Goal: Task Accomplishment & Management: Complete application form

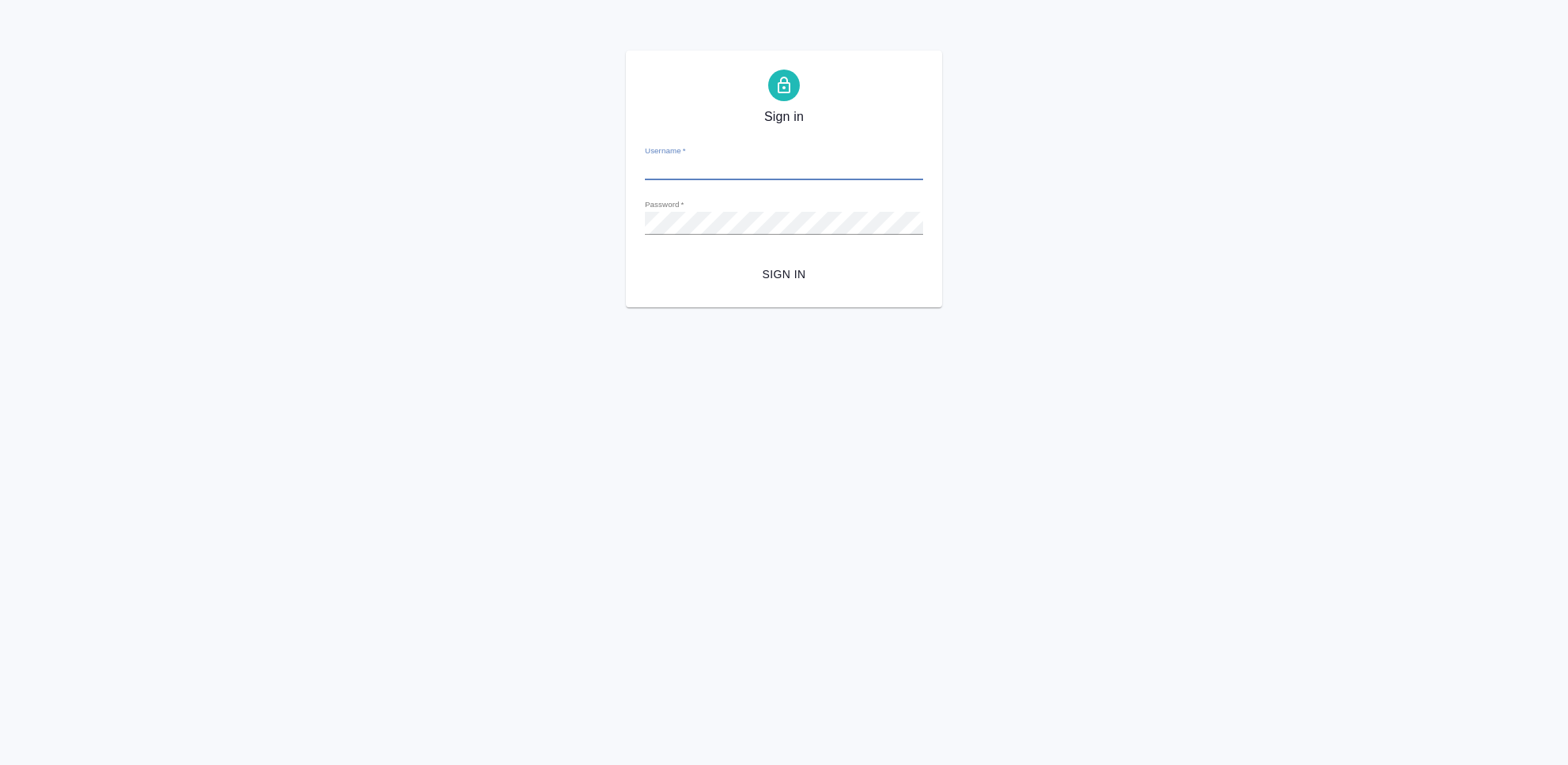
type input "m.seleznev@awatera.com"
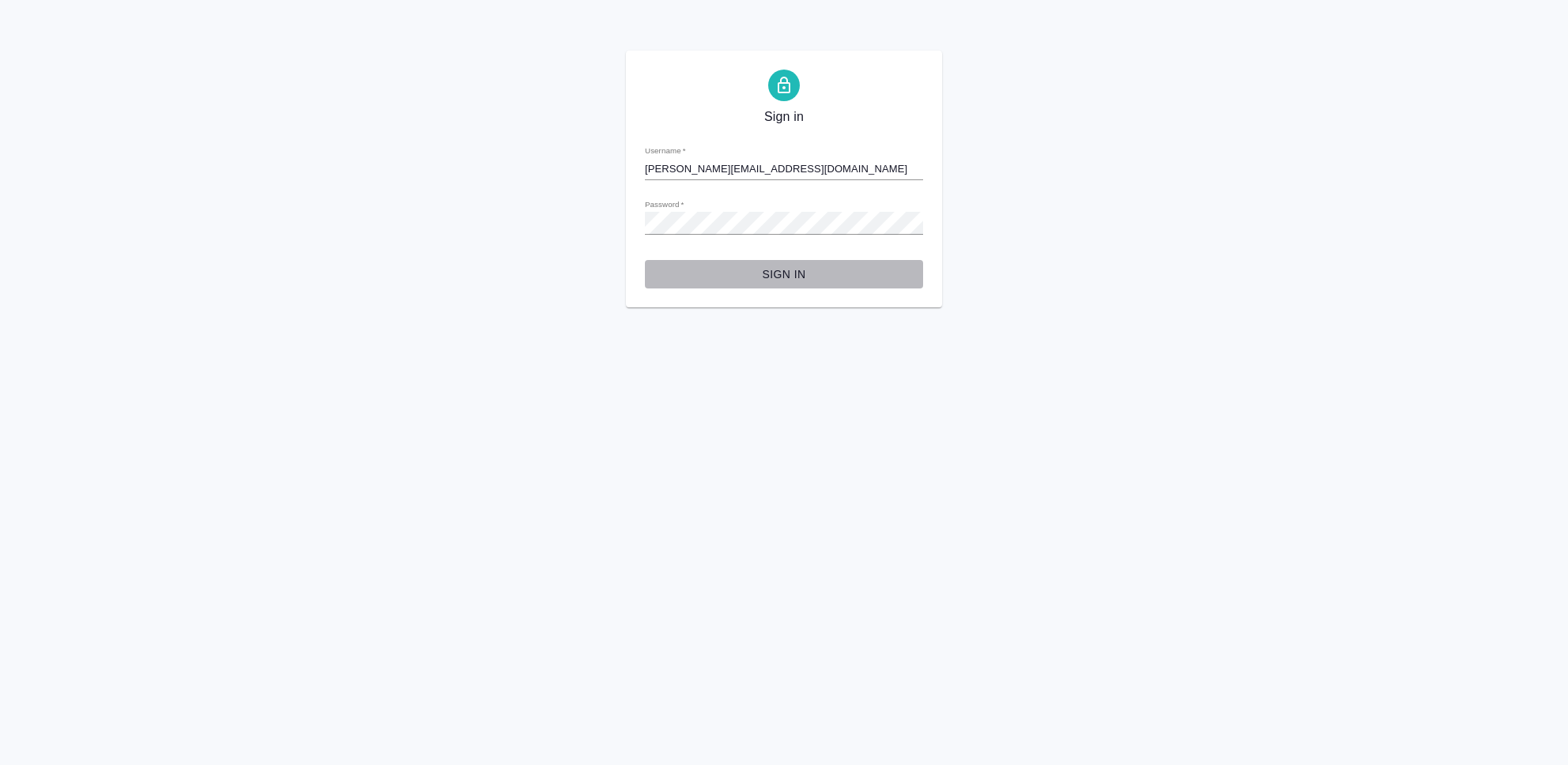
click at [779, 270] on span "Sign in" at bounding box center [784, 274] width 253 height 19
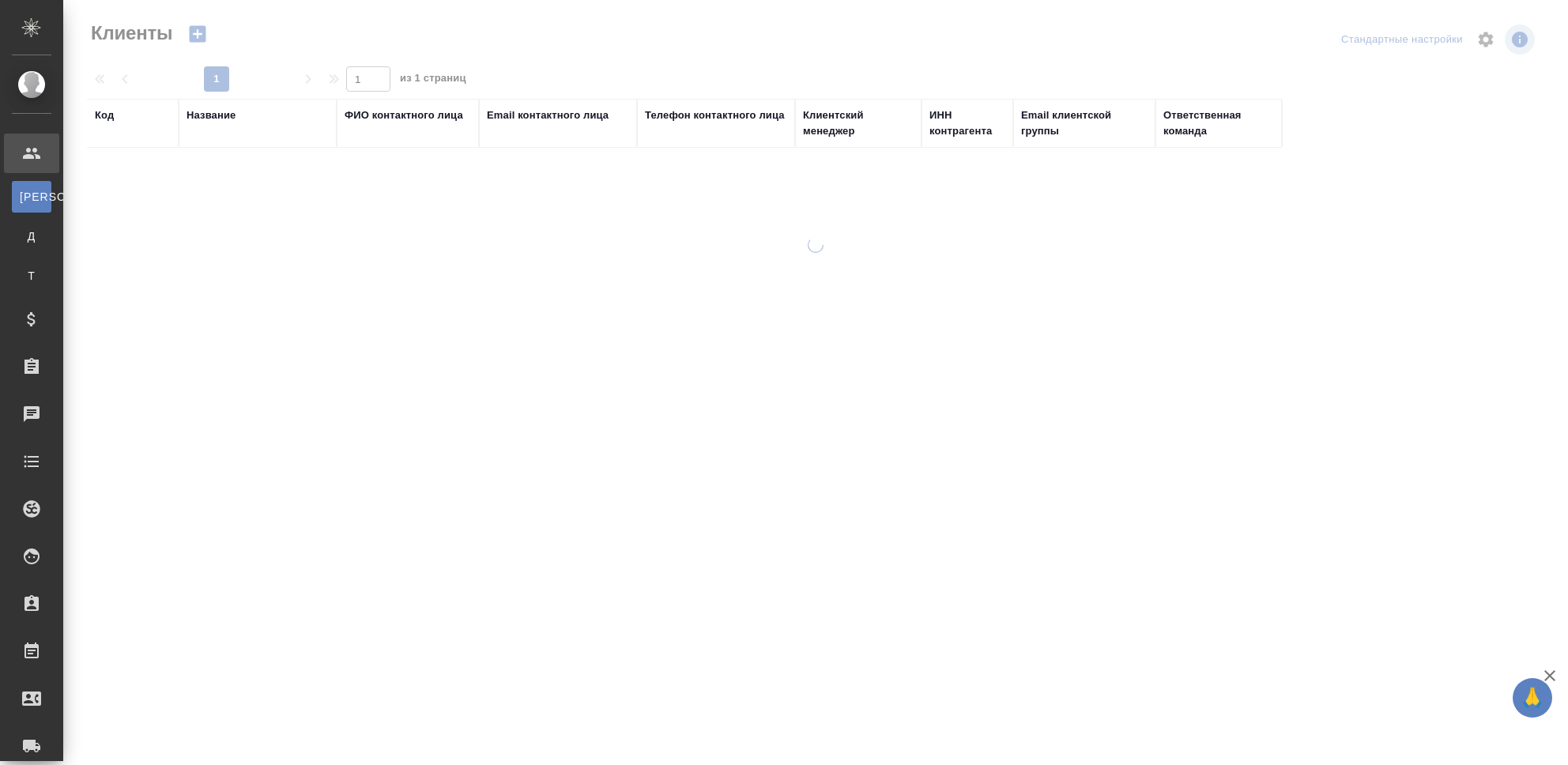
select select "RU"
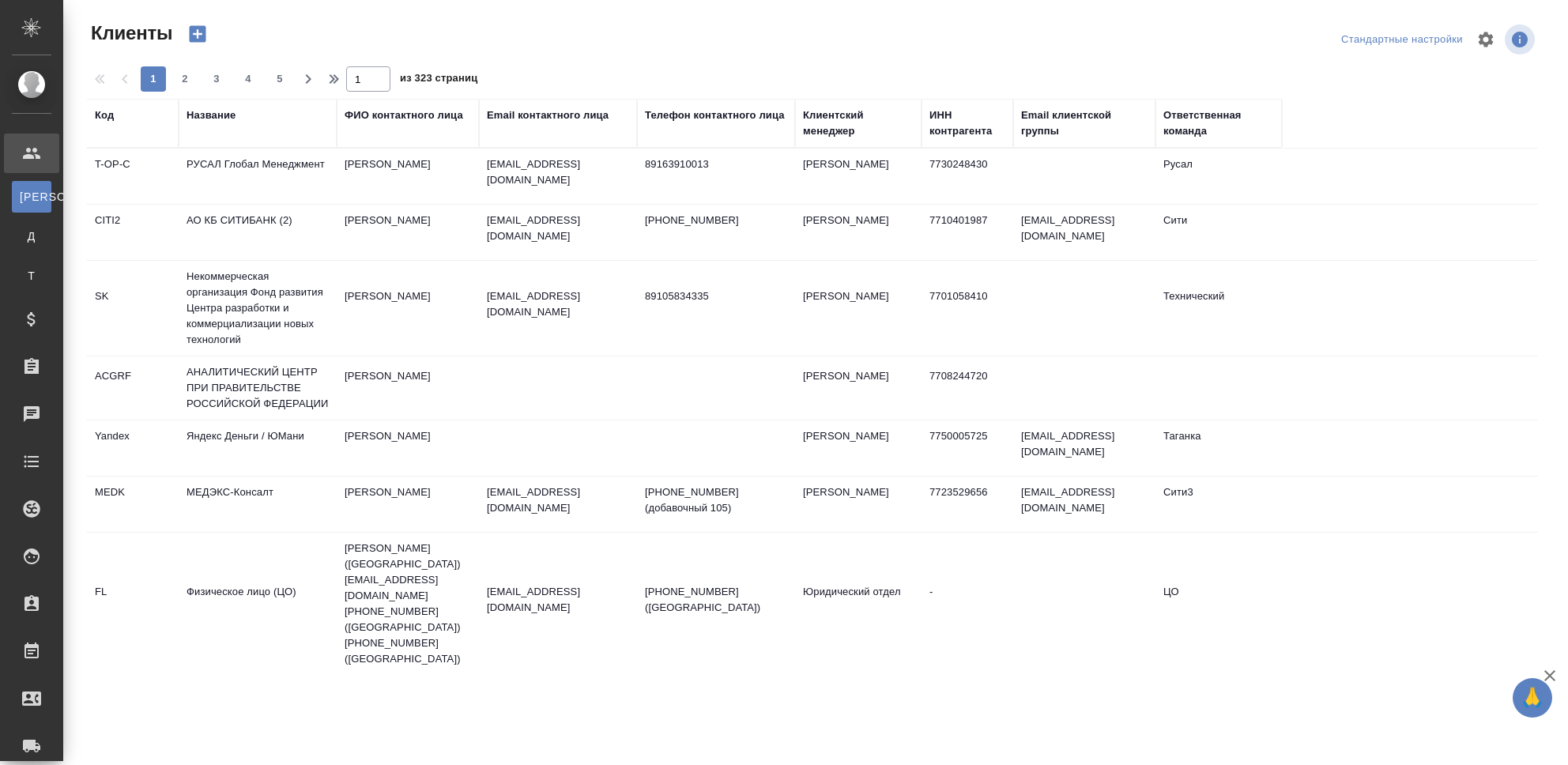
click at [228, 136] on div "Название" at bounding box center [257, 123] width 142 height 32
click at [221, 115] on div "Название" at bounding box center [211, 115] width 49 height 16
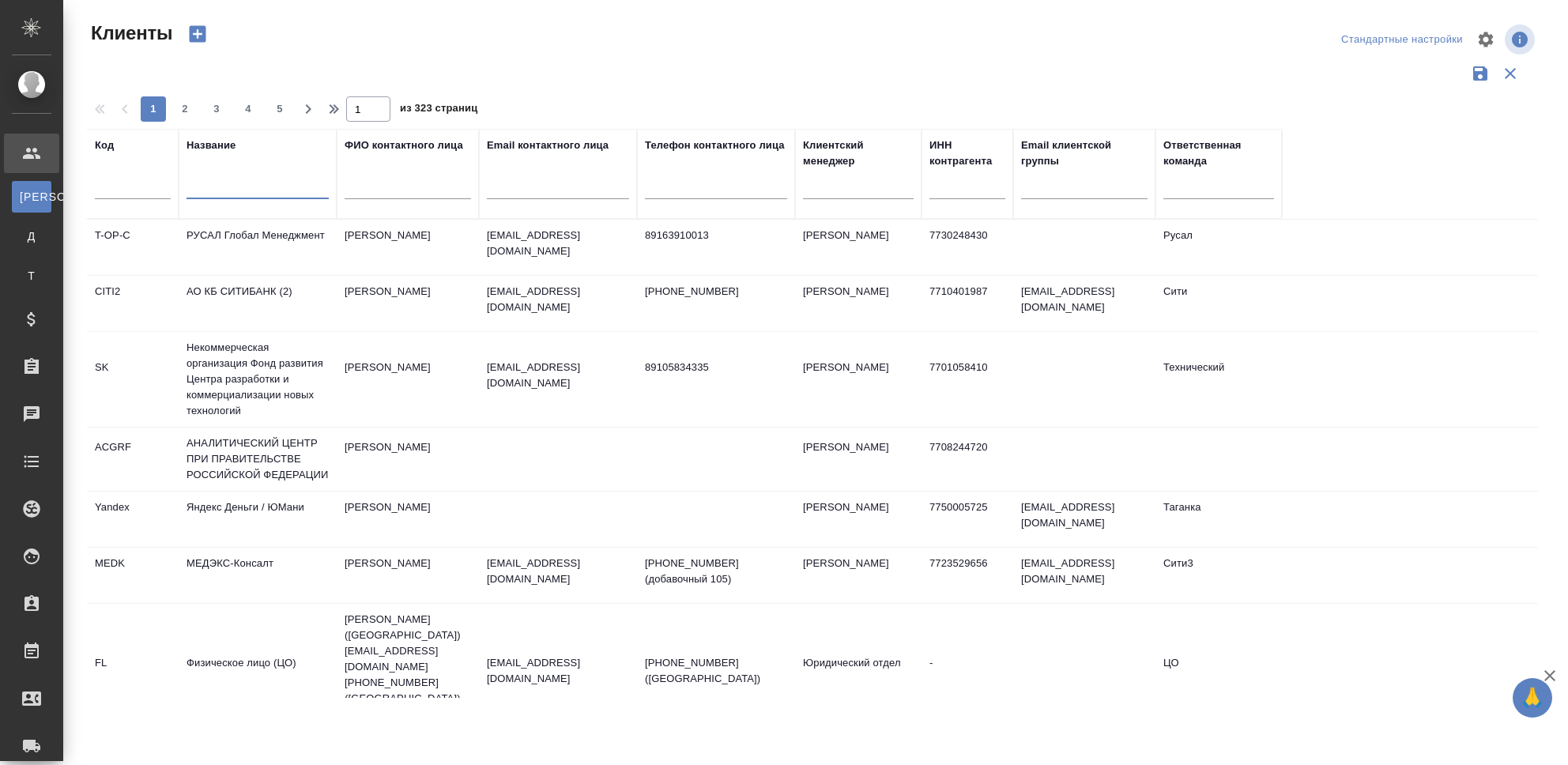
click at [243, 186] on input "text" at bounding box center [257, 188] width 142 height 19
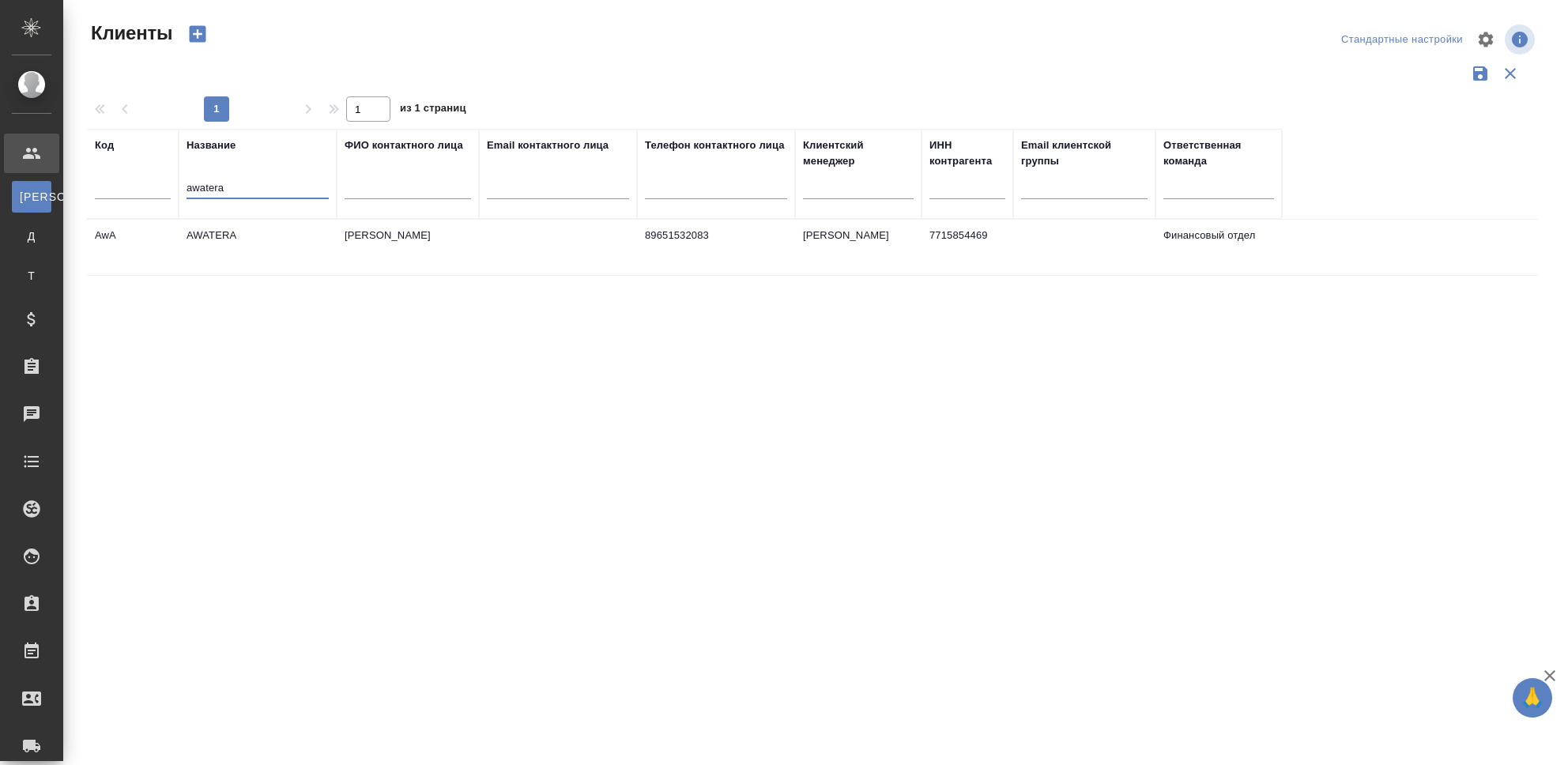
type input "awatera"
click at [231, 235] on td "AWATERA" at bounding box center [258, 248] width 158 height 56
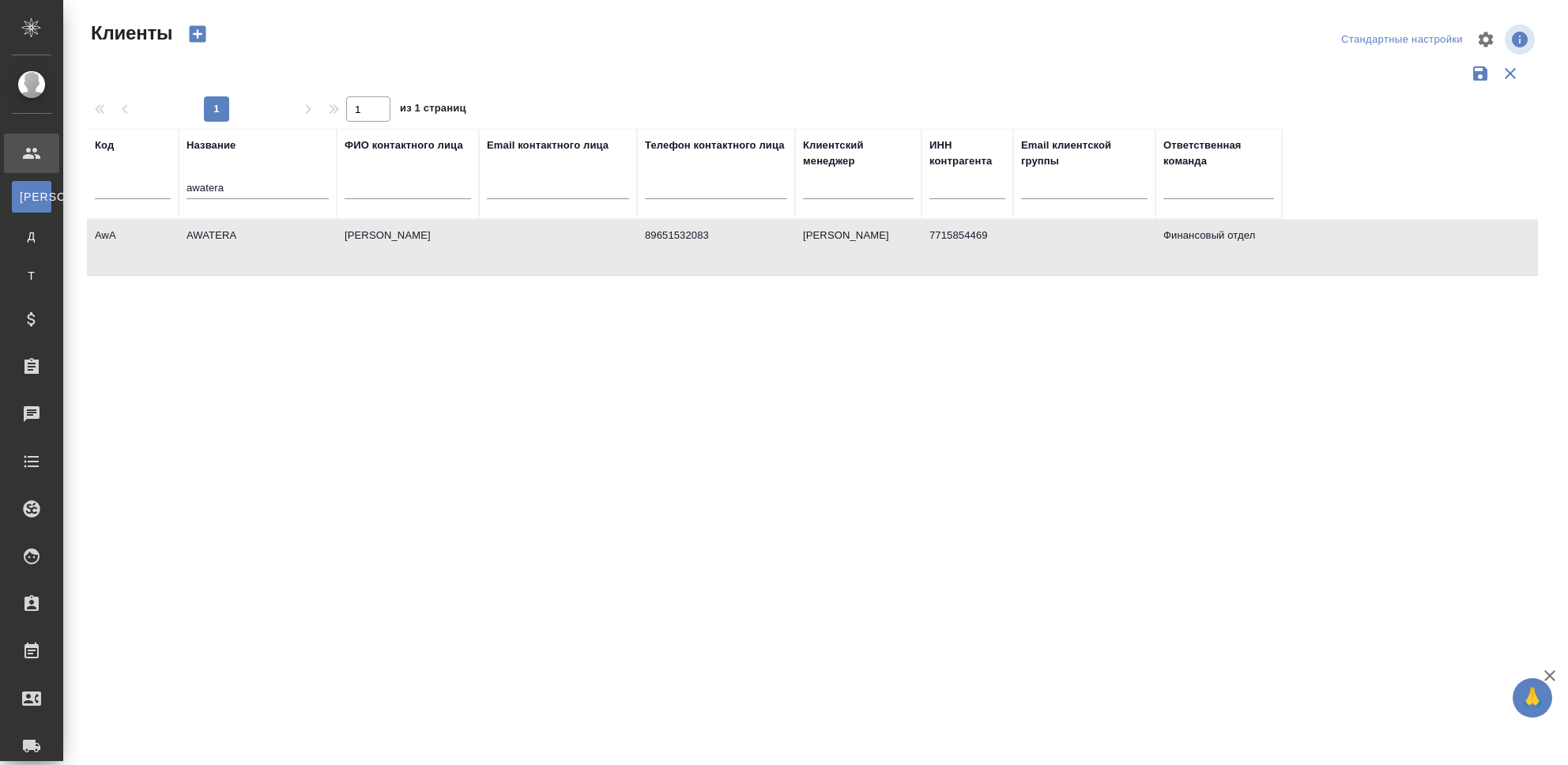
click at [231, 235] on td "AWATERA" at bounding box center [258, 248] width 158 height 56
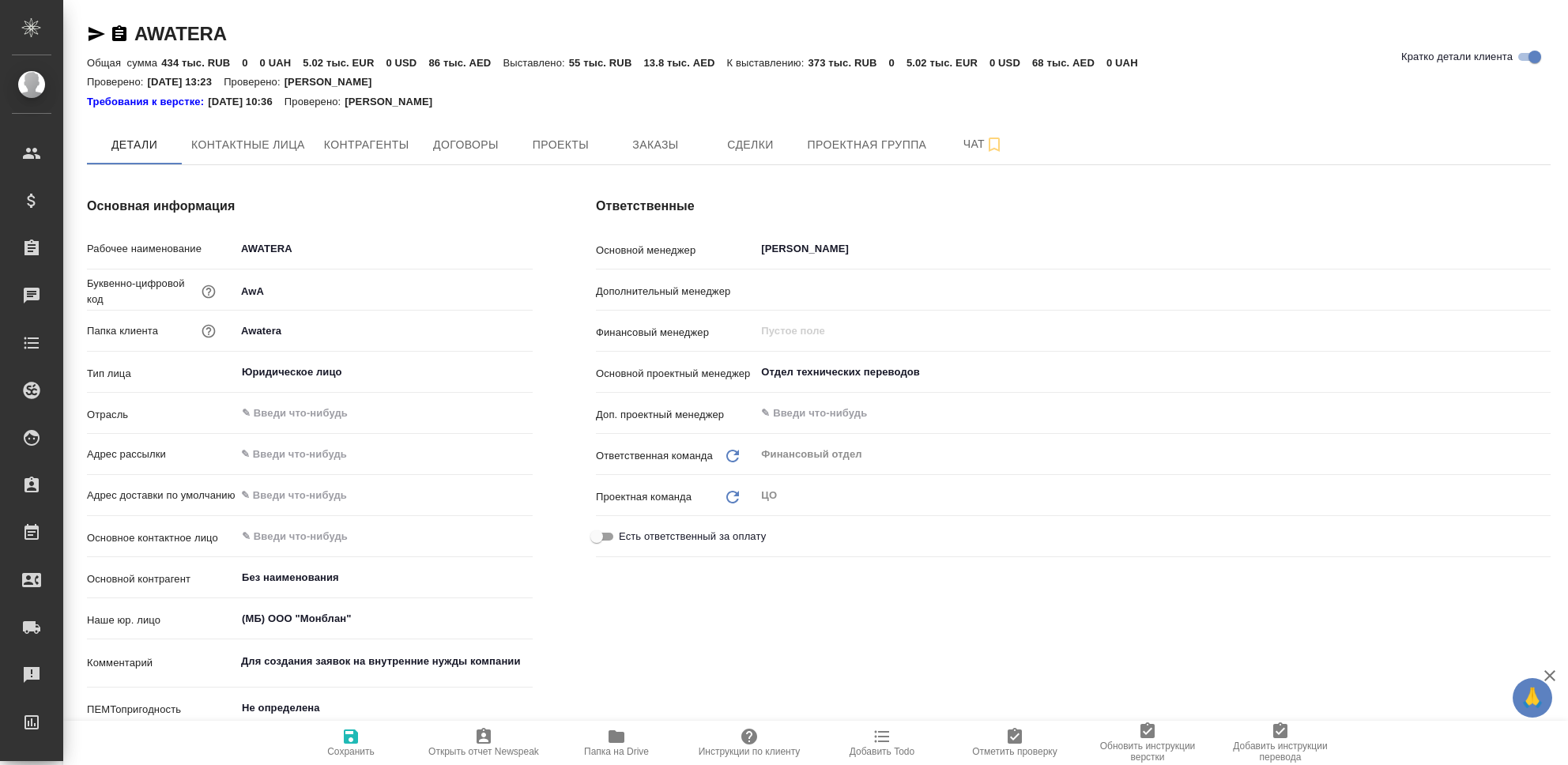
type textarea "x"
click at [649, 144] on span "Заказы" at bounding box center [655, 145] width 76 height 19
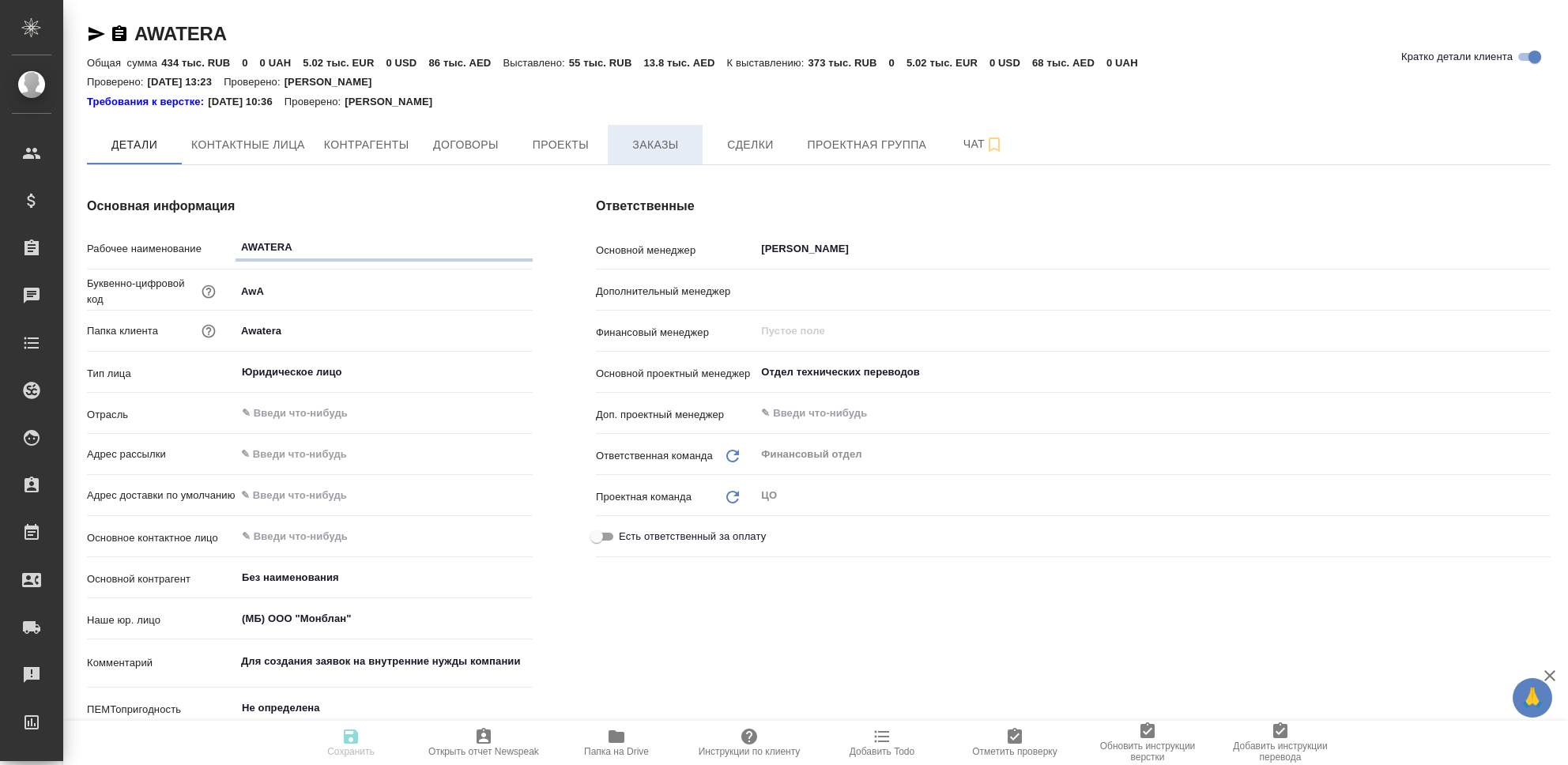
type textarea "x"
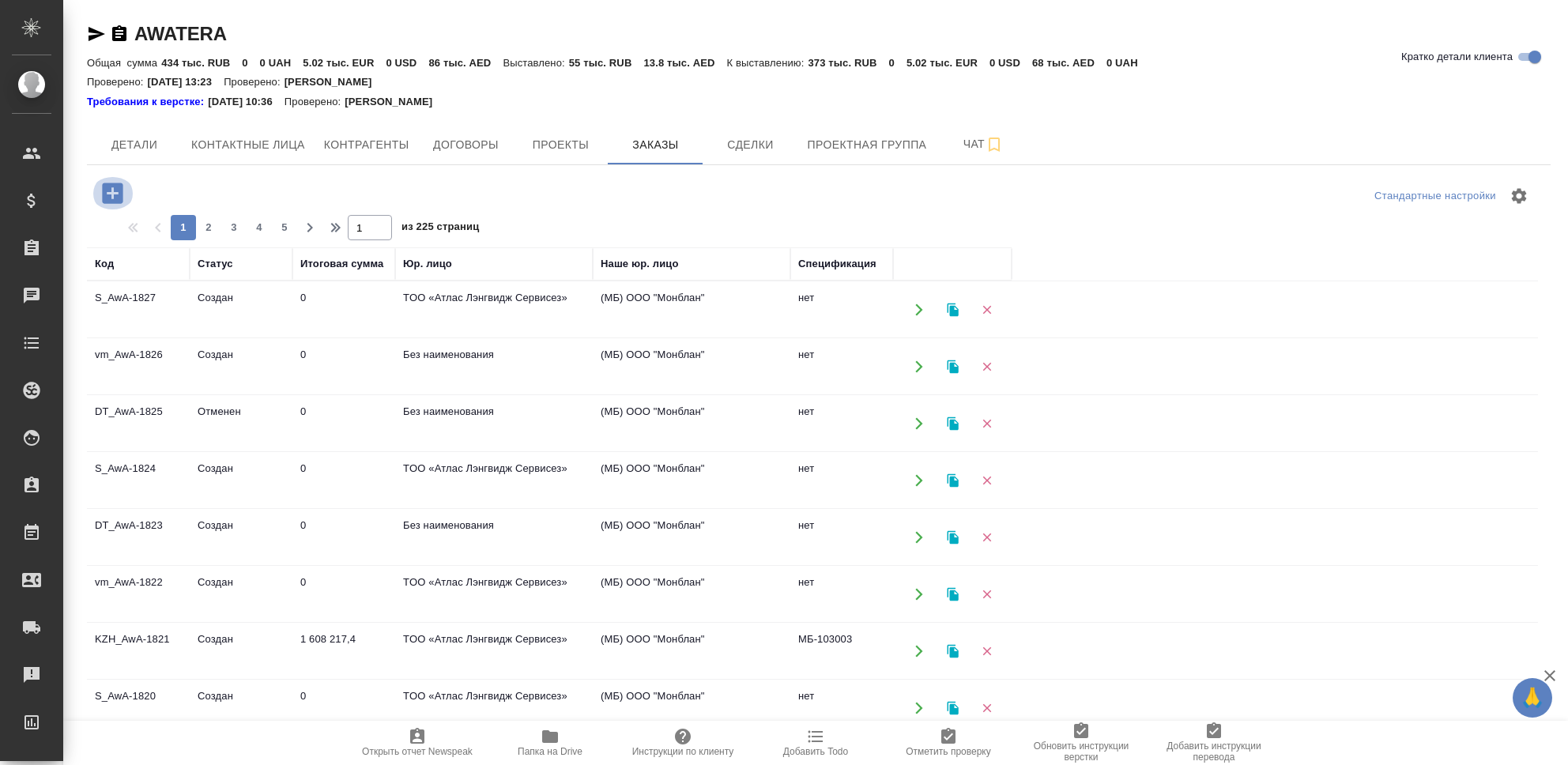
click at [109, 195] on icon "button" at bounding box center [112, 193] width 20 height 20
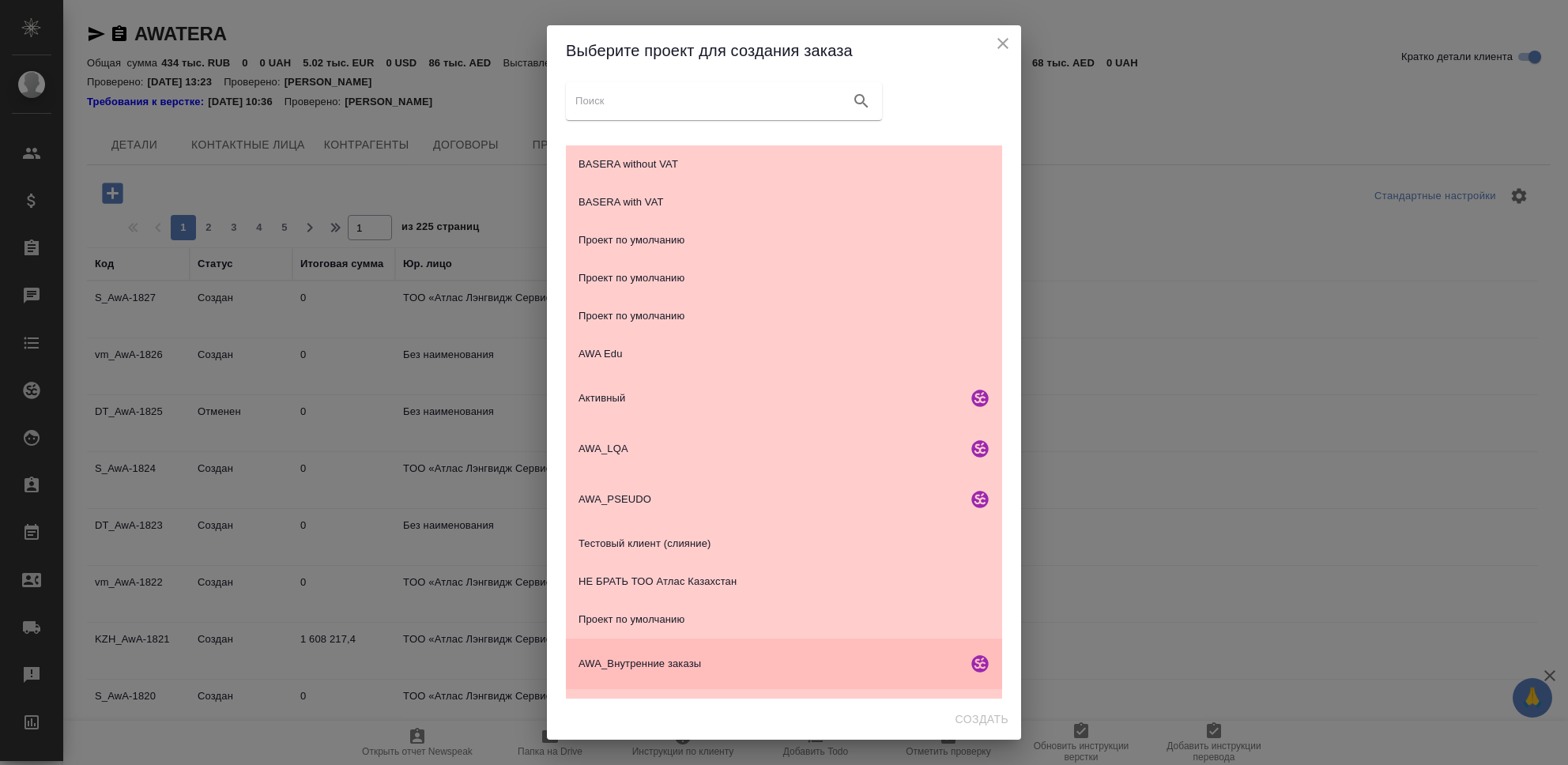
click at [683, 660] on span "AWA_Внутренние заказы" at bounding box center [770, 663] width 382 height 16
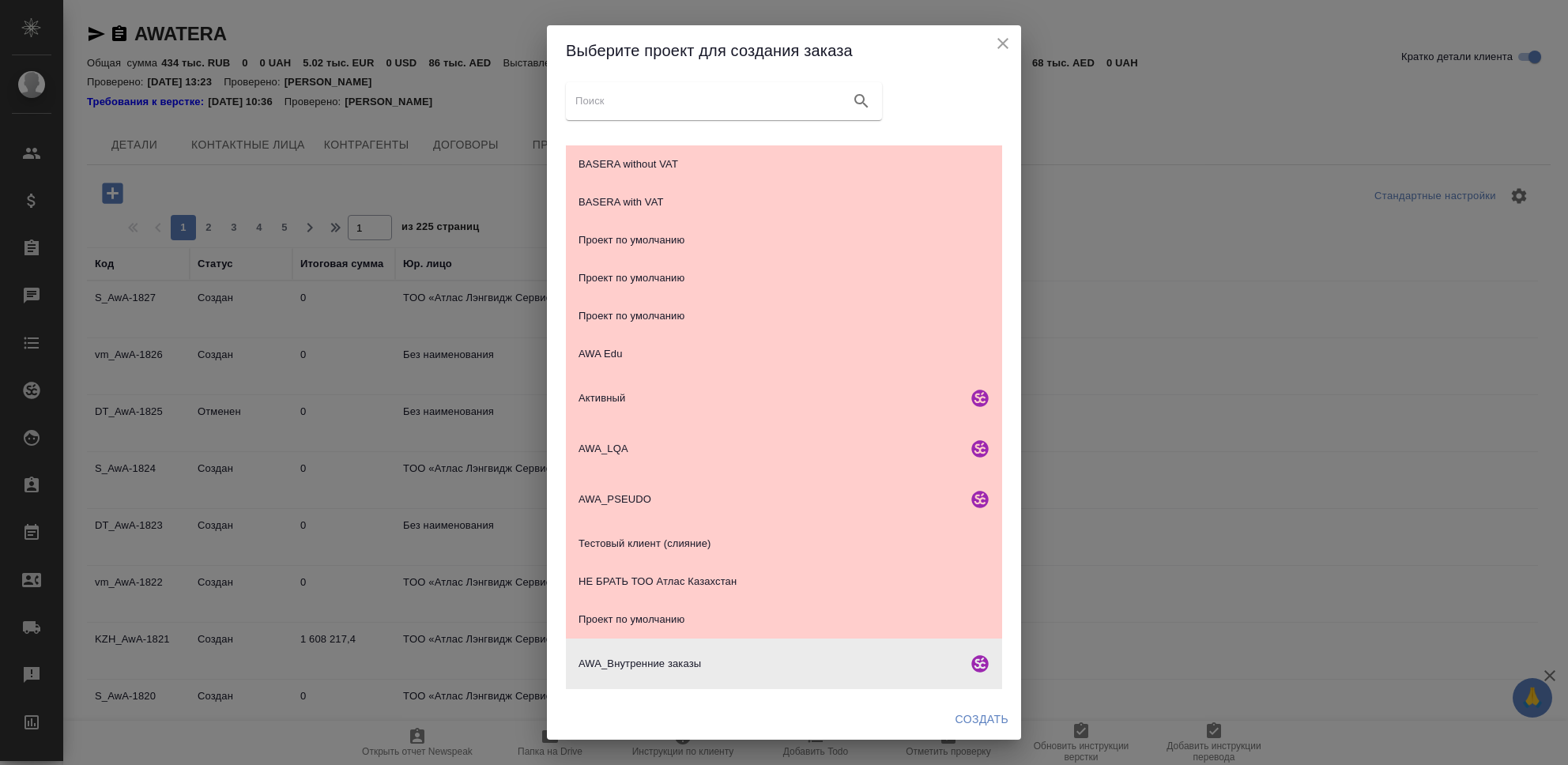
click at [979, 726] on span "Создать" at bounding box center [982, 719] width 53 height 19
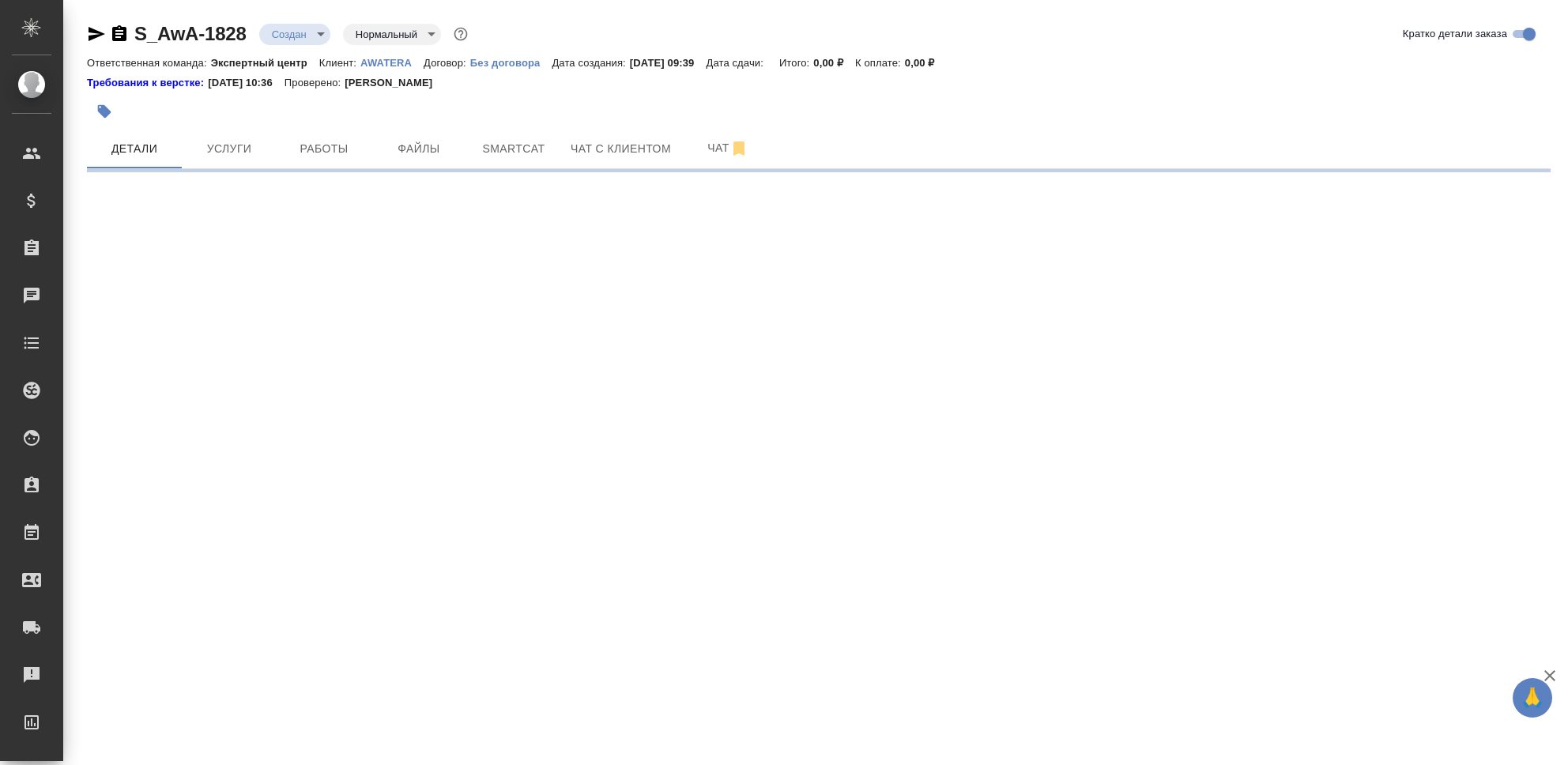
select select "RU"
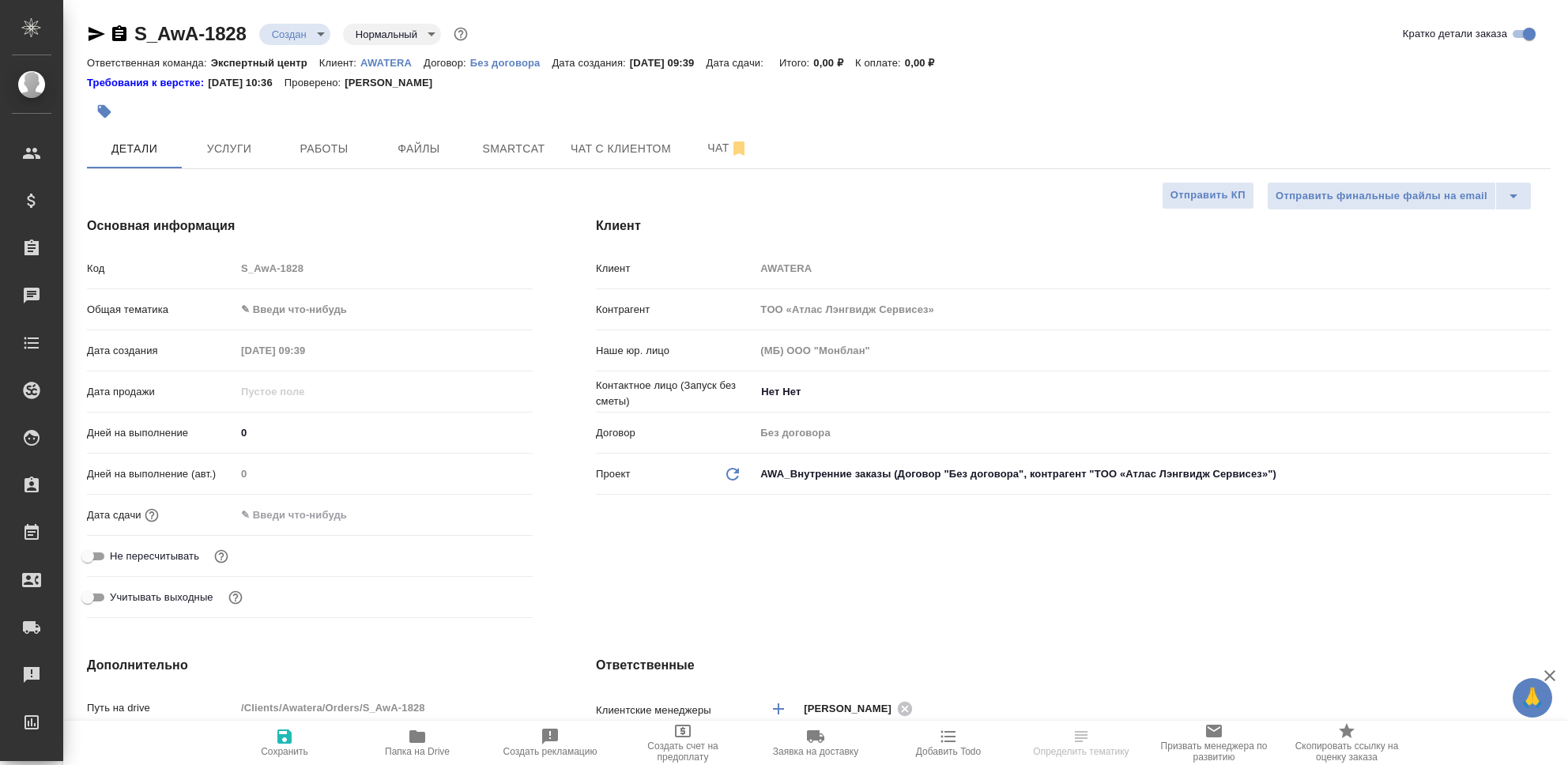
type textarea "x"
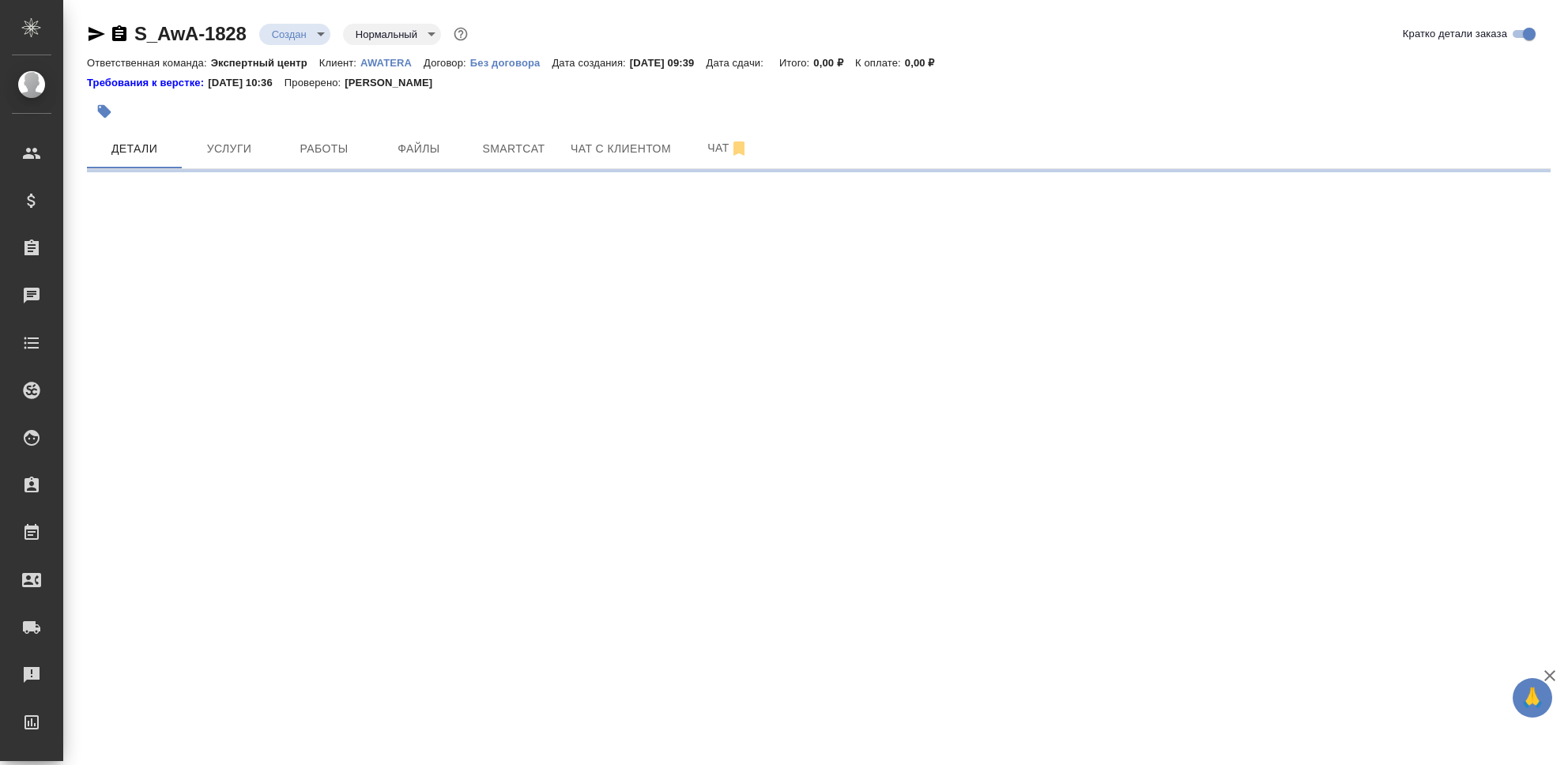
select select "RU"
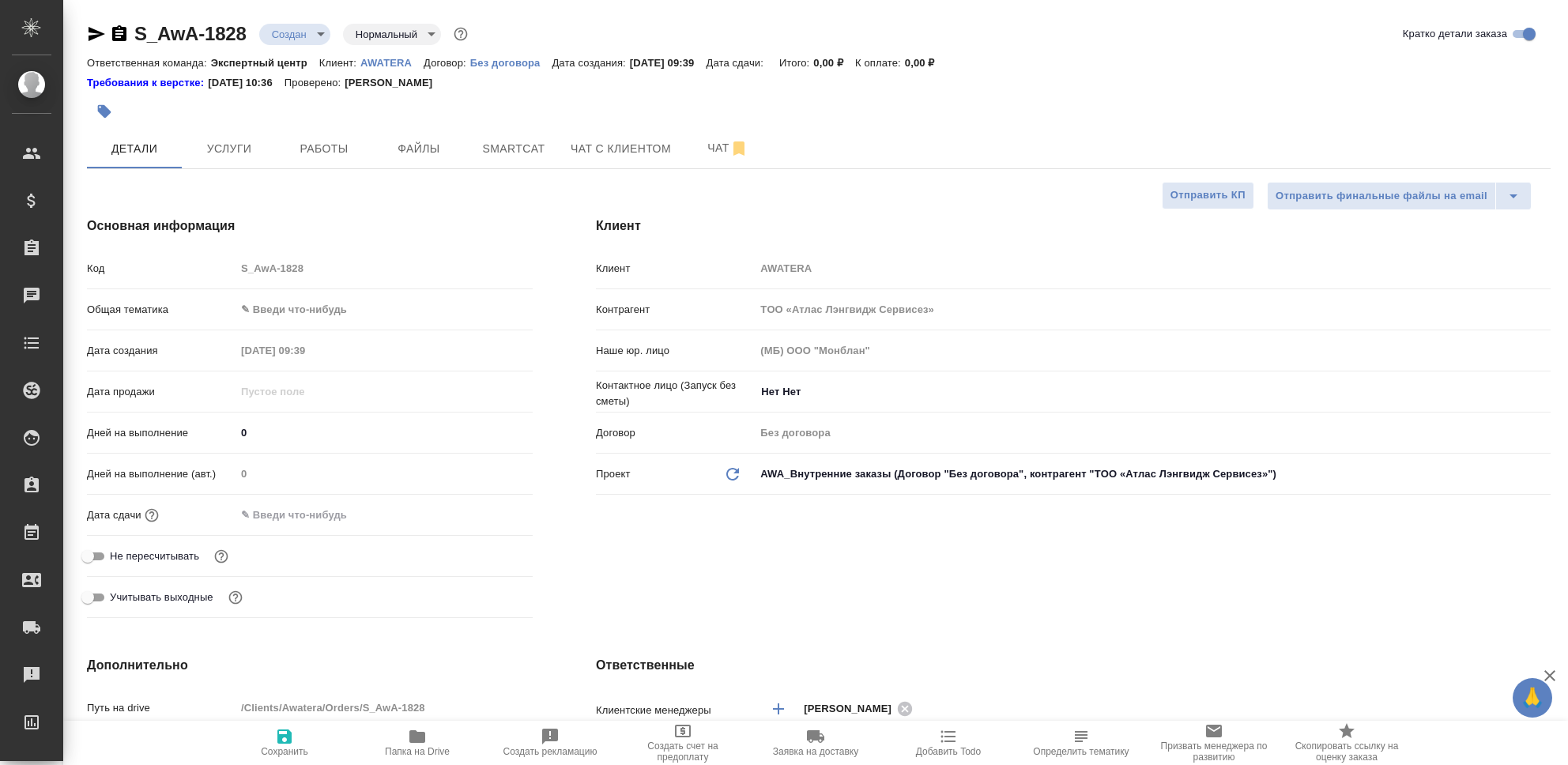
type textarea "x"
click at [316, 310] on body "🙏 .cls-1 fill:#fff; AWATERA Seleznev Maksim Клиенты Спецификации Заказы 0 Чаты …" at bounding box center [784, 382] width 1568 height 765
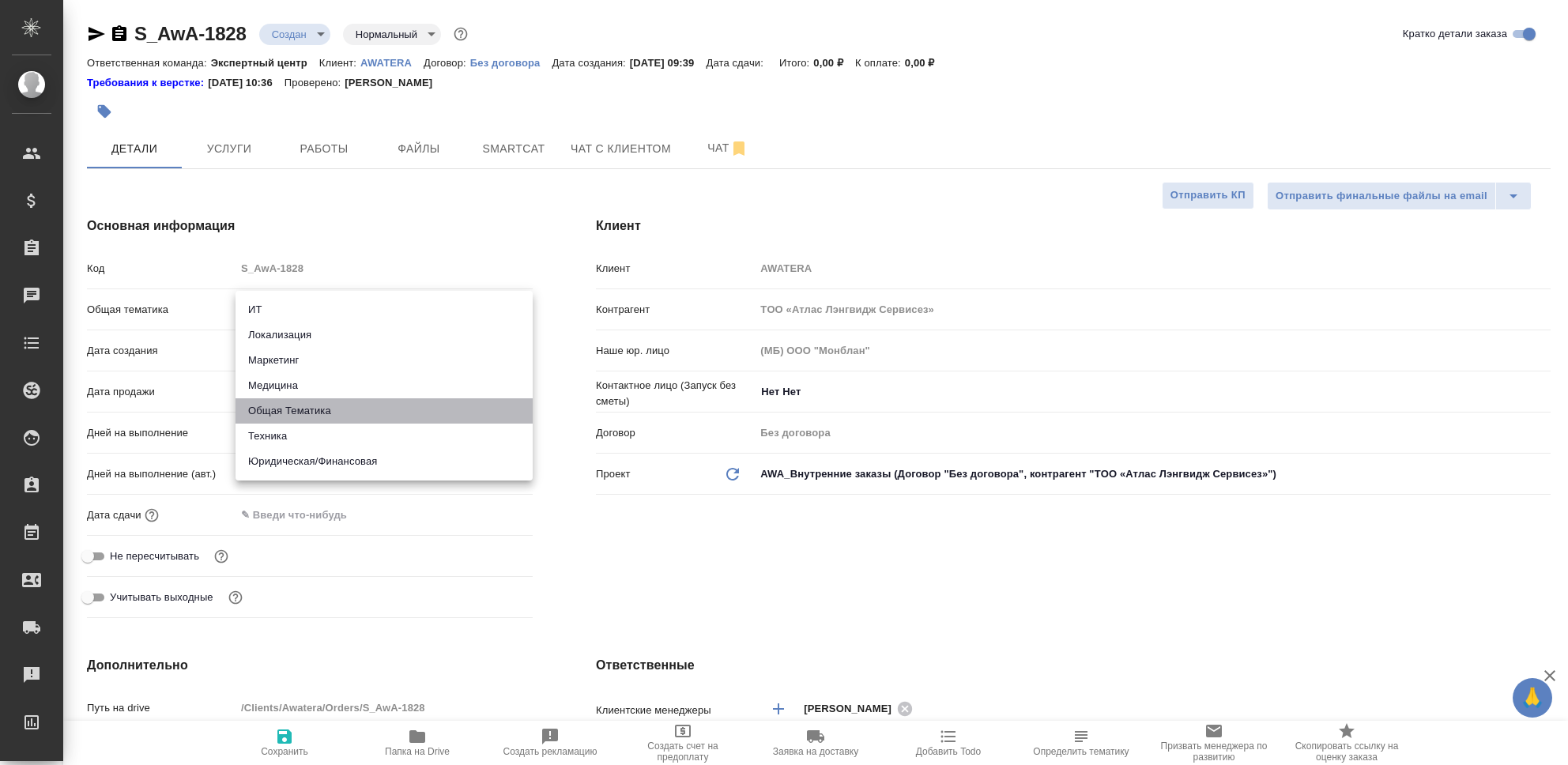
click at [321, 406] on li "Общая Тематика" at bounding box center [384, 410] width 297 height 25
type input "obtem"
type textarea "x"
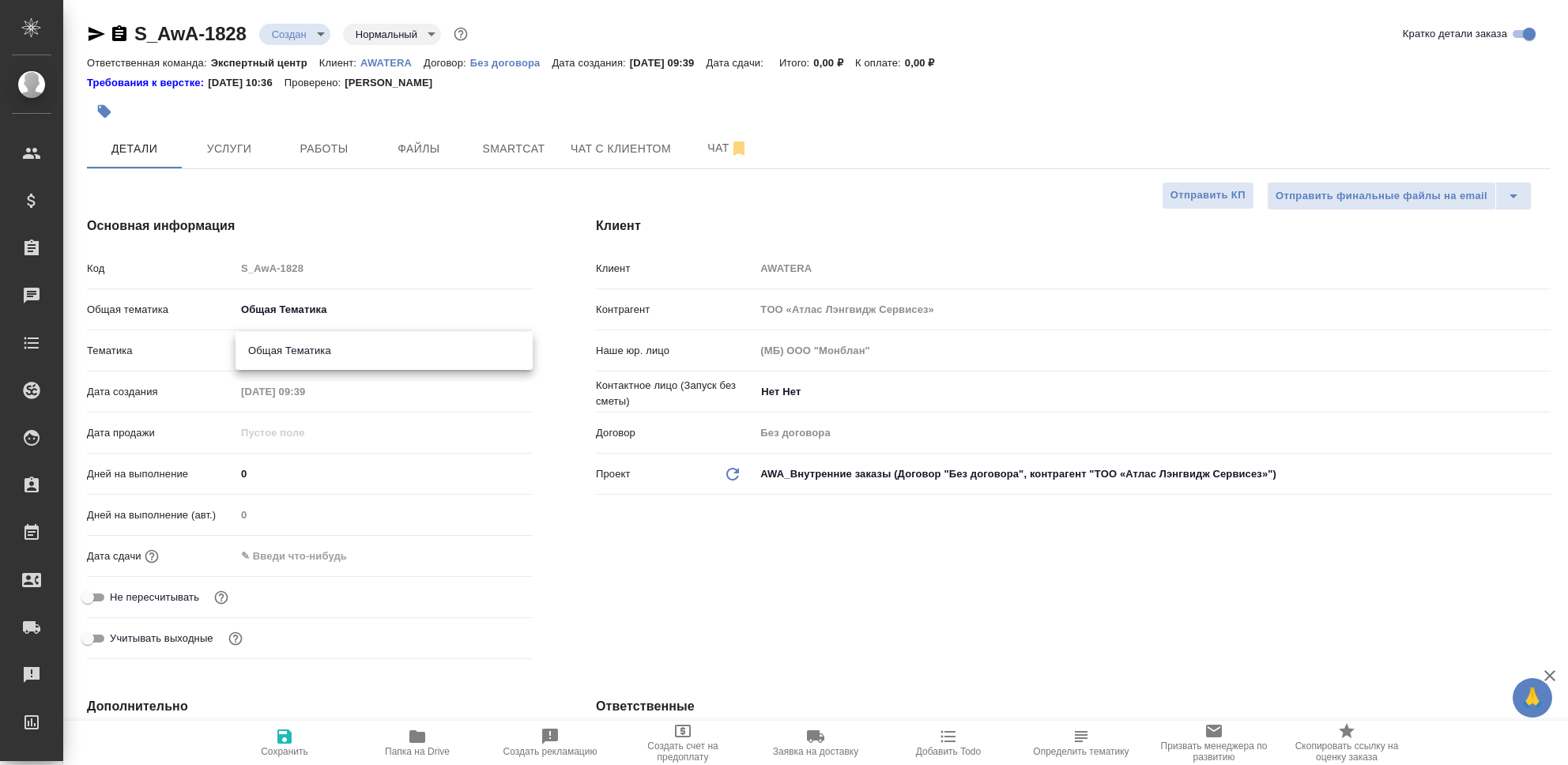
click at [319, 350] on body "🙏 .cls-1 fill:#fff; AWATERA Seleznev Maksim Клиенты Спецификации Заказы 0 Чаты …" at bounding box center [784, 382] width 1568 height 765
click at [331, 354] on li "Общая Тематика" at bounding box center [384, 351] width 297 height 25
type textarea "x"
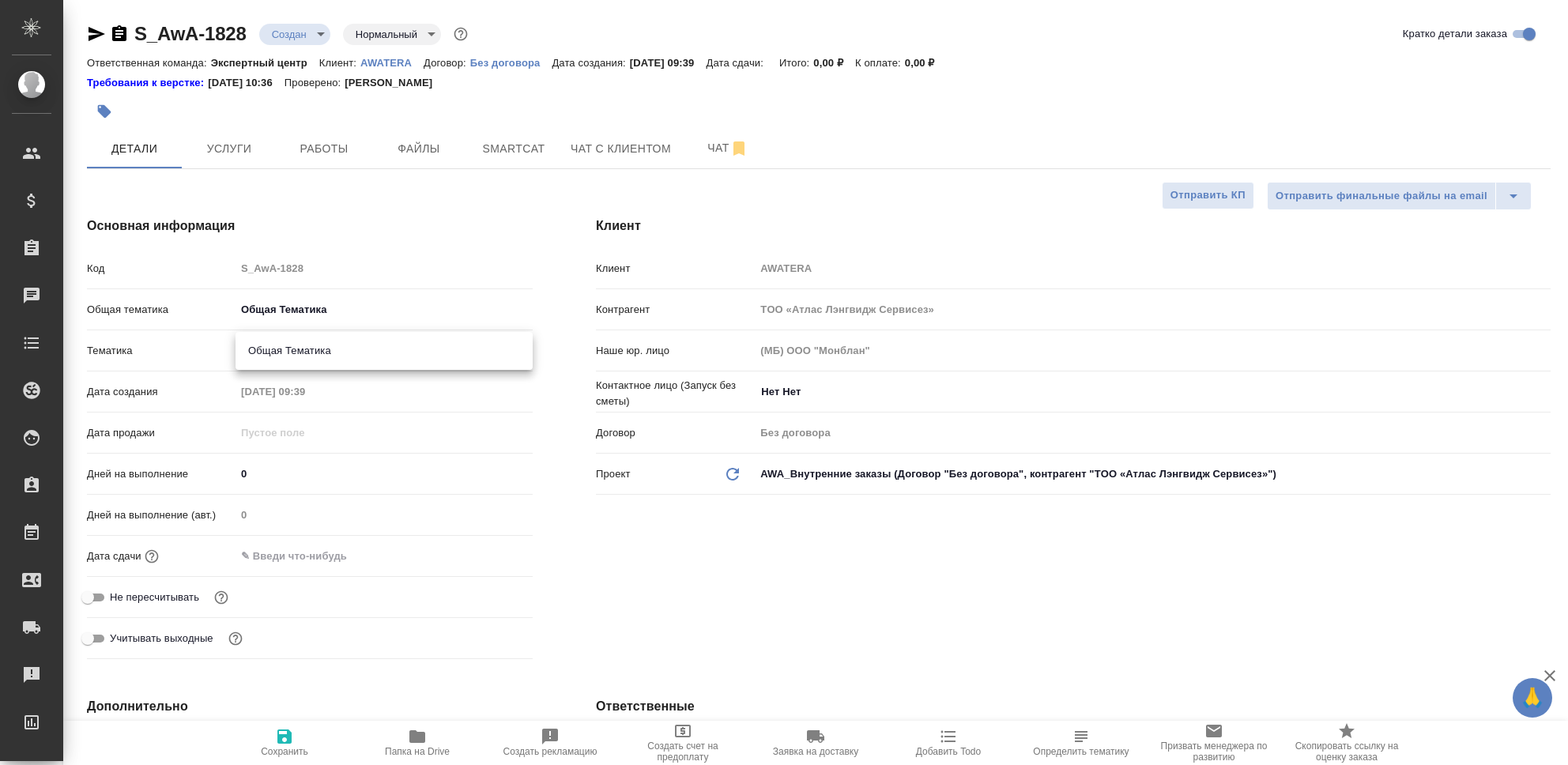
type input "6012b1ca196b0e5c9229a120"
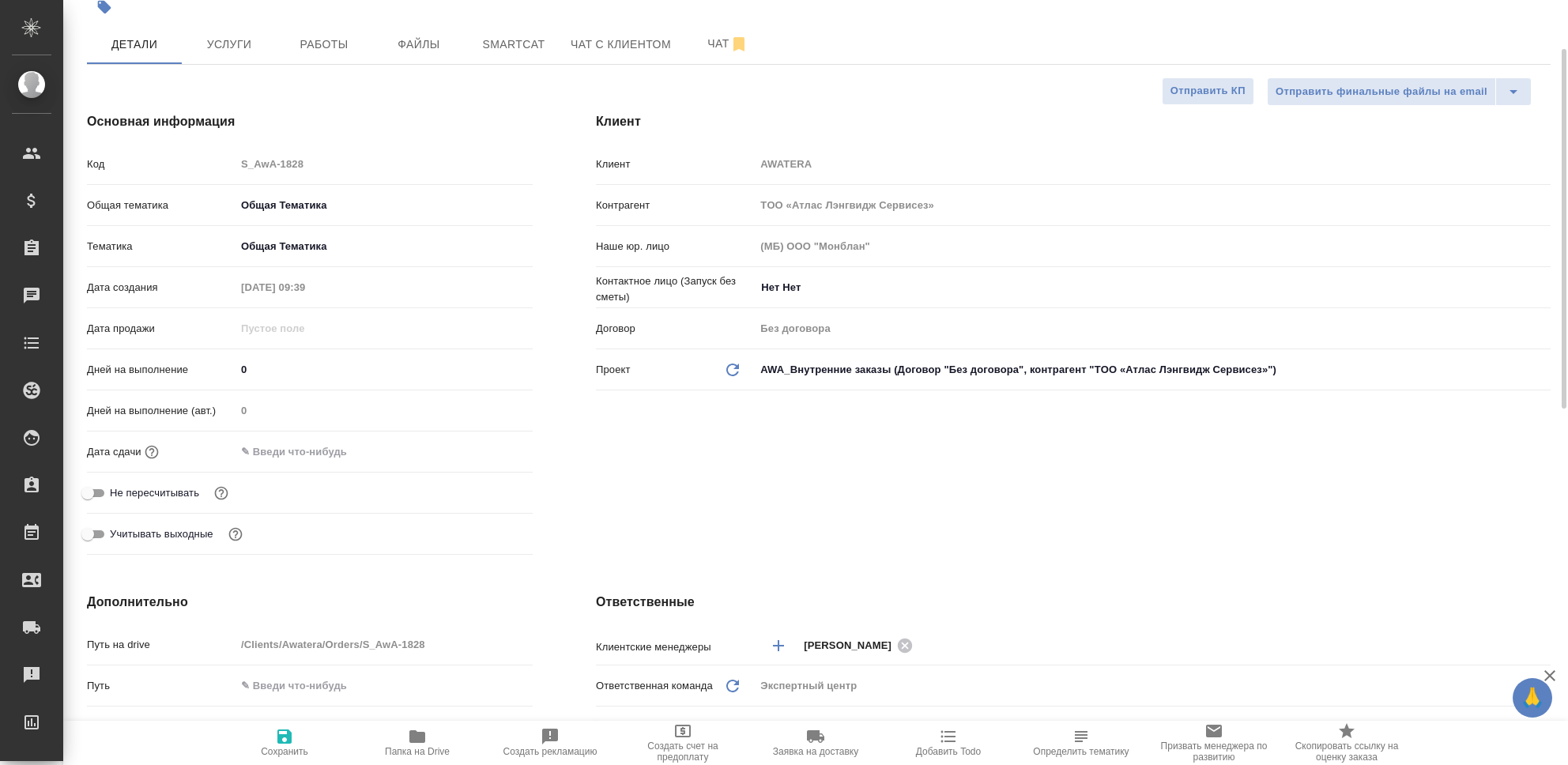
click at [312, 447] on input "text" at bounding box center [304, 451] width 138 height 23
click at [483, 450] on icon "button" at bounding box center [487, 451] width 19 height 19
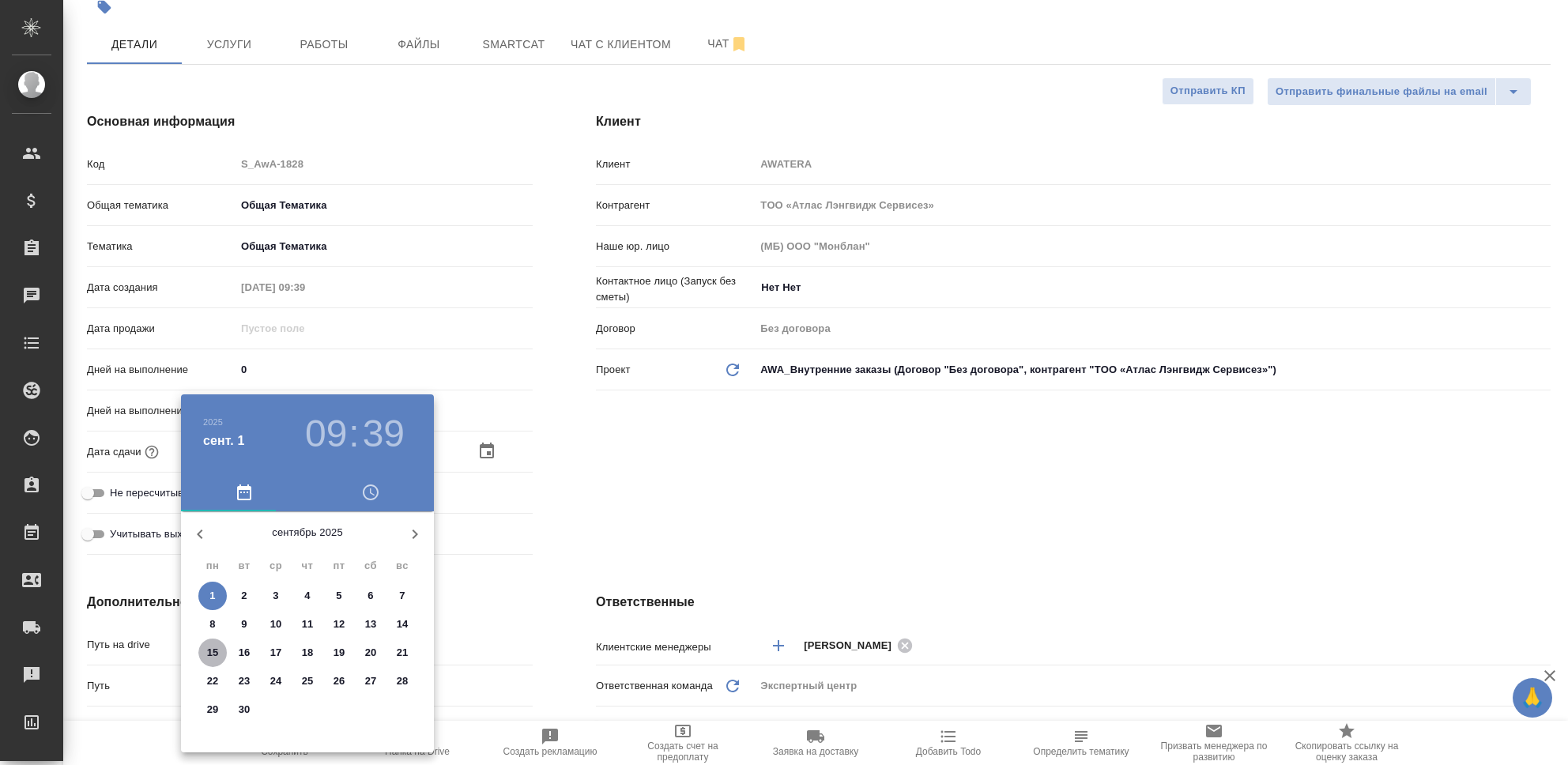
click at [210, 648] on p "15" at bounding box center [212, 652] width 12 height 16
type input "15.09.2025 09:39"
type textarea "x"
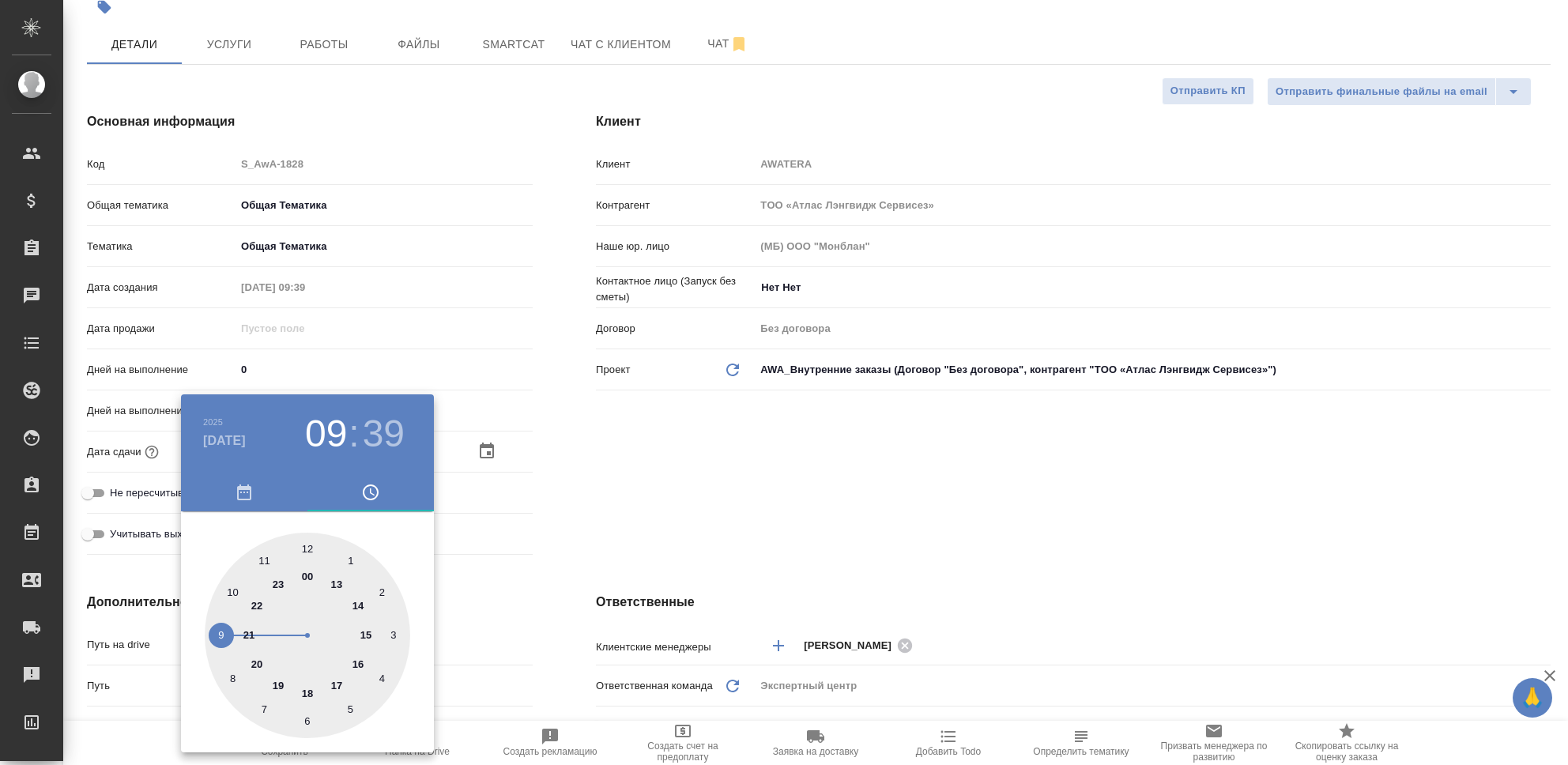
type input "15.09.2025 23:39"
type textarea "x"
click at [279, 586] on div at bounding box center [307, 634] width 205 height 205
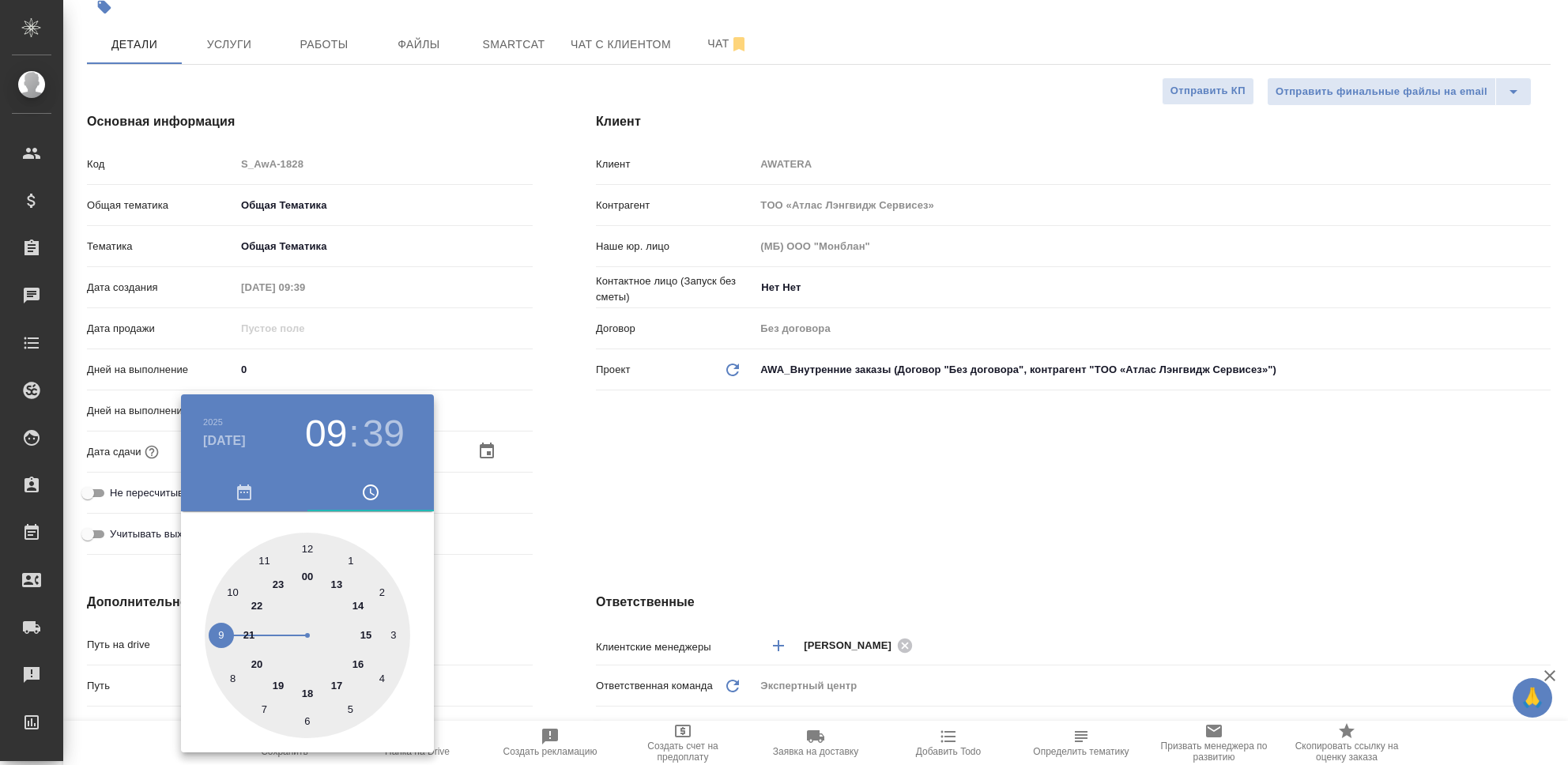
type textarea "x"
click at [696, 465] on div at bounding box center [784, 382] width 1568 height 765
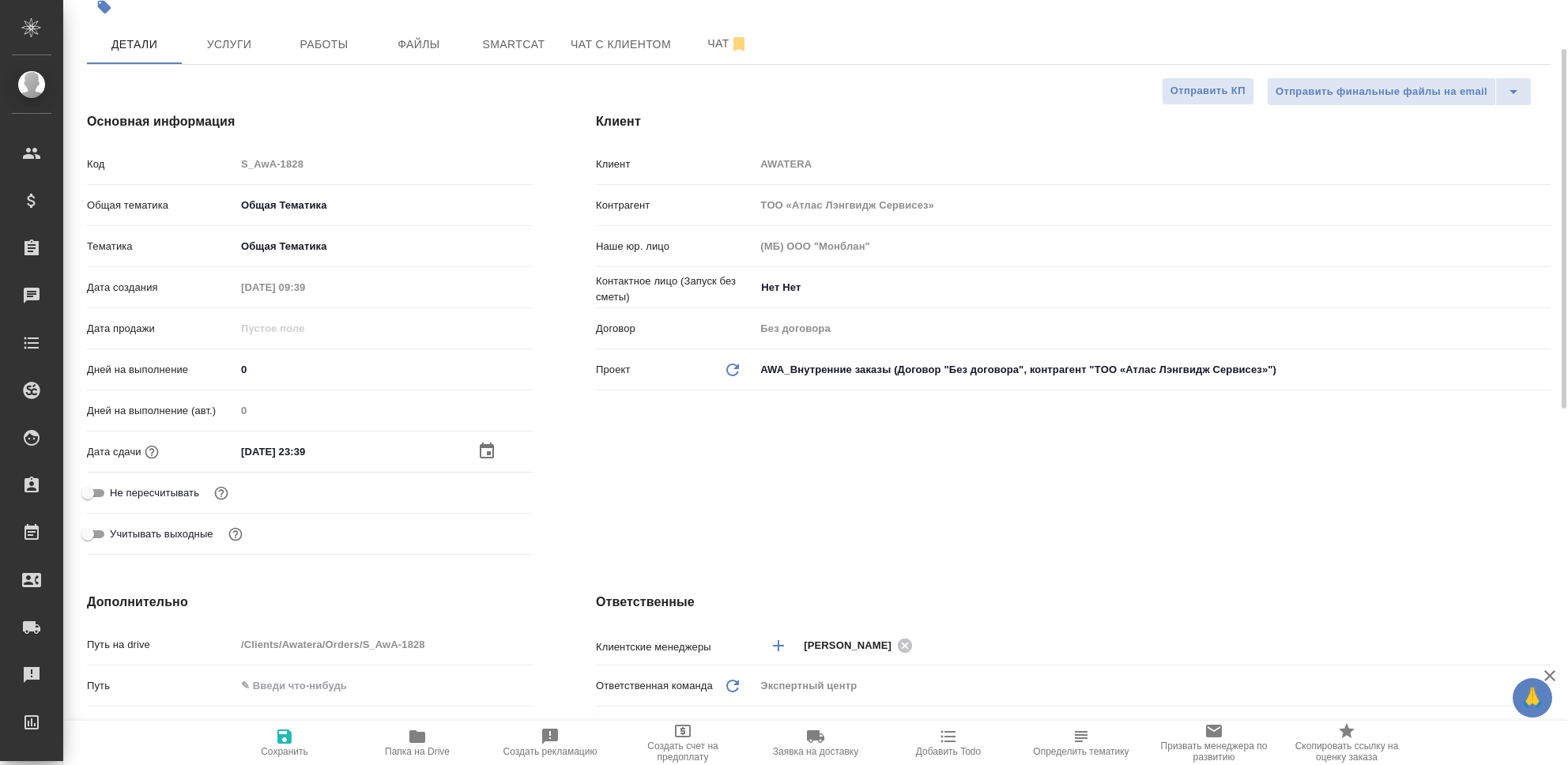
click at [280, 737] on icon "button" at bounding box center [284, 735] width 14 height 14
type textarea "x"
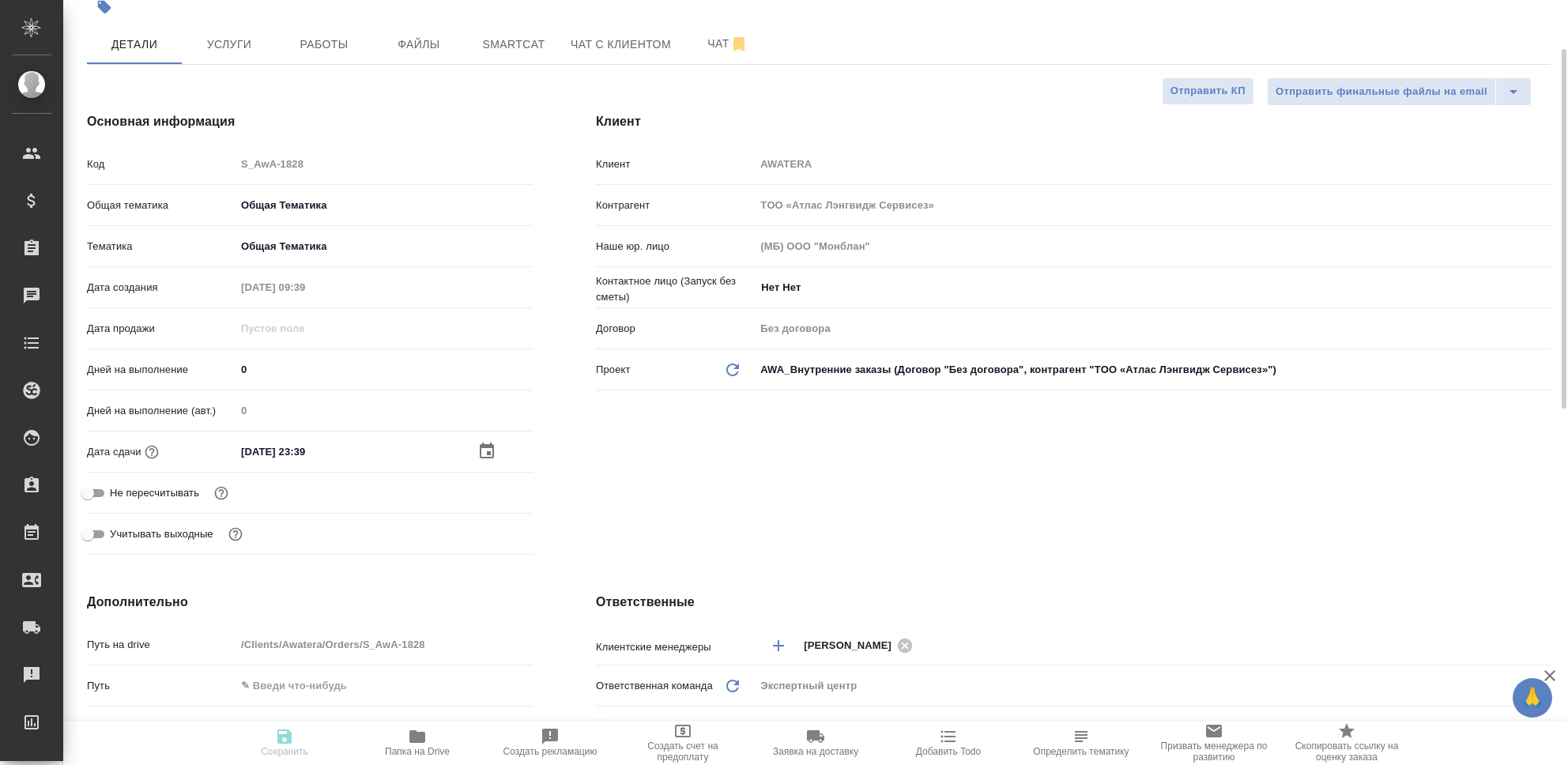
type textarea "x"
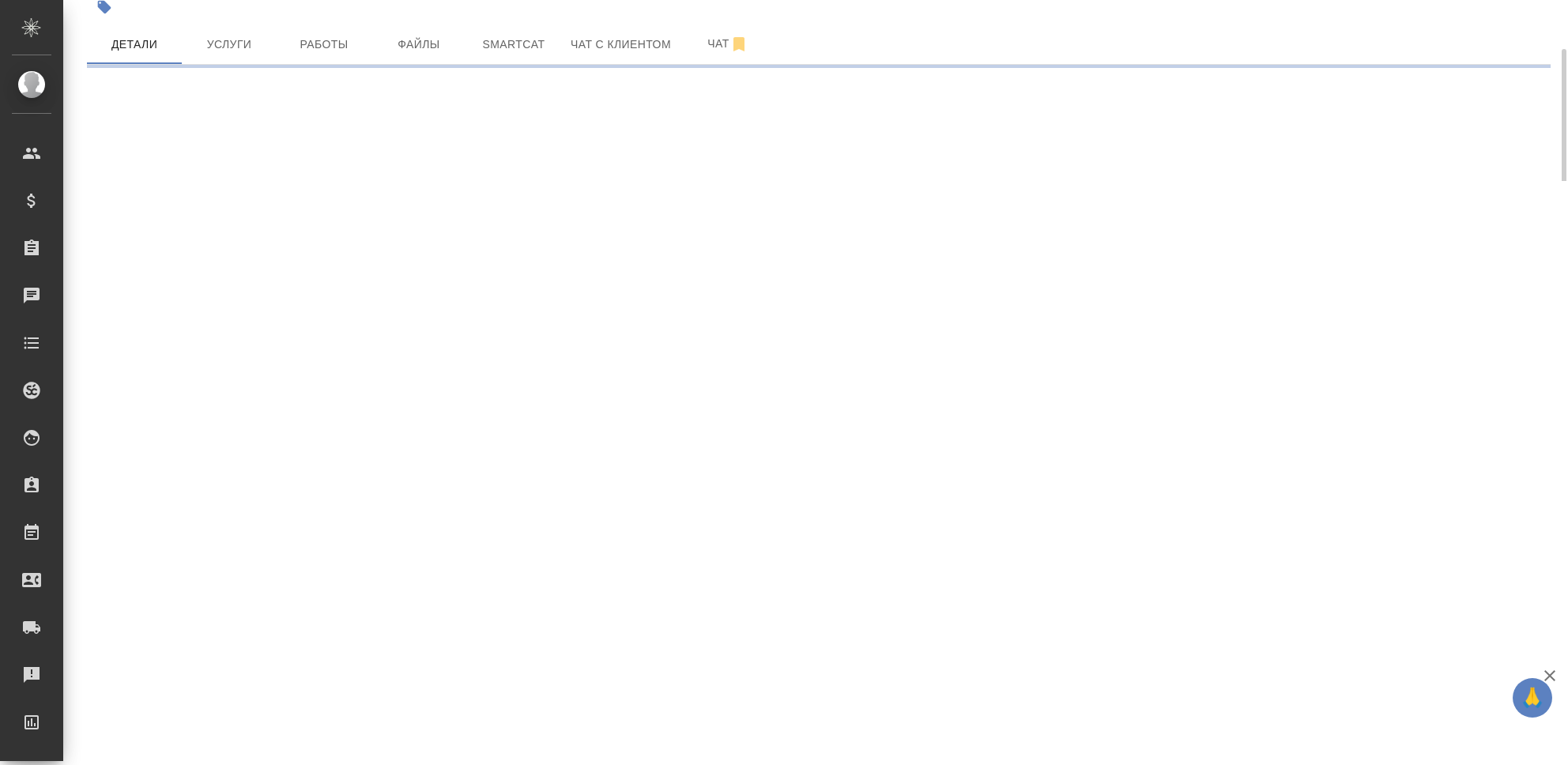
select select "RU"
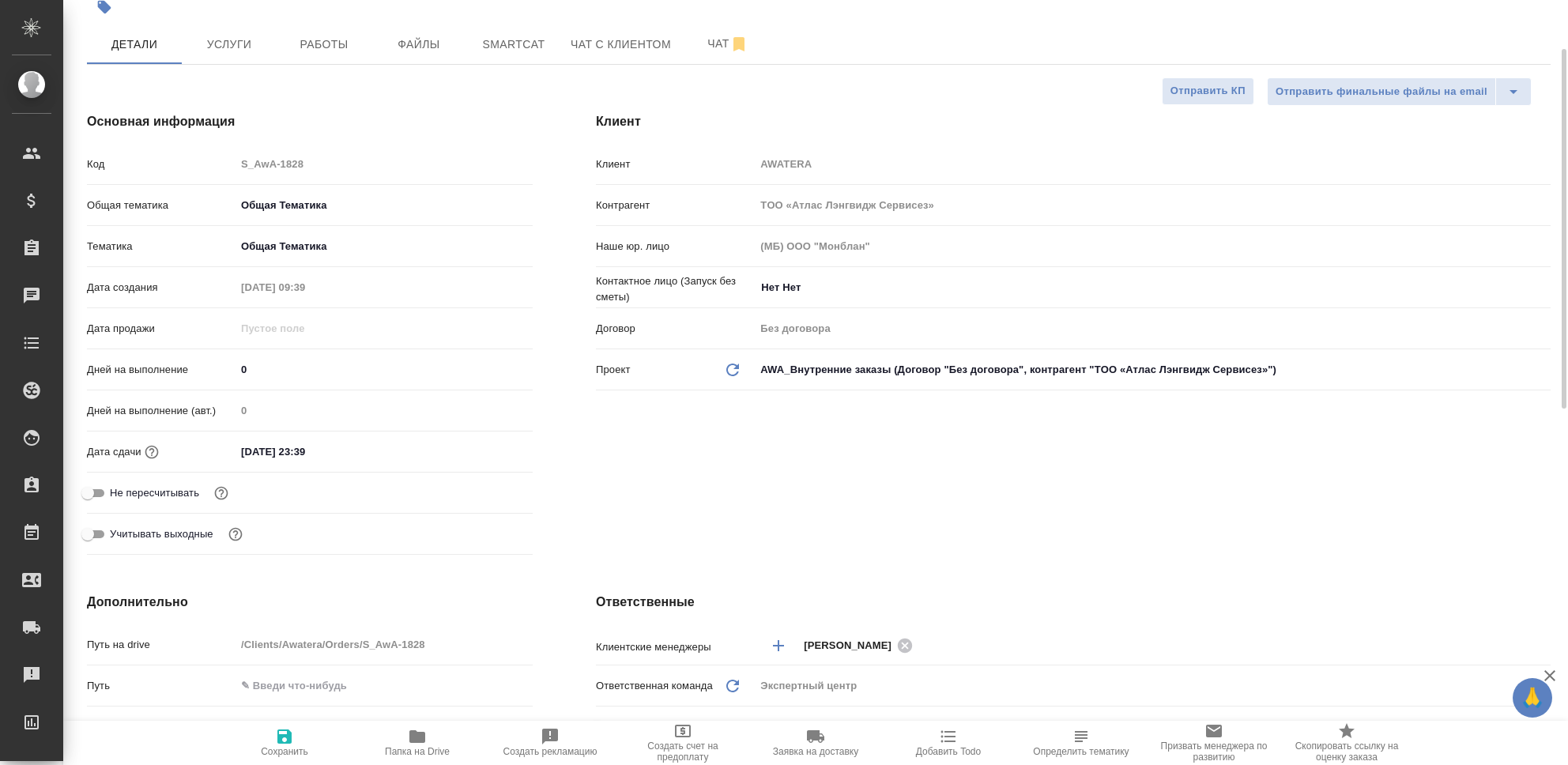
type textarea "x"
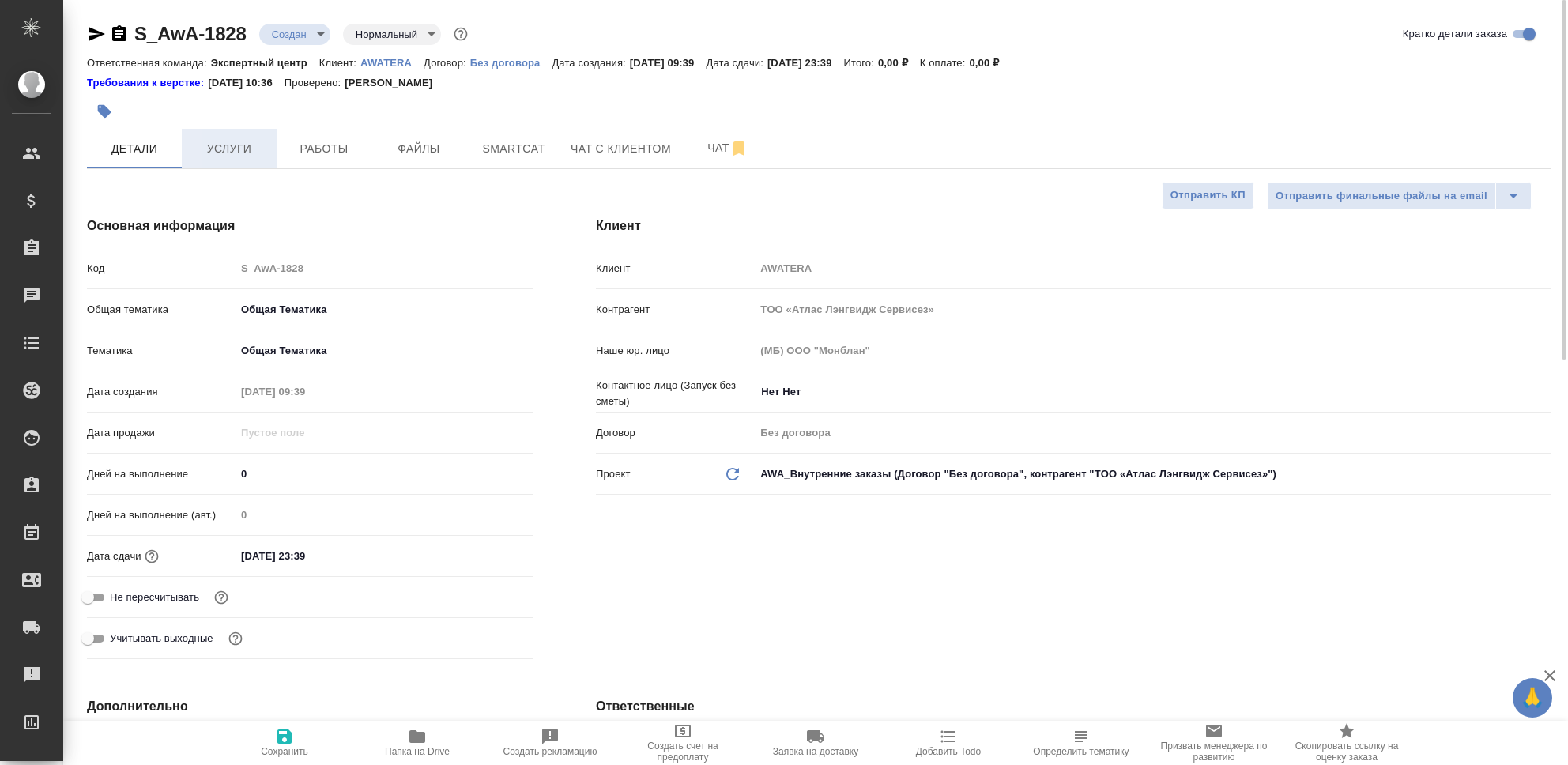
drag, startPoint x: 196, startPoint y: 144, endPoint x: 210, endPoint y: 144, distance: 14.0
click at [196, 144] on span "Услуги" at bounding box center [229, 148] width 76 height 19
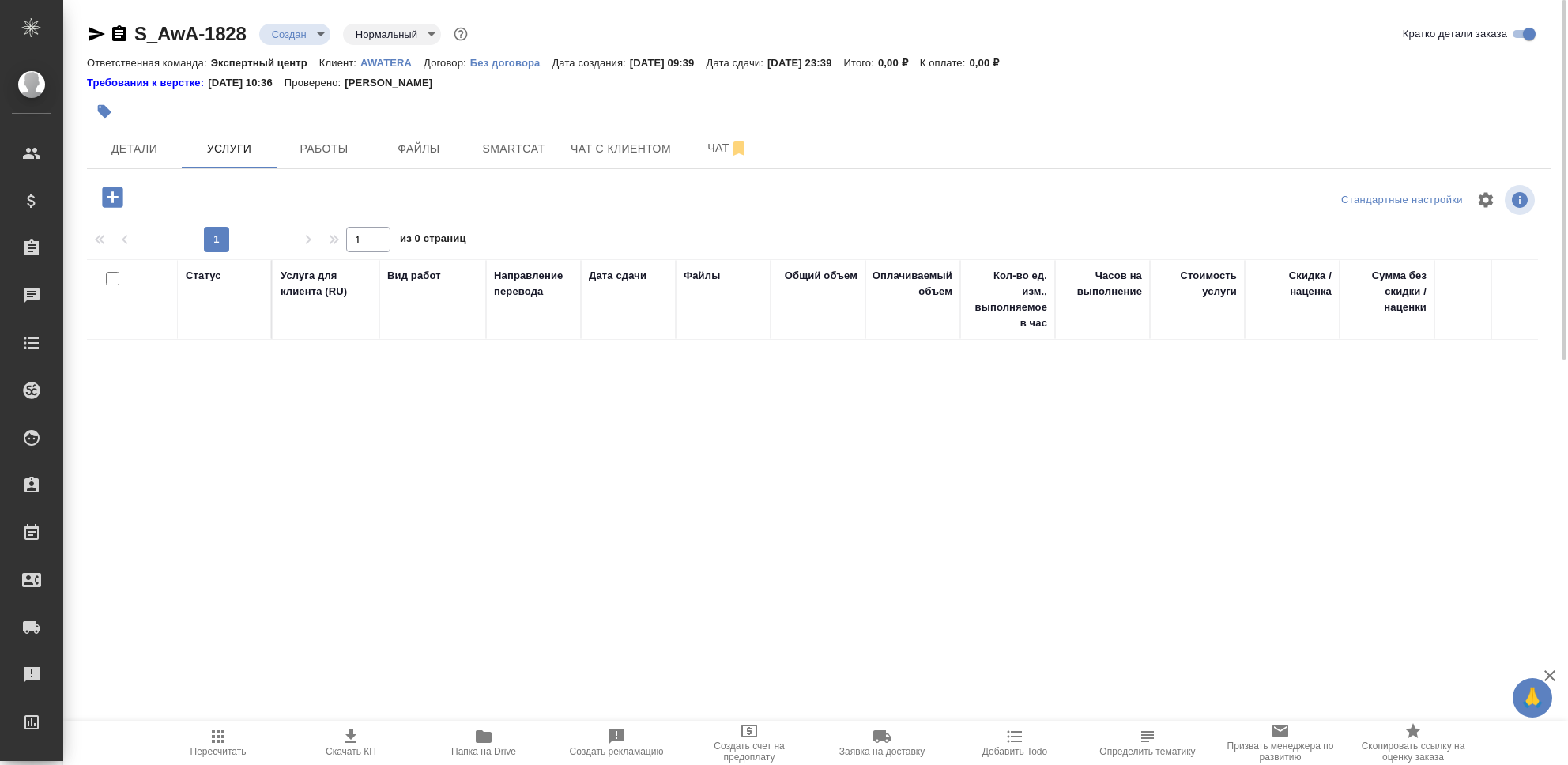
click at [110, 194] on icon "button" at bounding box center [112, 197] width 20 height 20
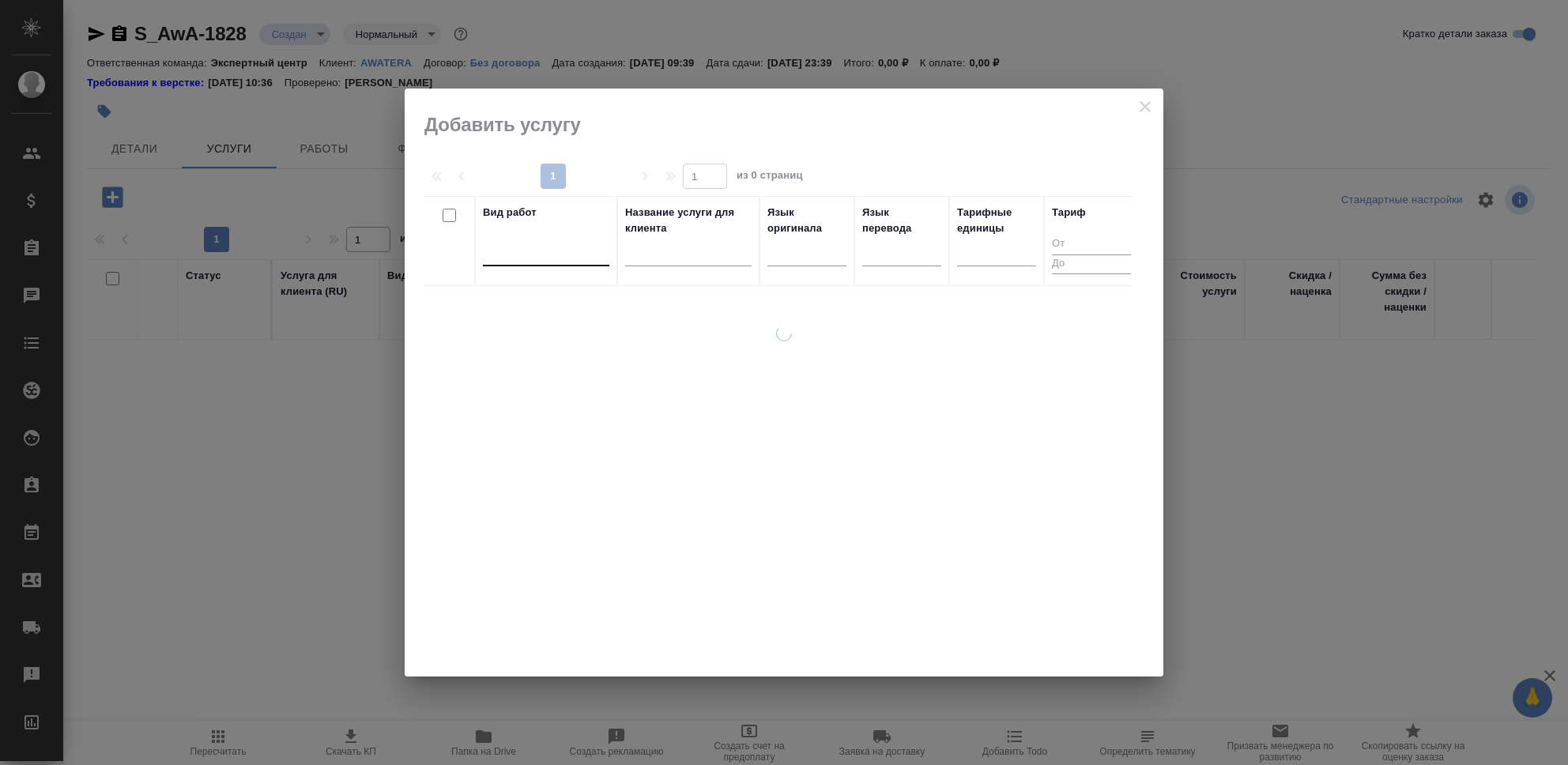
click at [552, 253] on div at bounding box center [546, 249] width 126 height 23
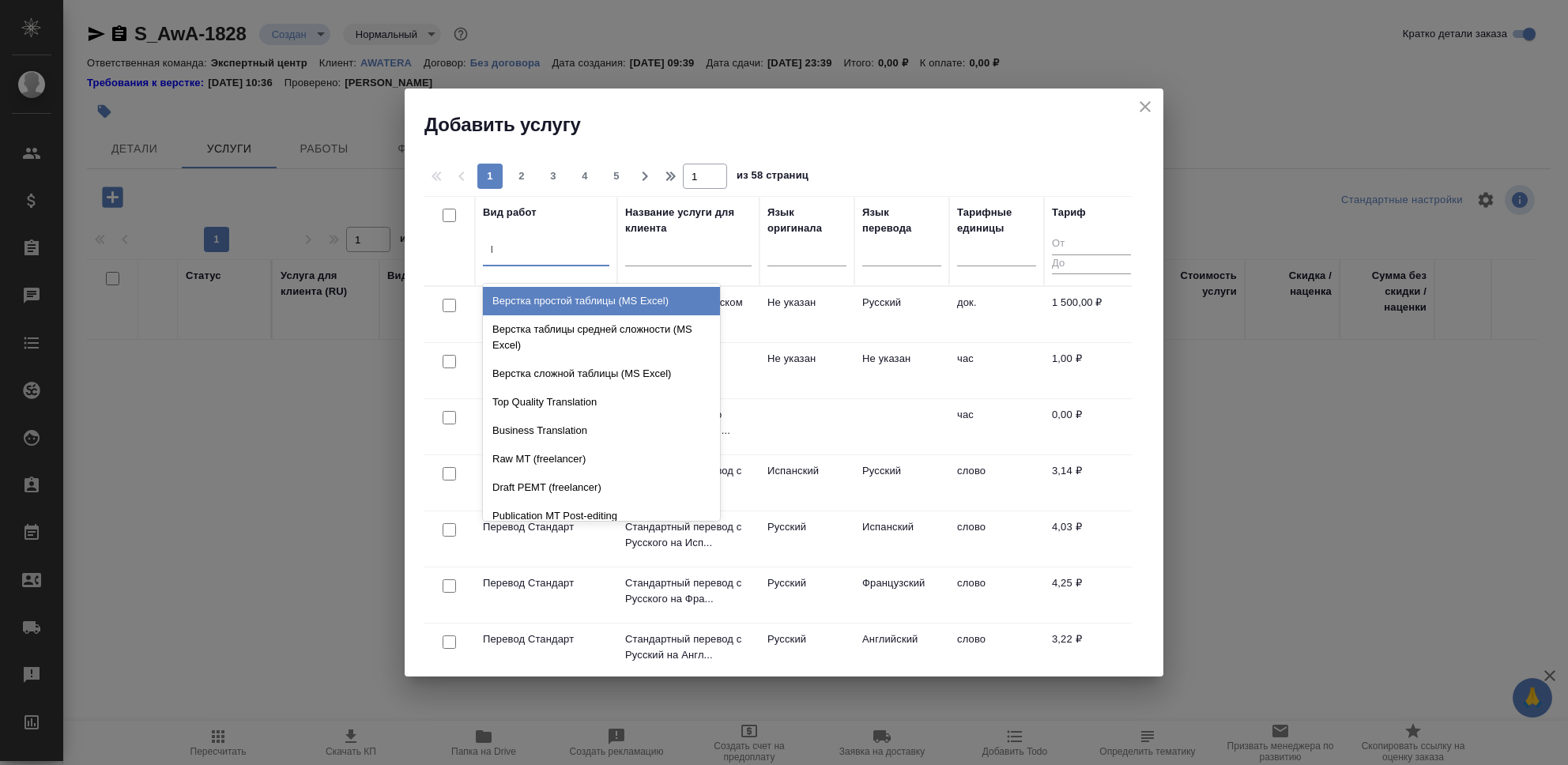
type input "lq"
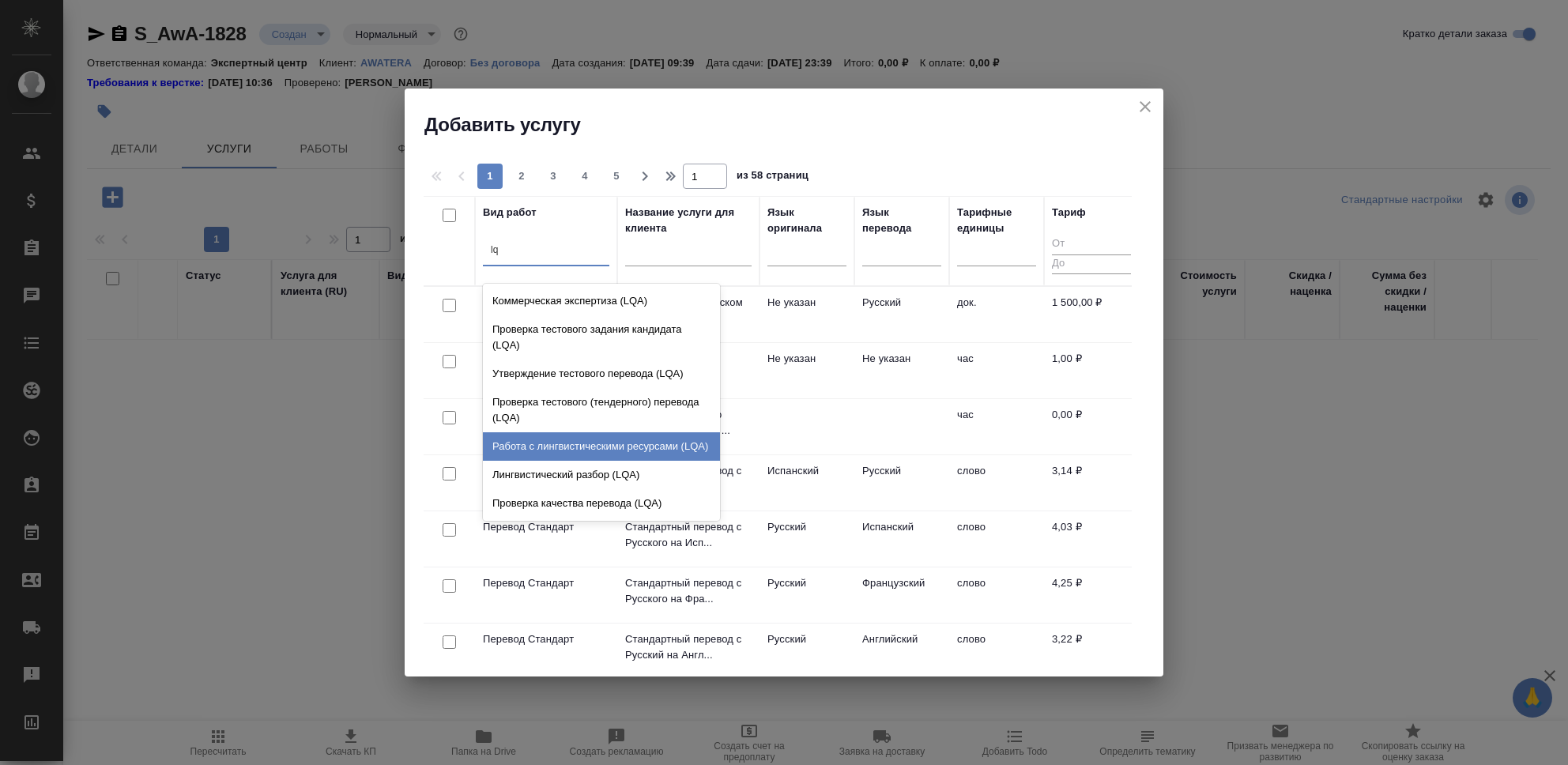
click at [595, 449] on div "Работа с лингвистическими ресурсами (LQA)" at bounding box center [601, 446] width 238 height 29
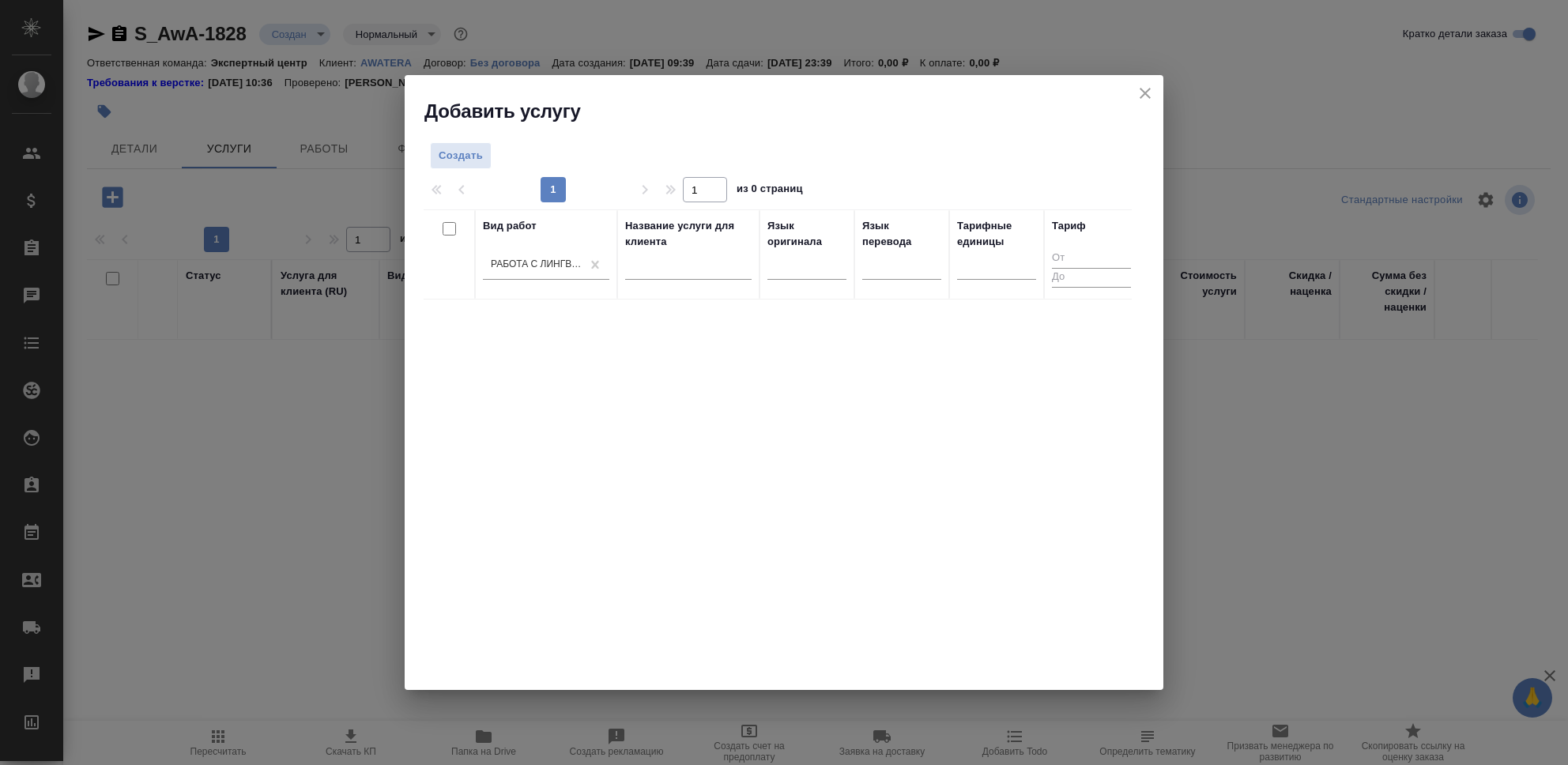
click at [882, 457] on div "Вид работ Работа с лингвистическими ресурсами (LQA) Название услуги для клиента…" at bounding box center [778, 446] width 708 height 474
click at [456, 158] on span "Создать" at bounding box center [461, 156] width 45 height 19
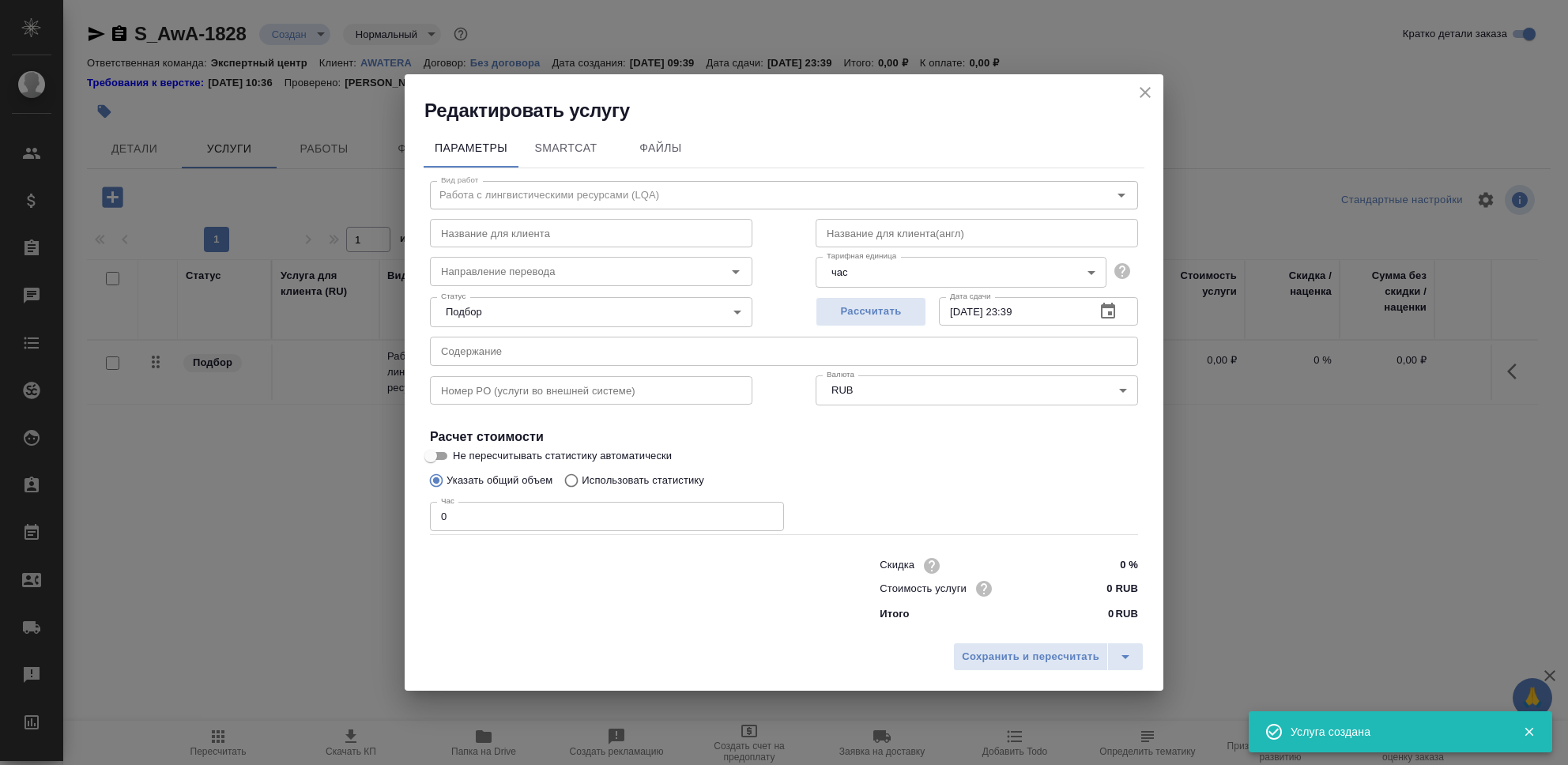
click at [1147, 92] on icon "close" at bounding box center [1145, 92] width 19 height 19
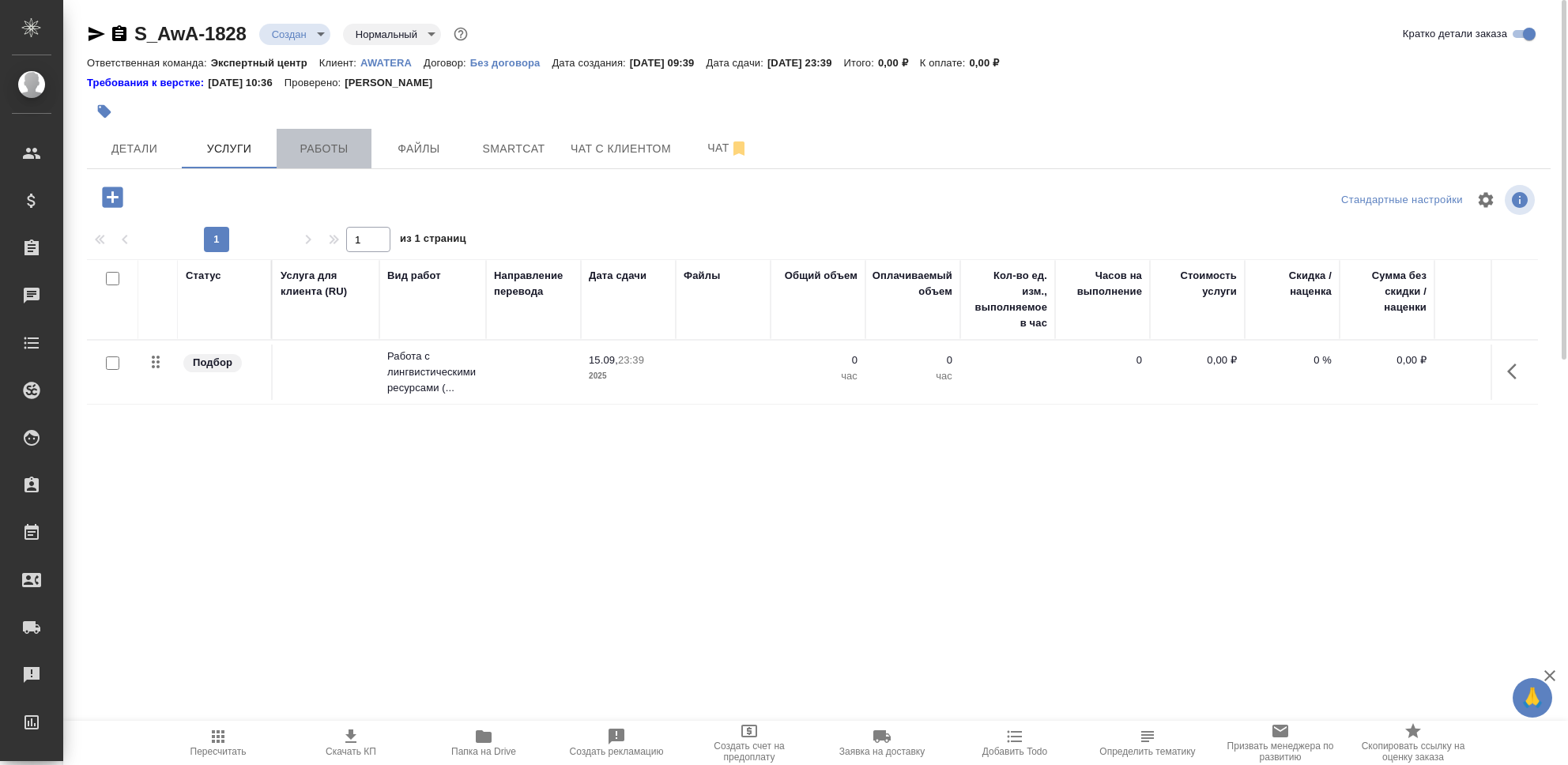
click at [323, 147] on span "Работы" at bounding box center [324, 148] width 76 height 19
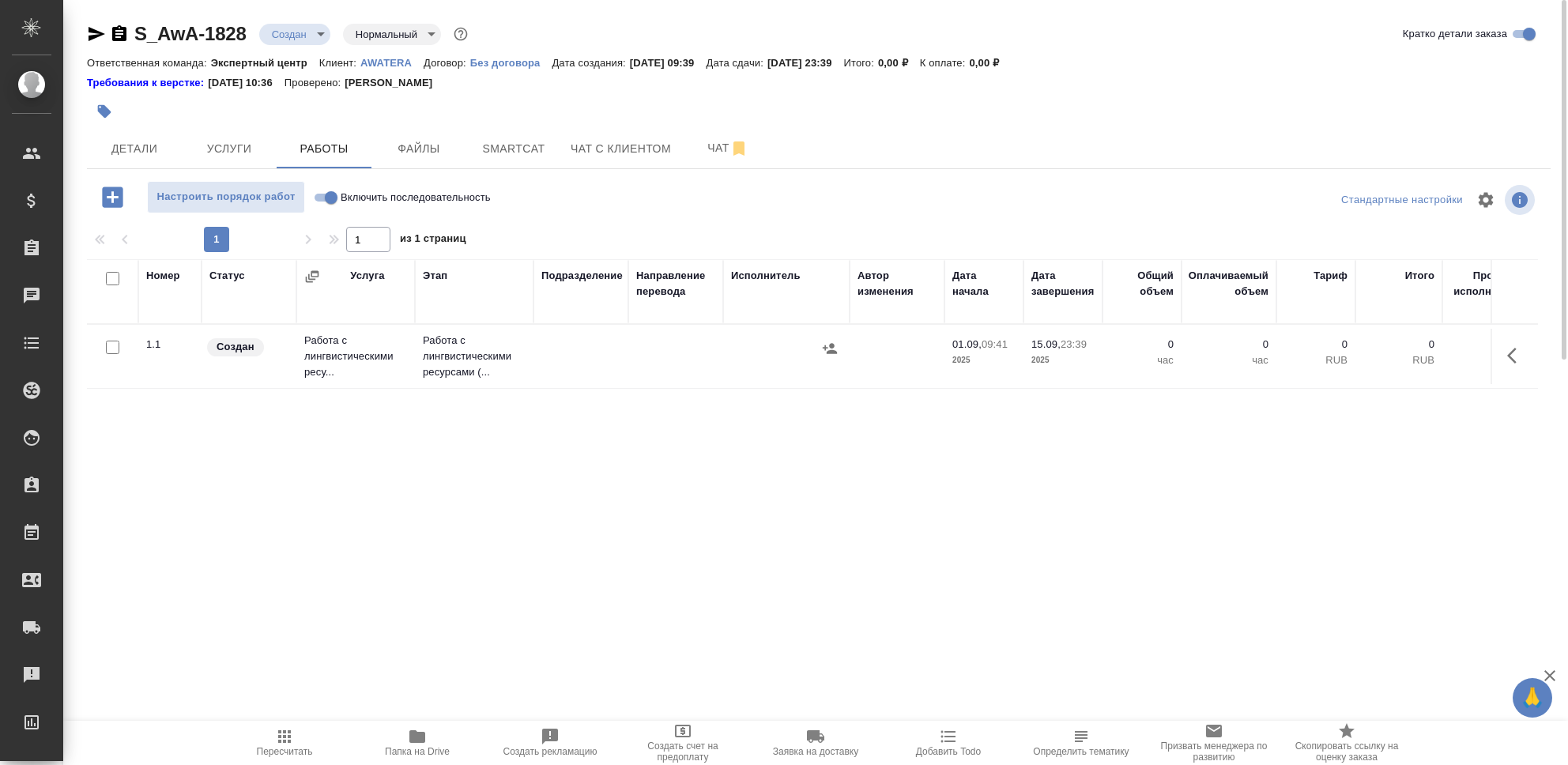
click at [320, 195] on input "Включить последовательность" at bounding box center [330, 198] width 57 height 19
checkbox input "true"
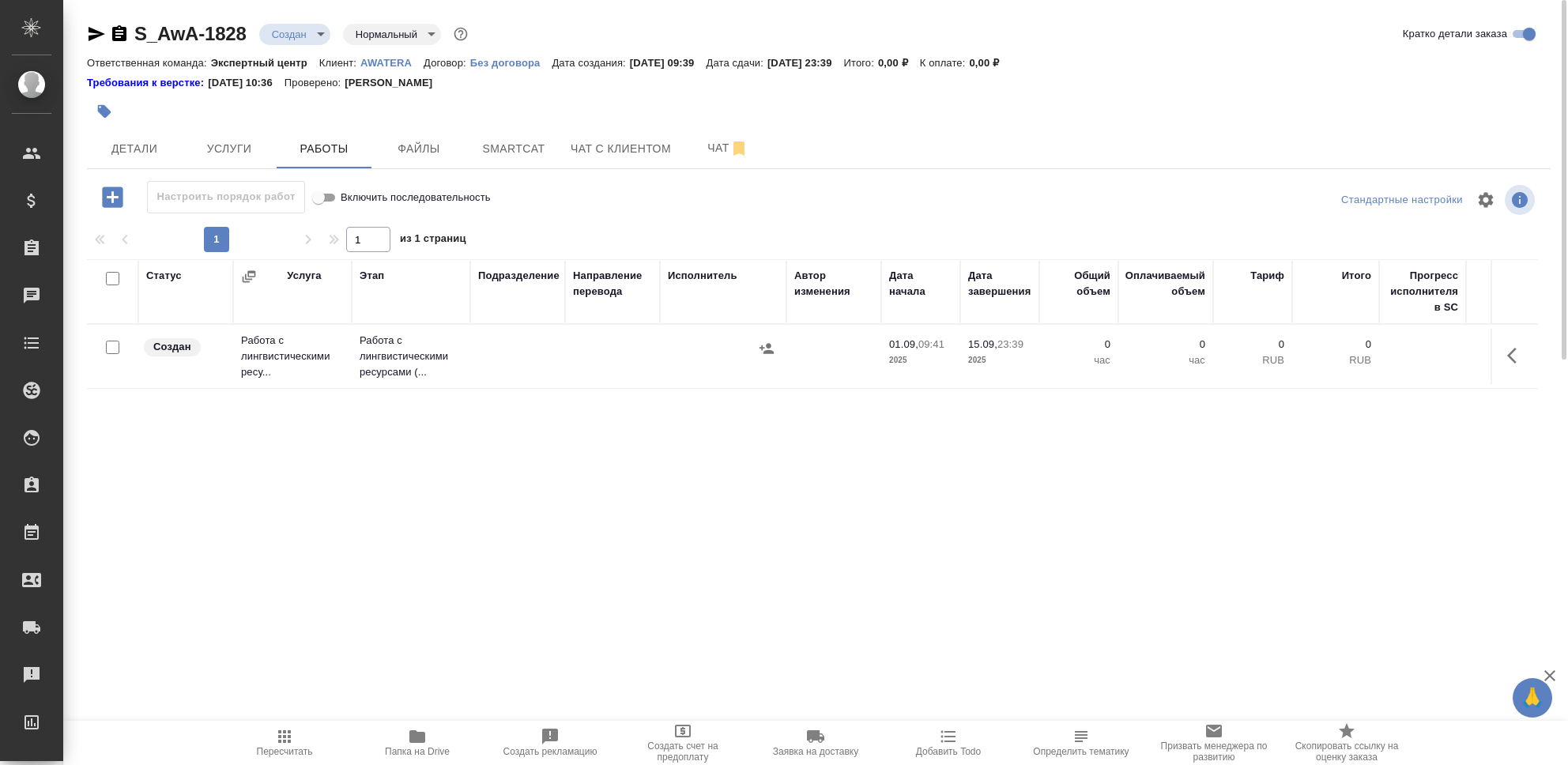
click at [288, 363] on td "Работа с лингвистическими ресу..." at bounding box center [292, 356] width 119 height 63
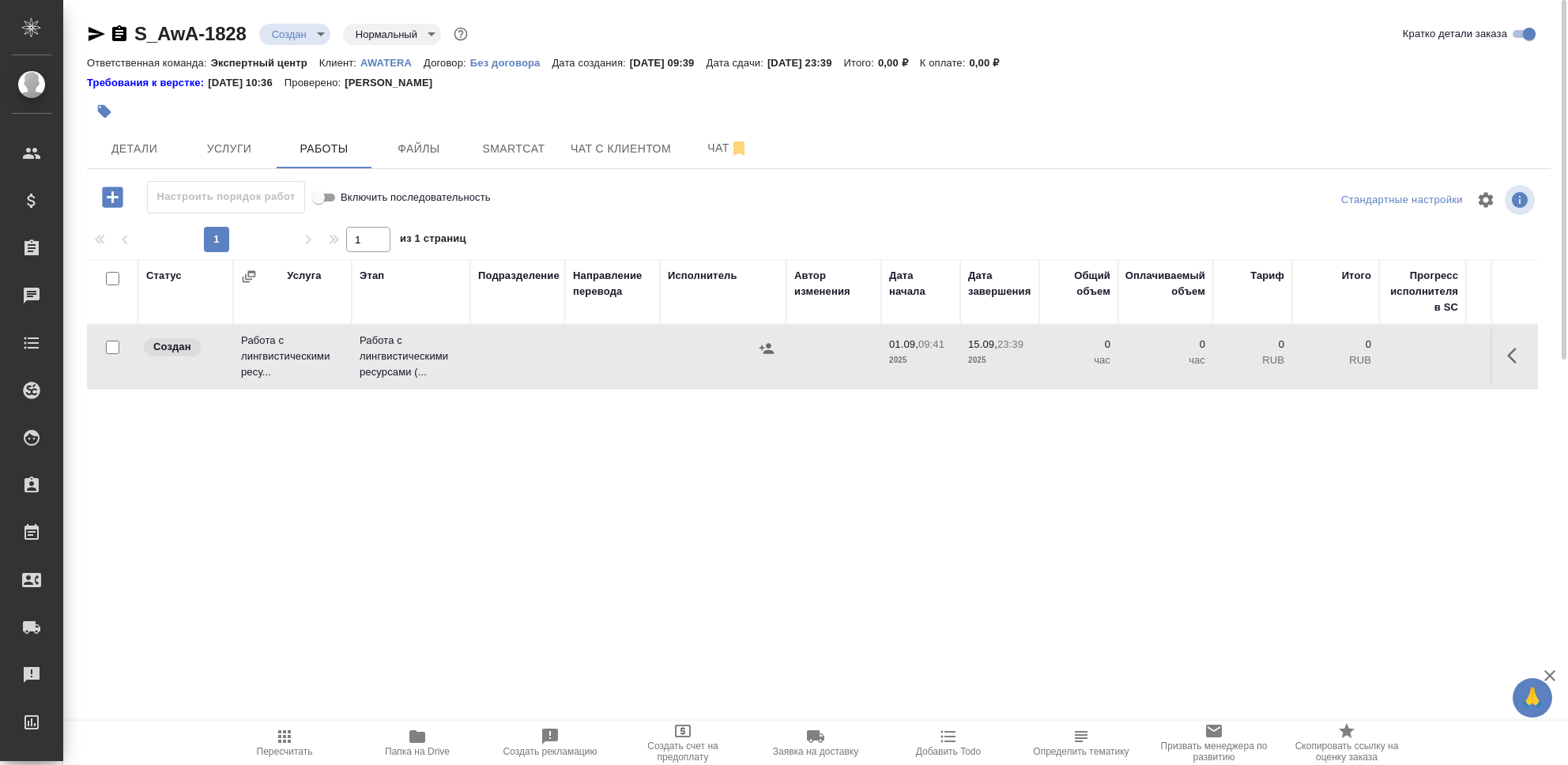
click at [288, 363] on td "Работа с лингвистическими ресу..." at bounding box center [292, 356] width 119 height 63
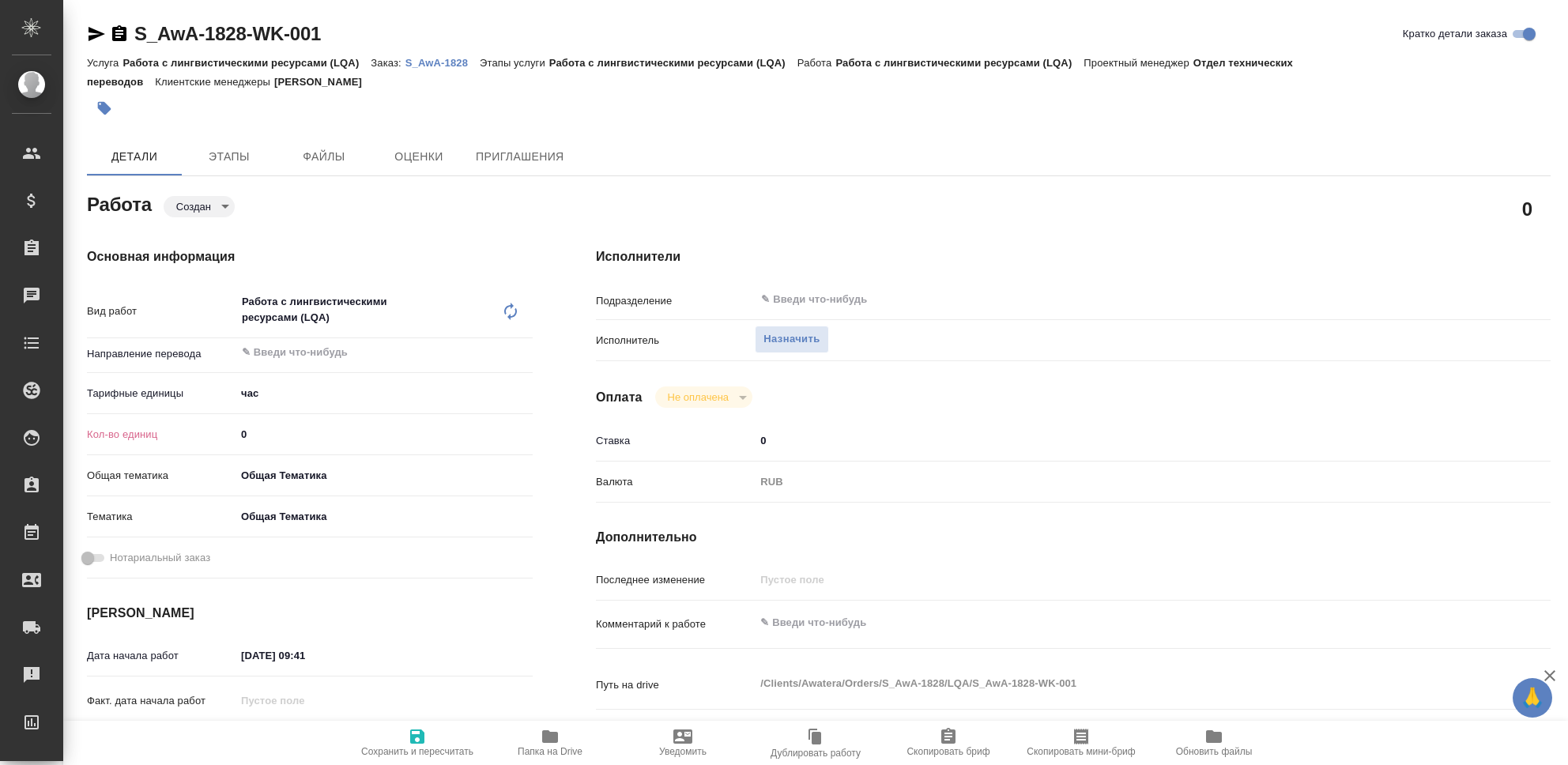
type textarea "x"
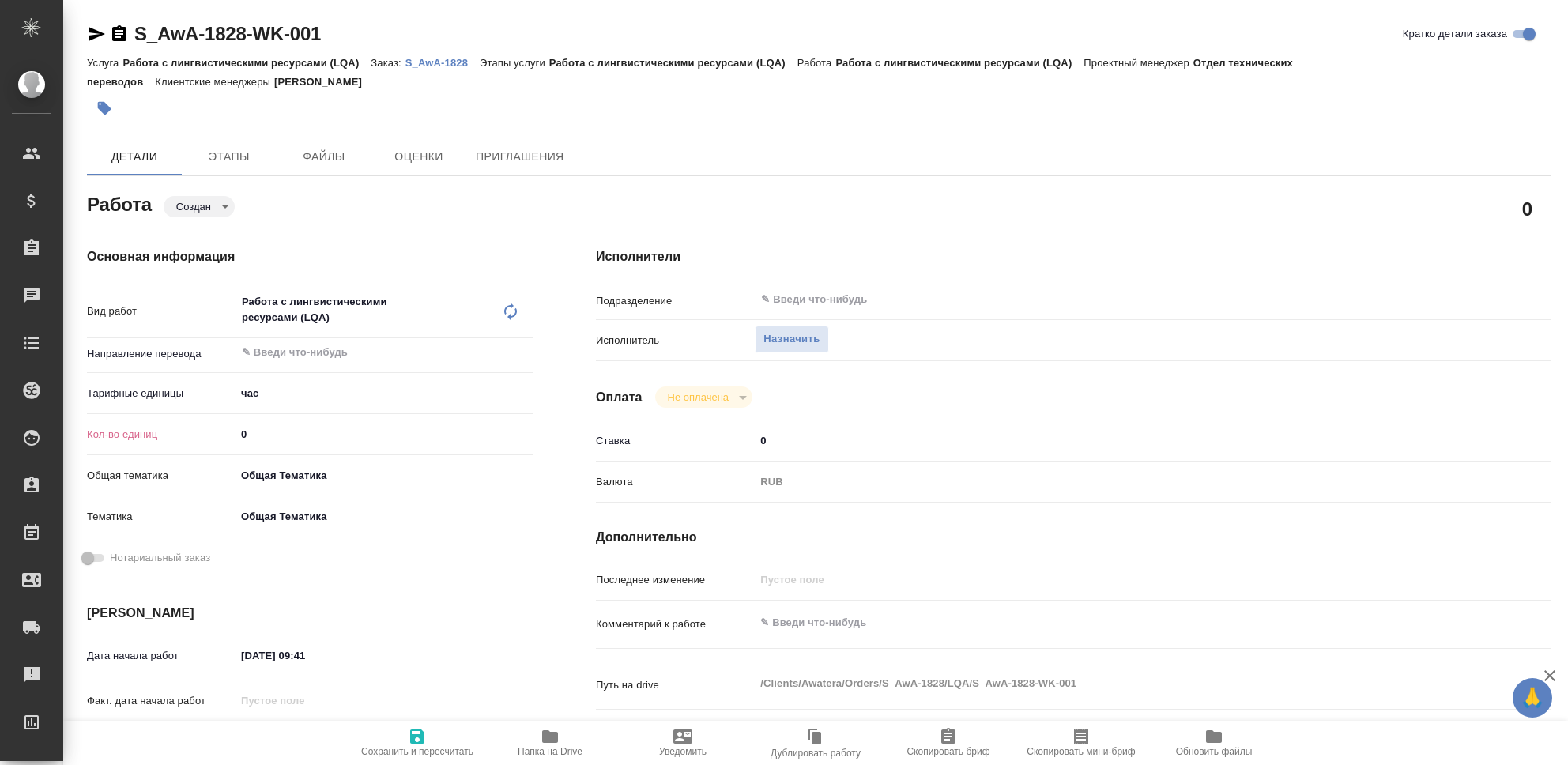
type textarea "x"
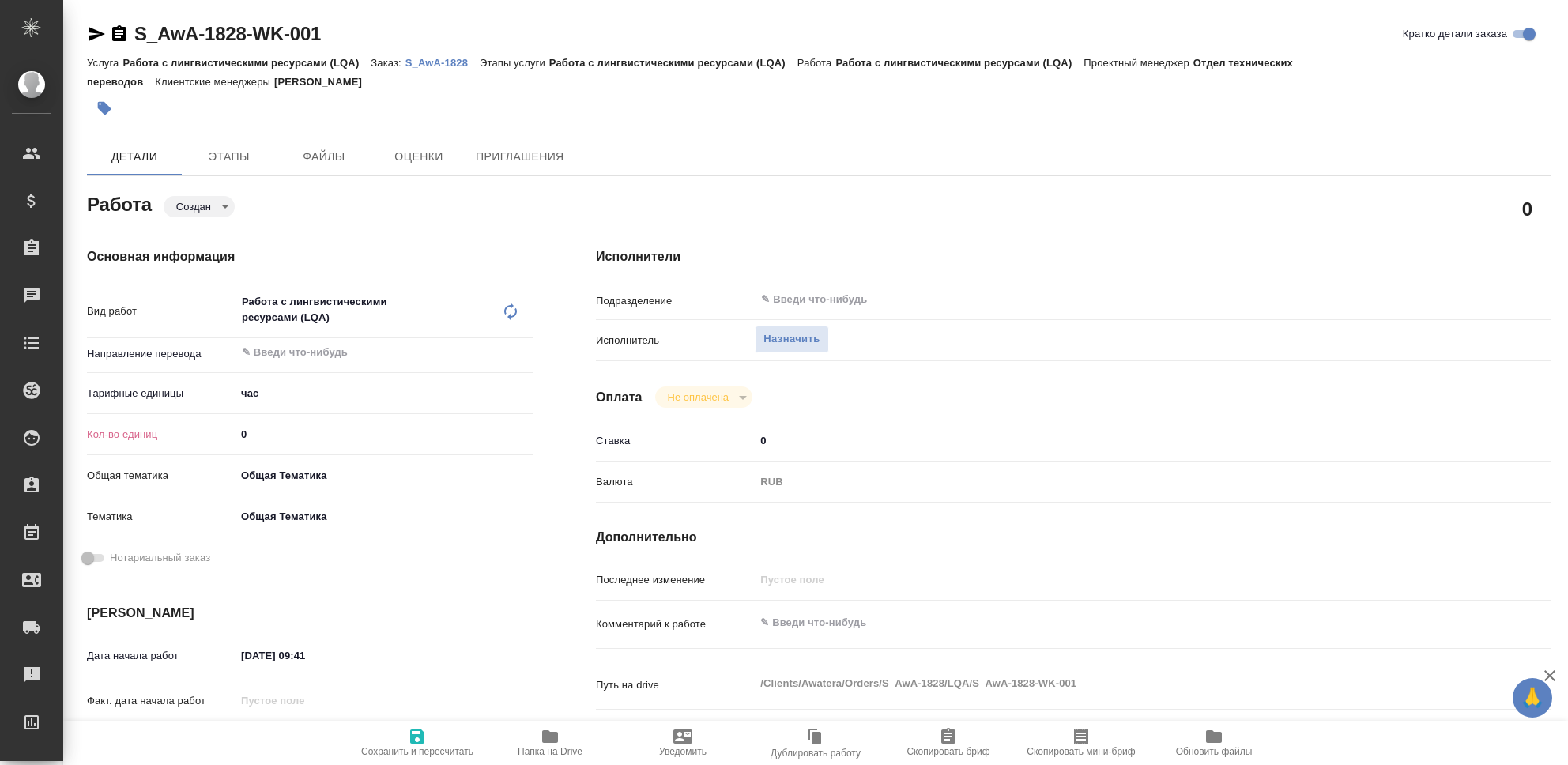
type textarea "x"
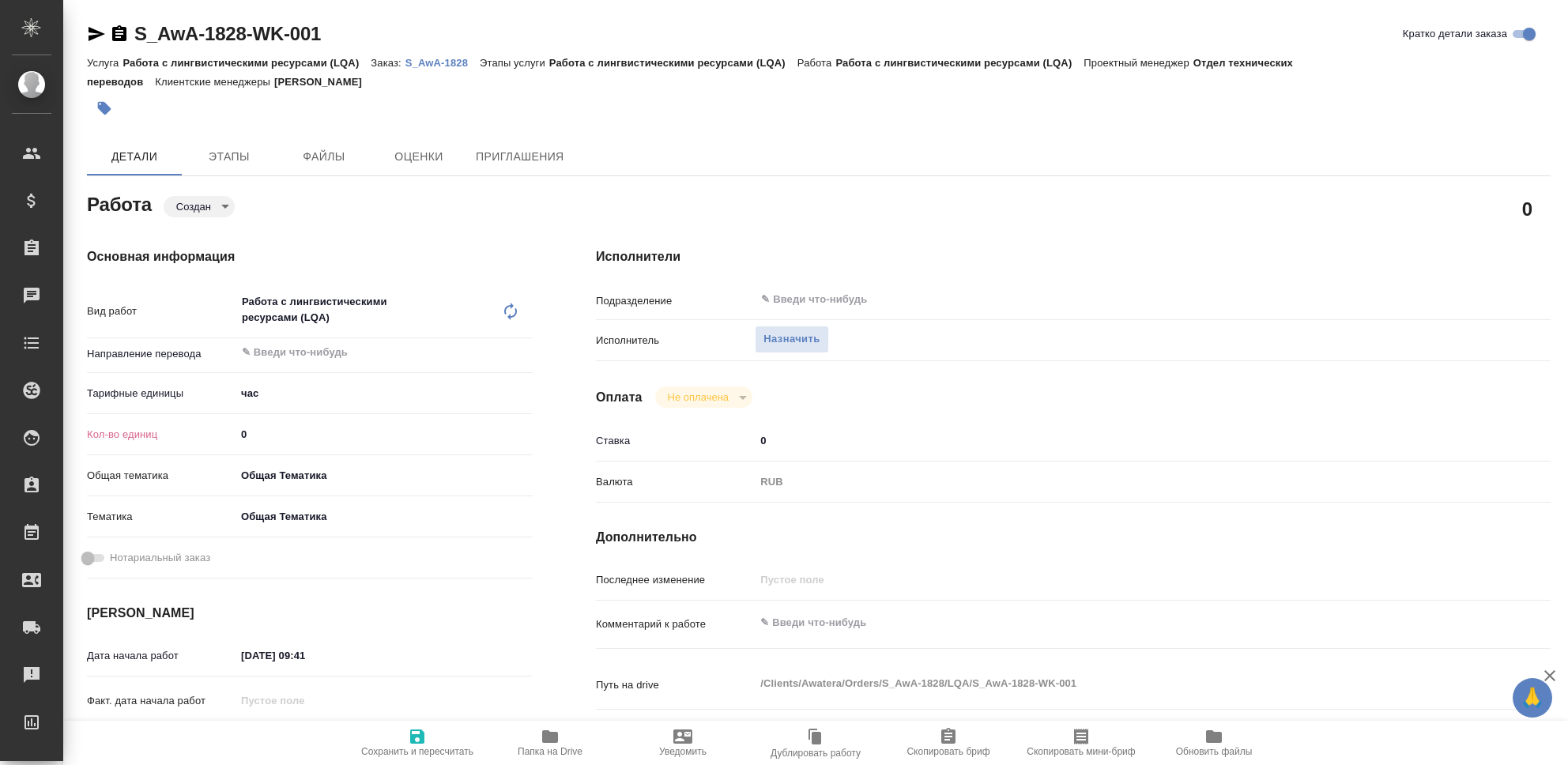
type textarea "x"
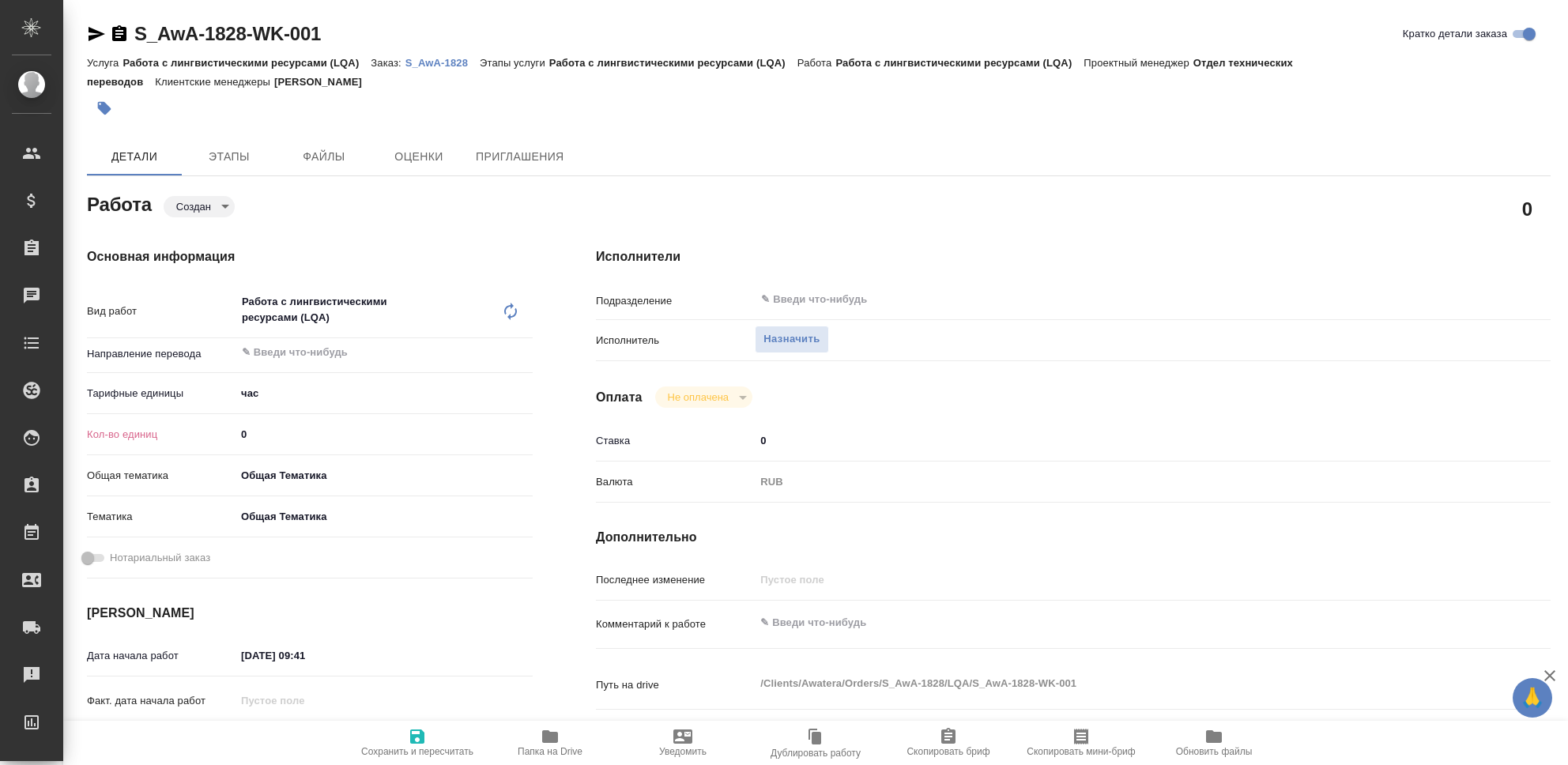
type textarea "x"
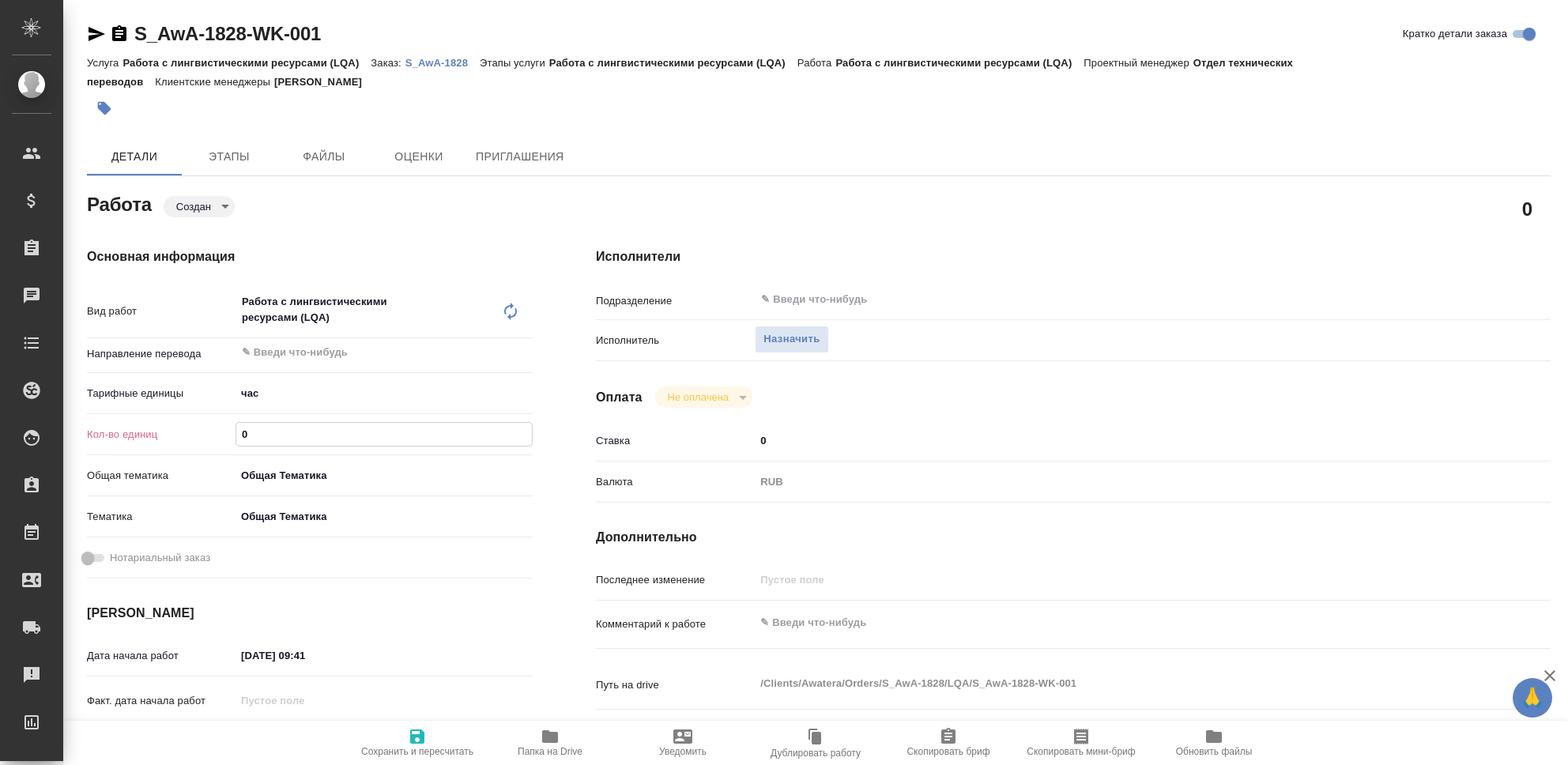
click at [261, 430] on input "0" at bounding box center [384, 434] width 296 height 23
type textarea "x"
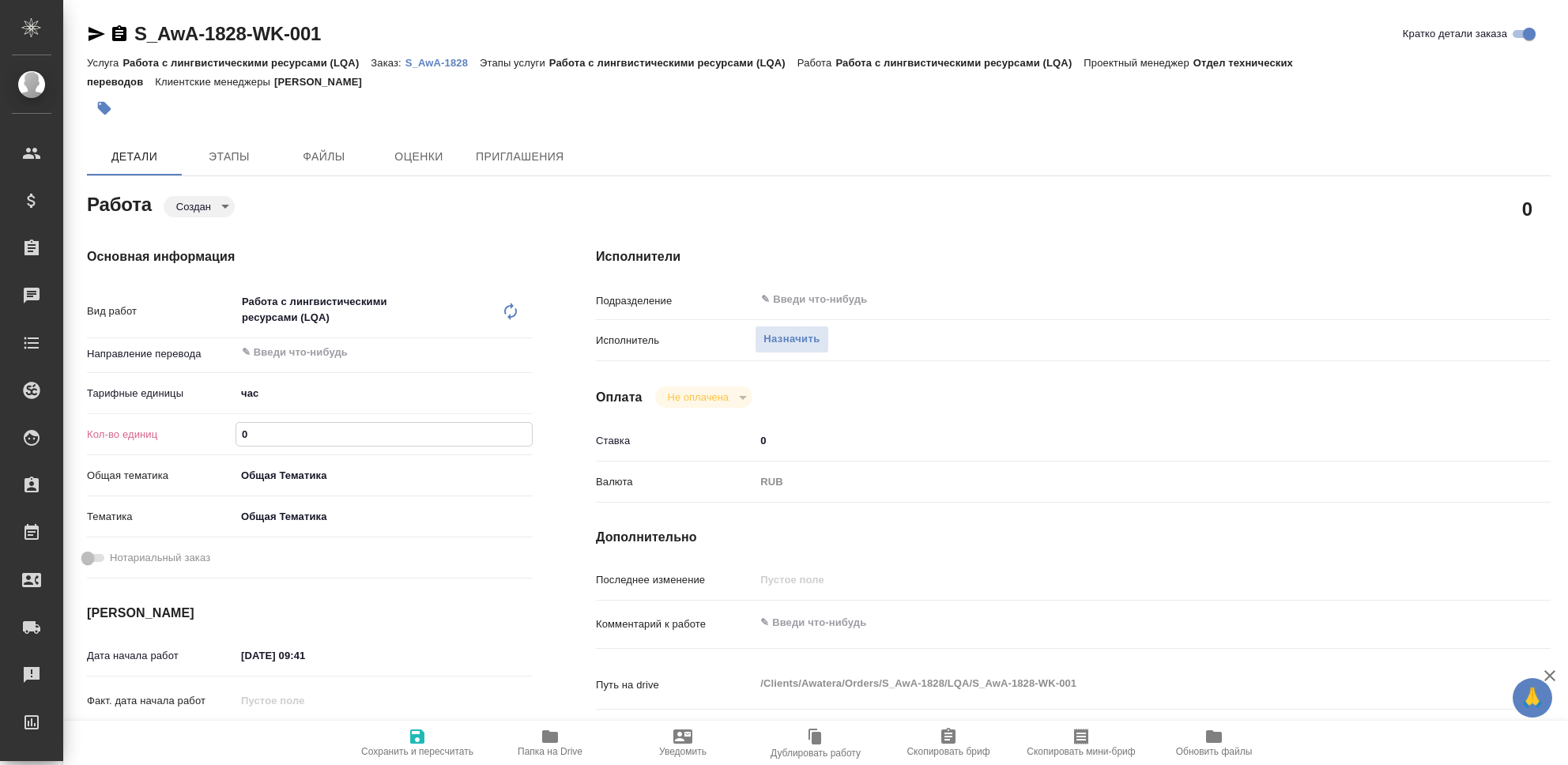
type textarea "x"
type input "1"
type textarea "x"
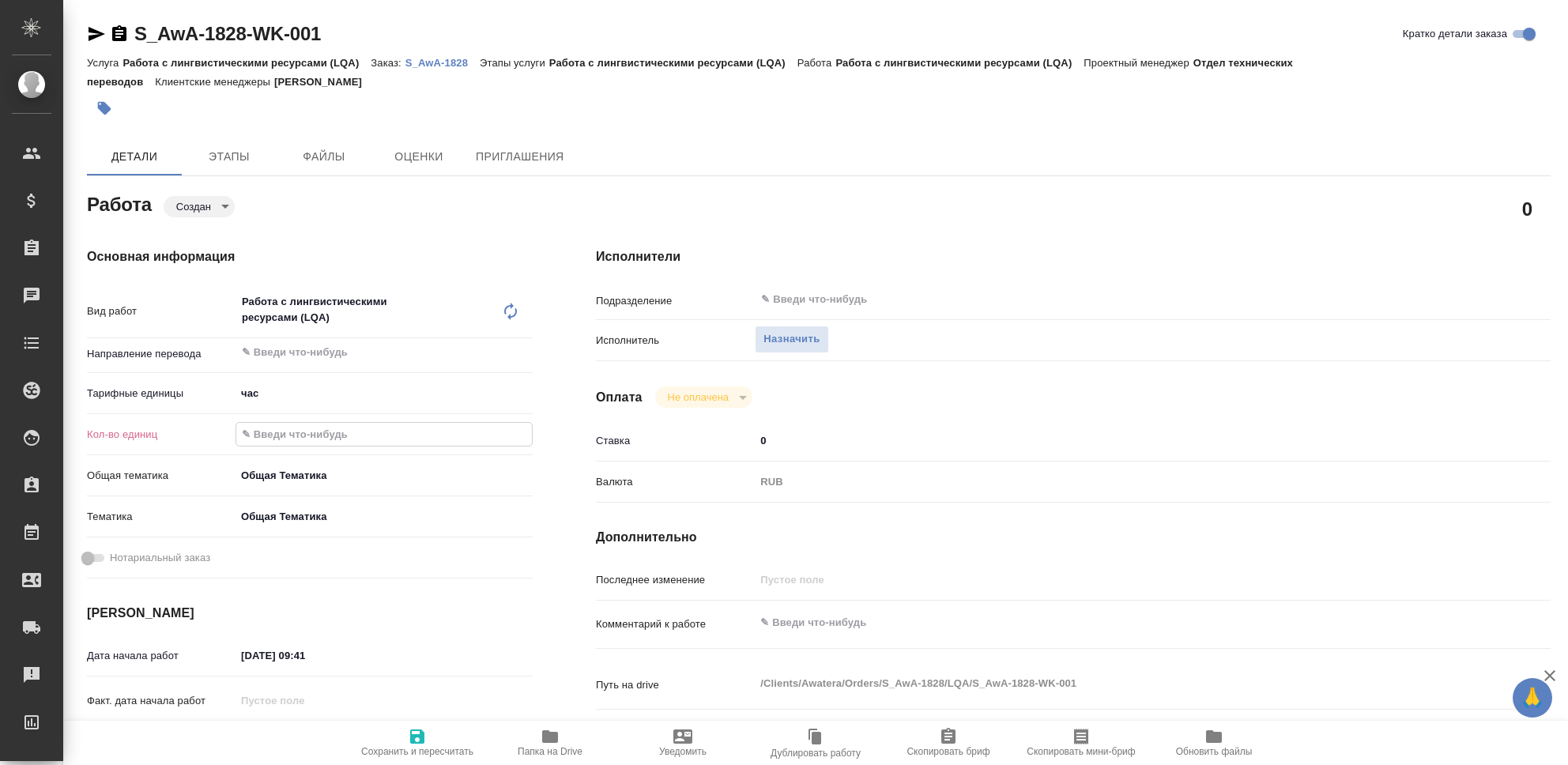
type textarea "x"
type input "13"
type textarea "x"
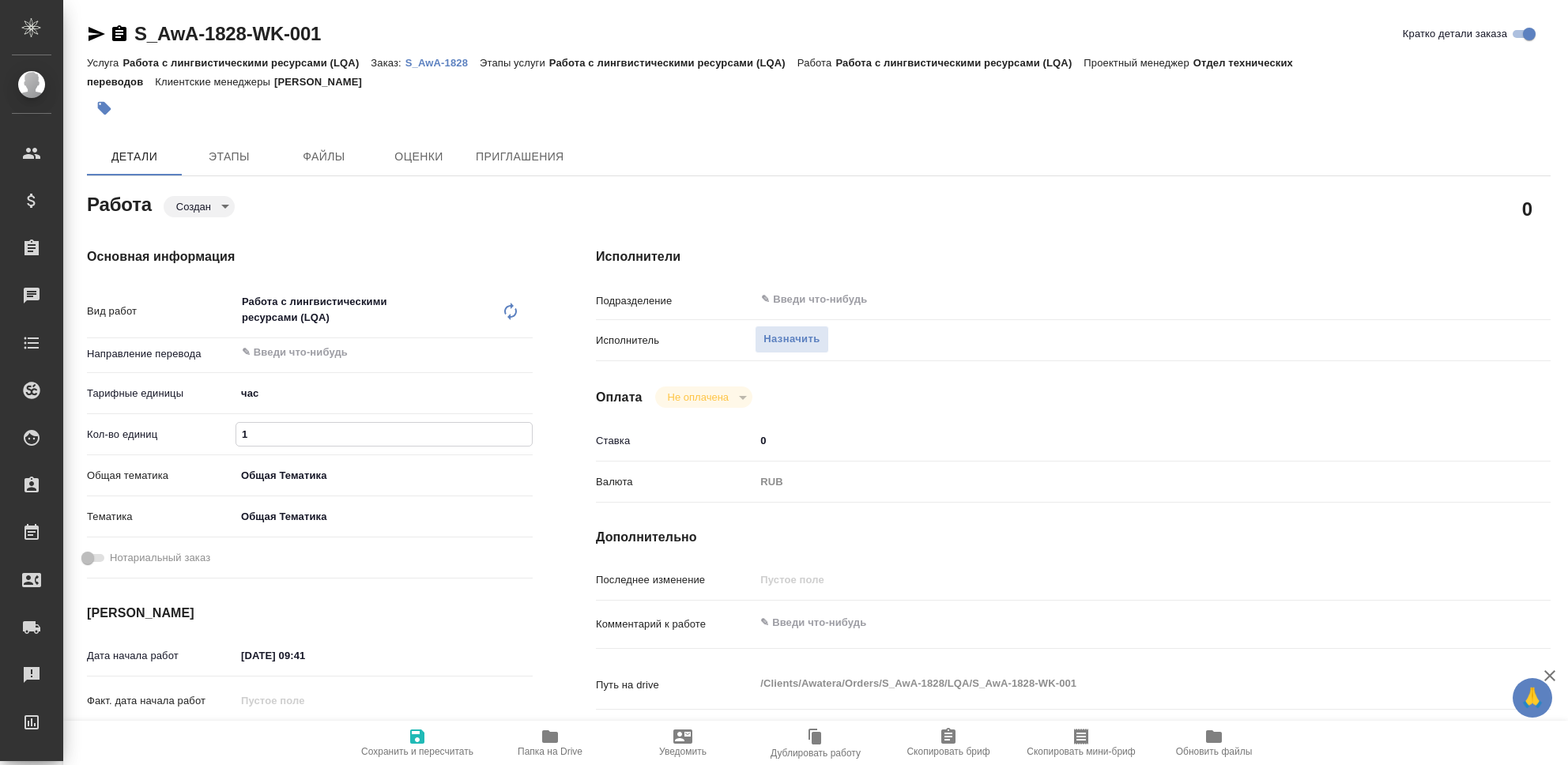
type textarea "x"
type input "13"
type textarea "x"
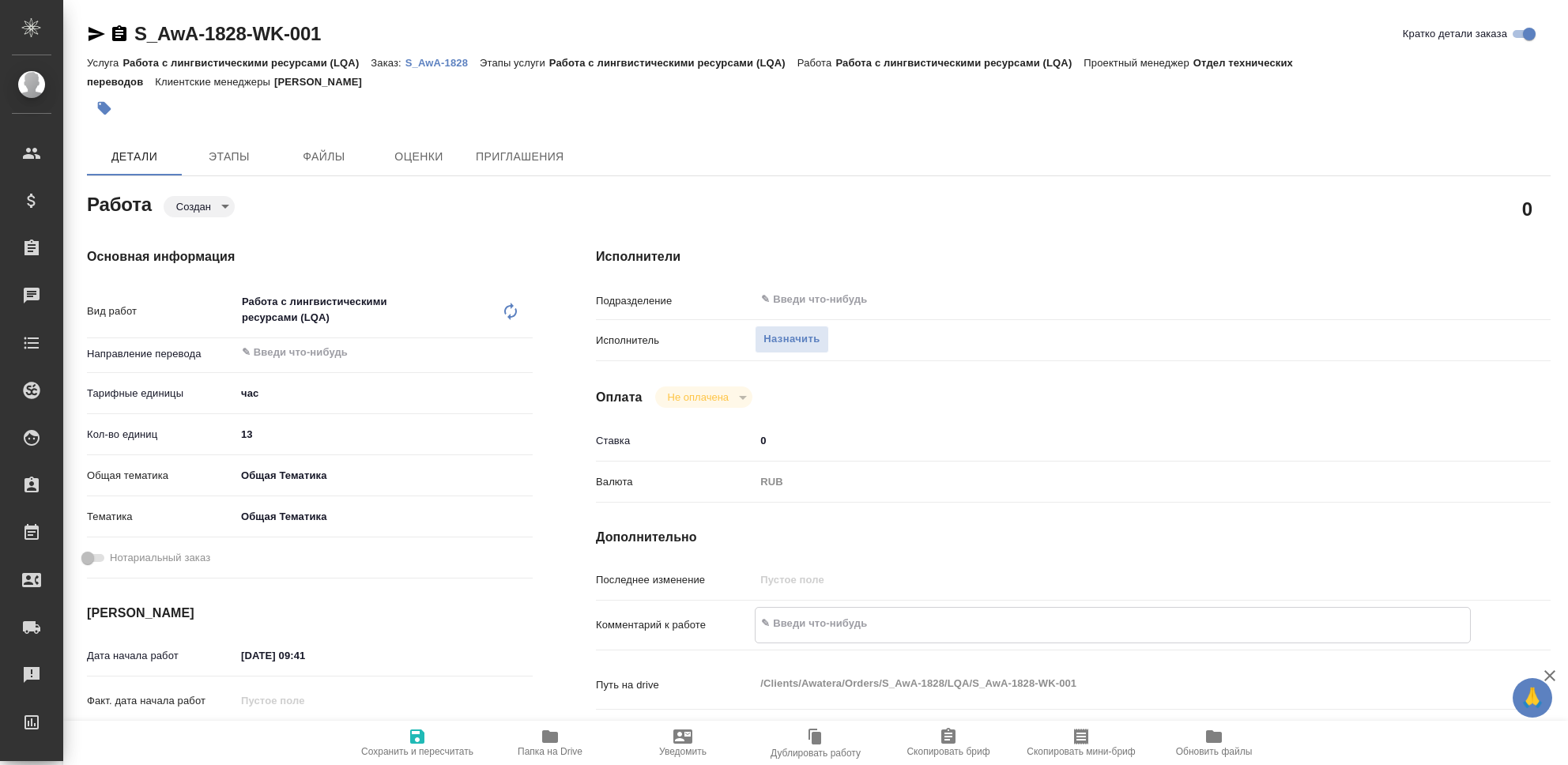
click at [779, 620] on textarea at bounding box center [1112, 623] width 714 height 27
type textarea "x"
type textarea "О"
type textarea "x"
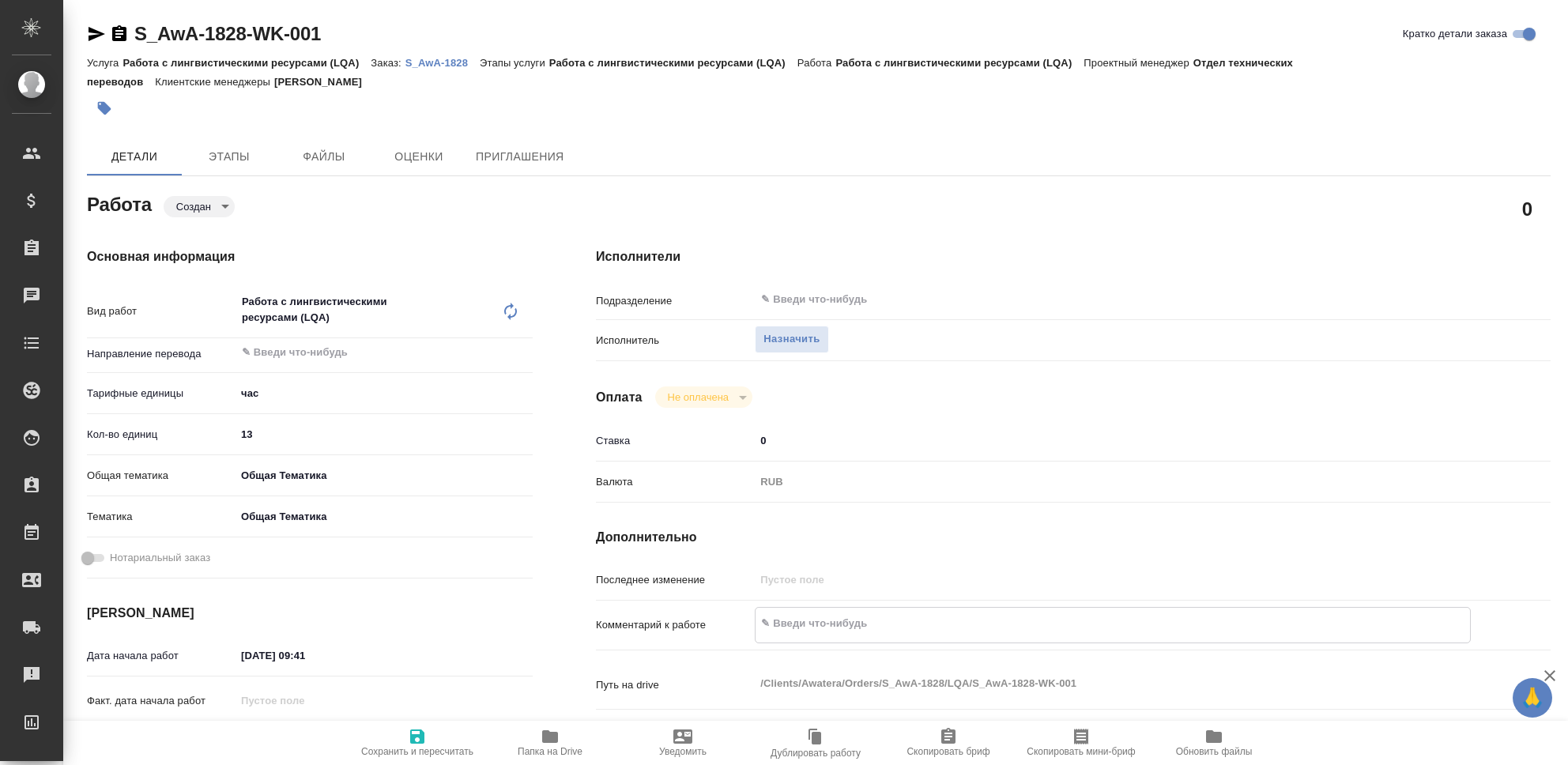
type textarea "x"
type textarea "Об"
type textarea "x"
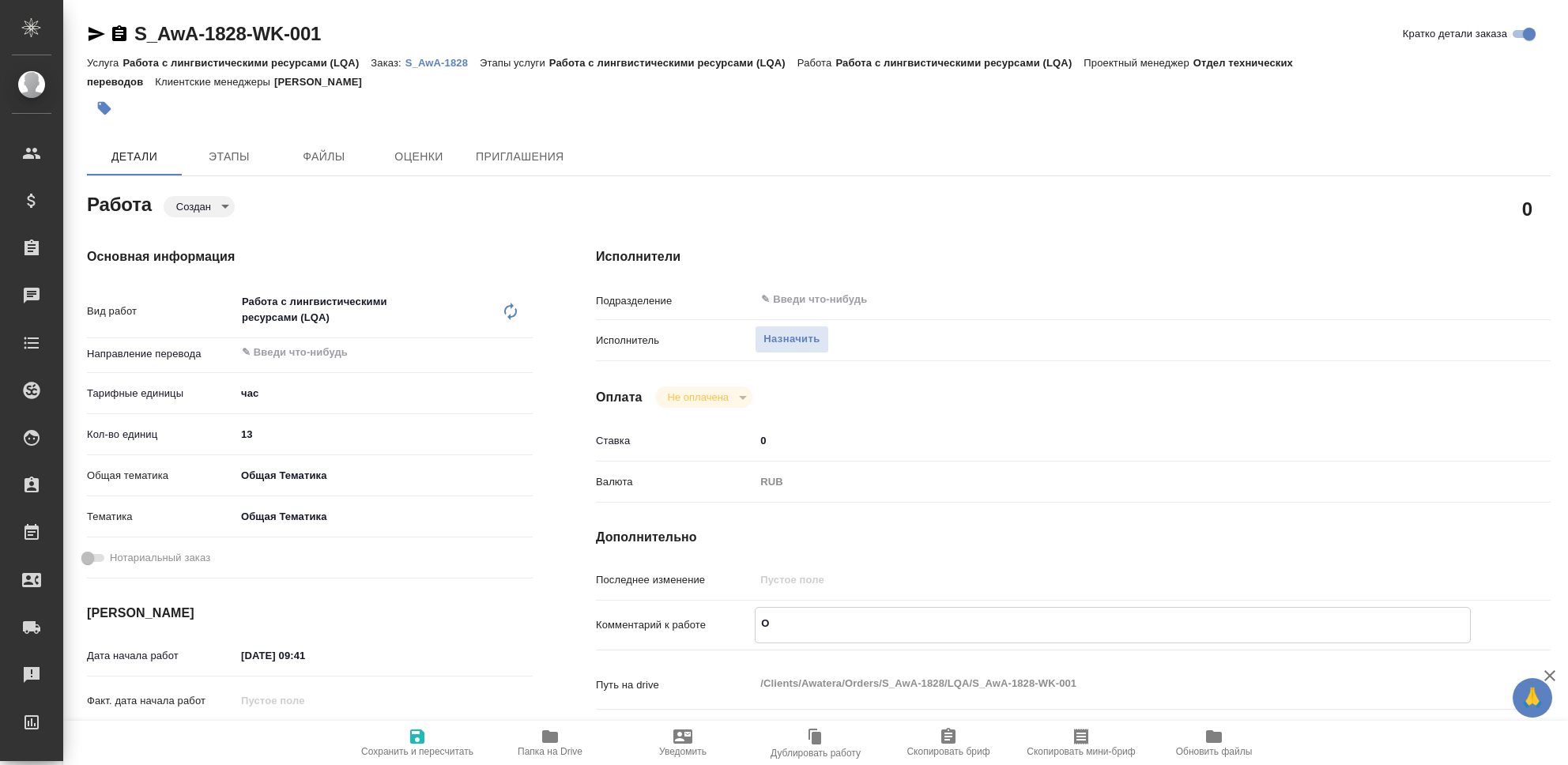
type textarea "x"
type textarea "Объ"
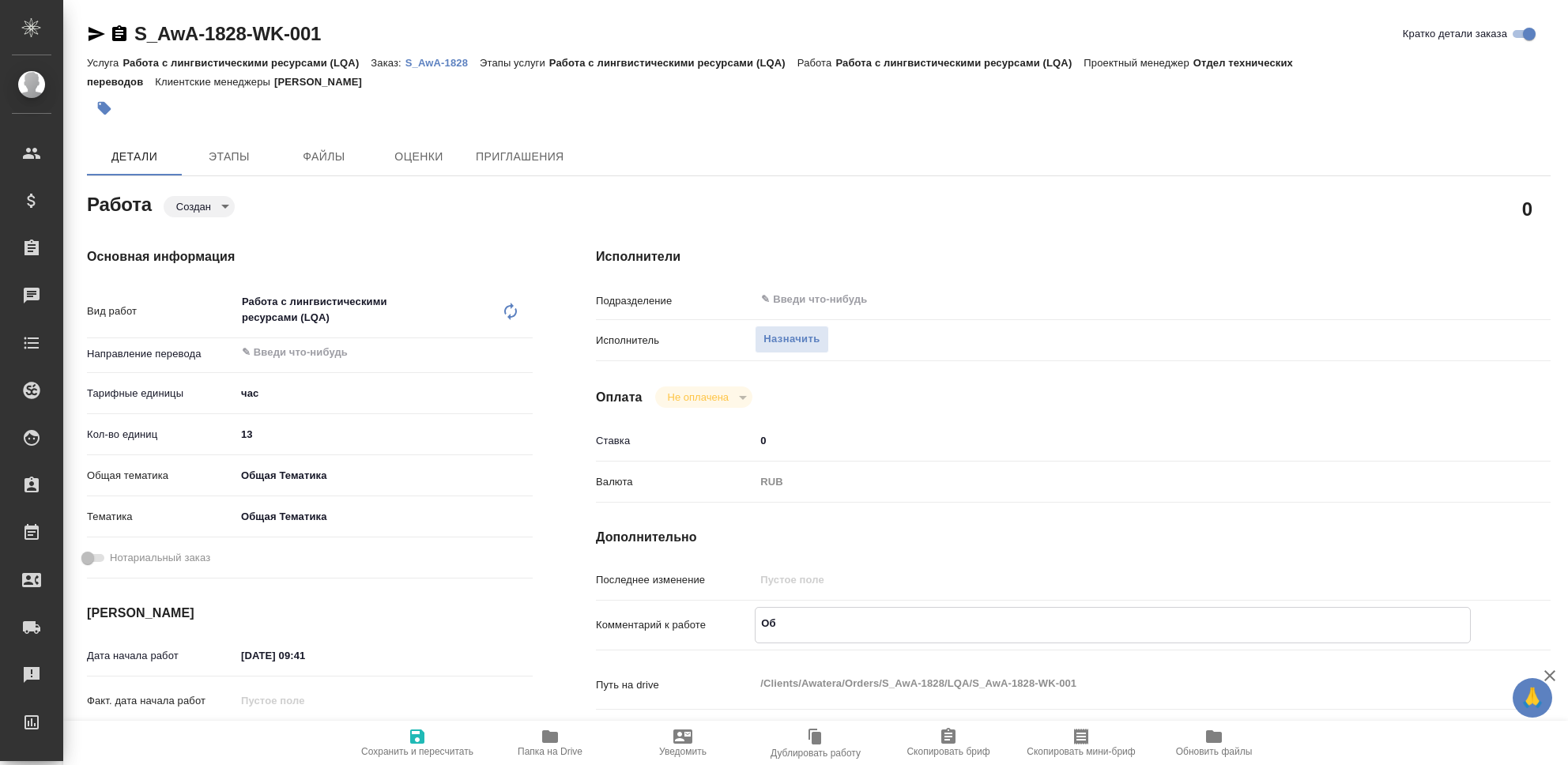
type textarea "x"
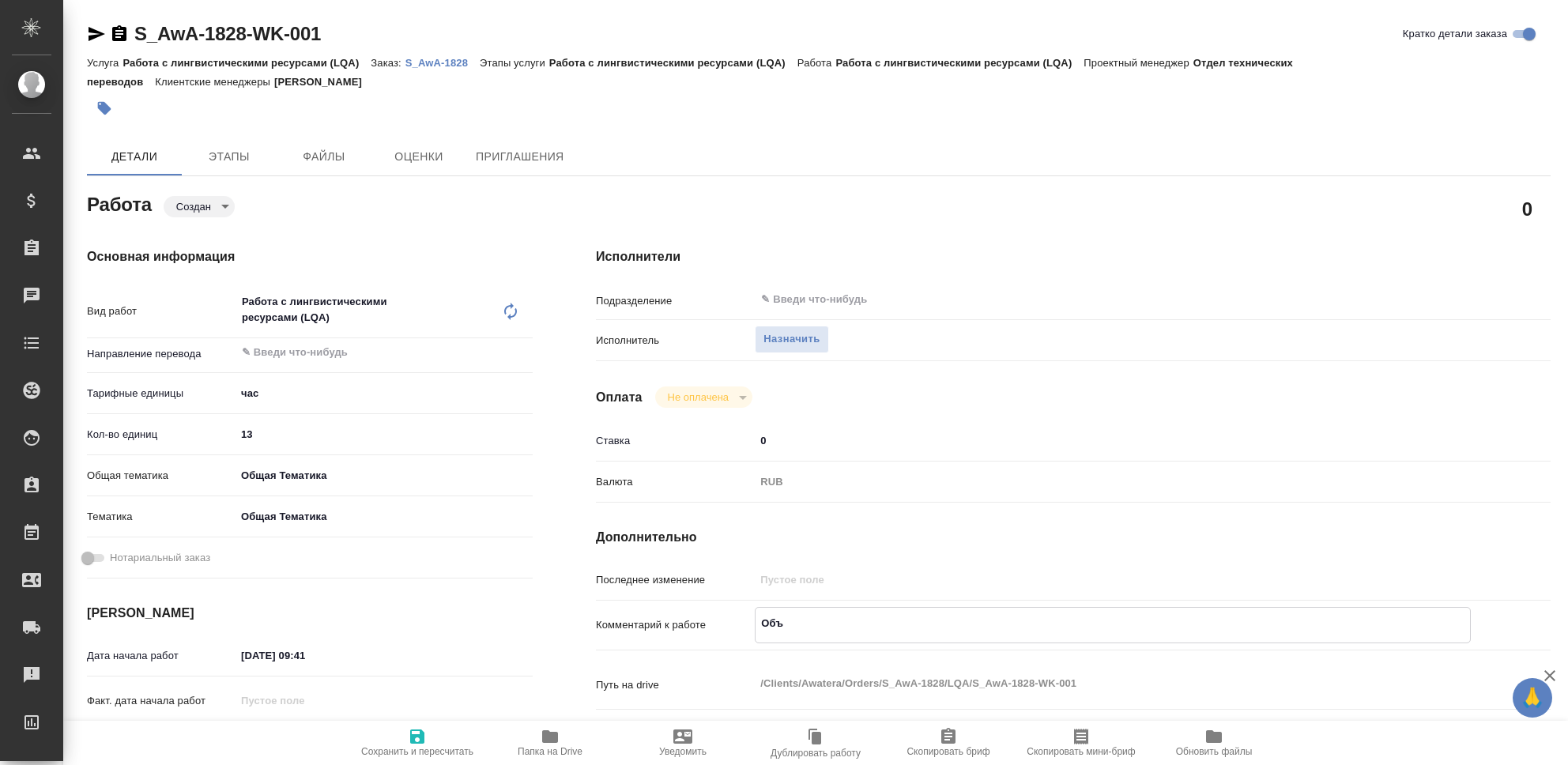
type textarea "Объе"
type textarea "x"
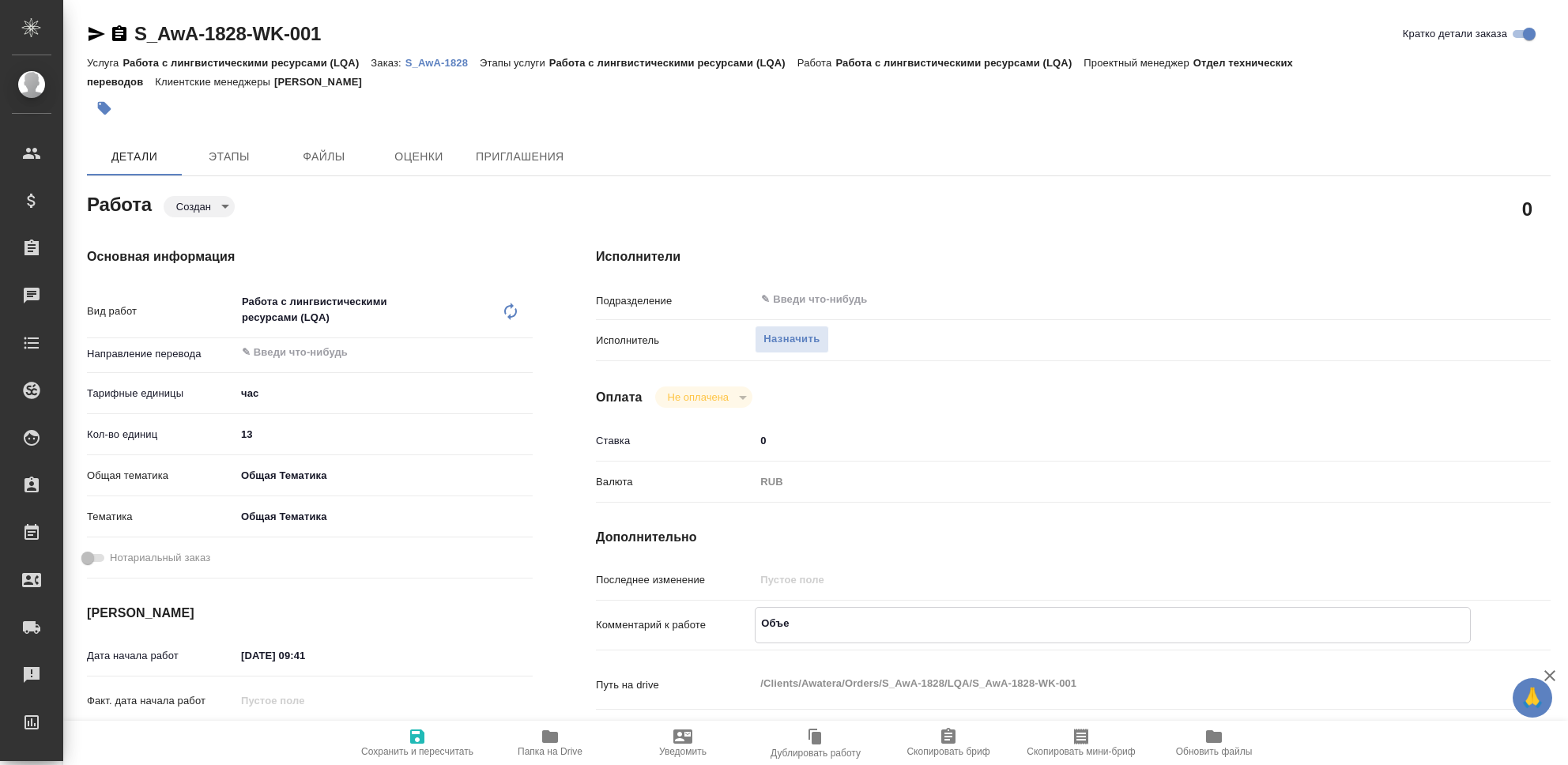
type textarea "x"
type textarea "Объед"
type textarea "x"
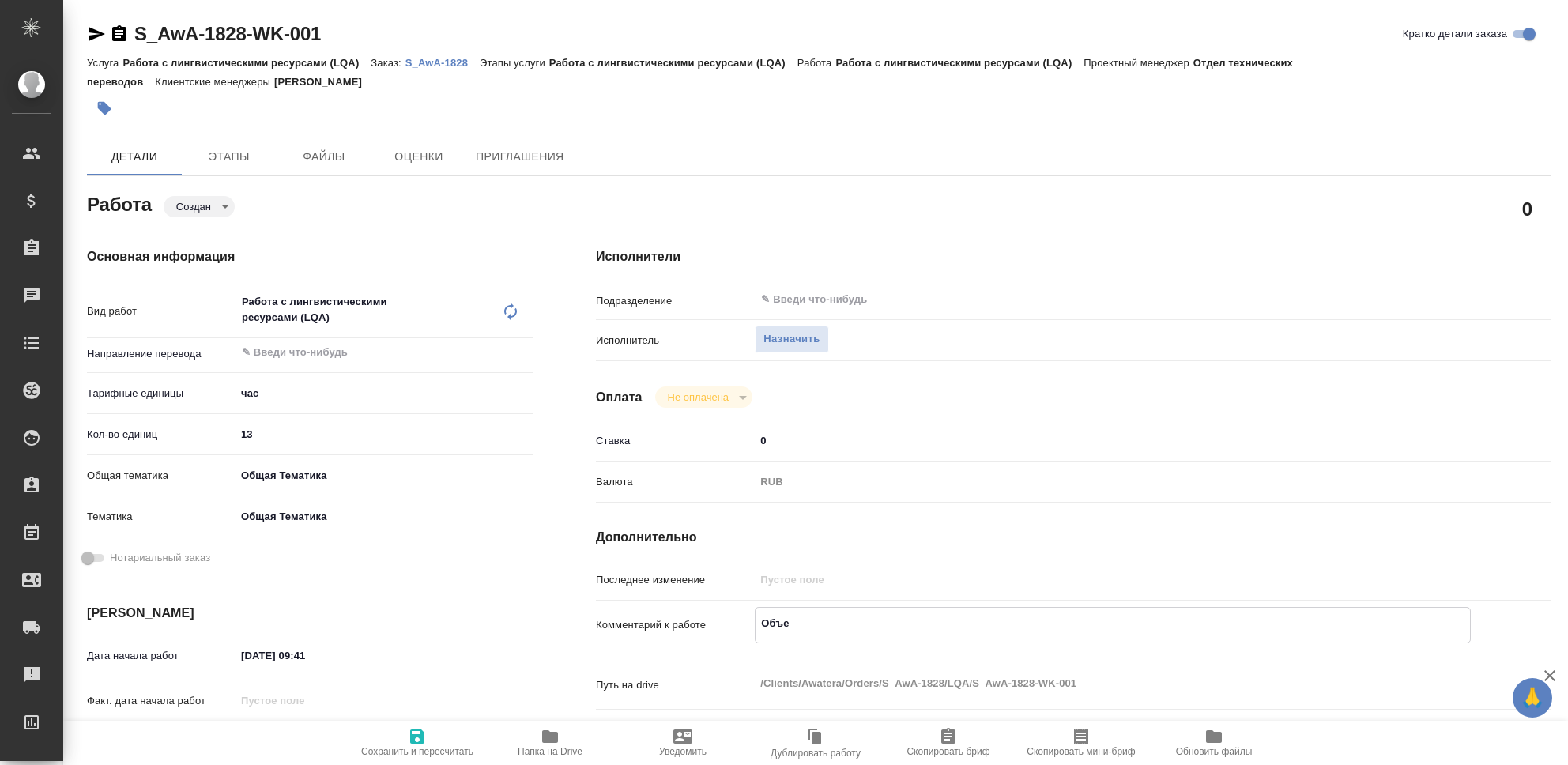
type textarea "x"
type textarea "Объеди"
type textarea "x"
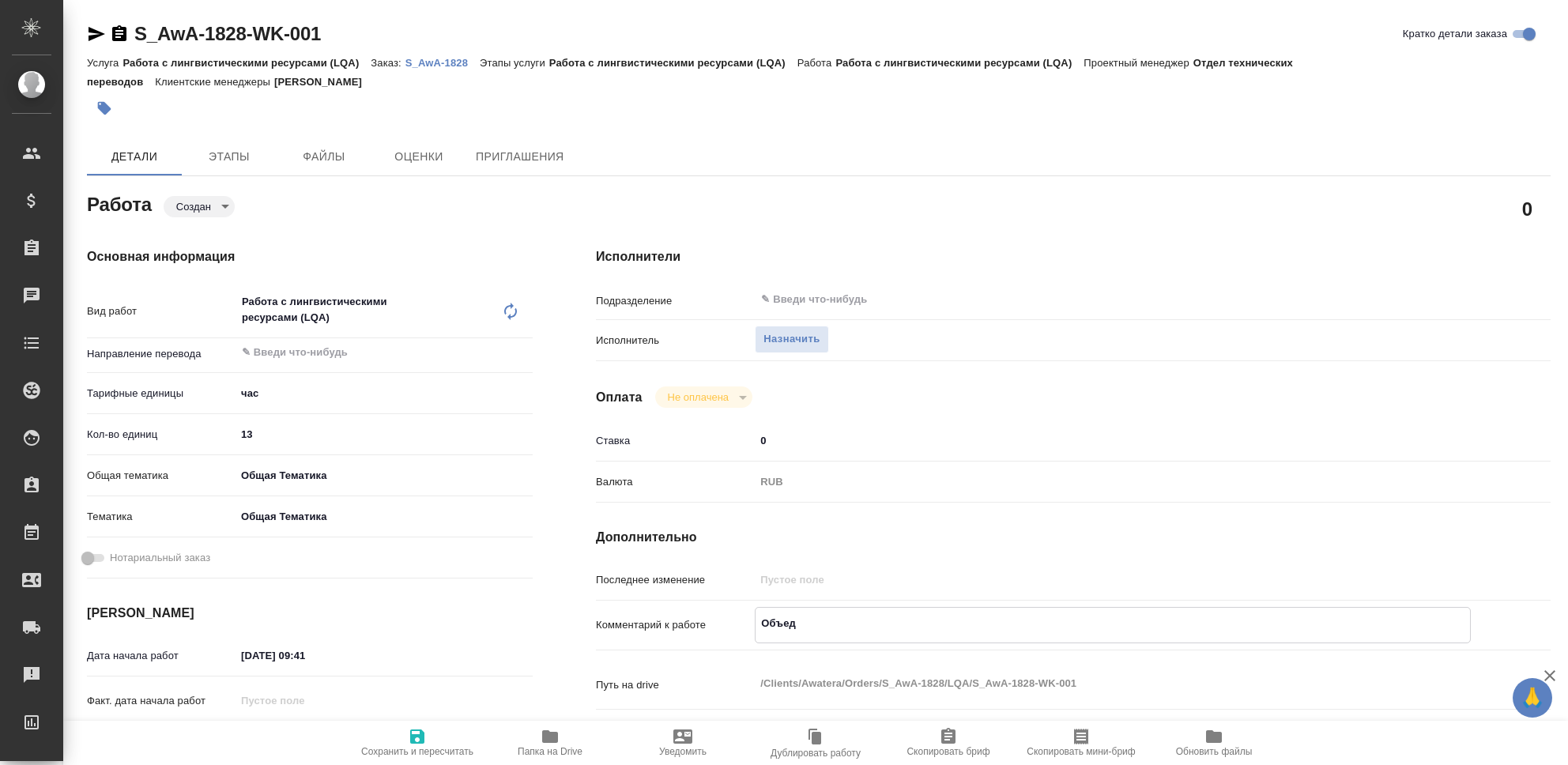
type textarea "x"
type textarea "Объедин"
type textarea "x"
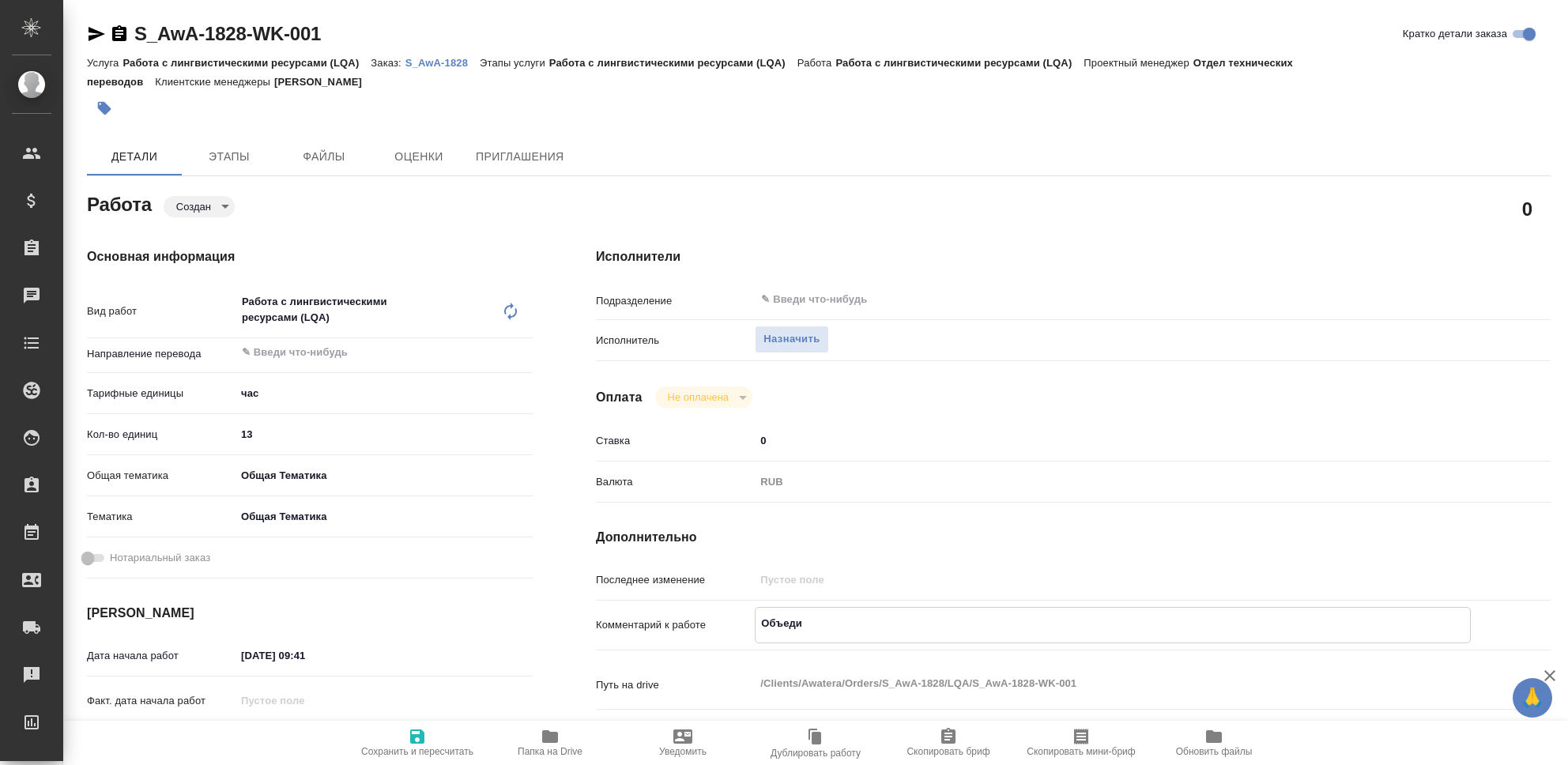
type textarea "x"
type textarea "Объедине"
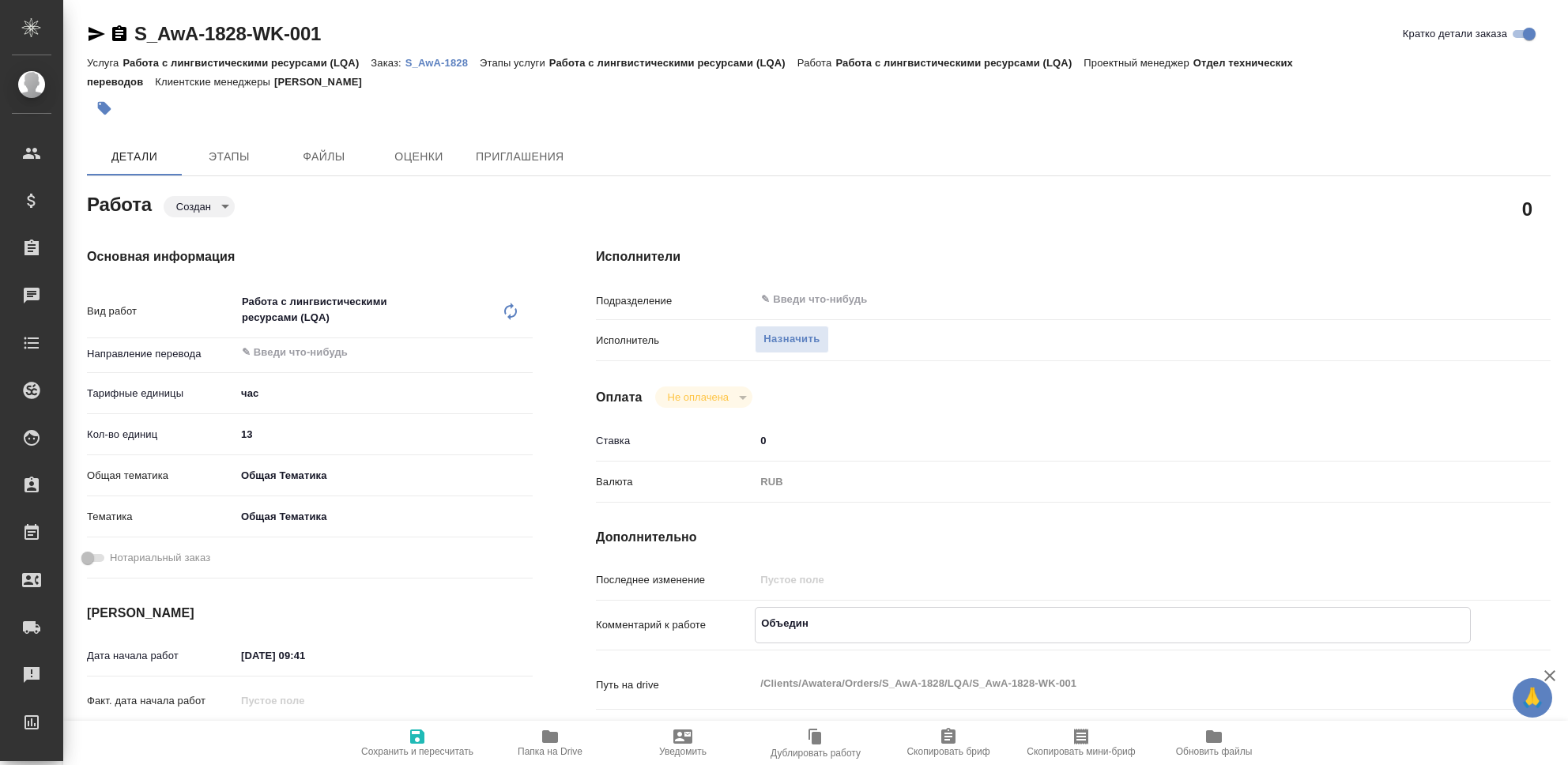
type textarea "x"
type textarea "Объединен"
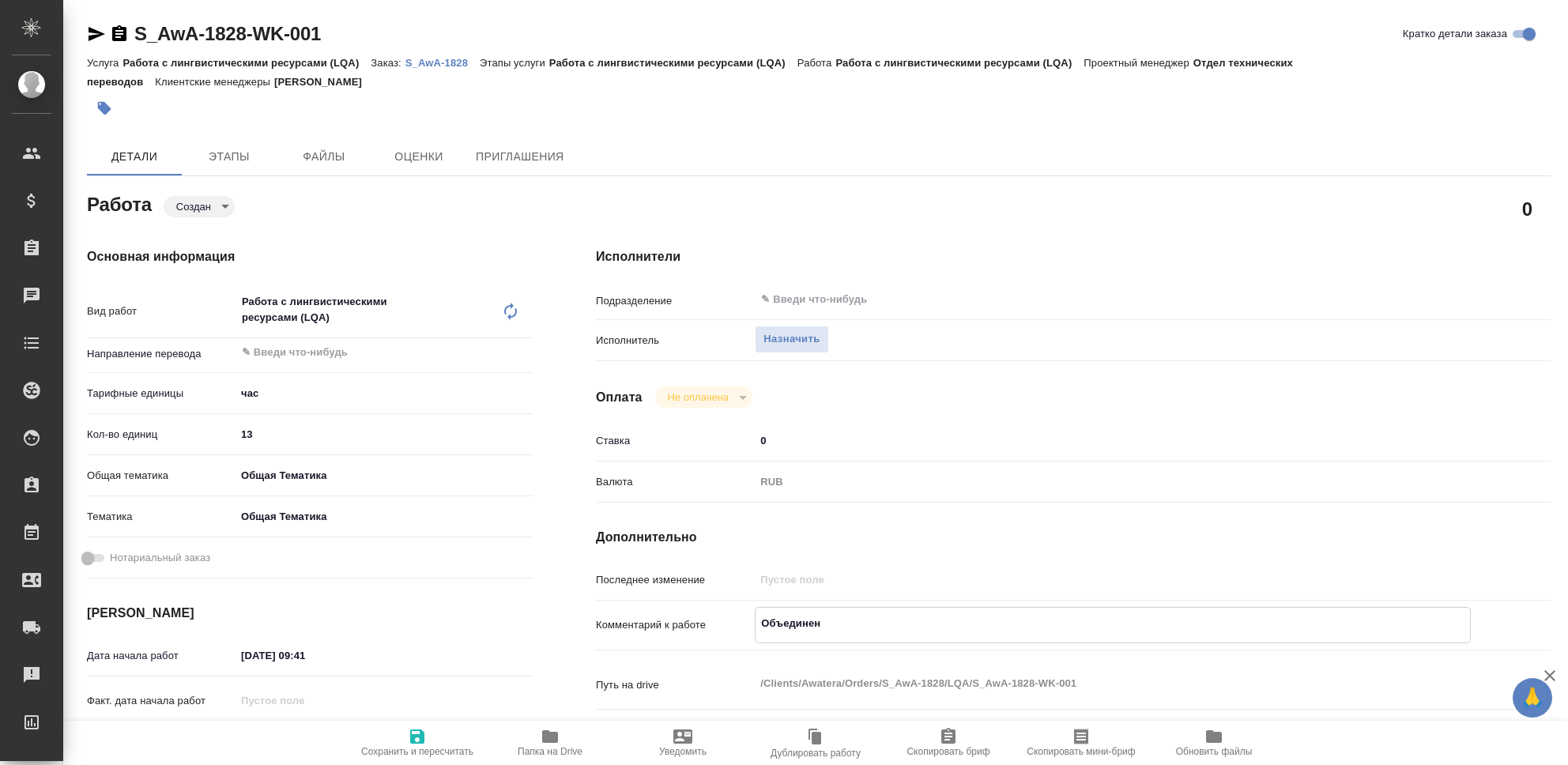
type textarea "x"
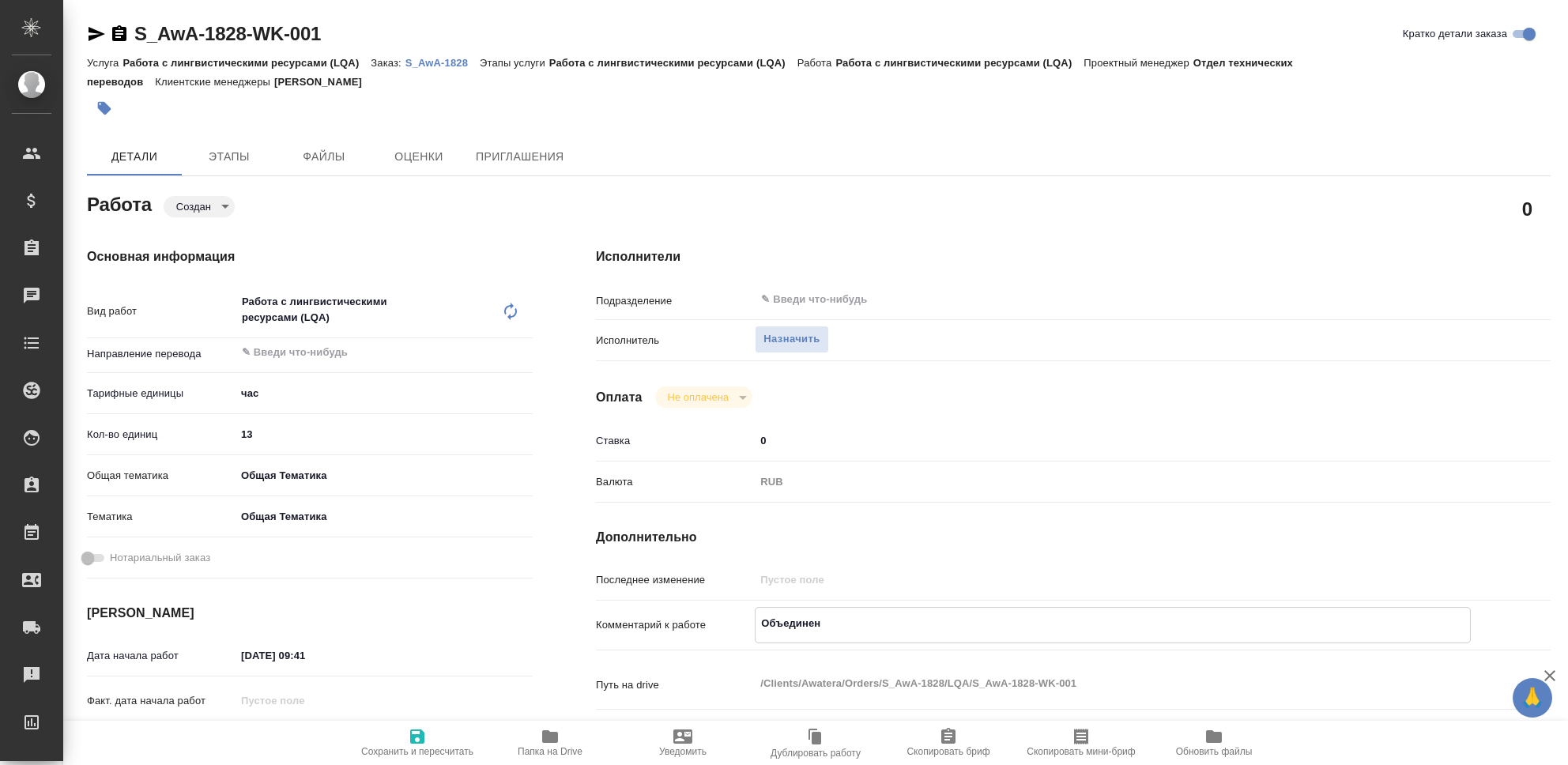
type textarea "x"
type textarea "Объединени"
type textarea "x"
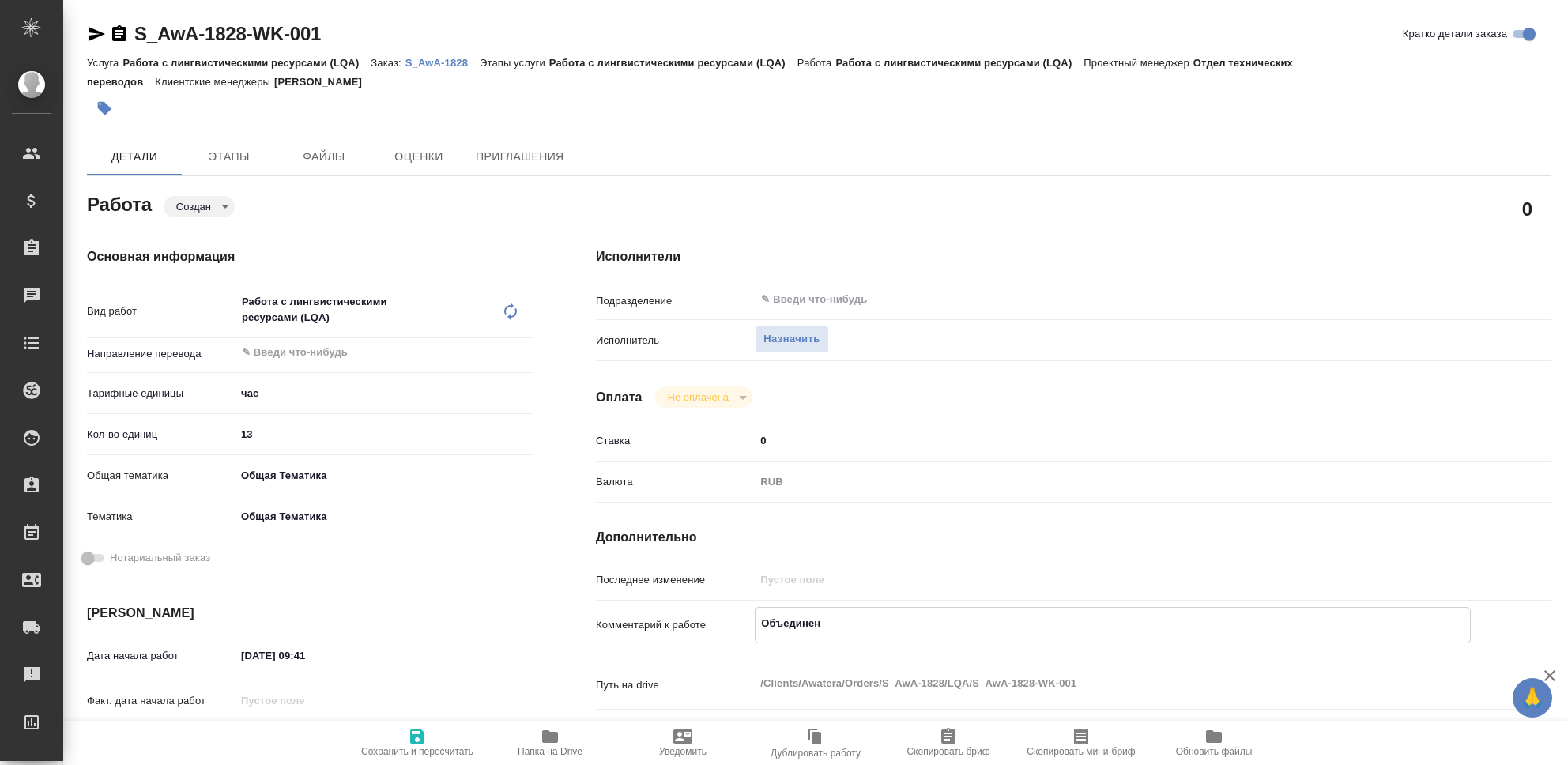
type textarea "x"
type textarea "Объединение"
type textarea "x"
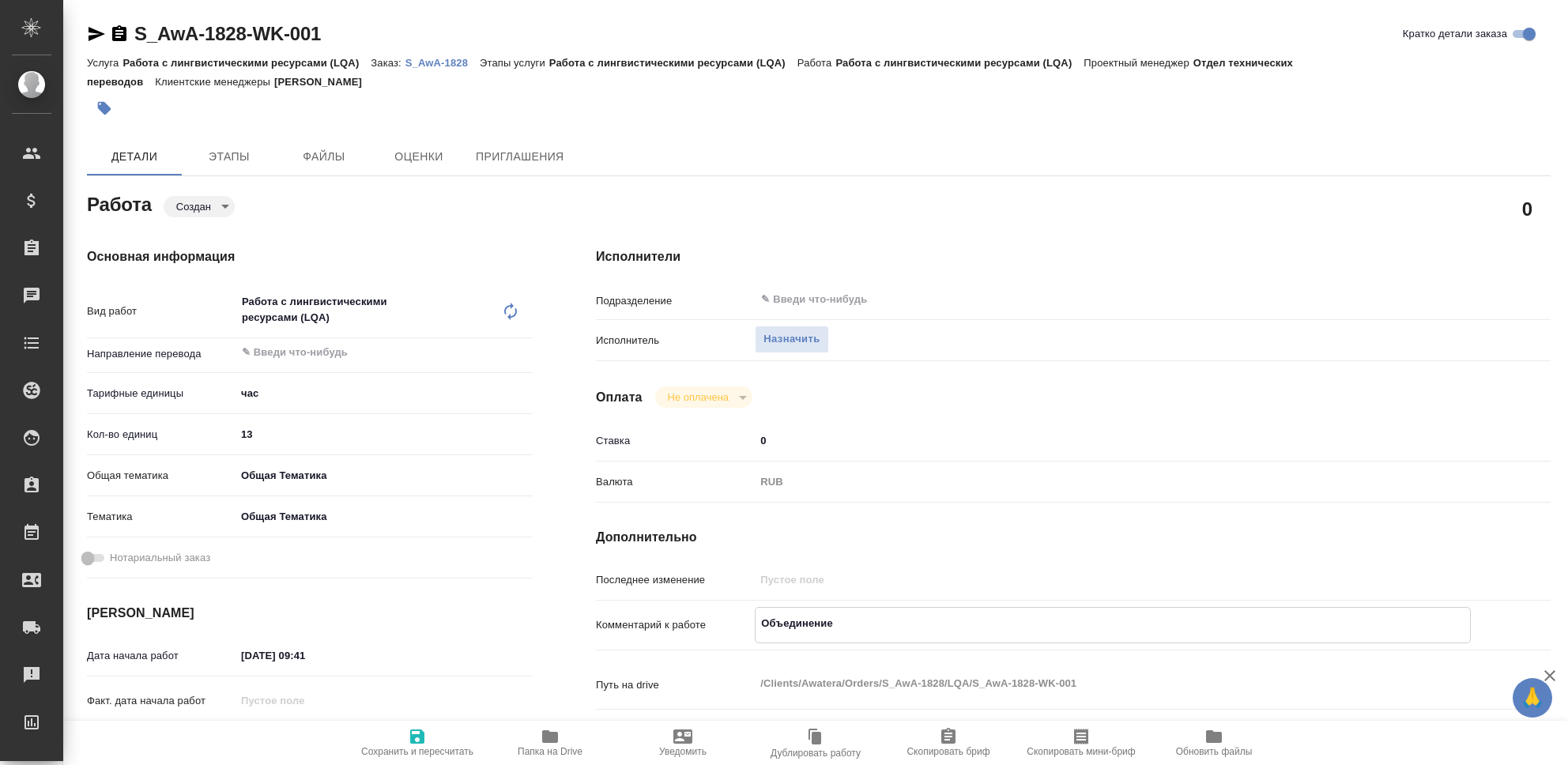
type textarea "x"
type textarea "Объединение"
type textarea "x"
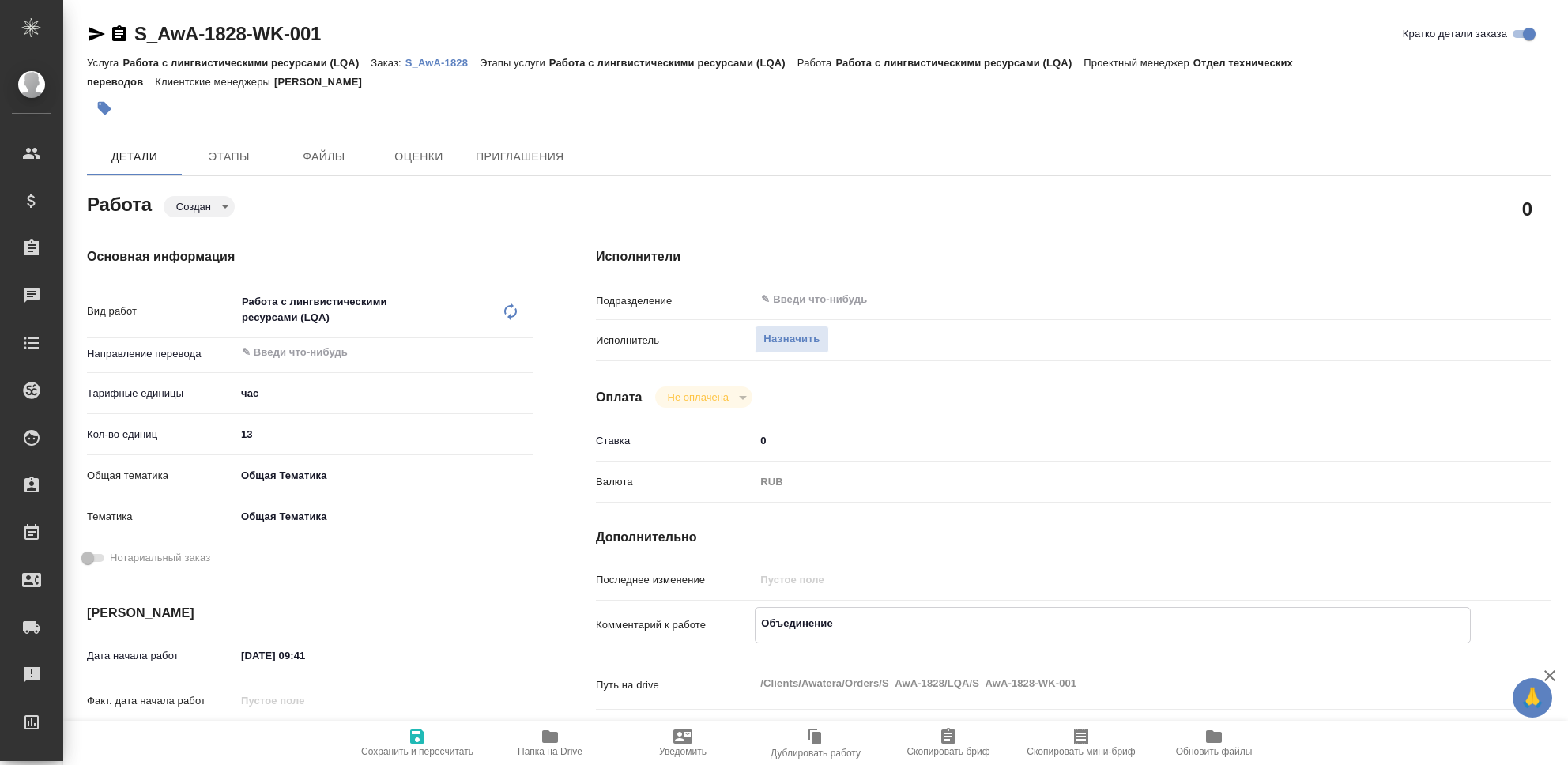
type textarea "x"
type textarea "Объединение Т"
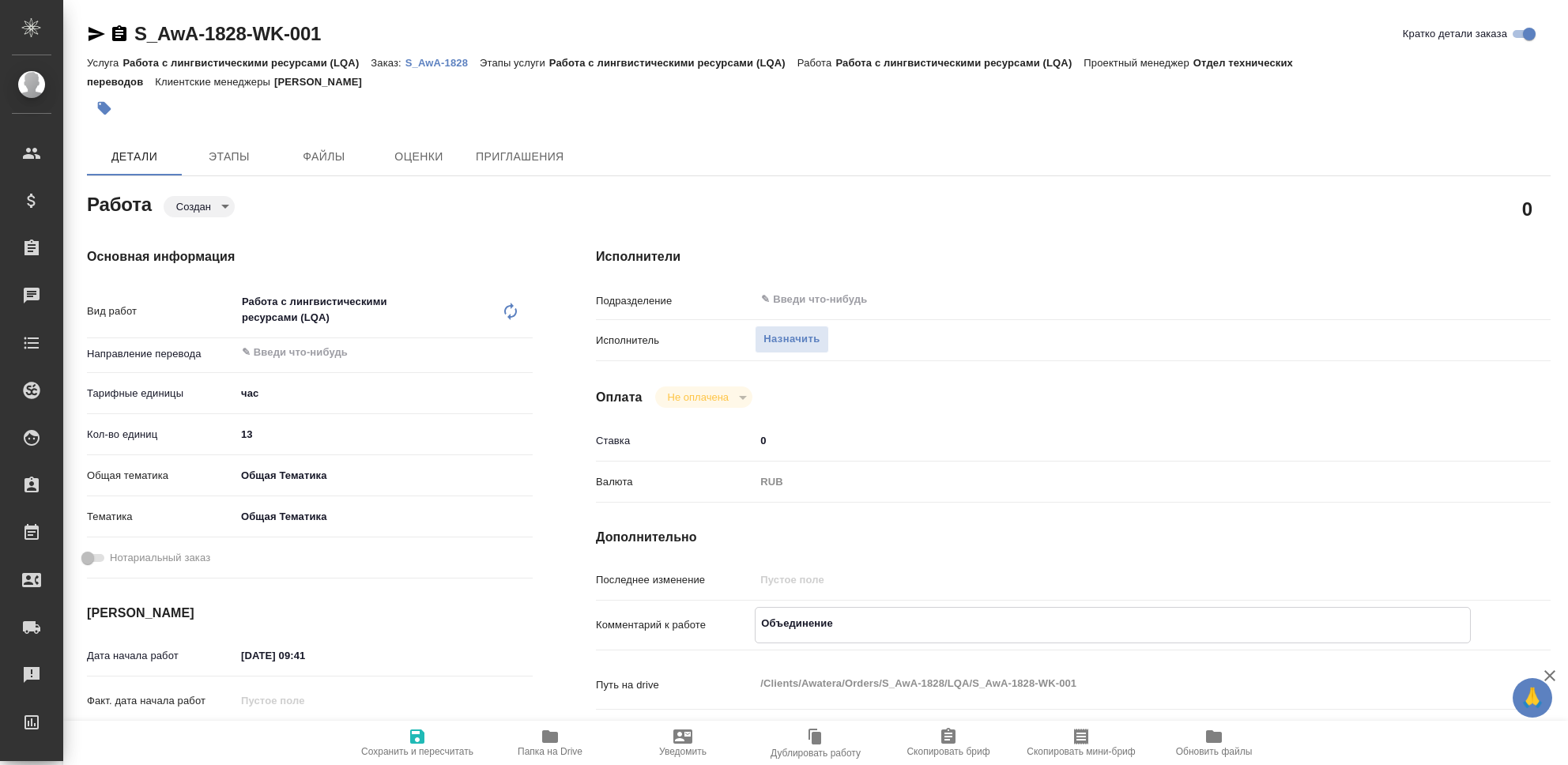
type textarea "x"
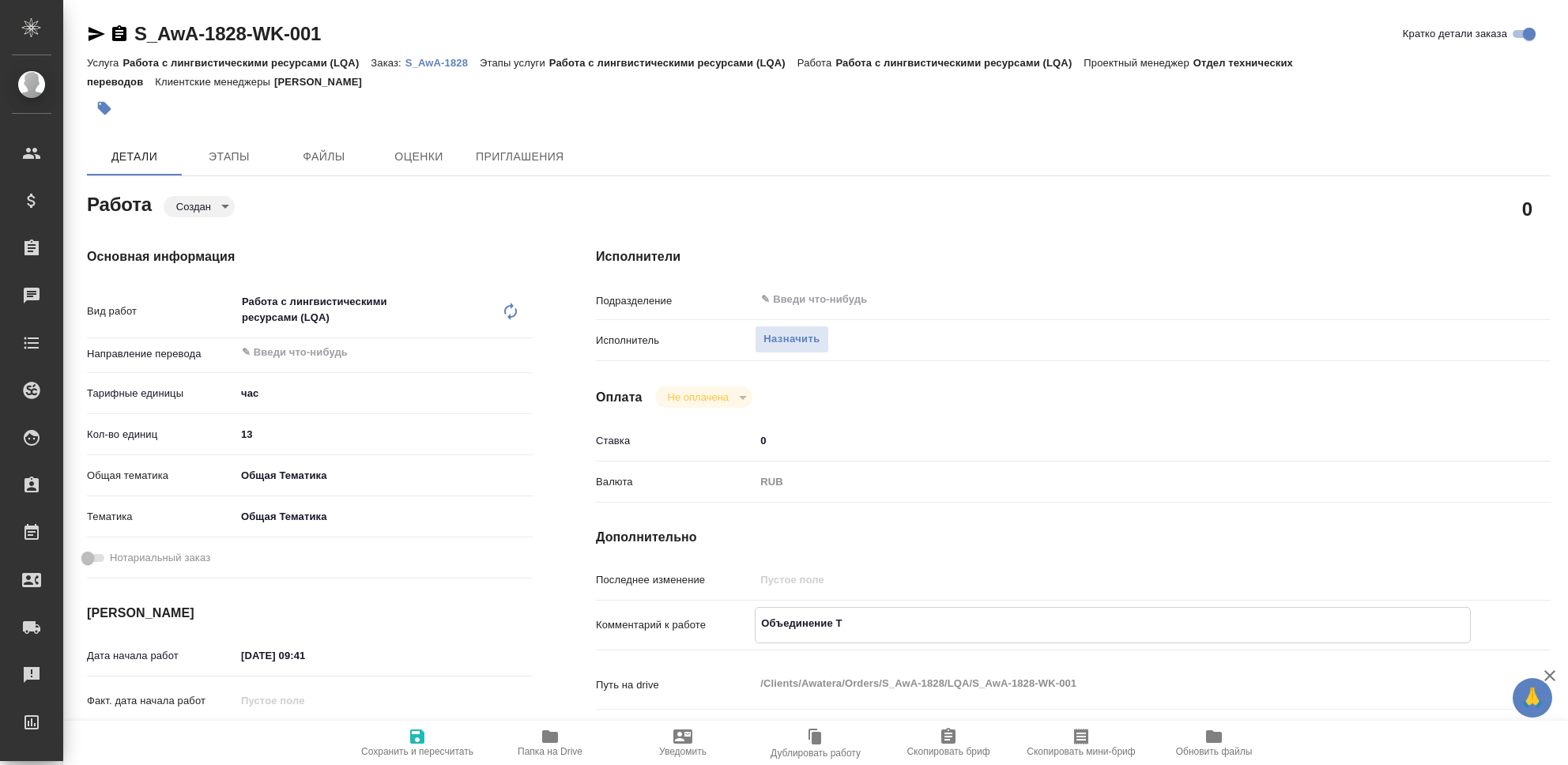
type textarea "Объединение ТМ"
type textarea "x"
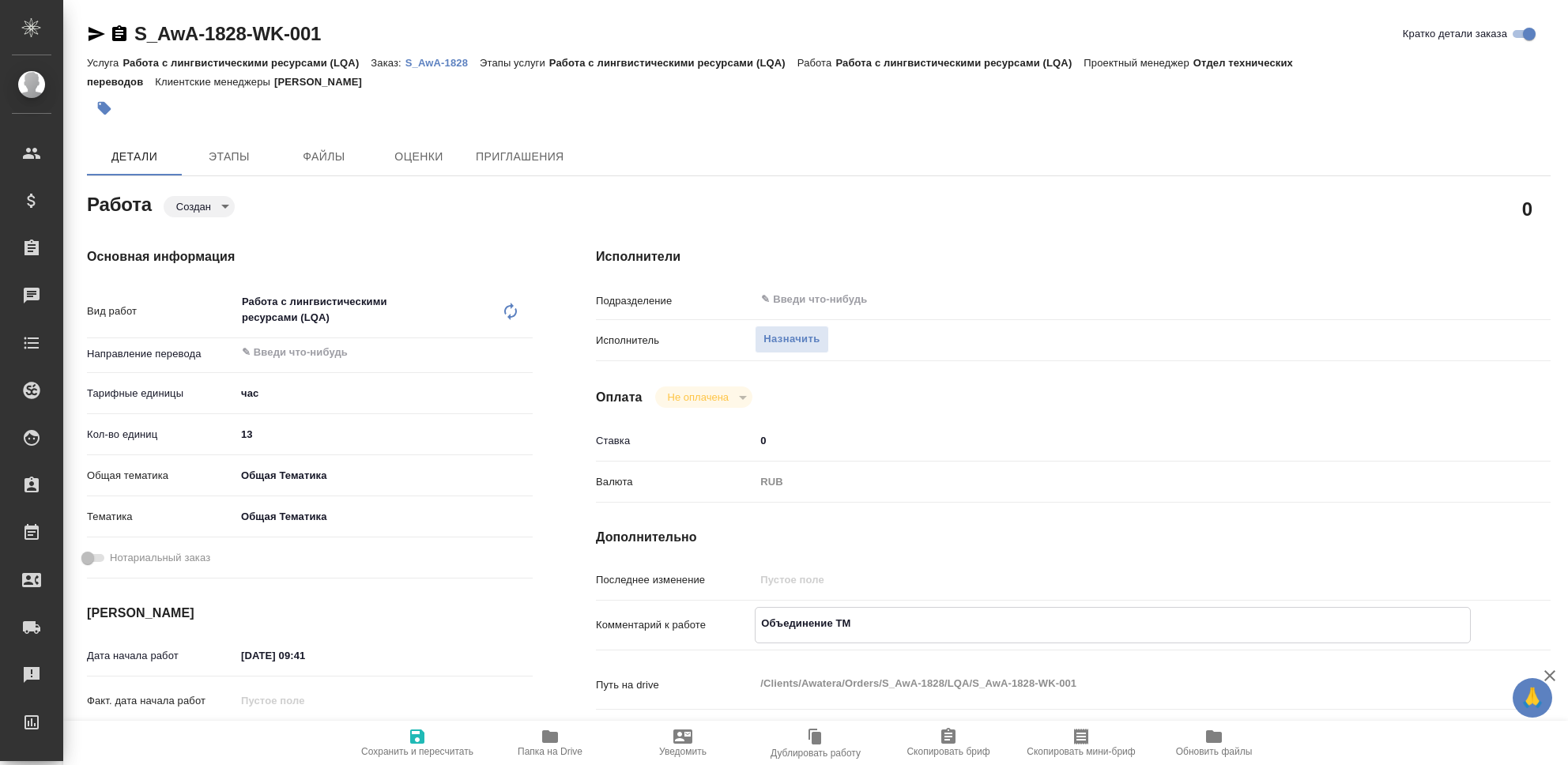
type textarea "x"
type textarea "Объединение ТМ,"
type textarea "x"
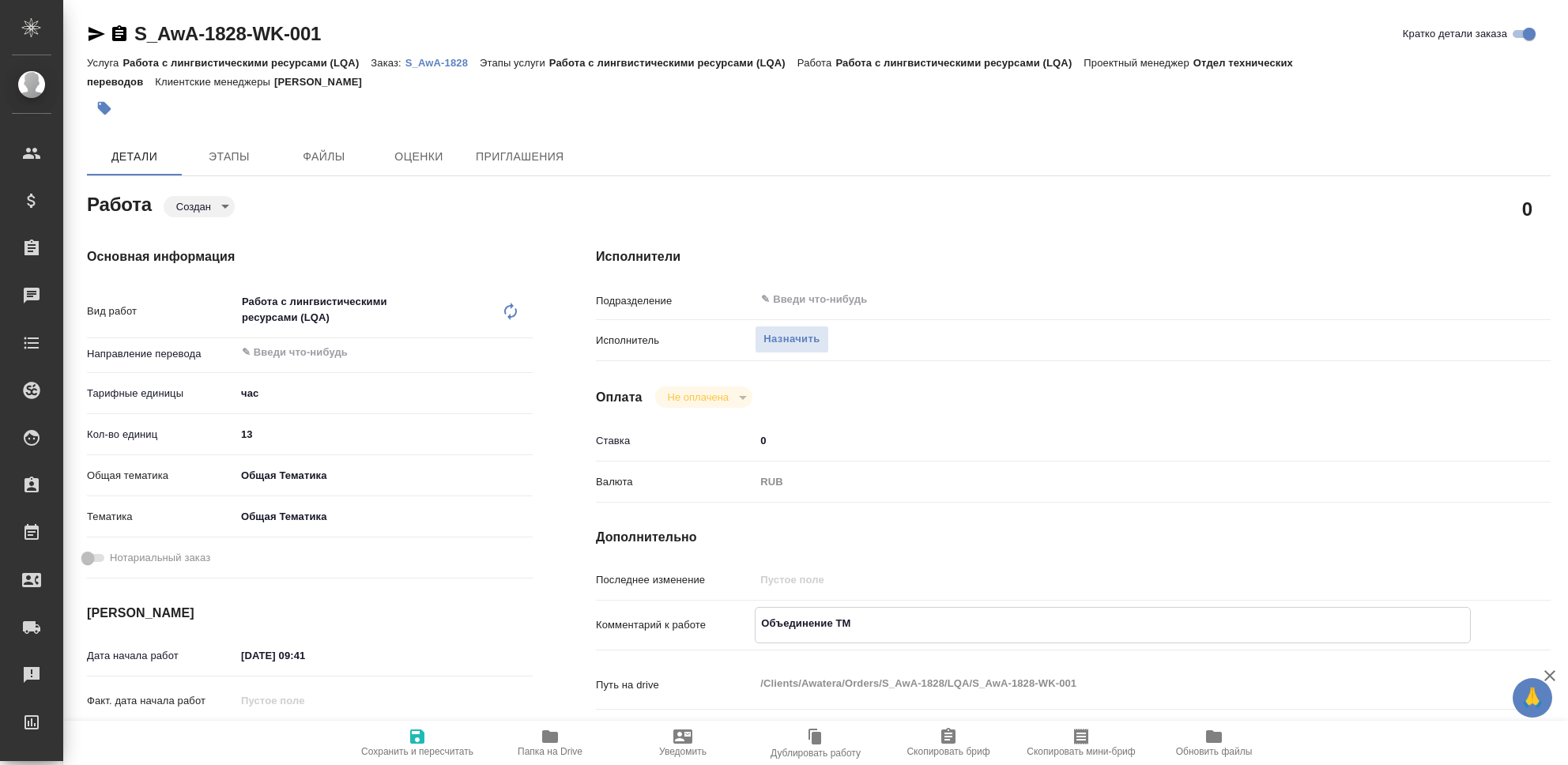
type textarea "x"
type textarea "Объединение ТМ,"
type textarea "x"
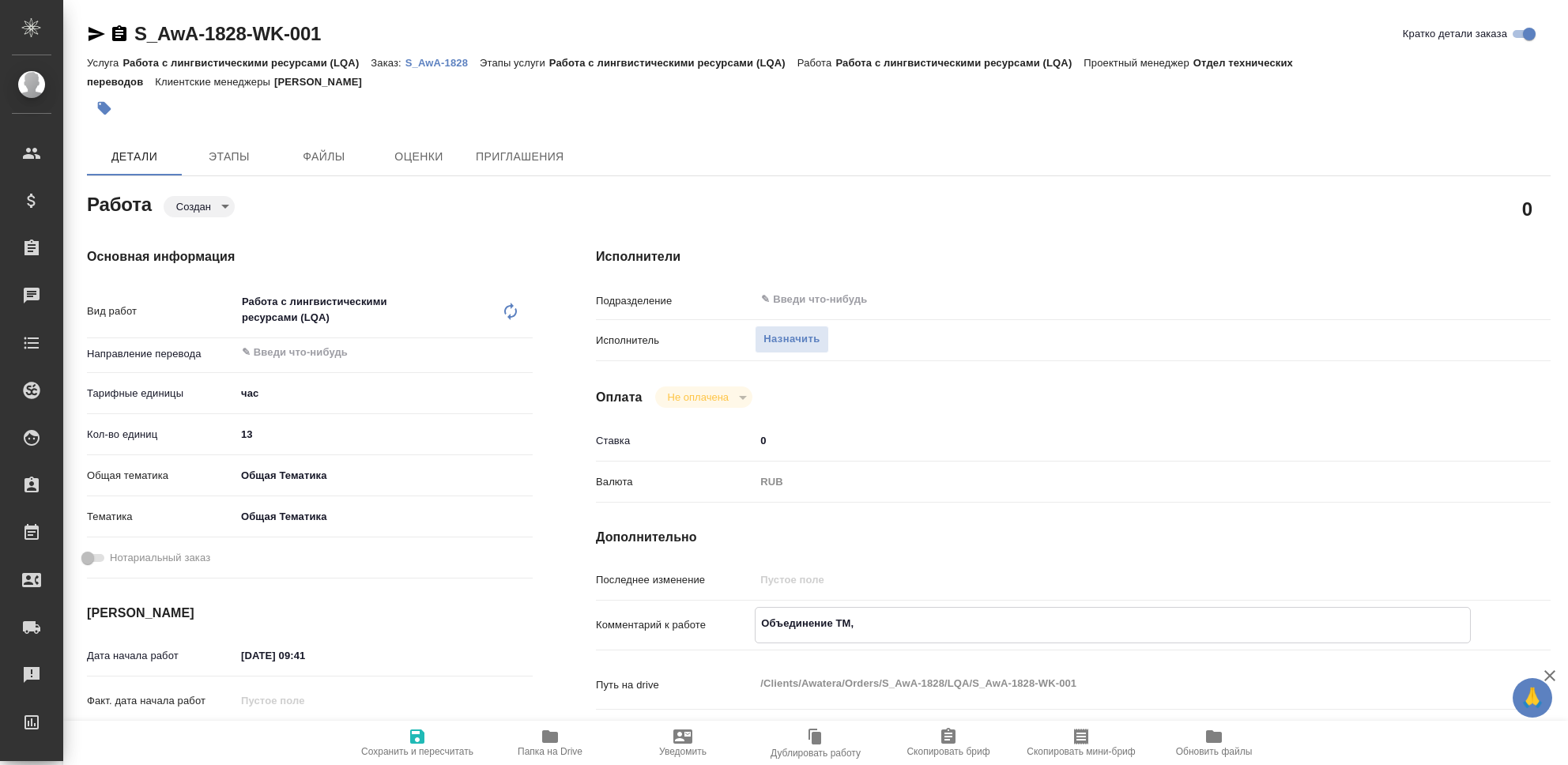
type textarea "x"
type textarea "Объединение ТМ, О"
type textarea "x"
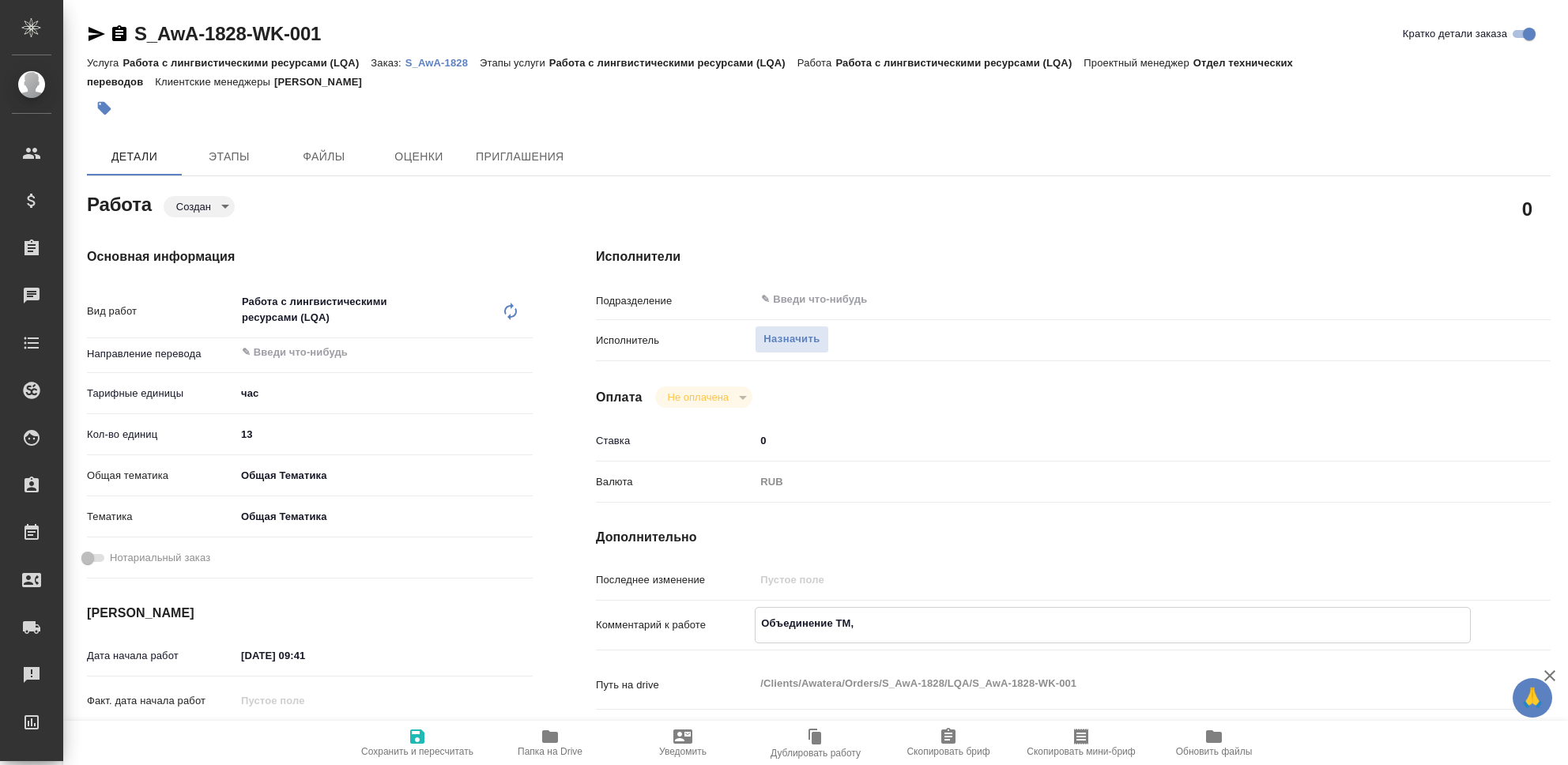
type textarea "x"
type textarea "Объединение ТМ, ОО"
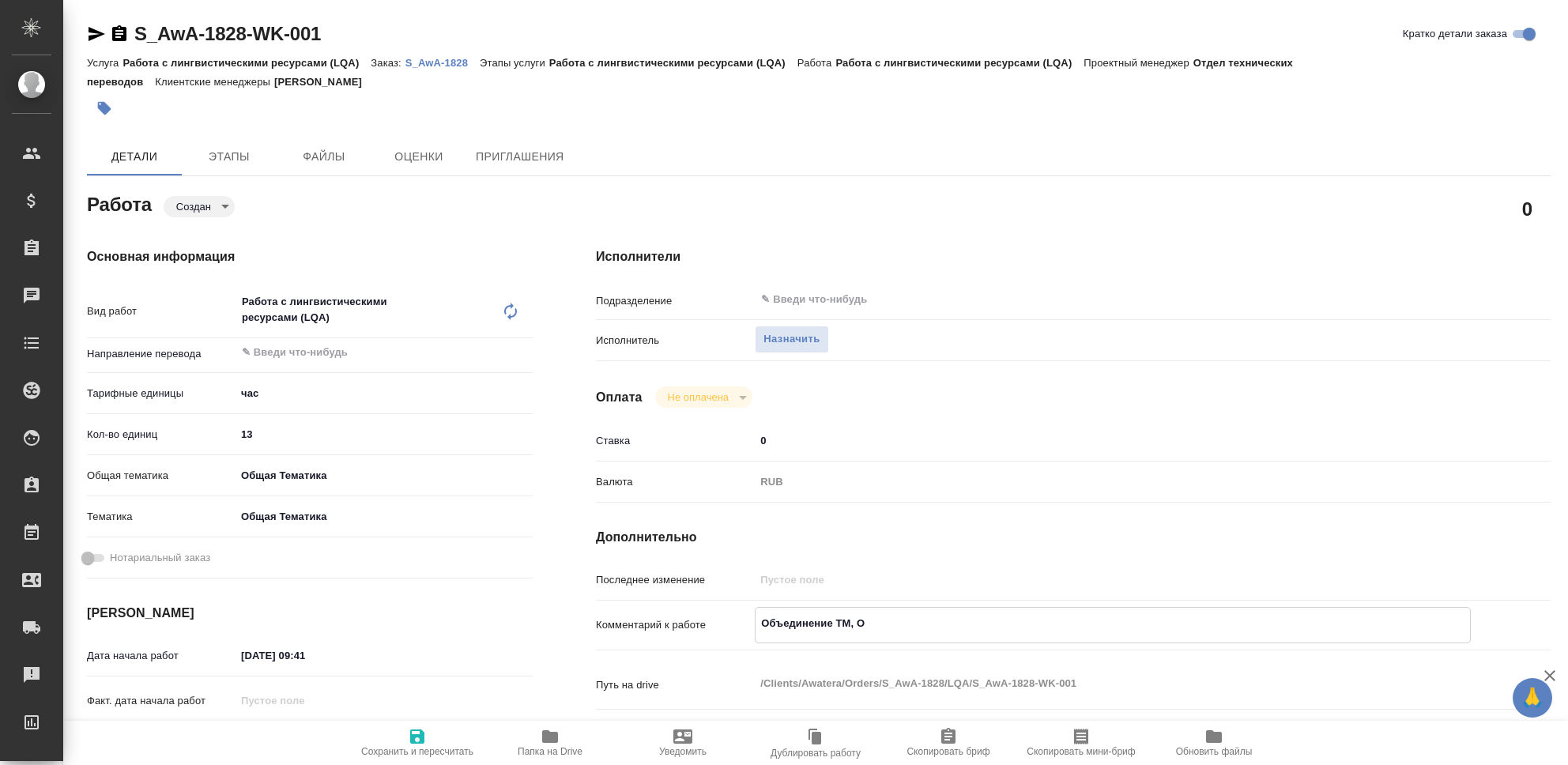
type textarea "x"
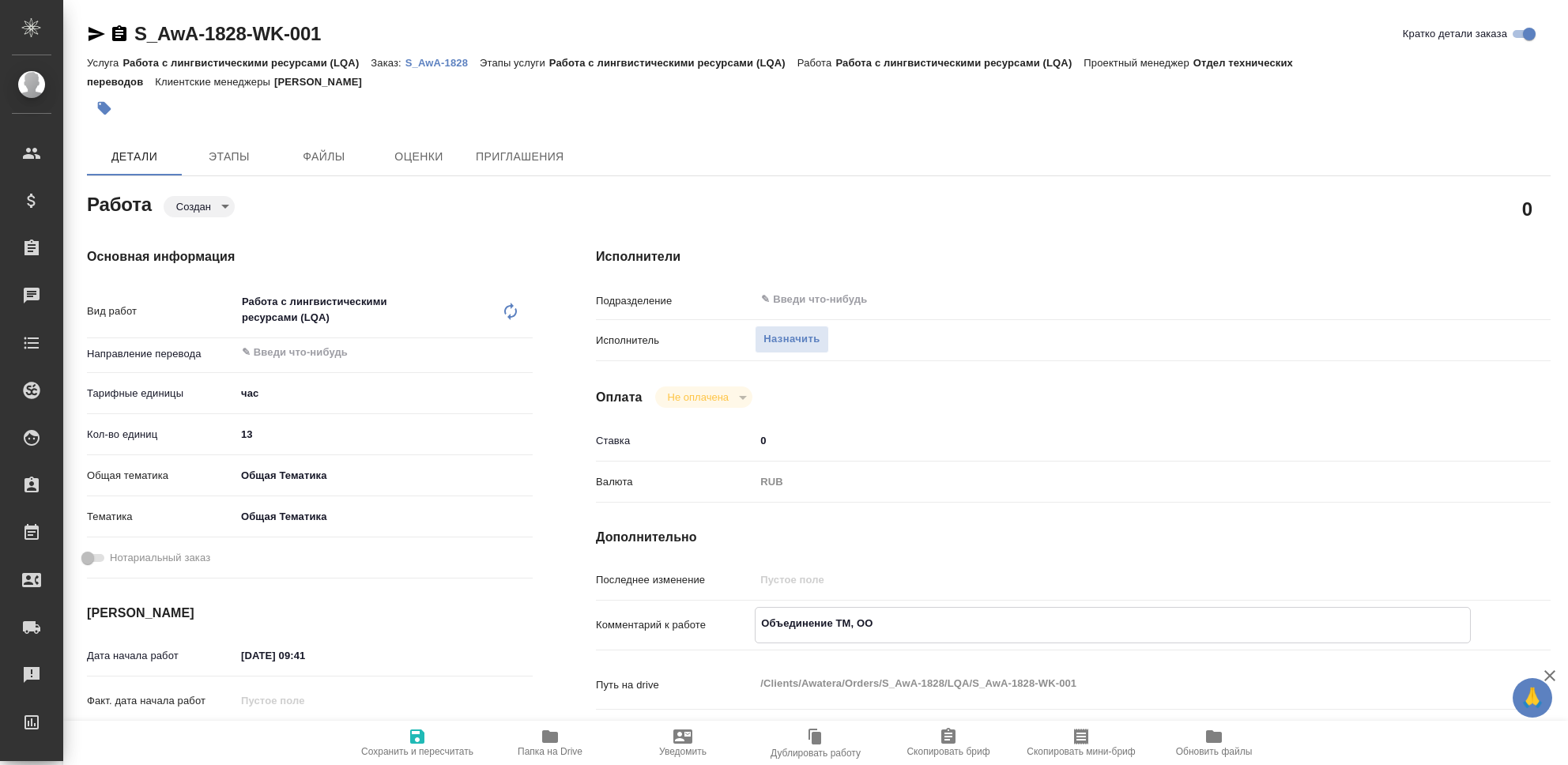
type textarea "Объединение ТМ, ООО"
type textarea "x"
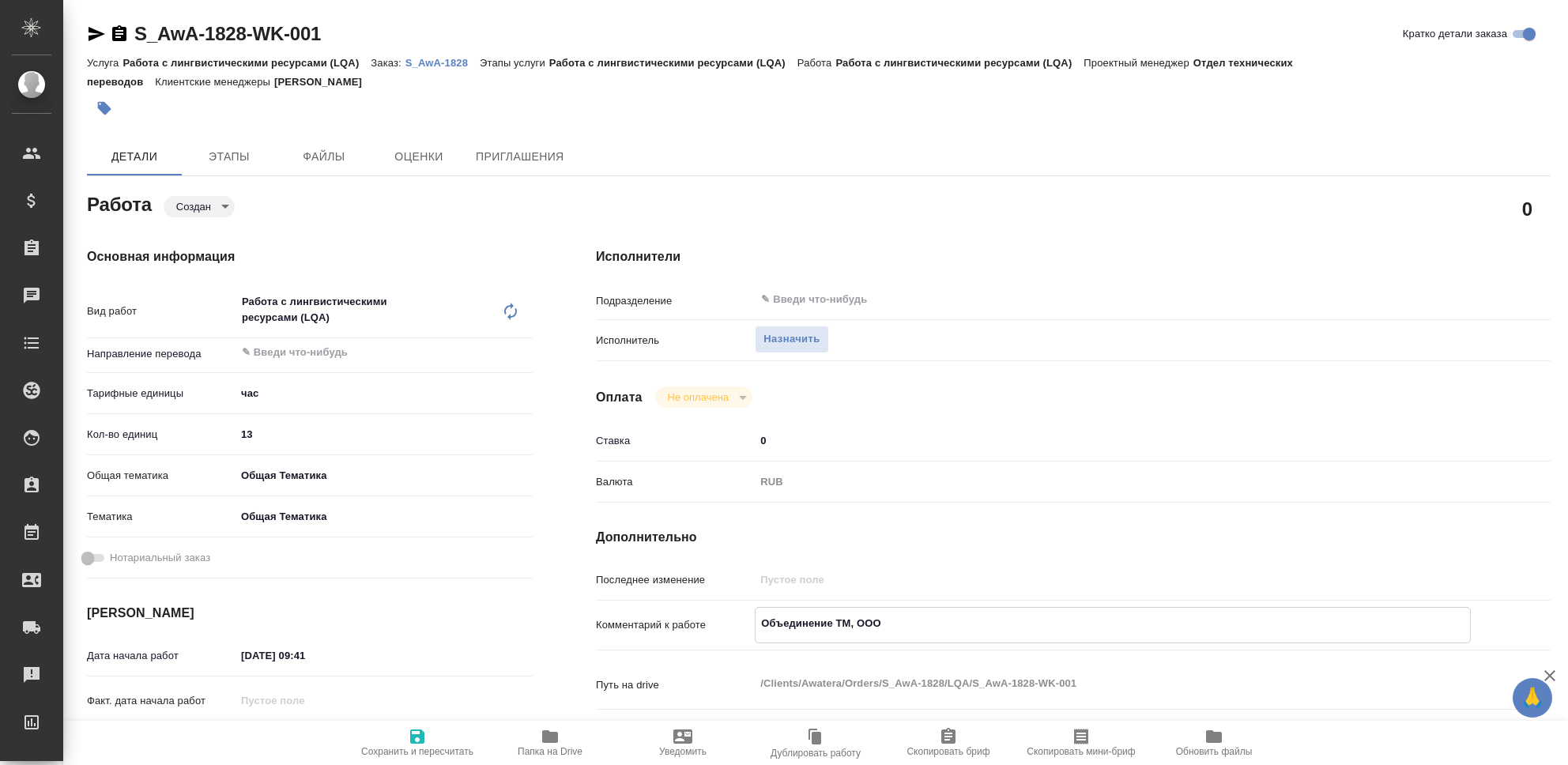
type textarea "x"
type textarea "Объединение ТМ, ООО"
type textarea "x"
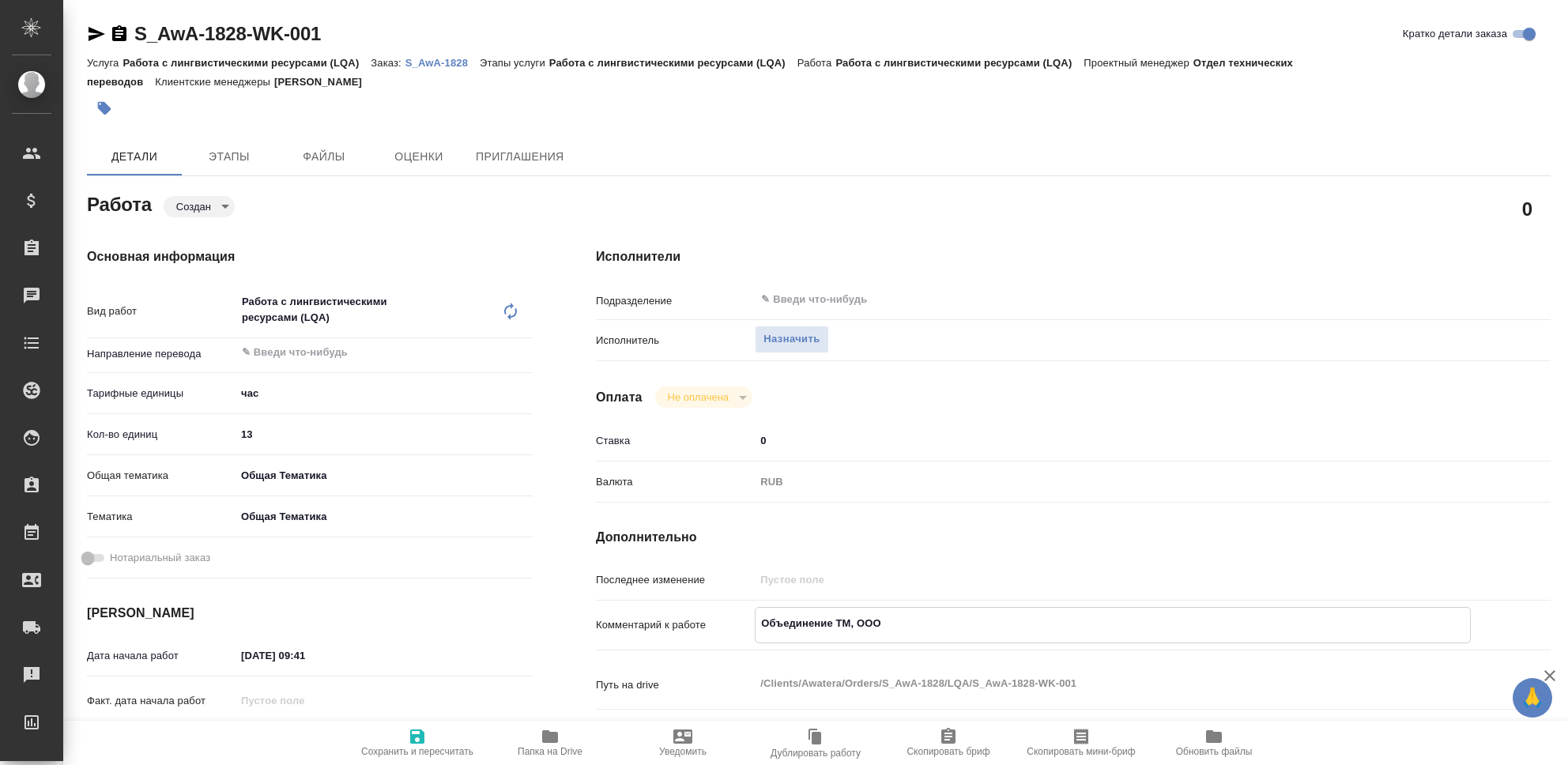
type textarea "x"
type textarea "Объединение ТМ, ООО Б"
type textarea "x"
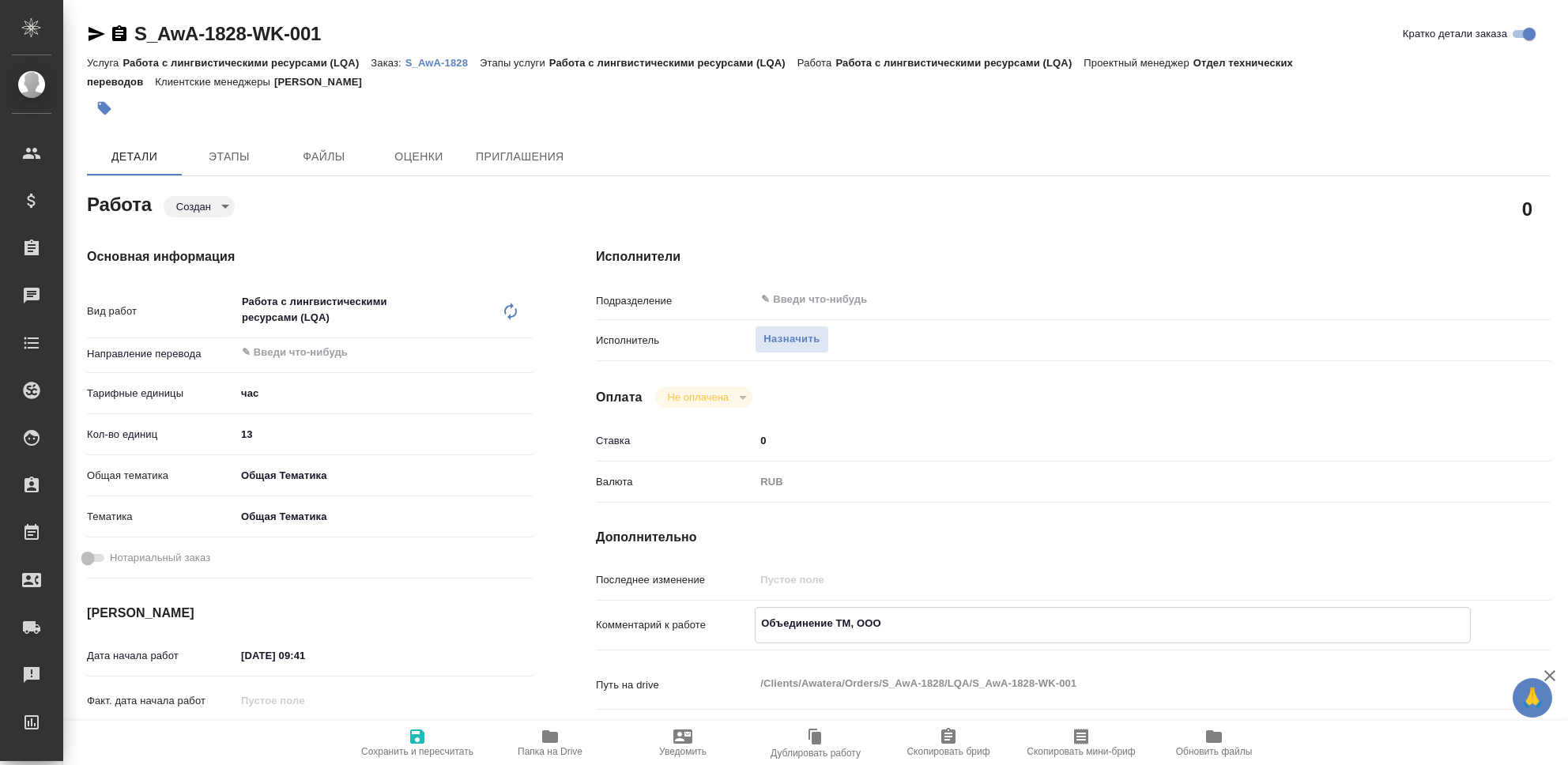
type textarea "x"
type textarea "Объединение ТМ, ООО Бо"
type textarea "x"
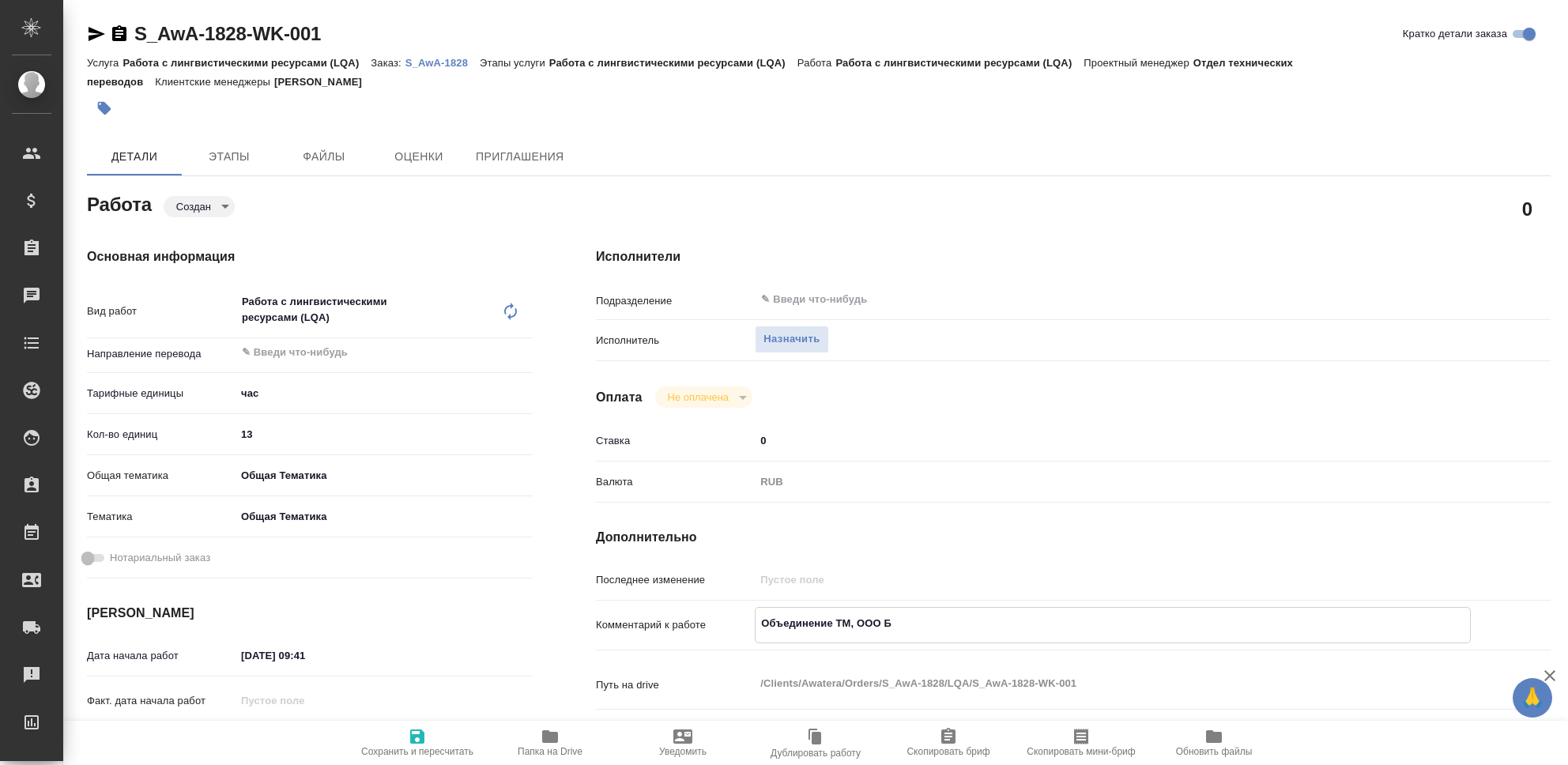
type textarea "x"
type textarea "Объединение ТМ, ООО Бор"
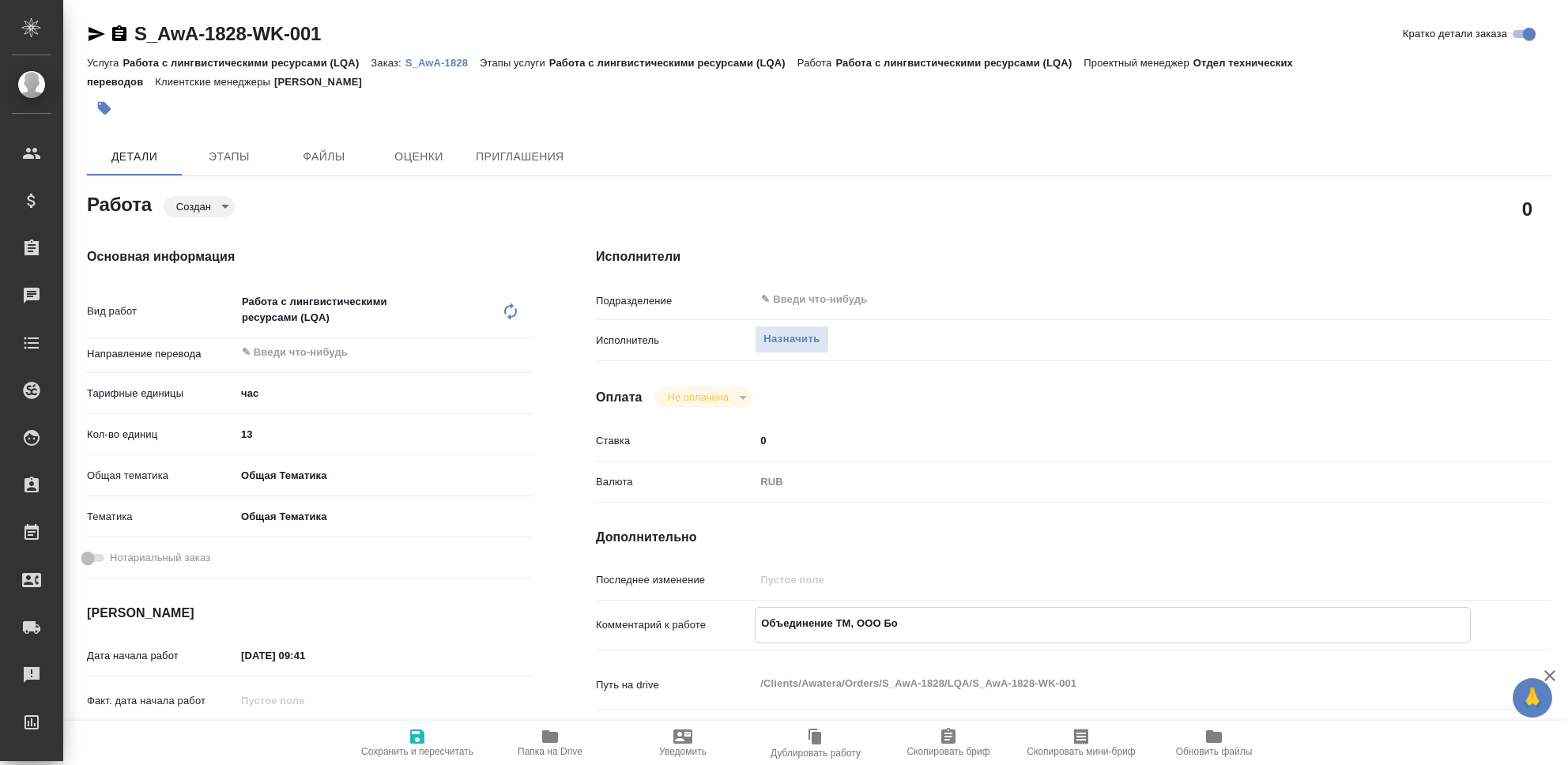
type textarea "x"
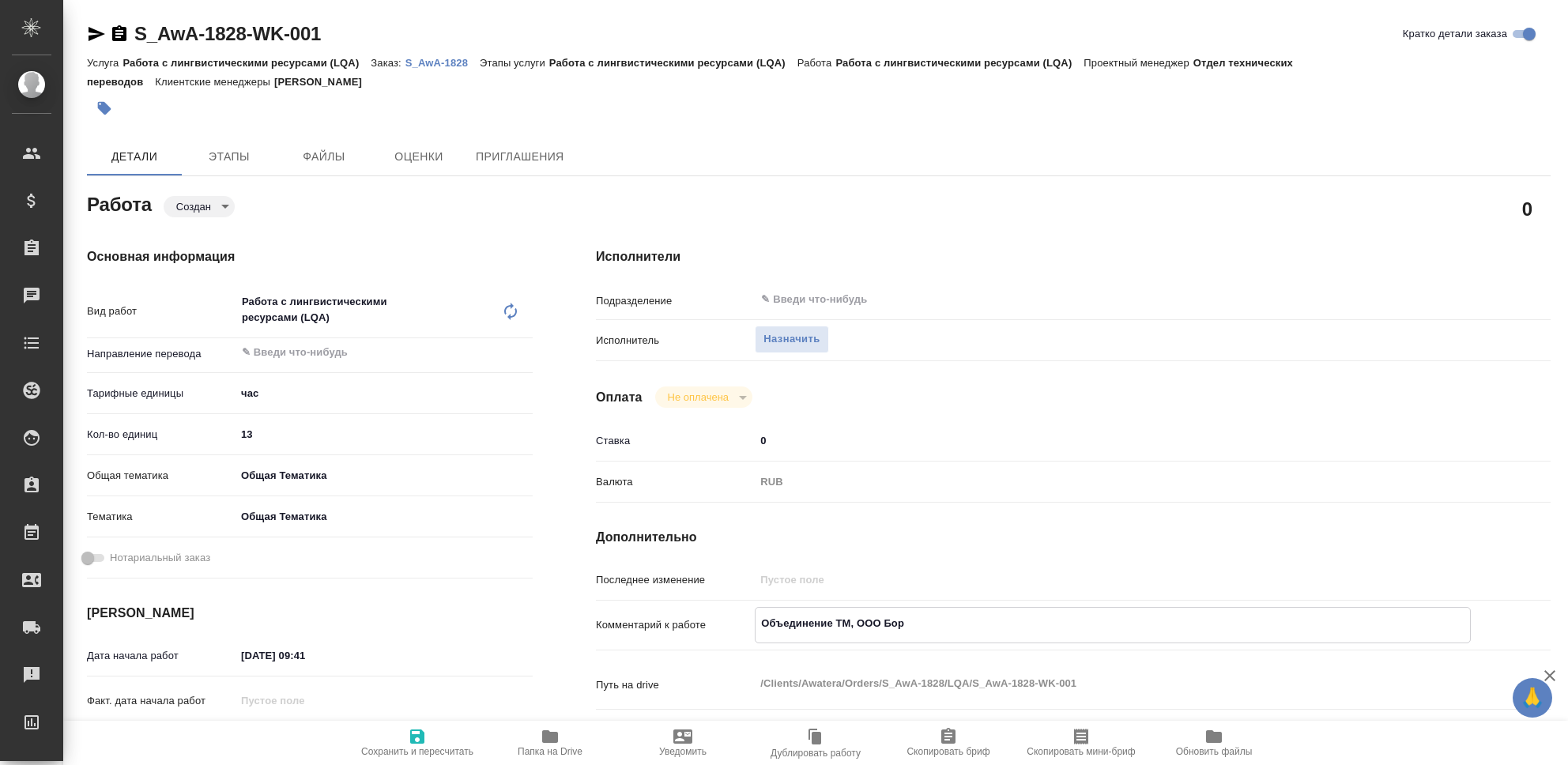
type textarea "Объединение ТМ, ООО Борт"
type textarea "x"
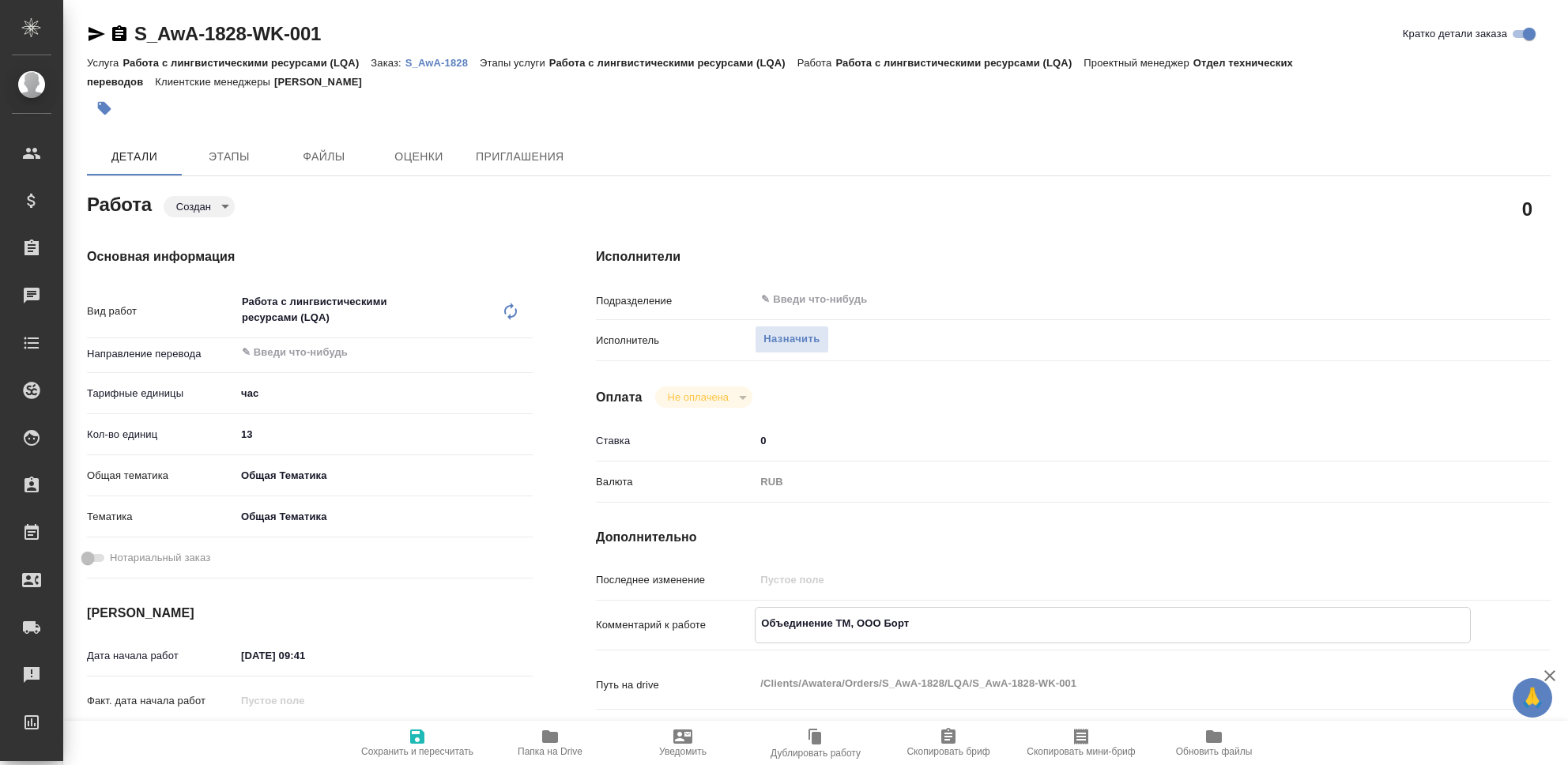
type textarea "x"
type textarea "Объединение ТМ, ООО Борто"
type textarea "x"
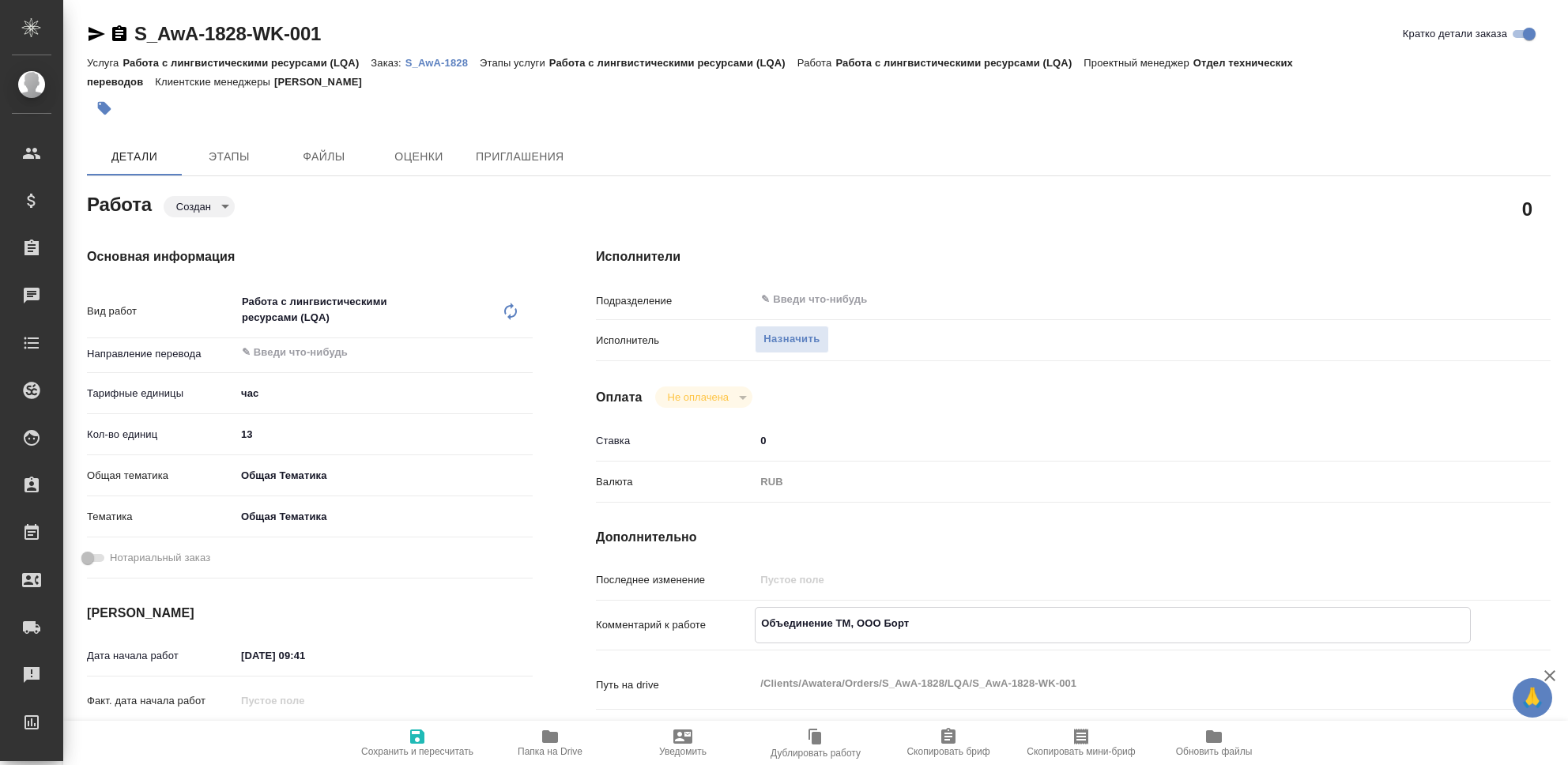
type textarea "x"
type textarea "Объединение ТМ, ООО Бортон"
type textarea "x"
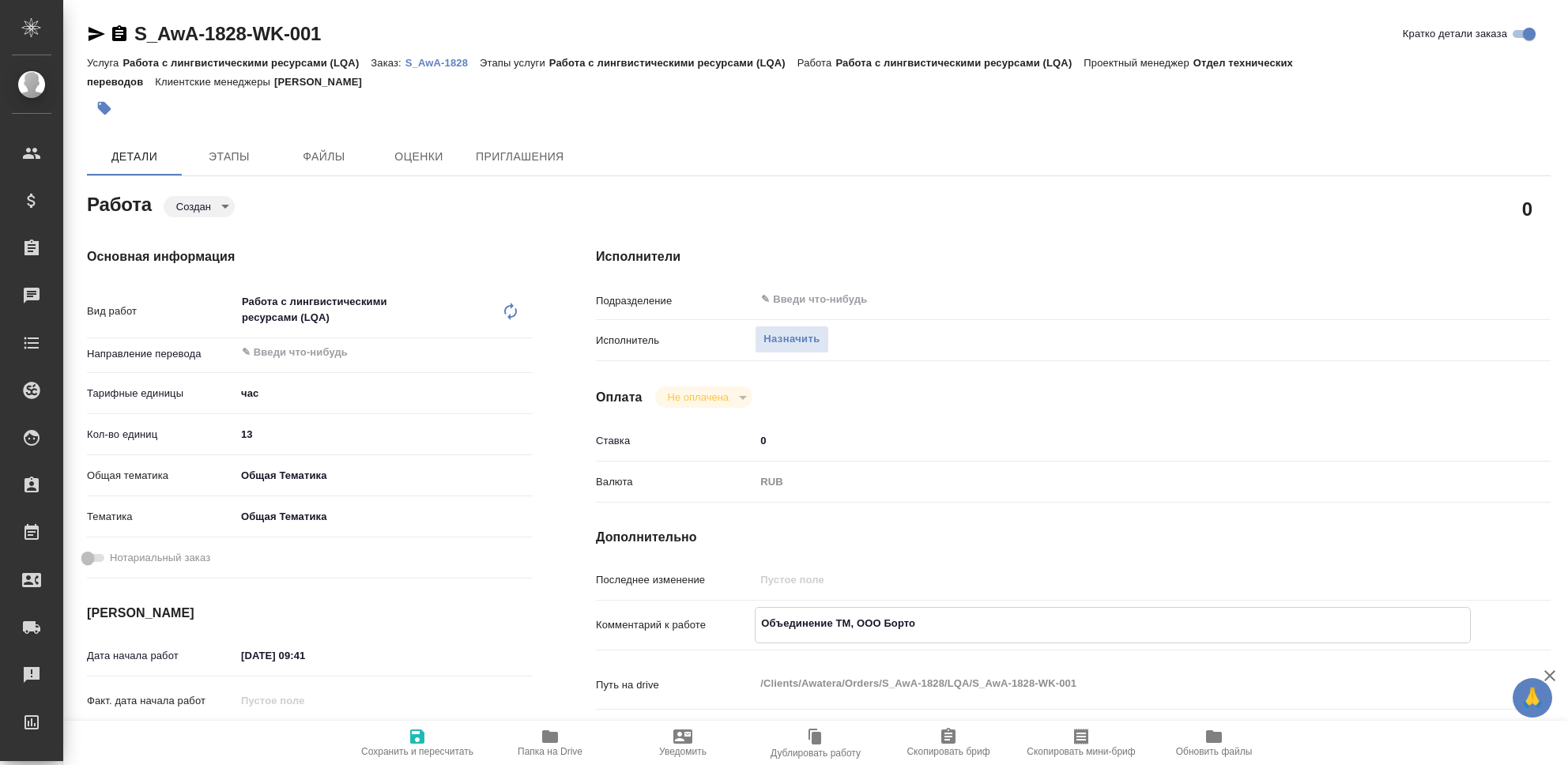
type textarea "x"
click at [419, 735] on icon "button" at bounding box center [417, 735] width 14 height 14
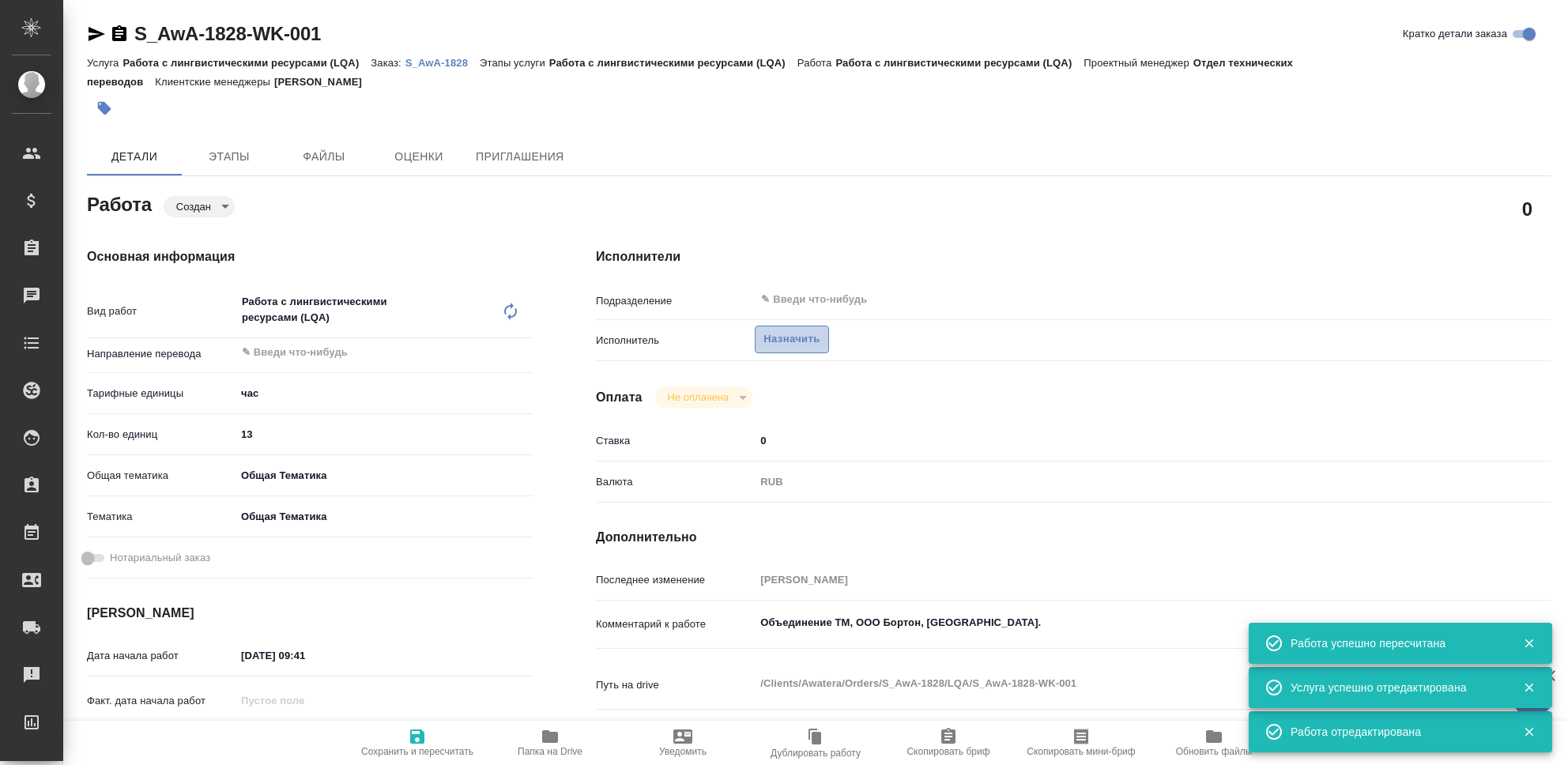
click at [795, 338] on span "Назначить" at bounding box center [791, 339] width 56 height 19
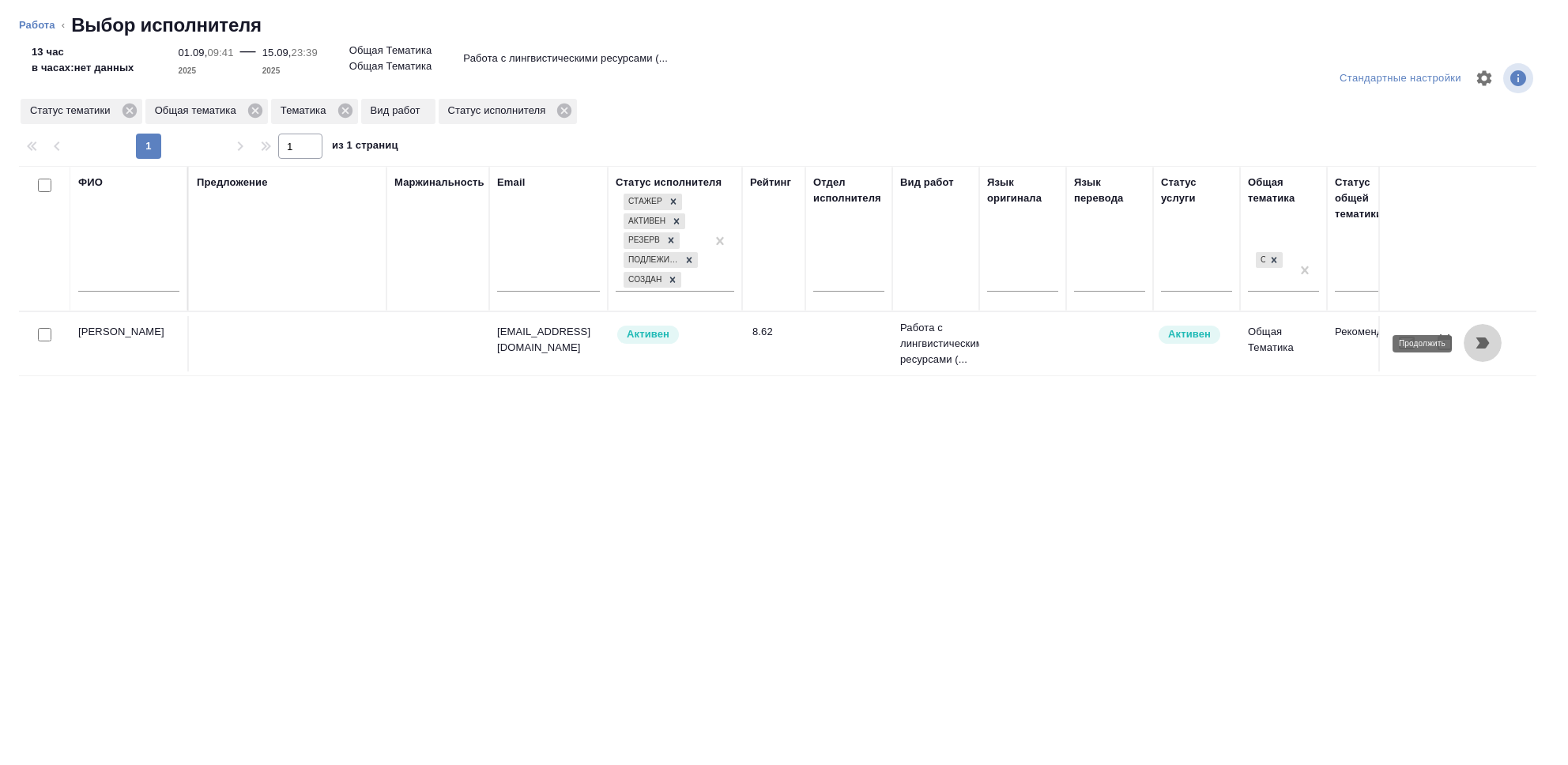
click at [1485, 344] on icon "button" at bounding box center [1483, 343] width 13 height 11
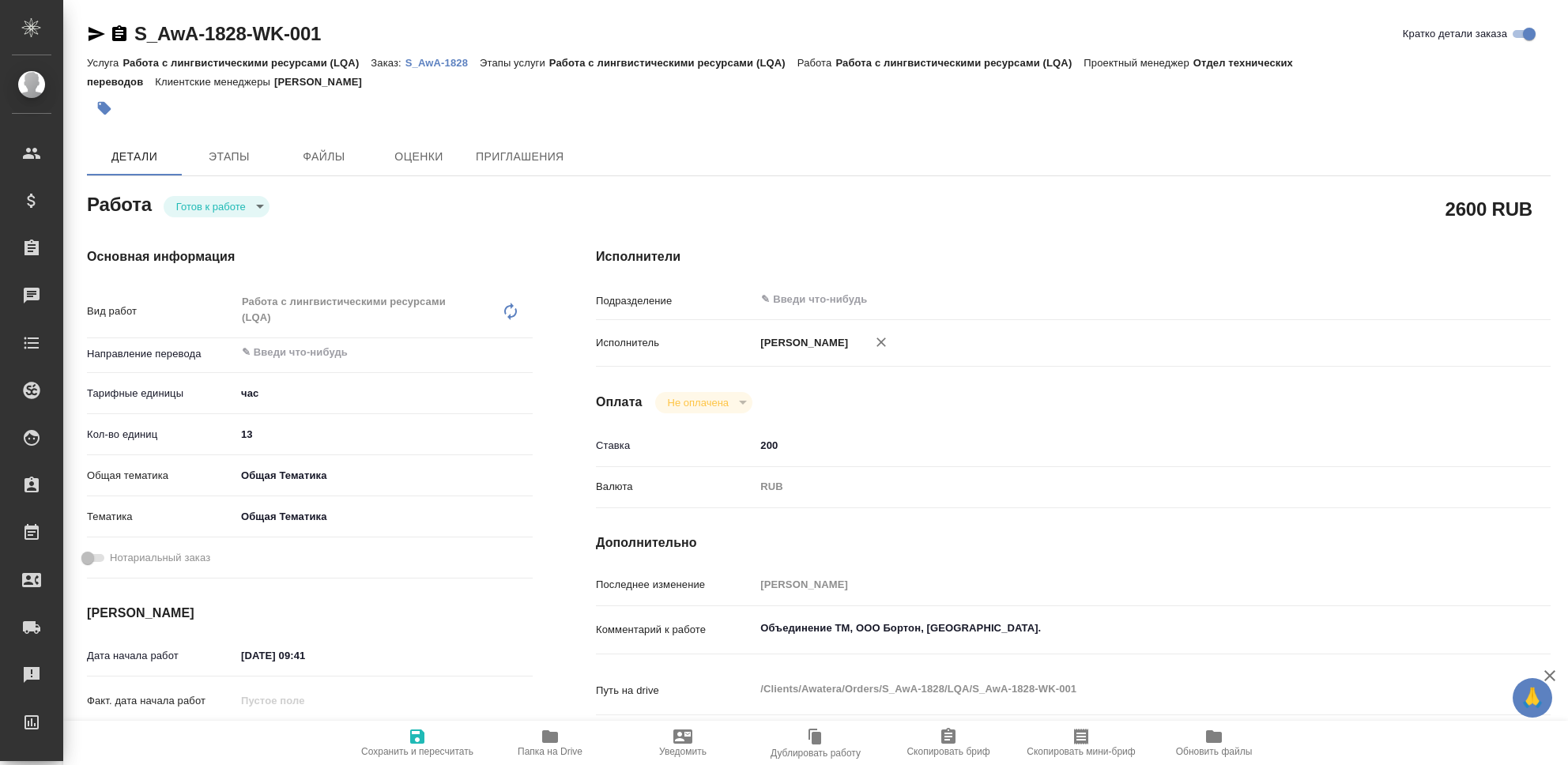
type textarea "x"
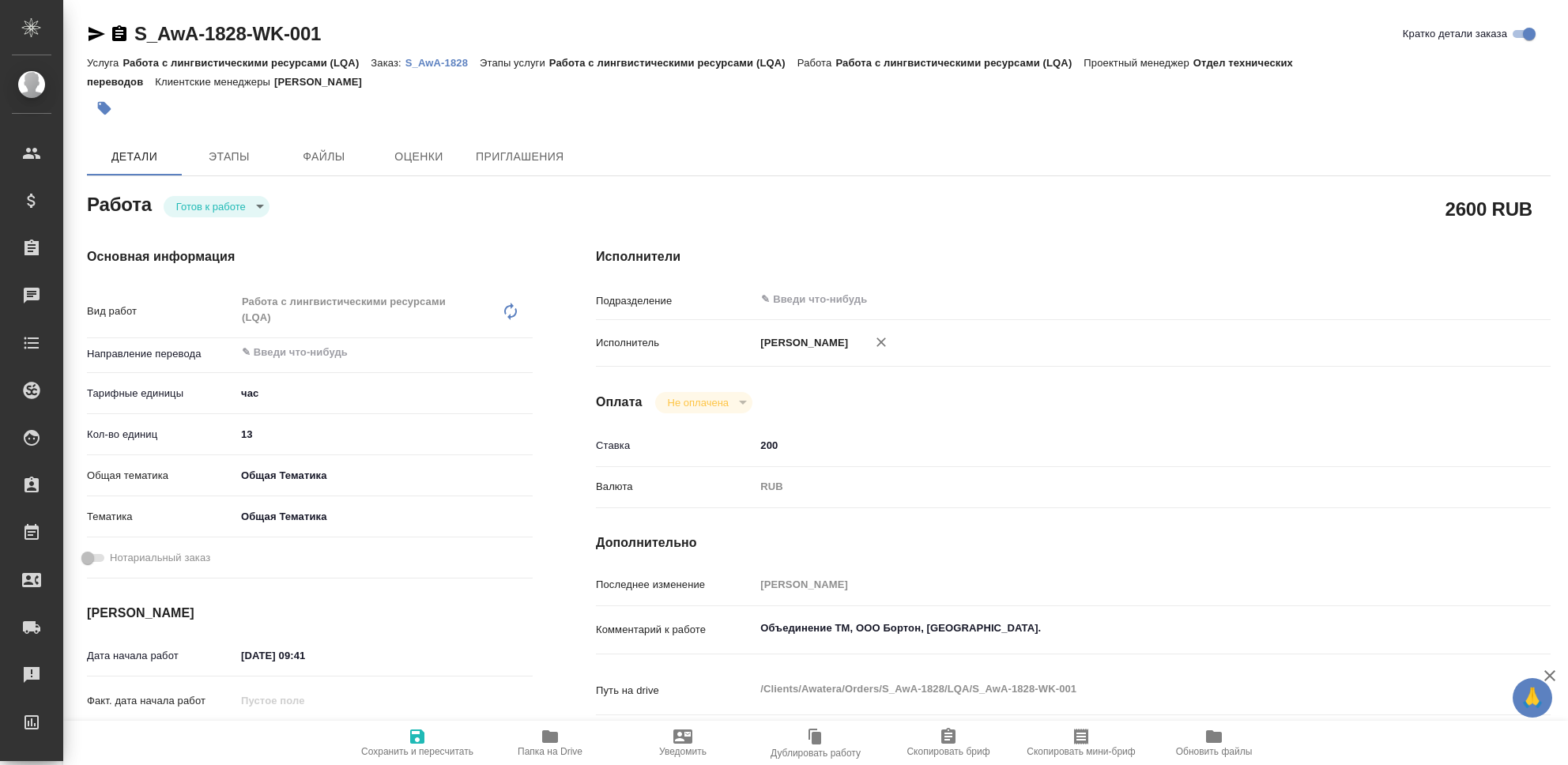
type textarea "x"
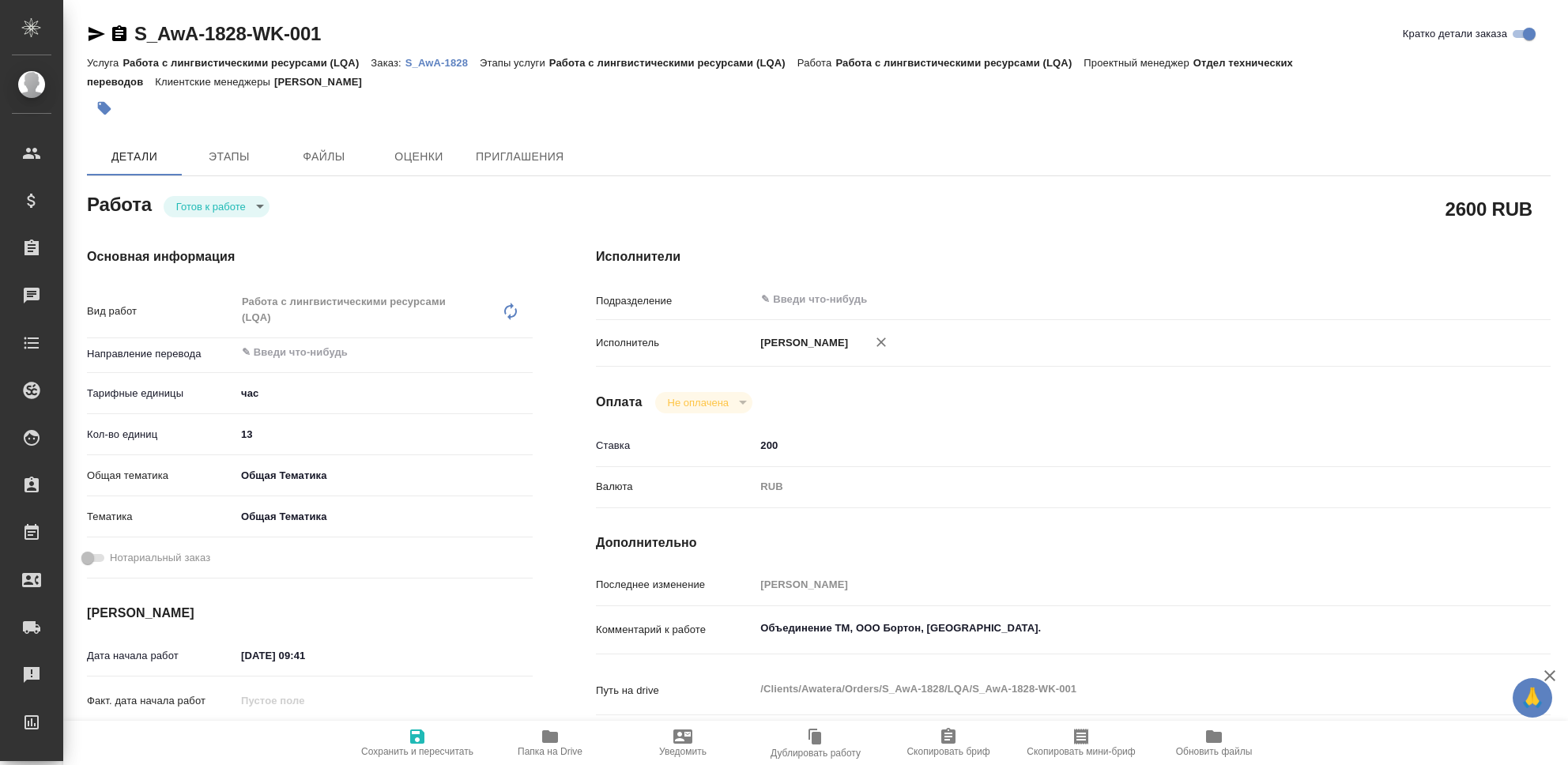
type textarea "x"
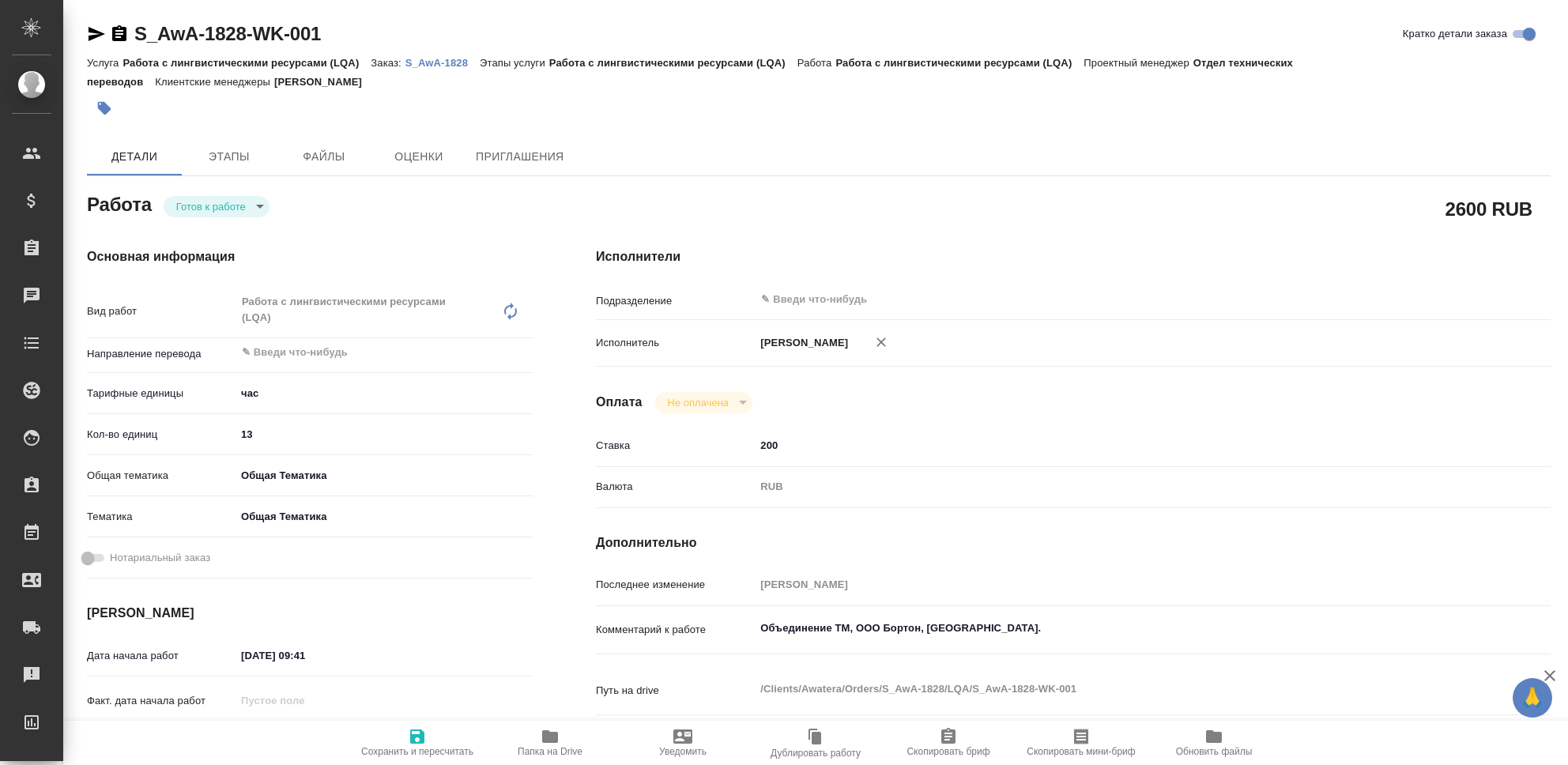
type textarea "x"
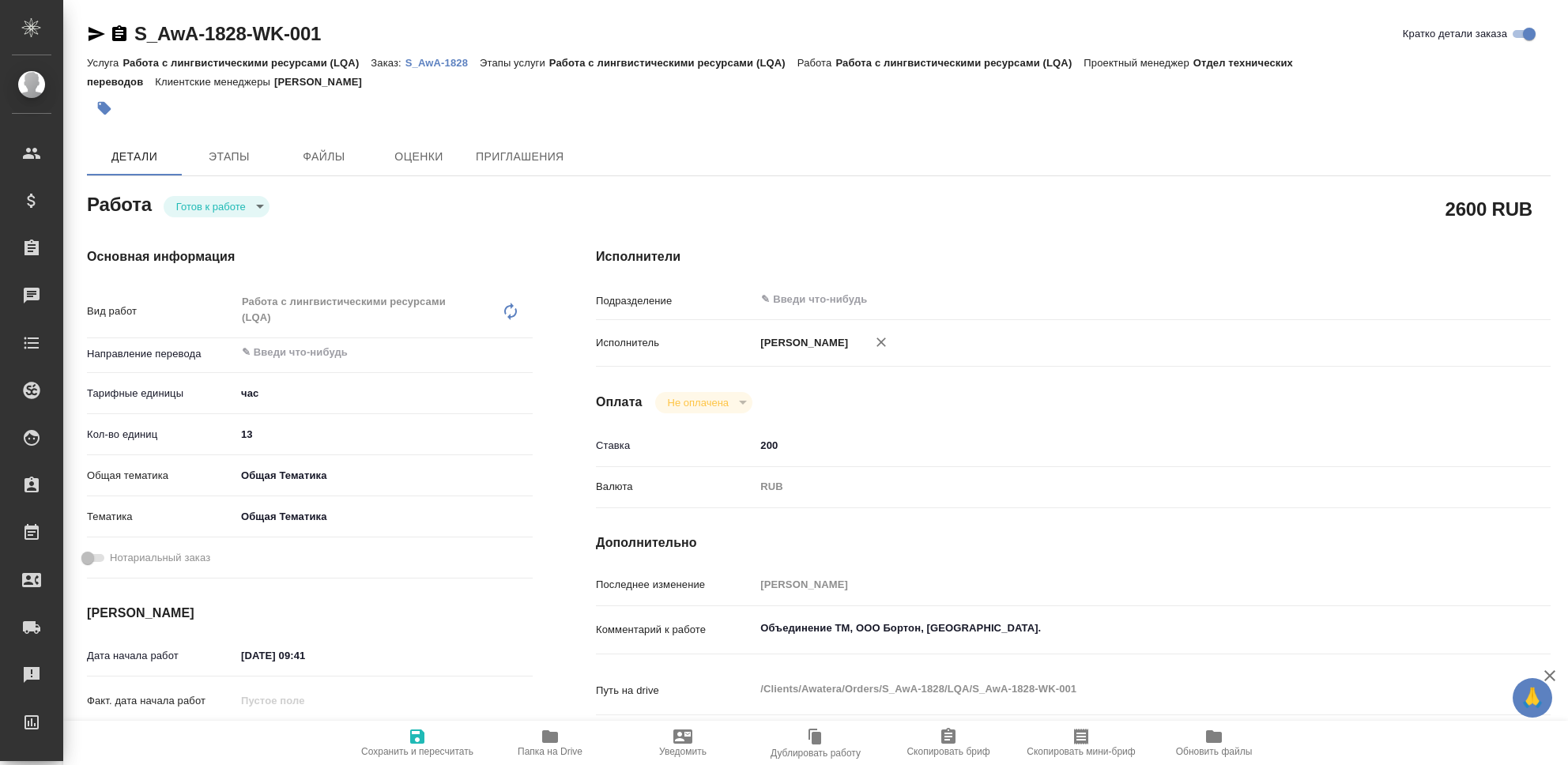
type textarea "x"
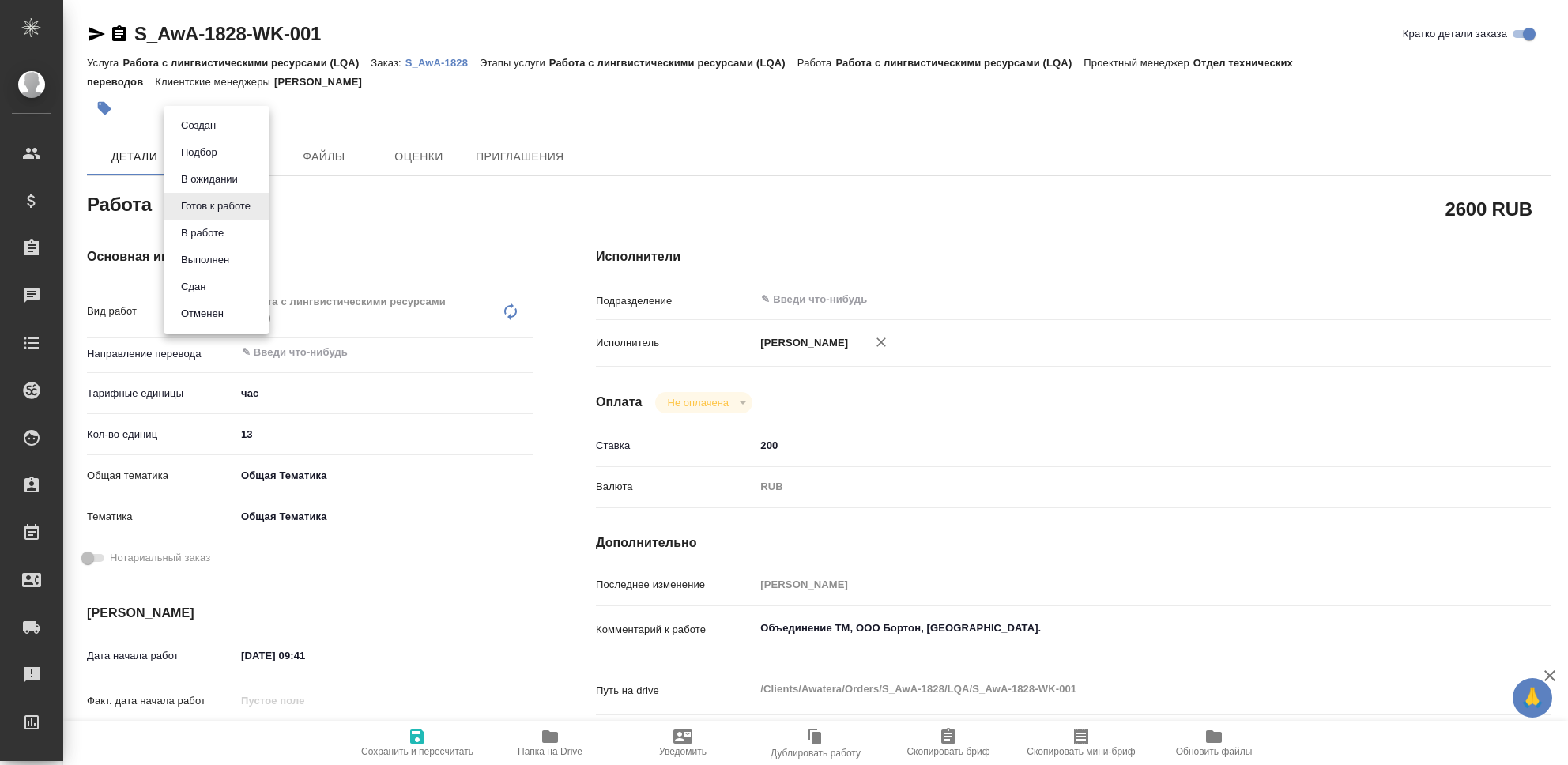
click at [254, 205] on body "🙏 .cls-1 fill:#fff; AWATERA Seleznev Maksim Клиенты Спецификации Заказы 0 Чаты …" at bounding box center [784, 382] width 1568 height 765
click at [212, 282] on li "Сдан" at bounding box center [216, 287] width 106 height 27
type textarea "x"
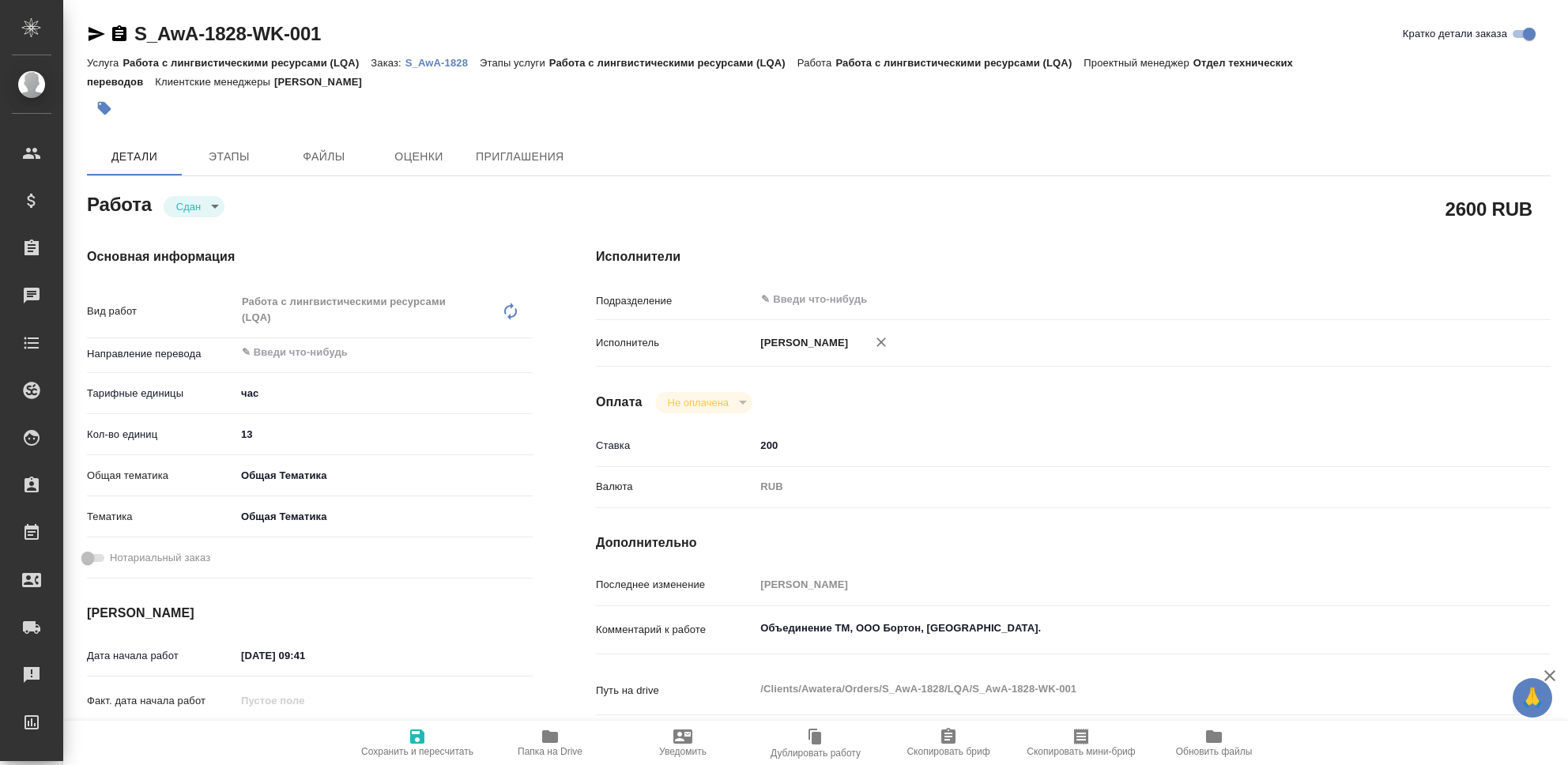
type textarea "x"
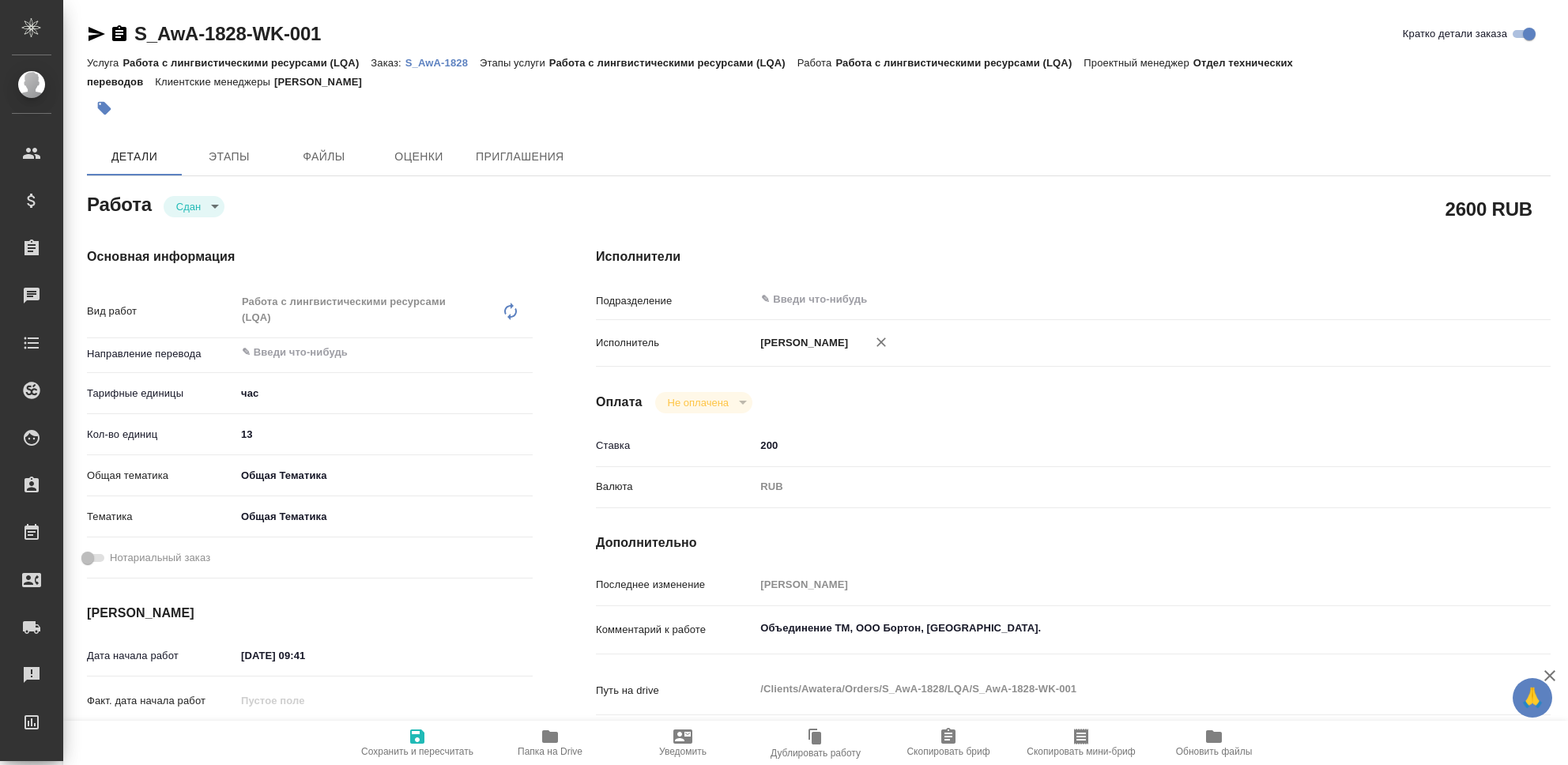
type textarea "x"
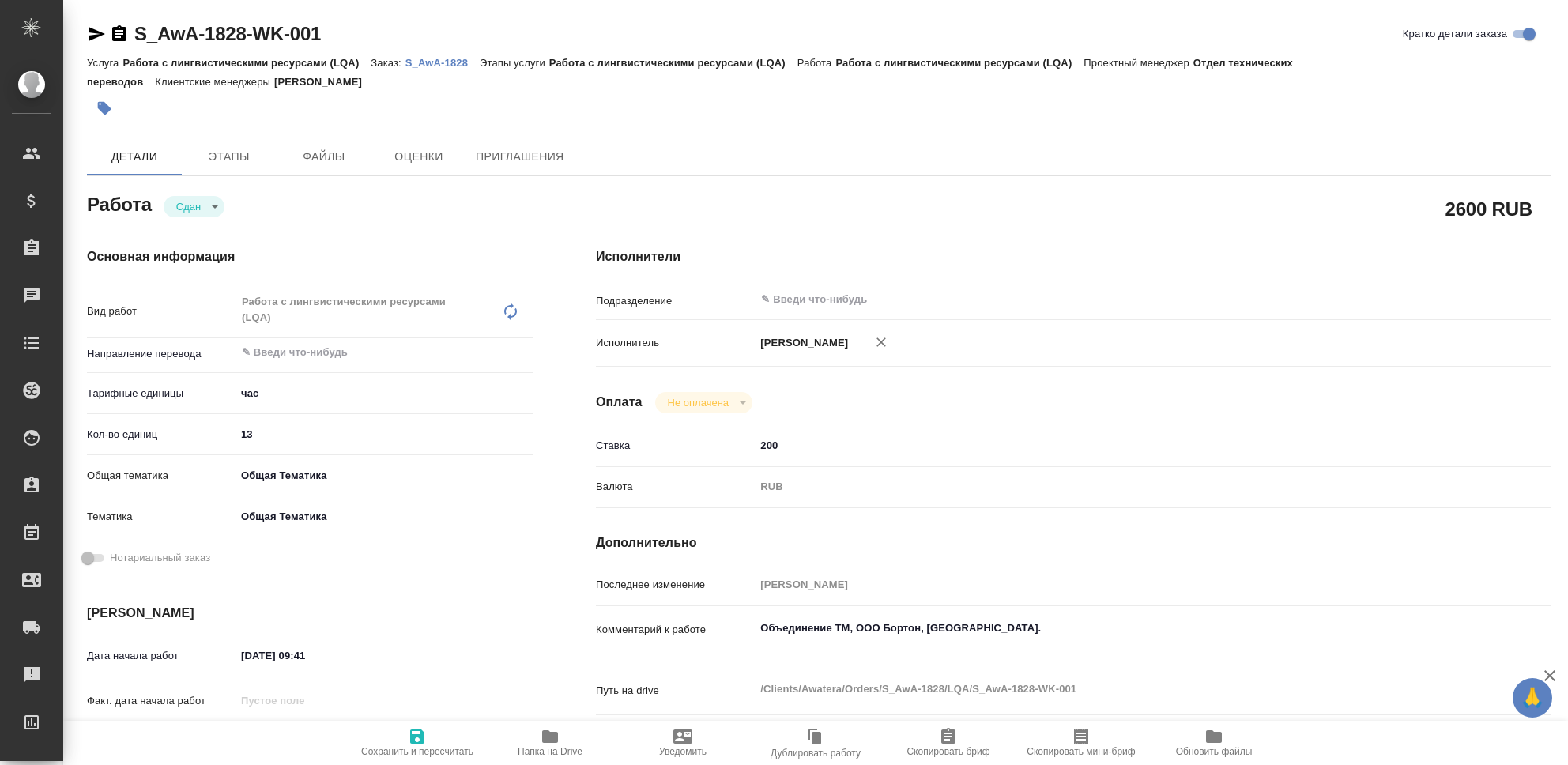
type textarea "x"
click at [419, 738] on icon "button" at bounding box center [417, 735] width 14 height 14
type textarea "x"
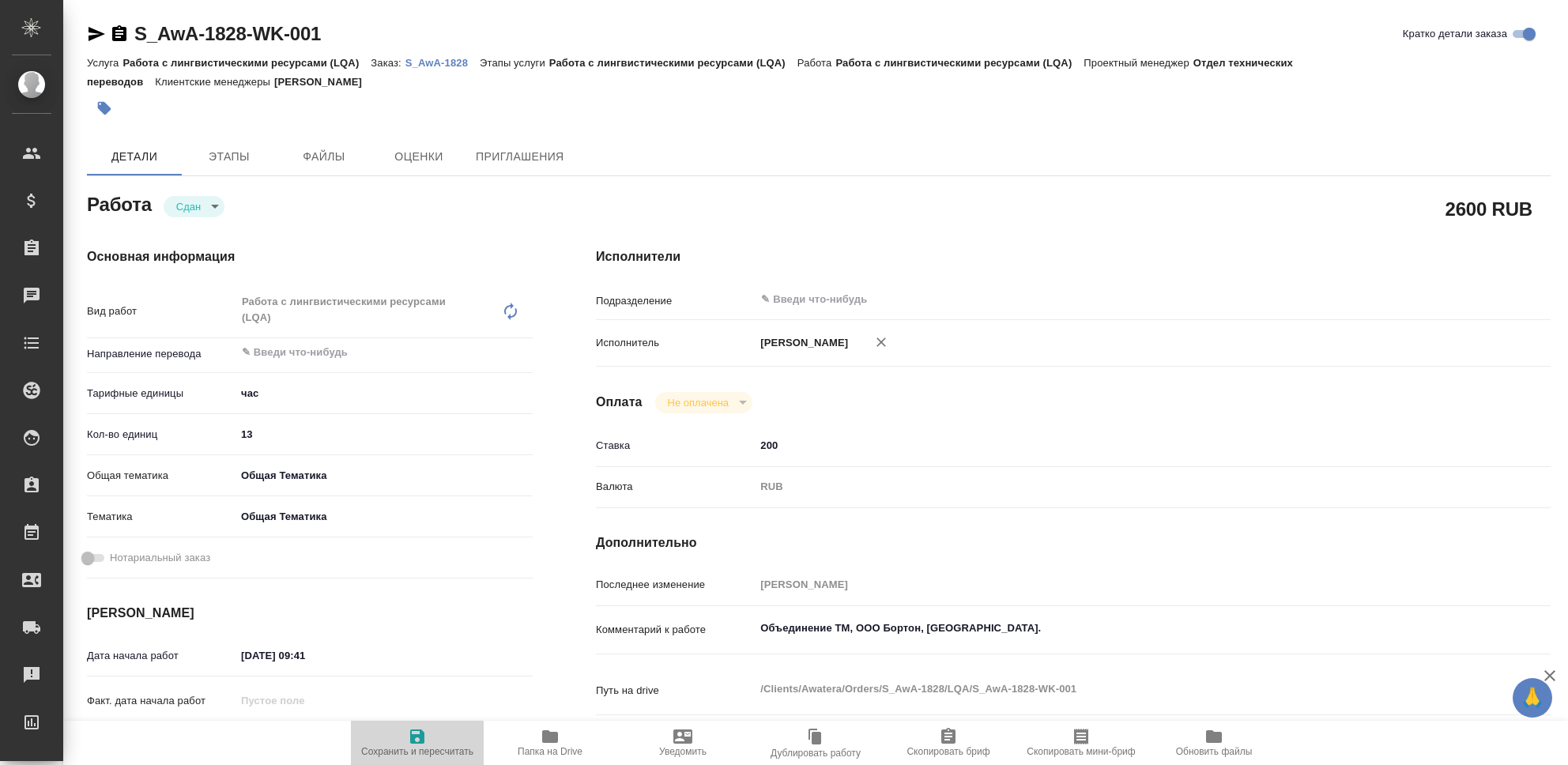
type textarea "x"
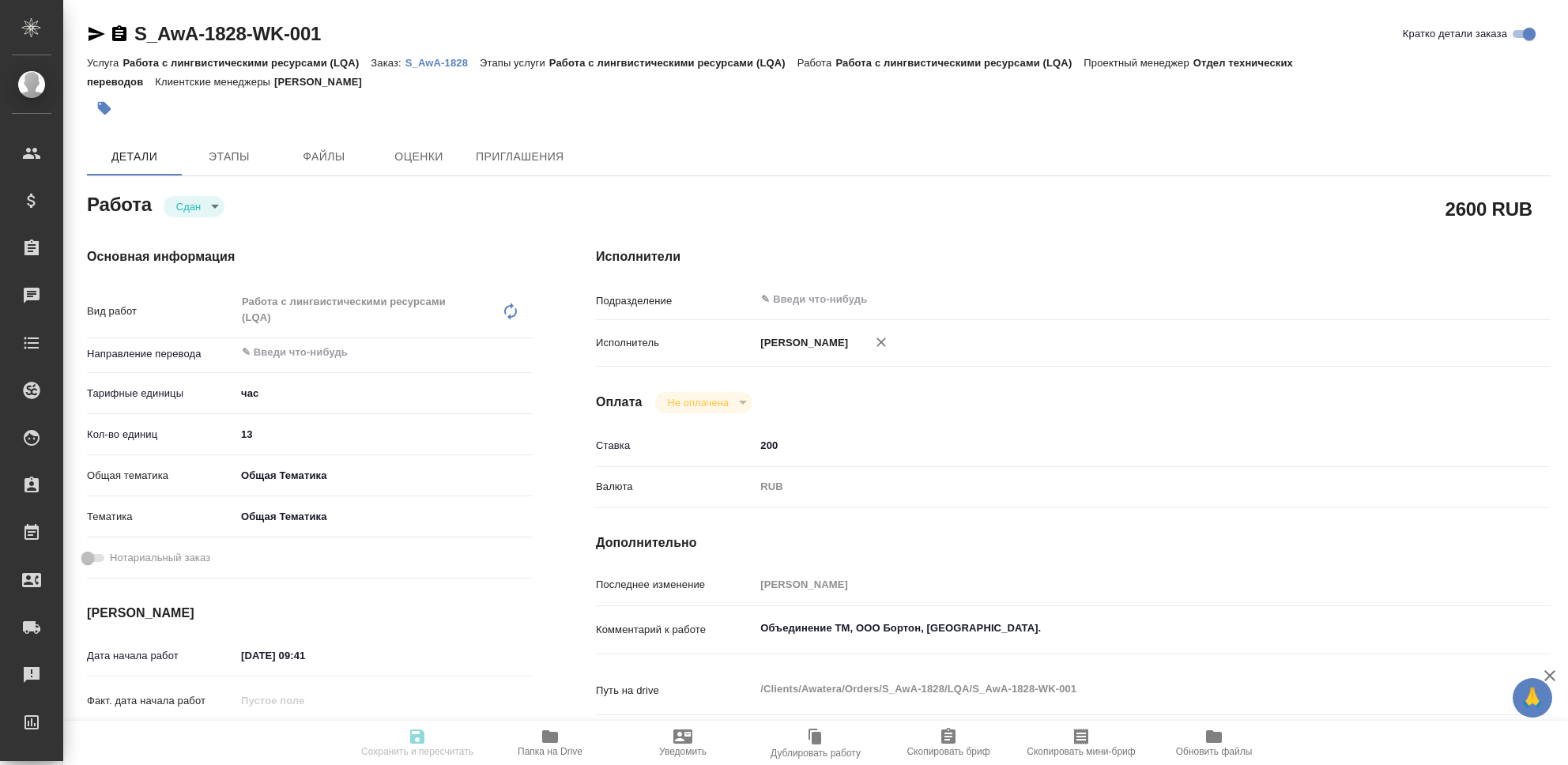
type textarea "x"
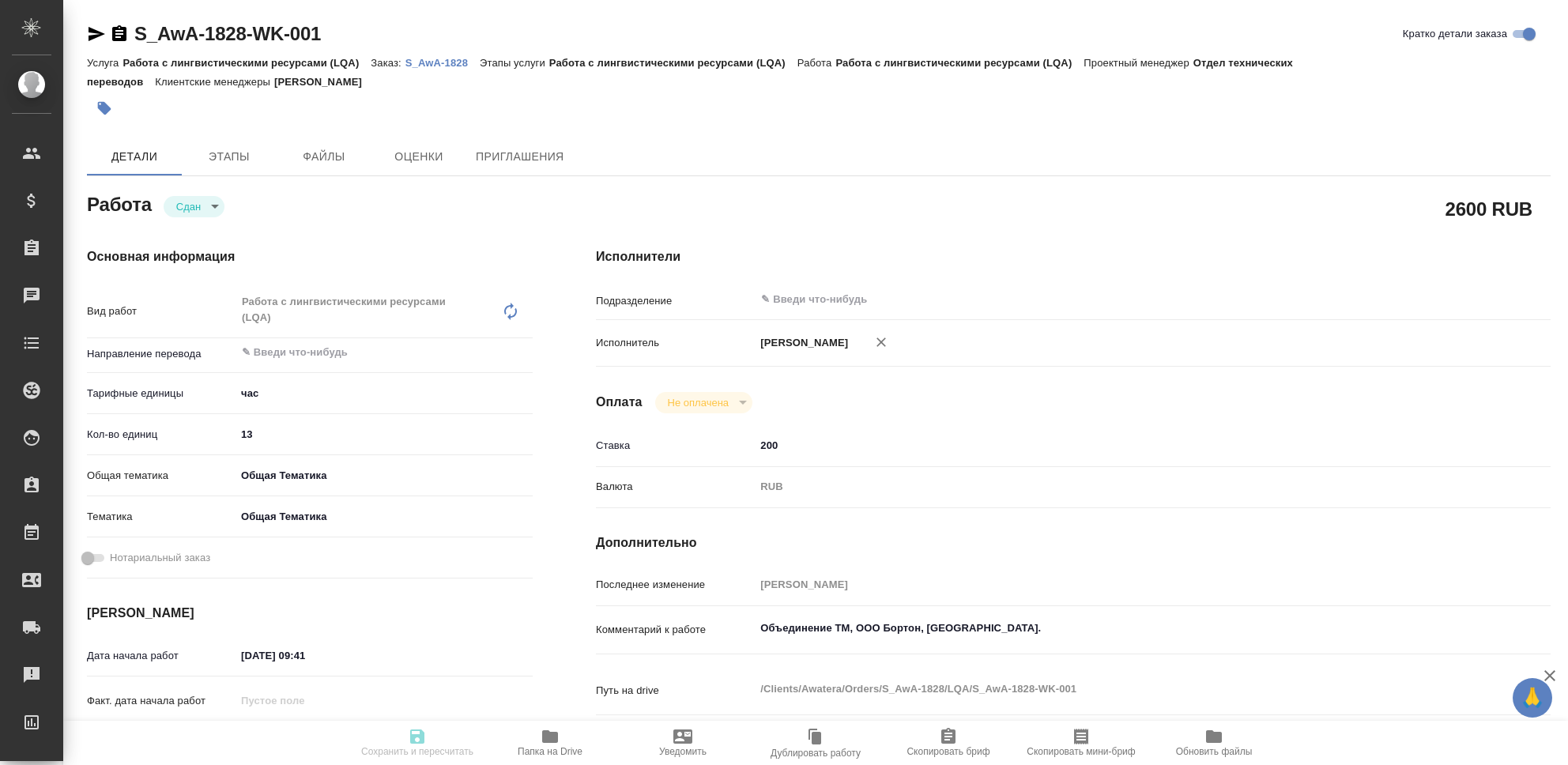
type textarea "x"
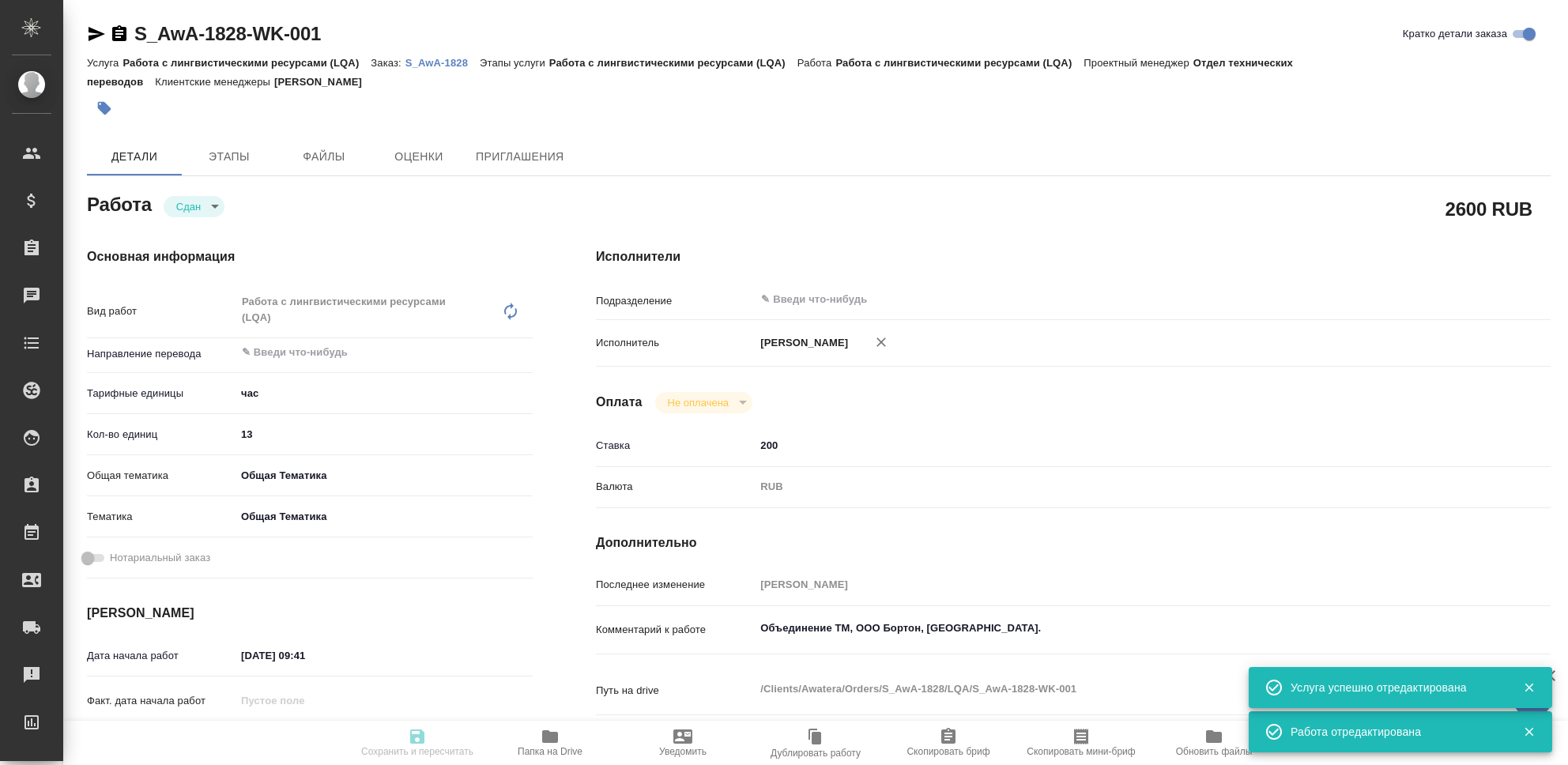
type input "closed"
type textarea "Работа с лингвистическими ресурсами (LQA)"
type textarea "x"
type input "5a8b1489cc6b4906c91bfd93"
type input "13"
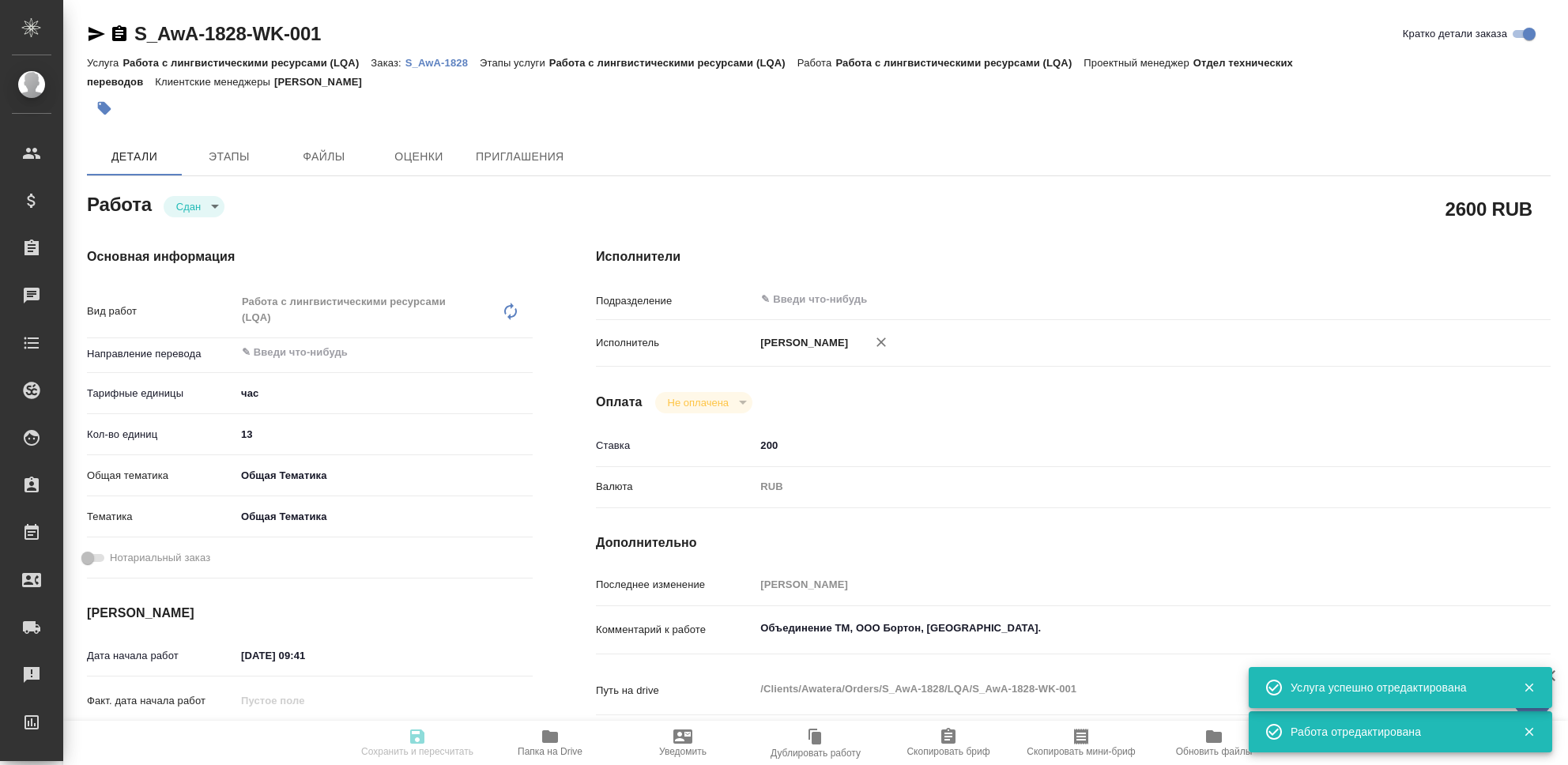
type input "obtem"
type input "6012b1ca196b0e5c9229a120"
type input "01.09.2025 09:41"
type input "15.09.2025 23:39"
type input "01.09.2025 09:42"
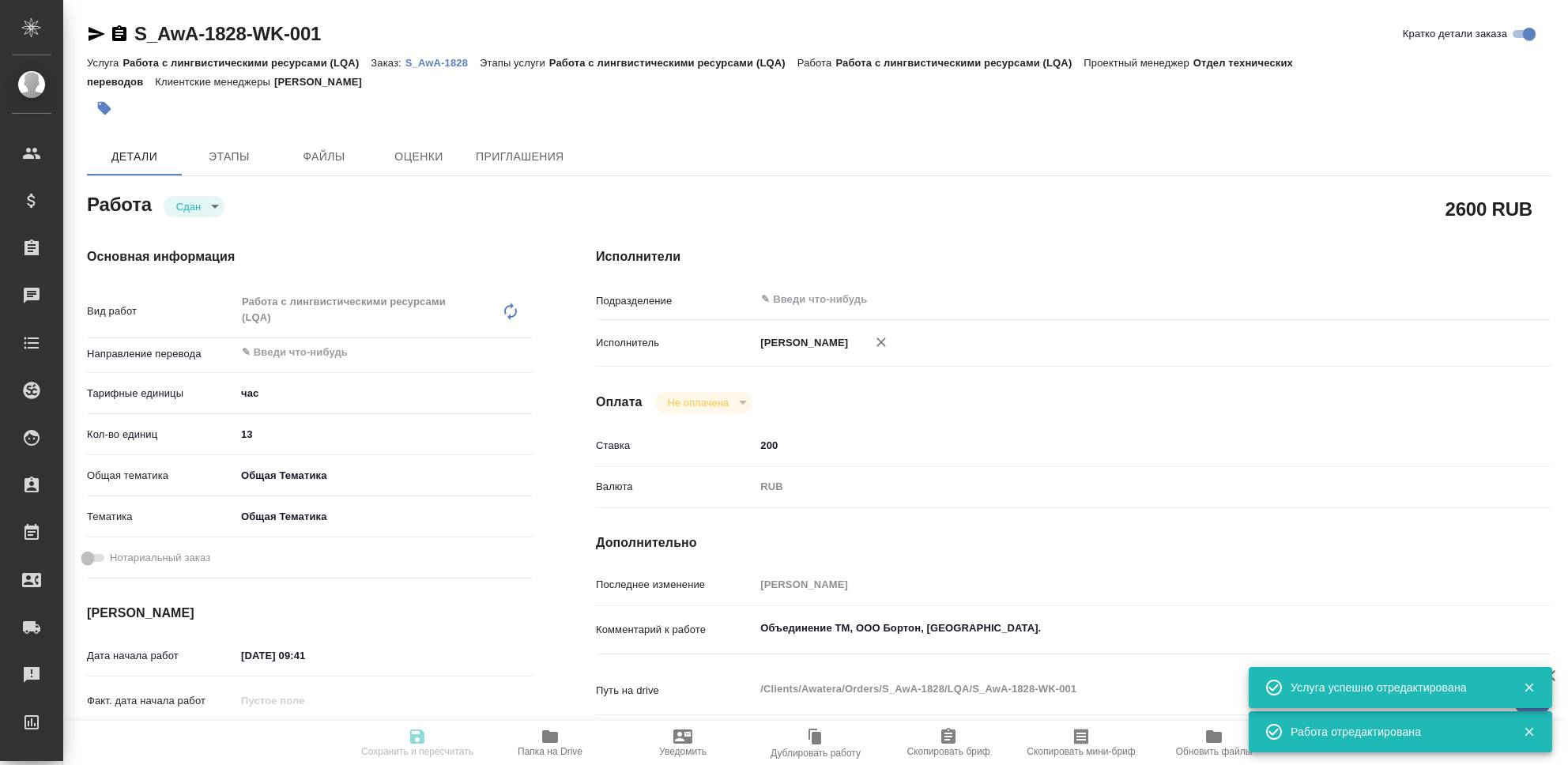
type input "15.09.2025 23:39"
type input "notPayed"
type input "200"
type input "RUB"
type input "[PERSON_NAME]"
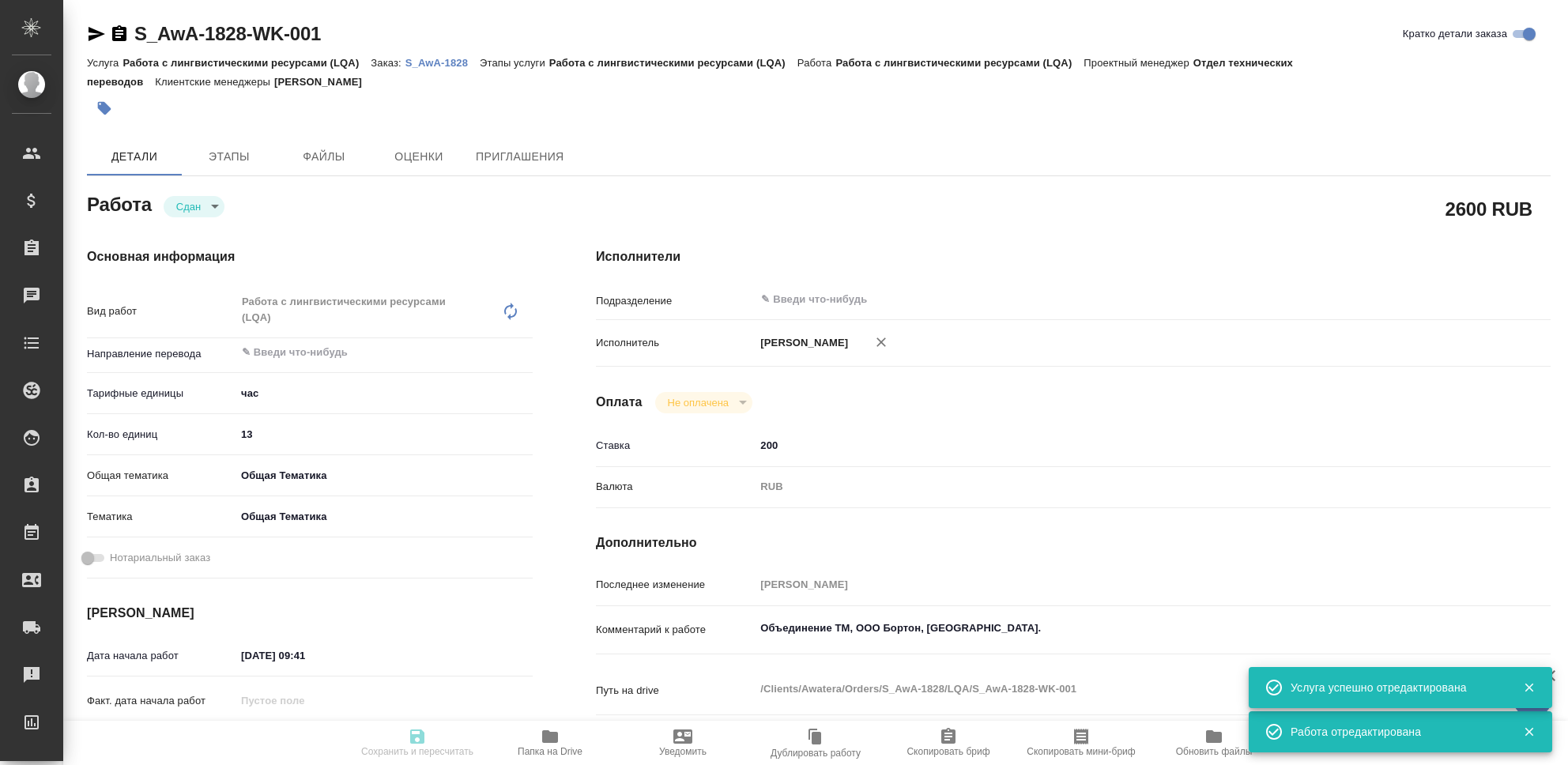
type textarea "Объединение ТМ, ООО Бортон, Трактат."
type textarea "x"
type textarea "/Clients/Awatera/Orders/S_AwA-1828/LQA/S_AwA-1828-WK-001"
type textarea "x"
type input "S_AwA-1828"
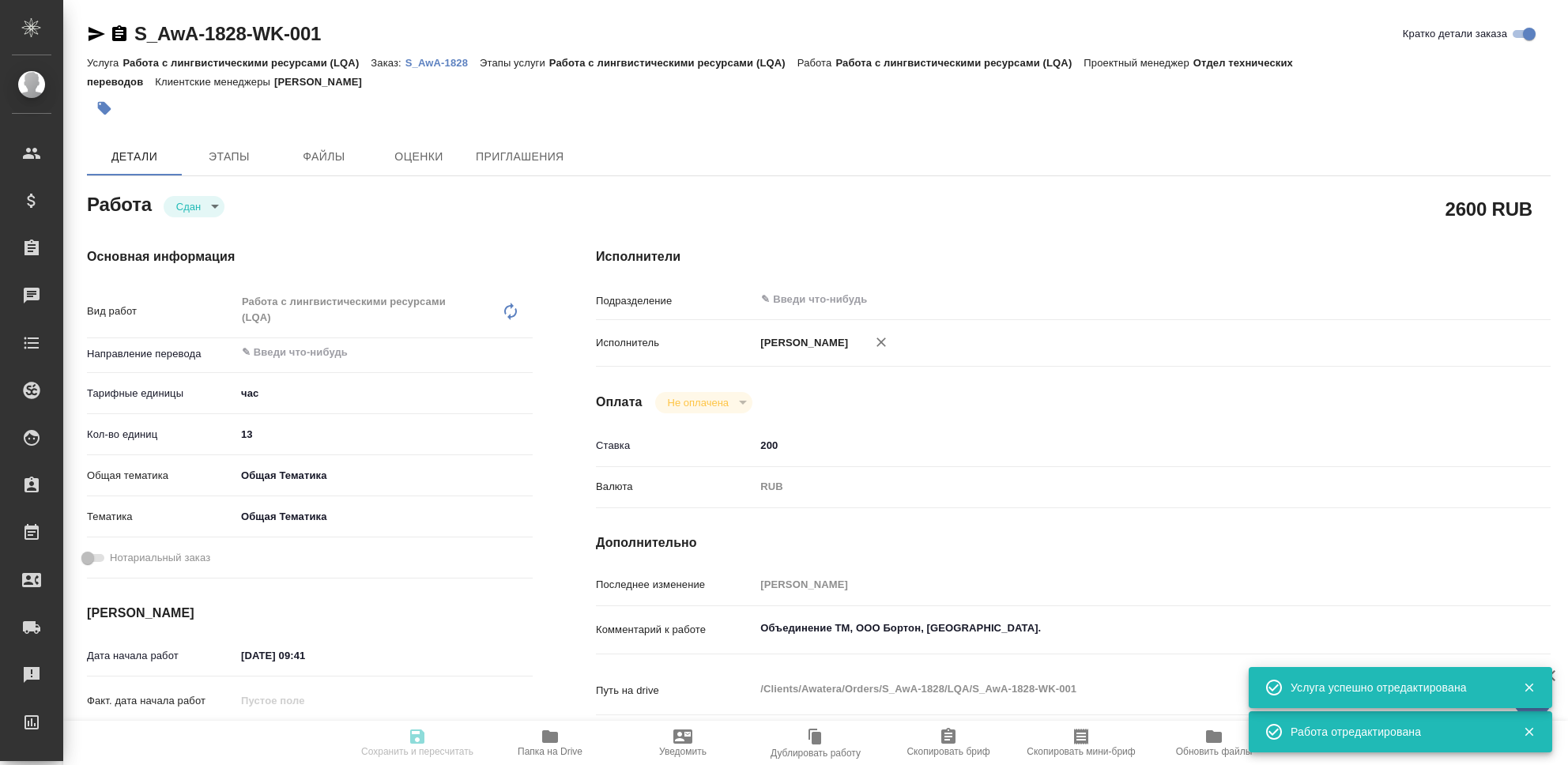
type input "Работа с лингвистическими ресурсами (LQA)"
type input "[PERSON_NAME]"
type input "/Clients/Awatera/Orders/S_AwA-1828"
type textarea "x"
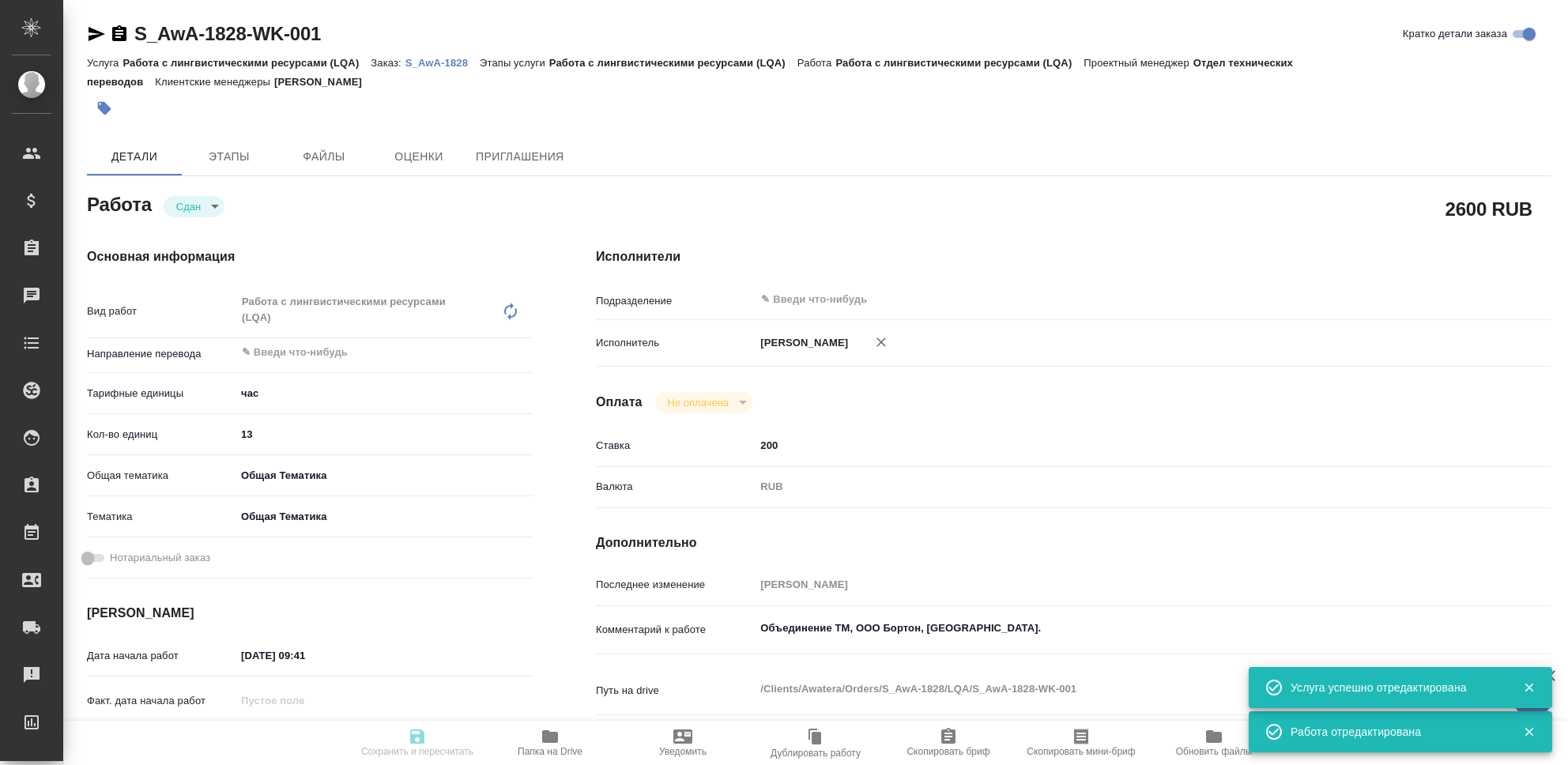
type textarea "x"
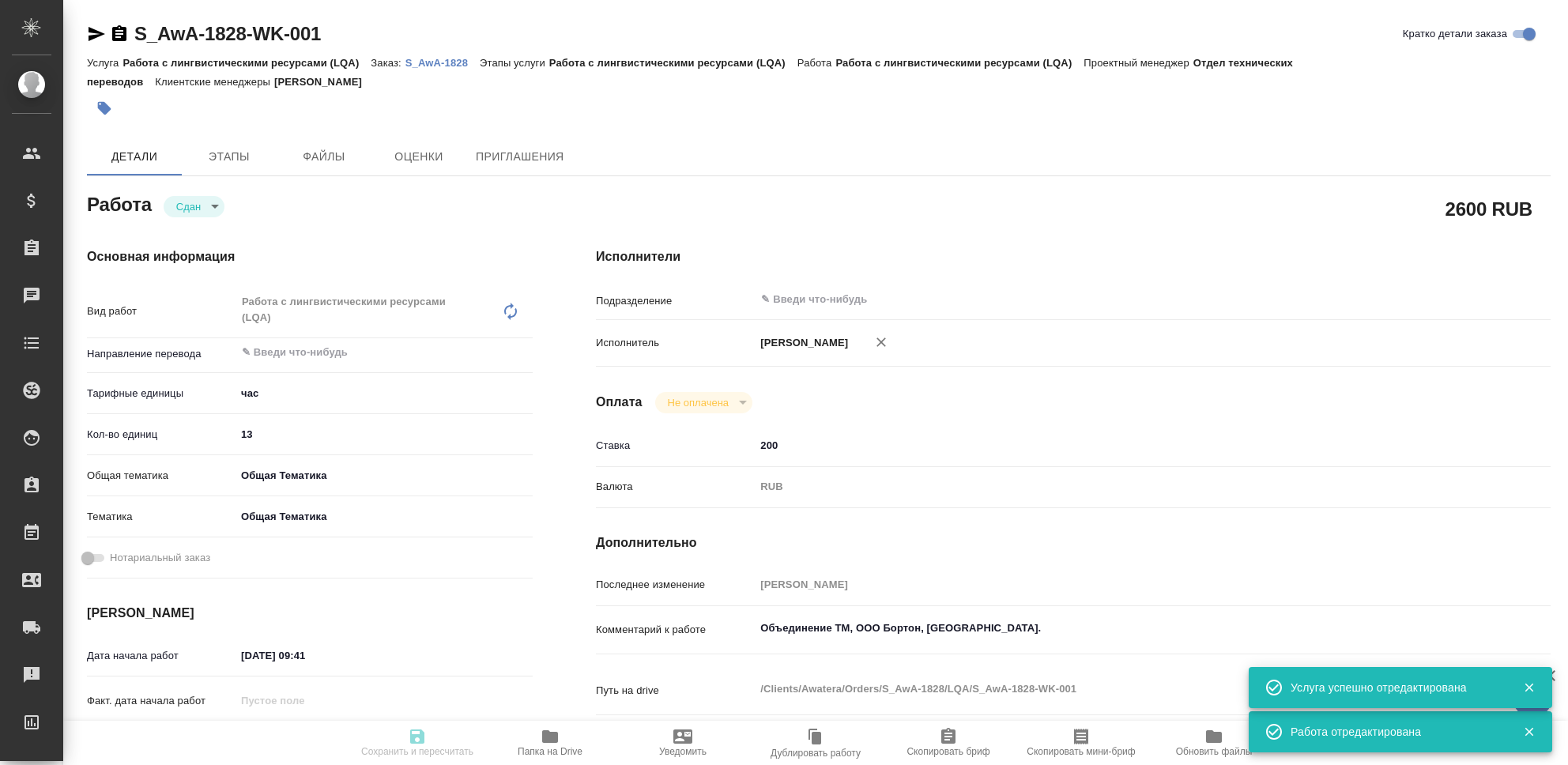
type textarea "x"
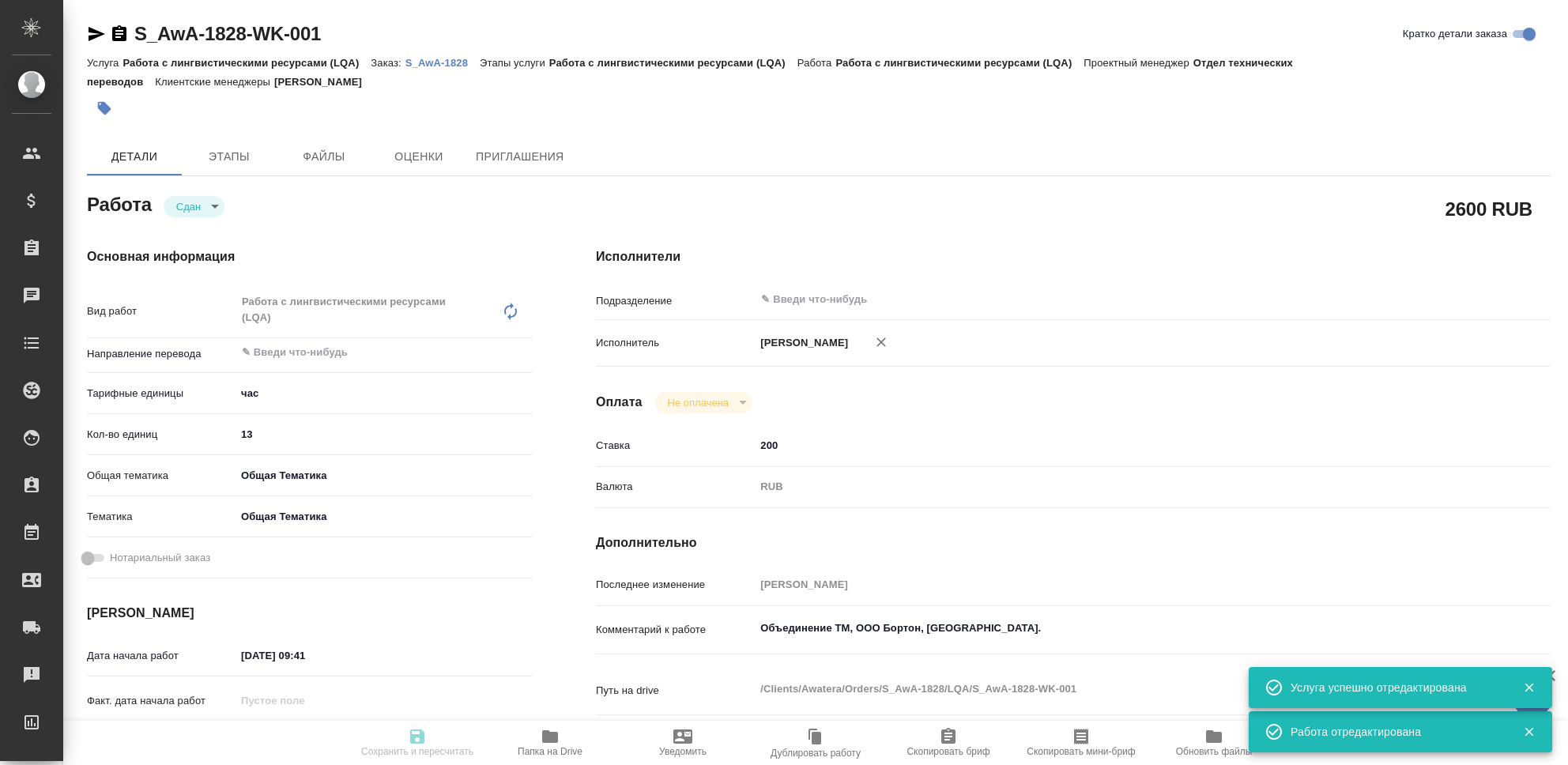
type textarea "x"
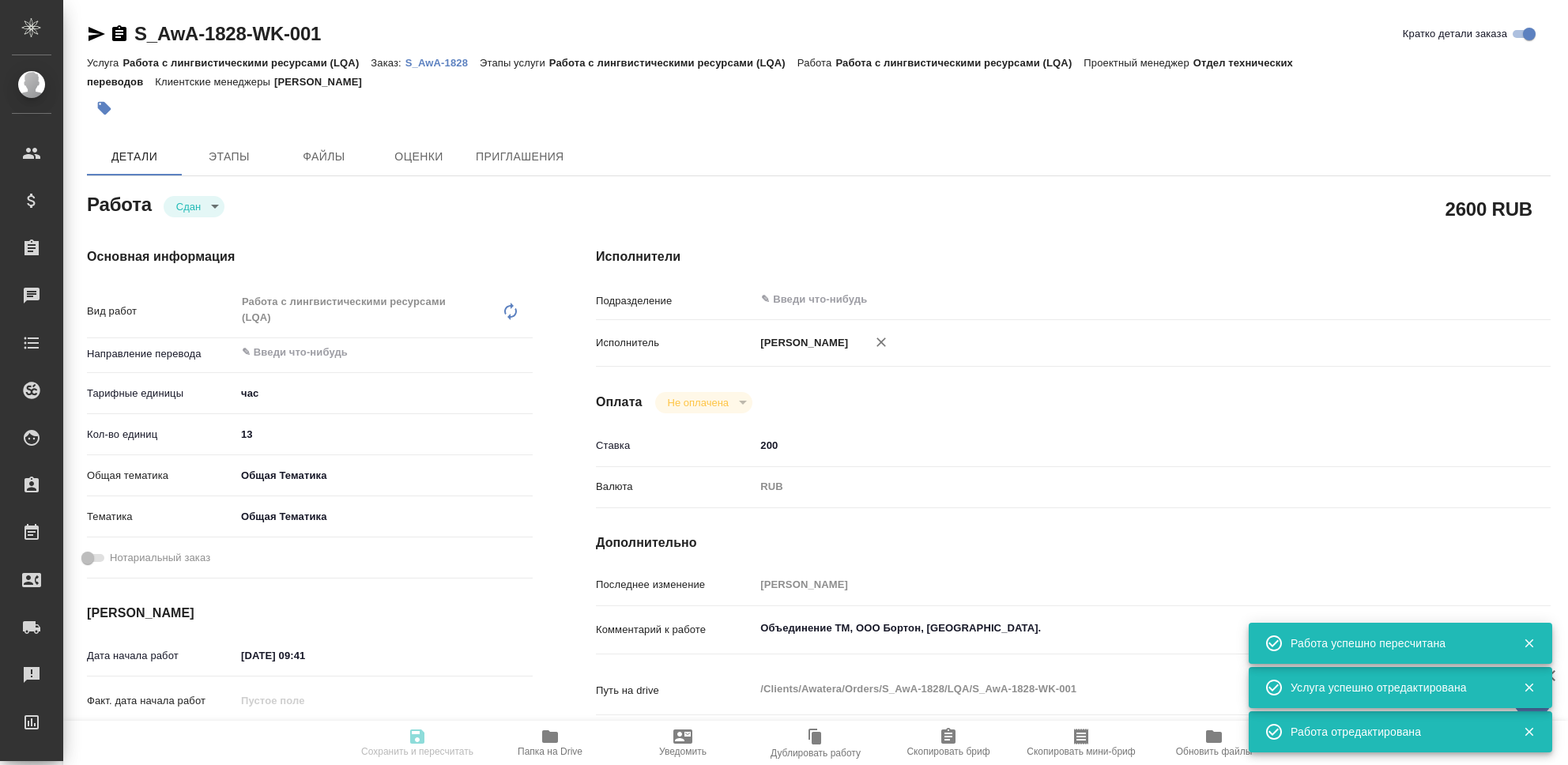
type input "closed"
type textarea "Работа с лингвистическими ресурсами (LQA)"
type textarea "x"
type input "5a8b1489cc6b4906c91bfd93"
type input "13"
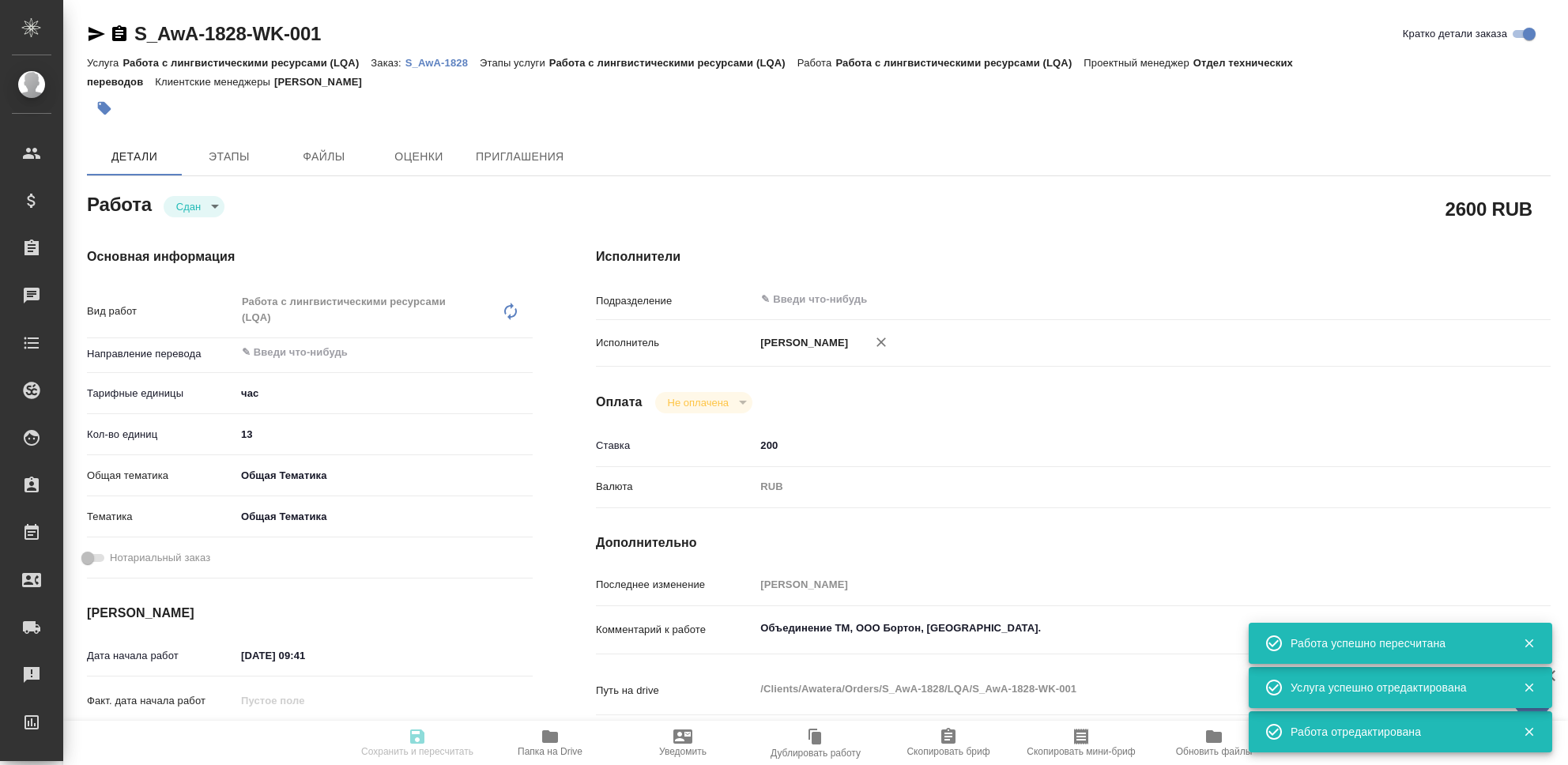
type input "obtem"
type input "6012b1ca196b0e5c9229a120"
type input "01.09.2025 09:41"
type input "15.09.2025 23:39"
type input "01.09.2025 09:42"
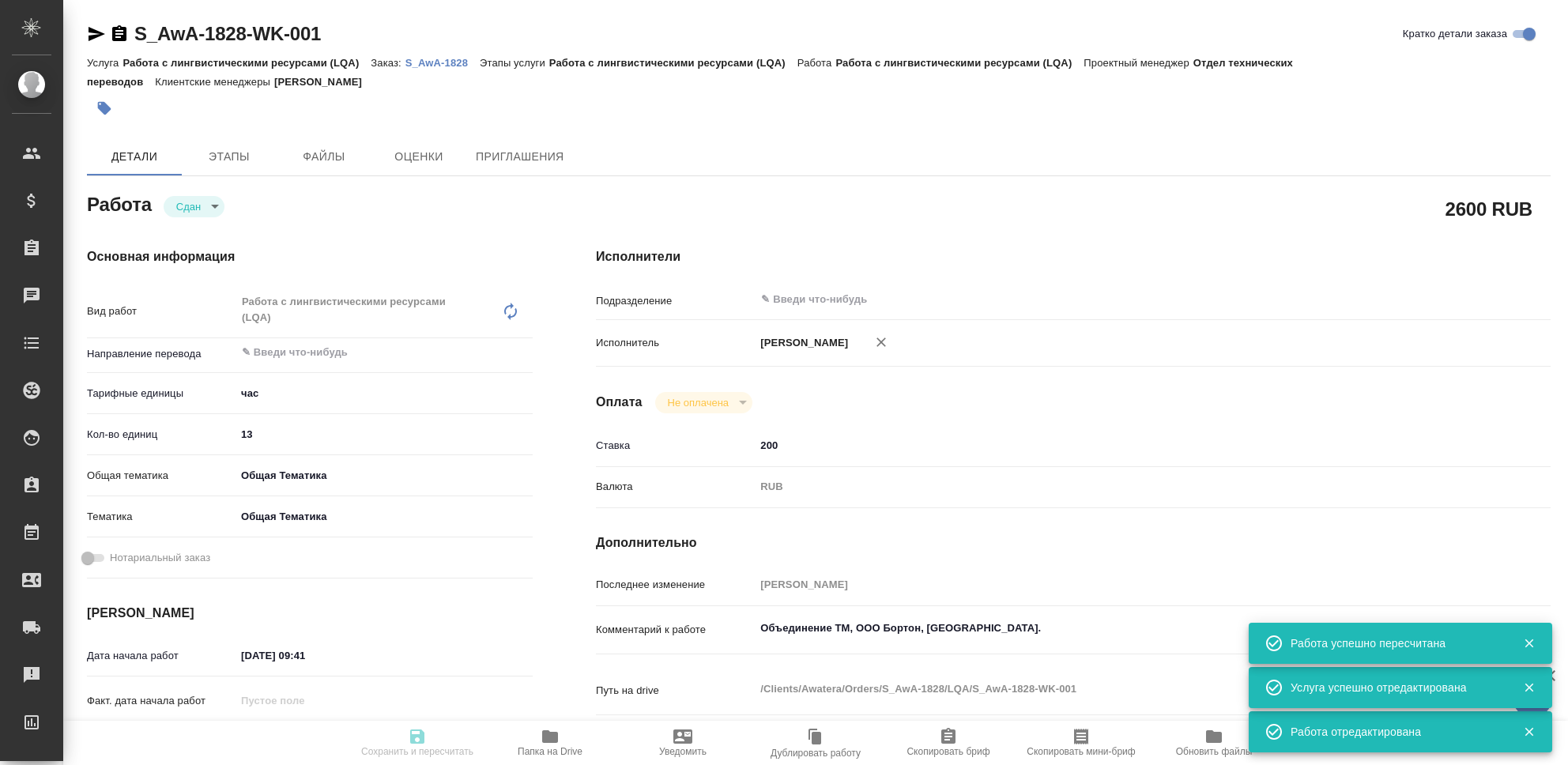
type input "15.09.2025 23:39"
type input "notPayed"
type input "200"
type input "RUB"
type input "[PERSON_NAME]"
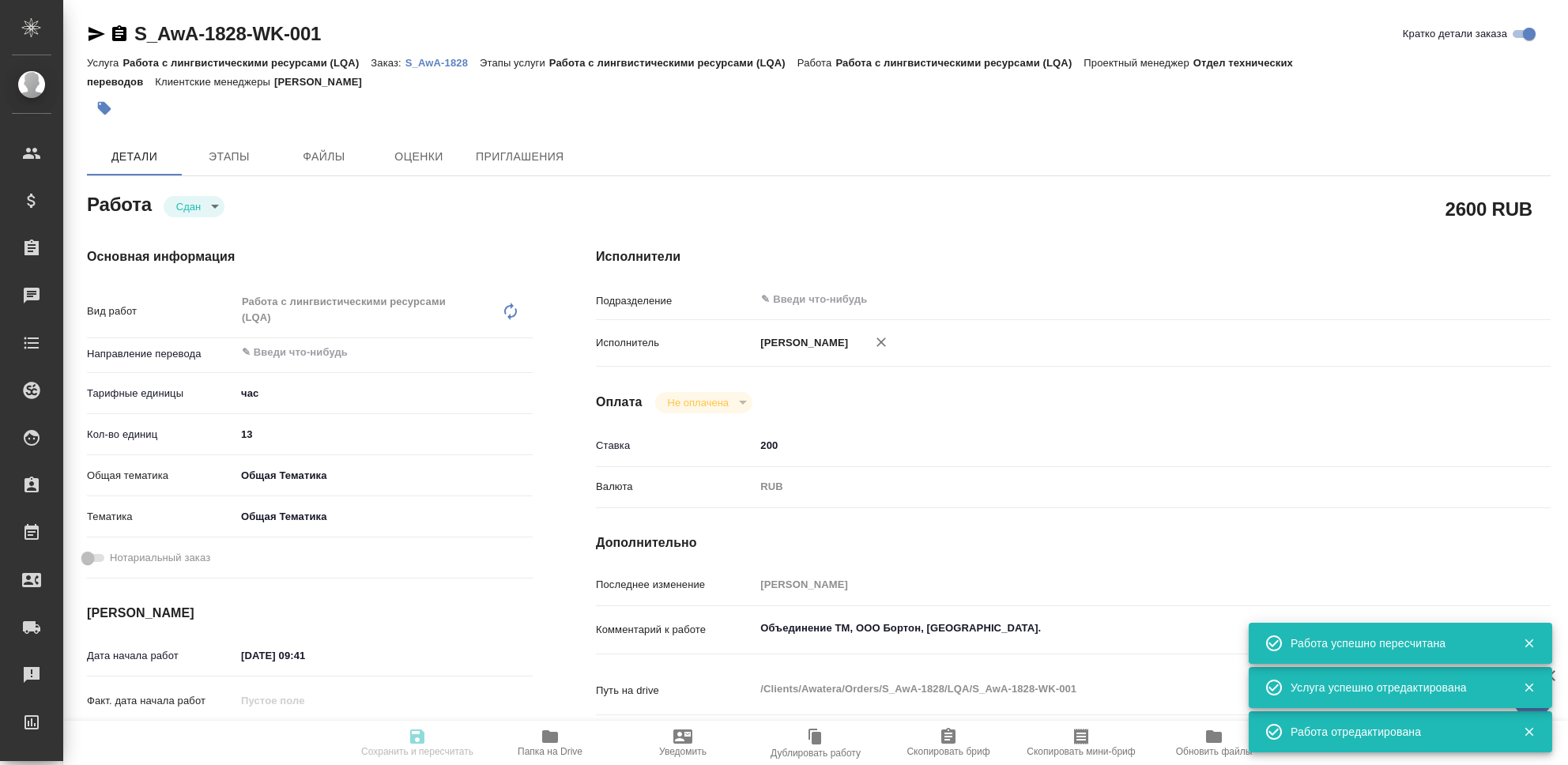
type textarea "Объединение ТМ, ООО Бортон, Трактат."
type textarea "x"
type textarea "/Clients/Awatera/Orders/S_AwA-1828/LQA/S_AwA-1828-WK-001"
type textarea "x"
type input "S_AwA-1828"
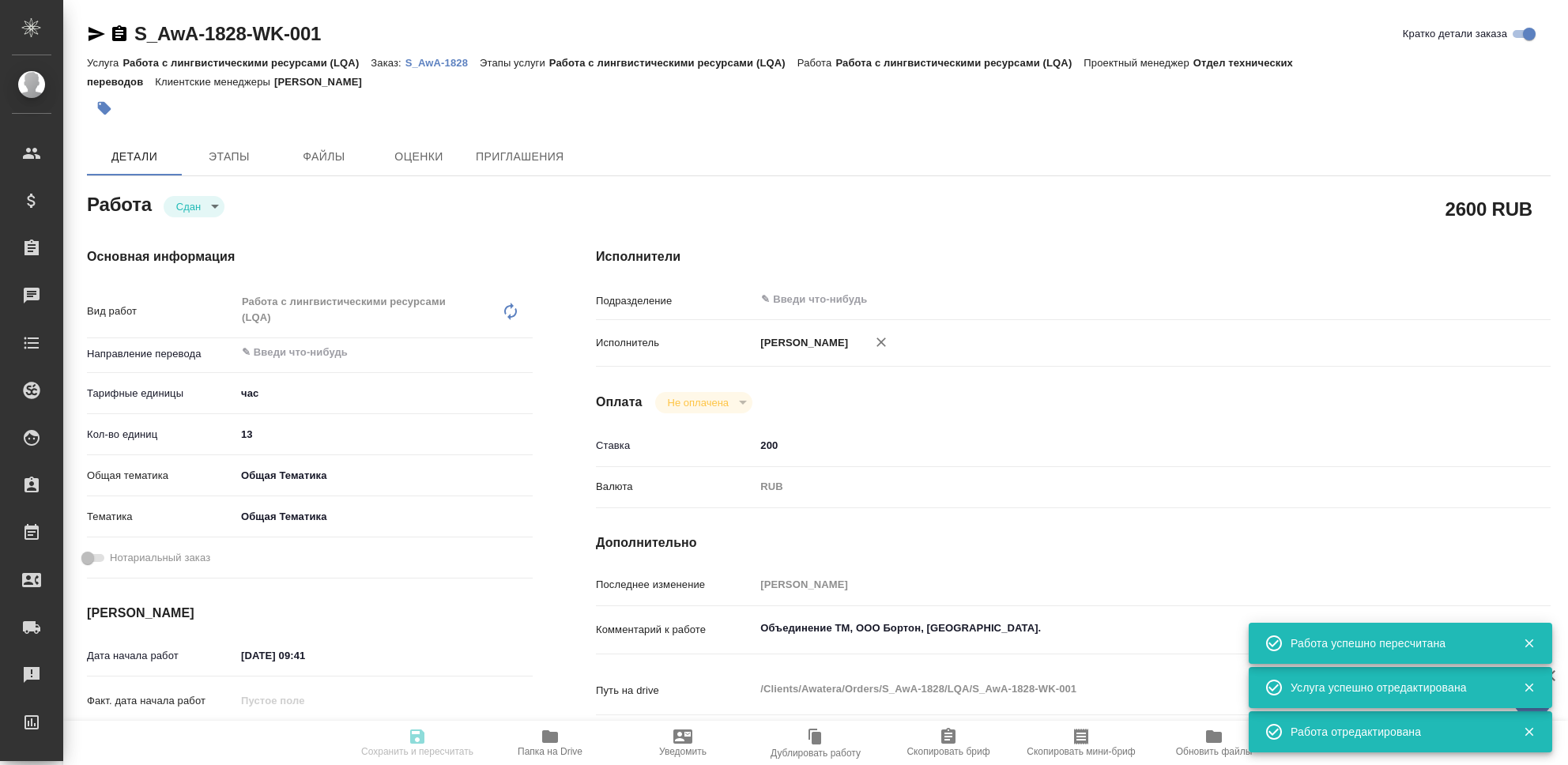
type input "Работа с лингвистическими ресурсами (LQA)"
type input "[PERSON_NAME]"
type input "/Clients/Awatera/Orders/S_AwA-1828"
type textarea "x"
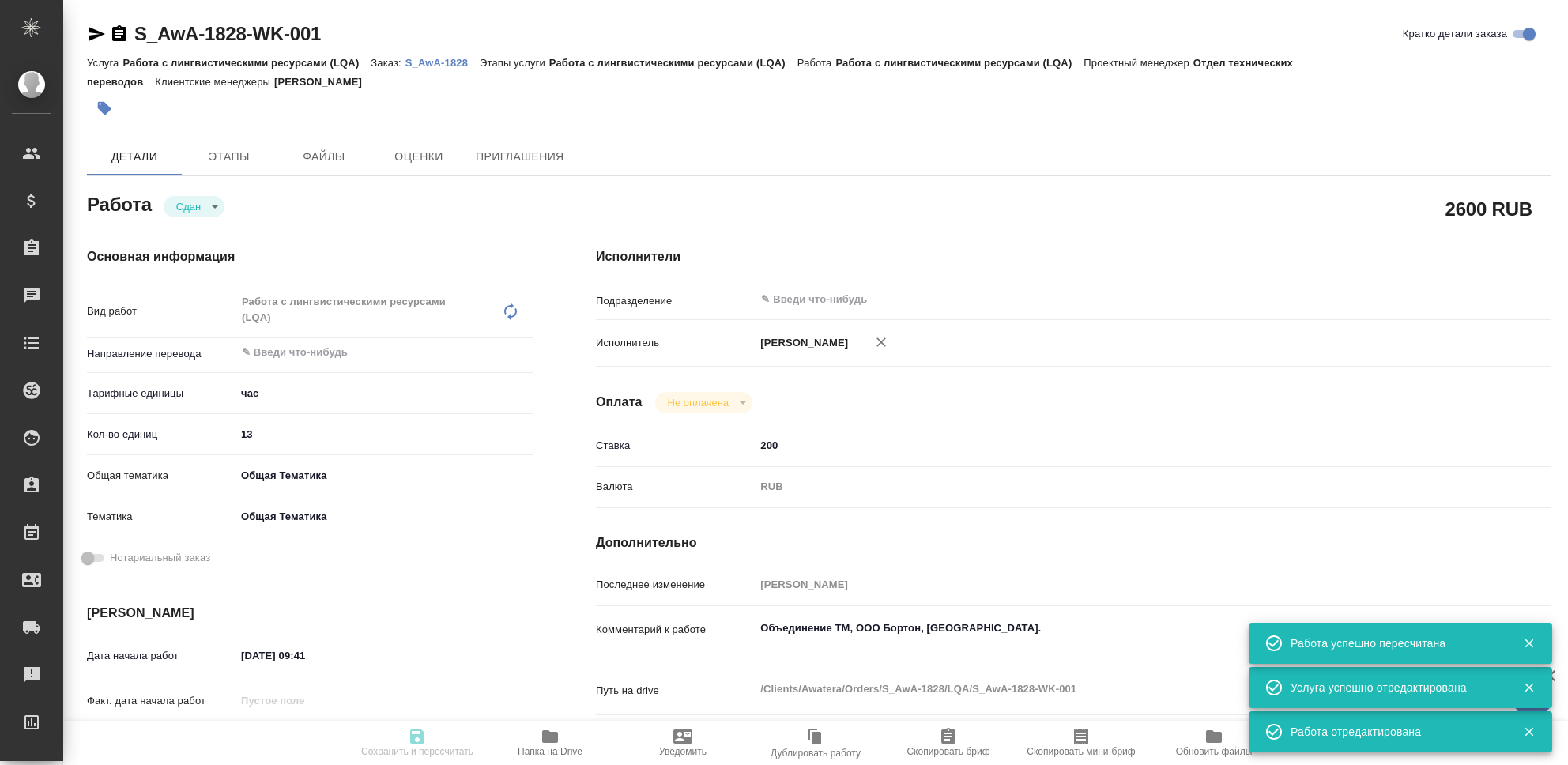
type textarea "x"
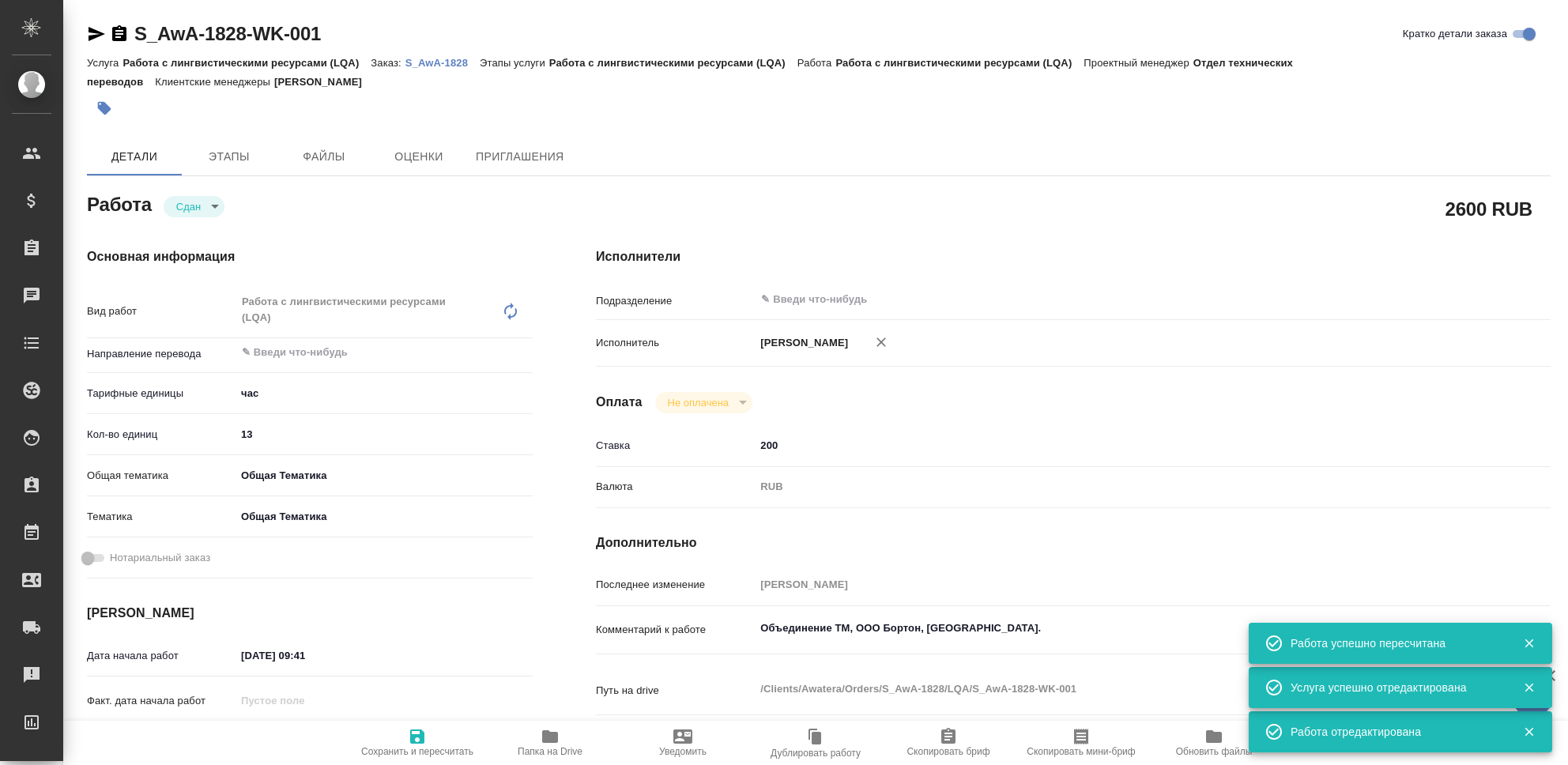
type textarea "x"
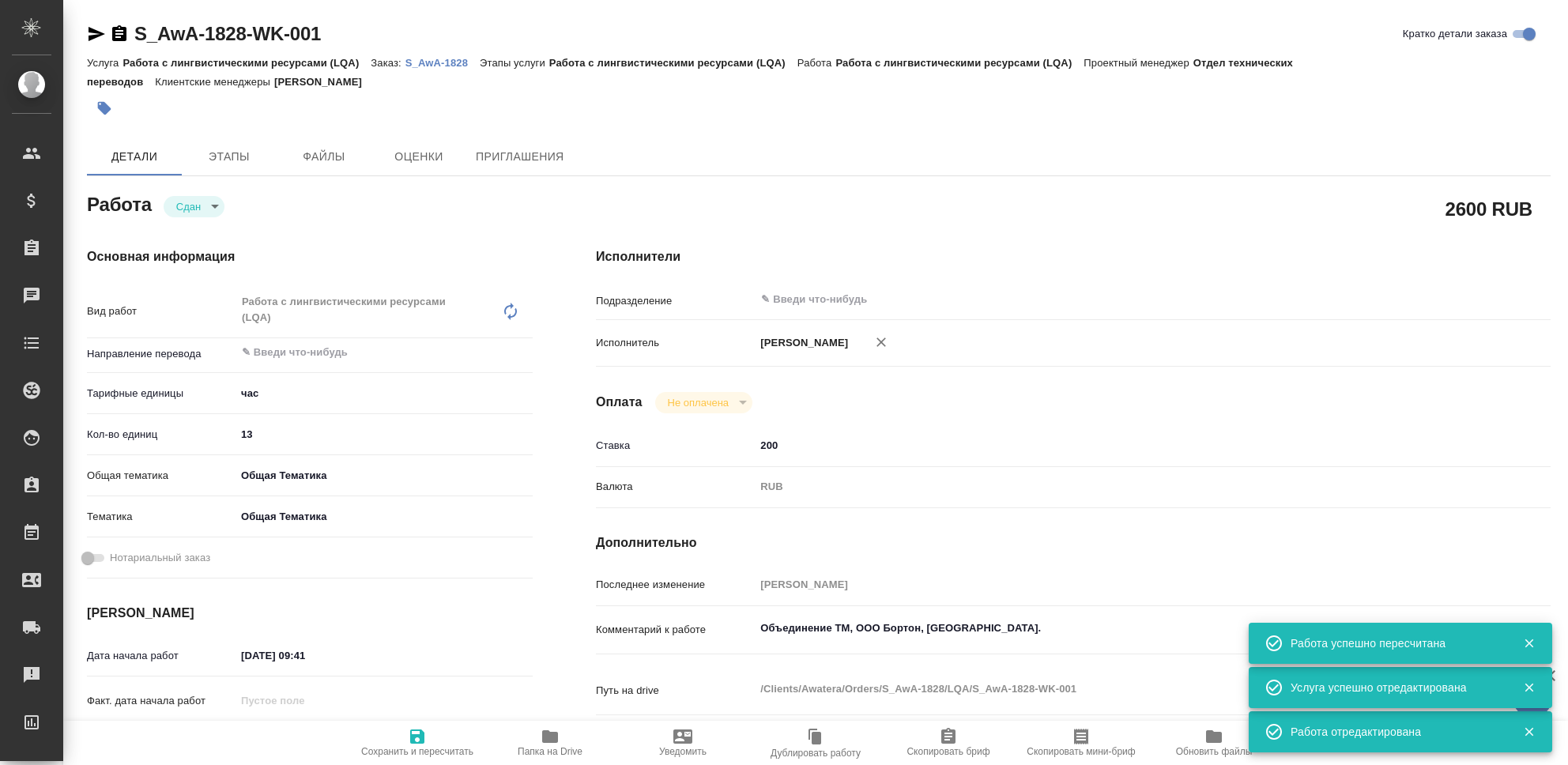
type textarea "x"
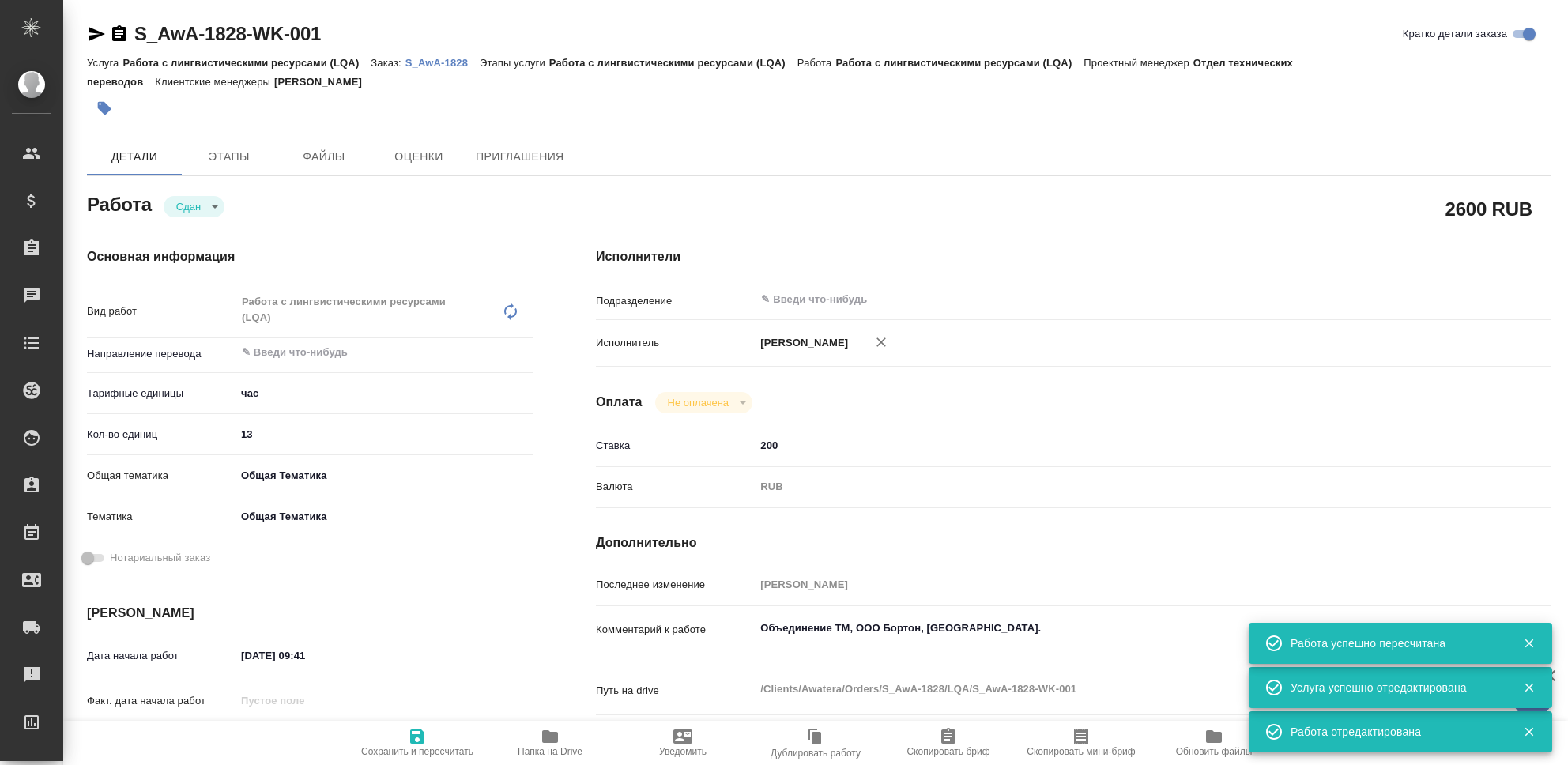
type textarea "x"
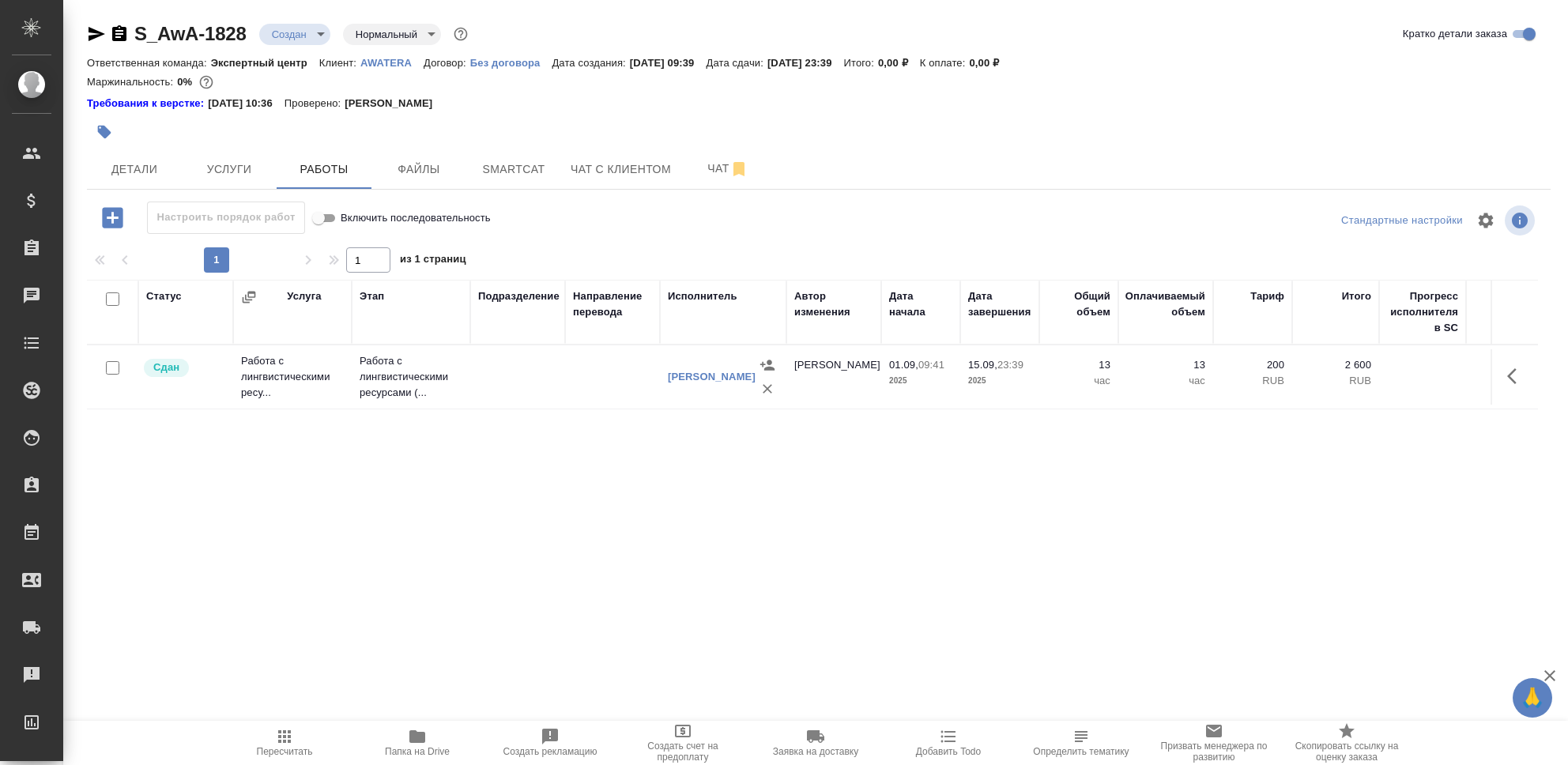
click at [115, 216] on icon "button" at bounding box center [112, 218] width 28 height 28
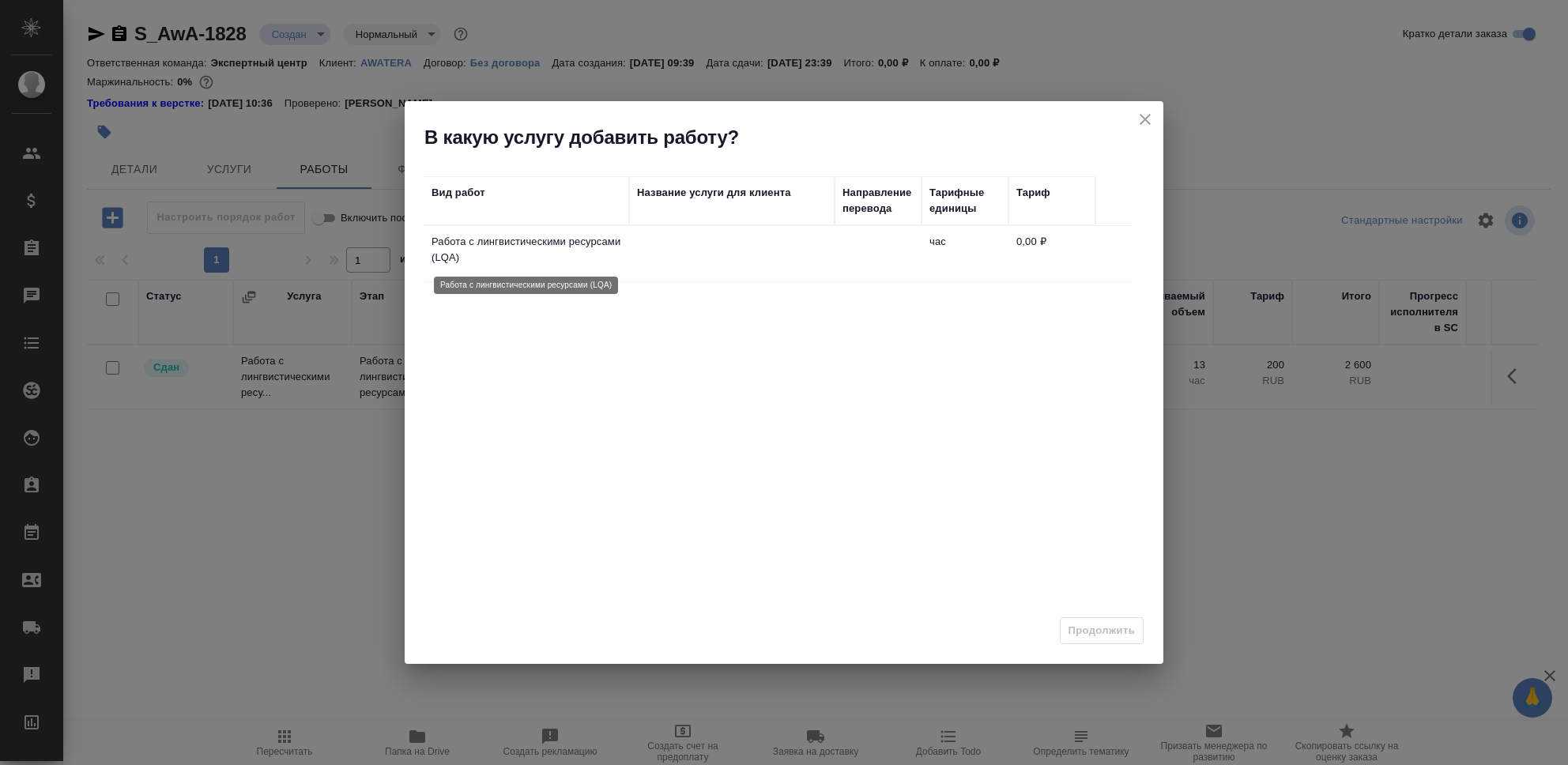
click at [596, 249] on p "Работа с лингвистическими ресурсами (LQA)" at bounding box center [526, 249] width 189 height 32
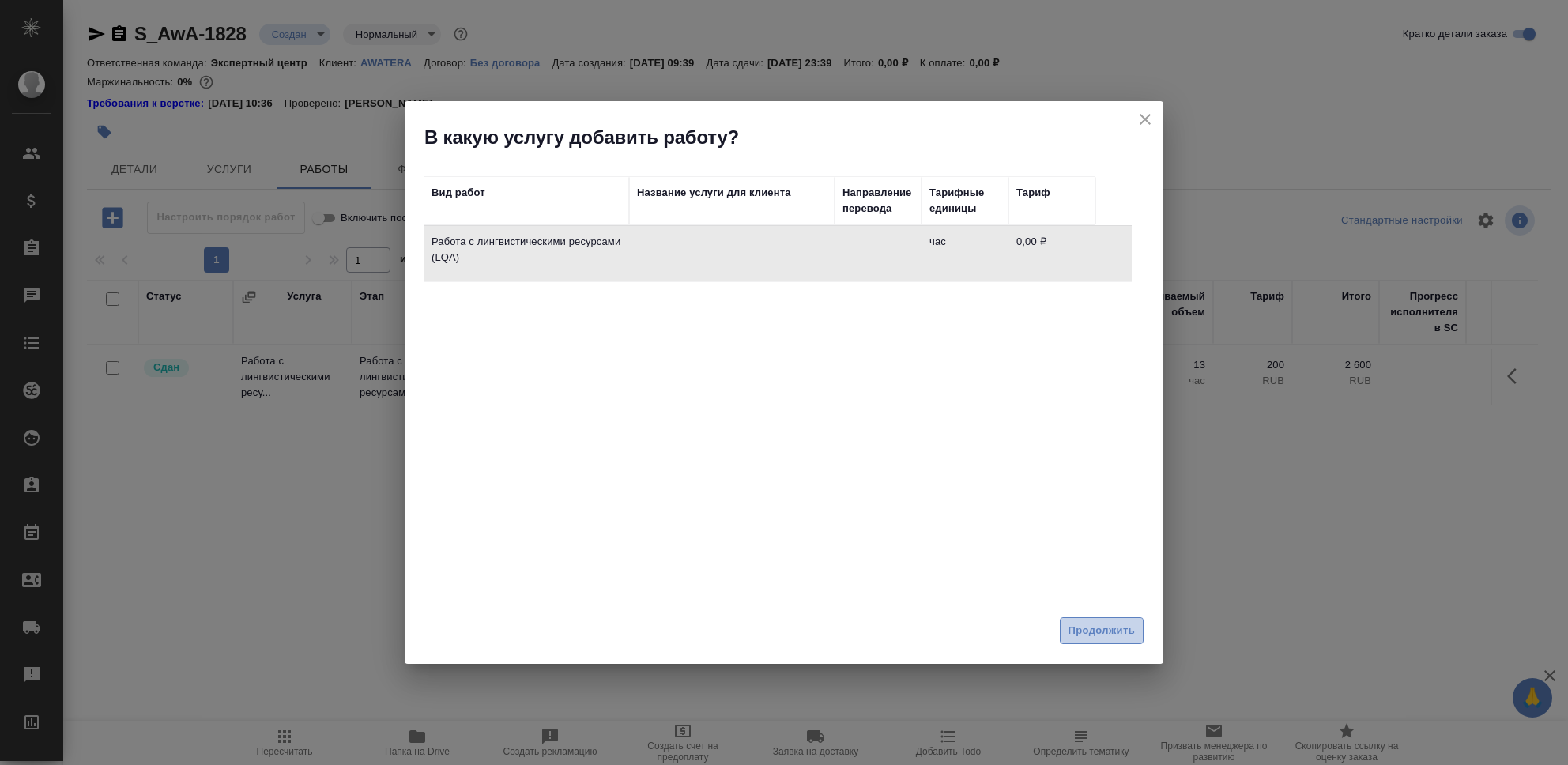
click at [1107, 634] on span "Продолжить" at bounding box center [1102, 631] width 67 height 19
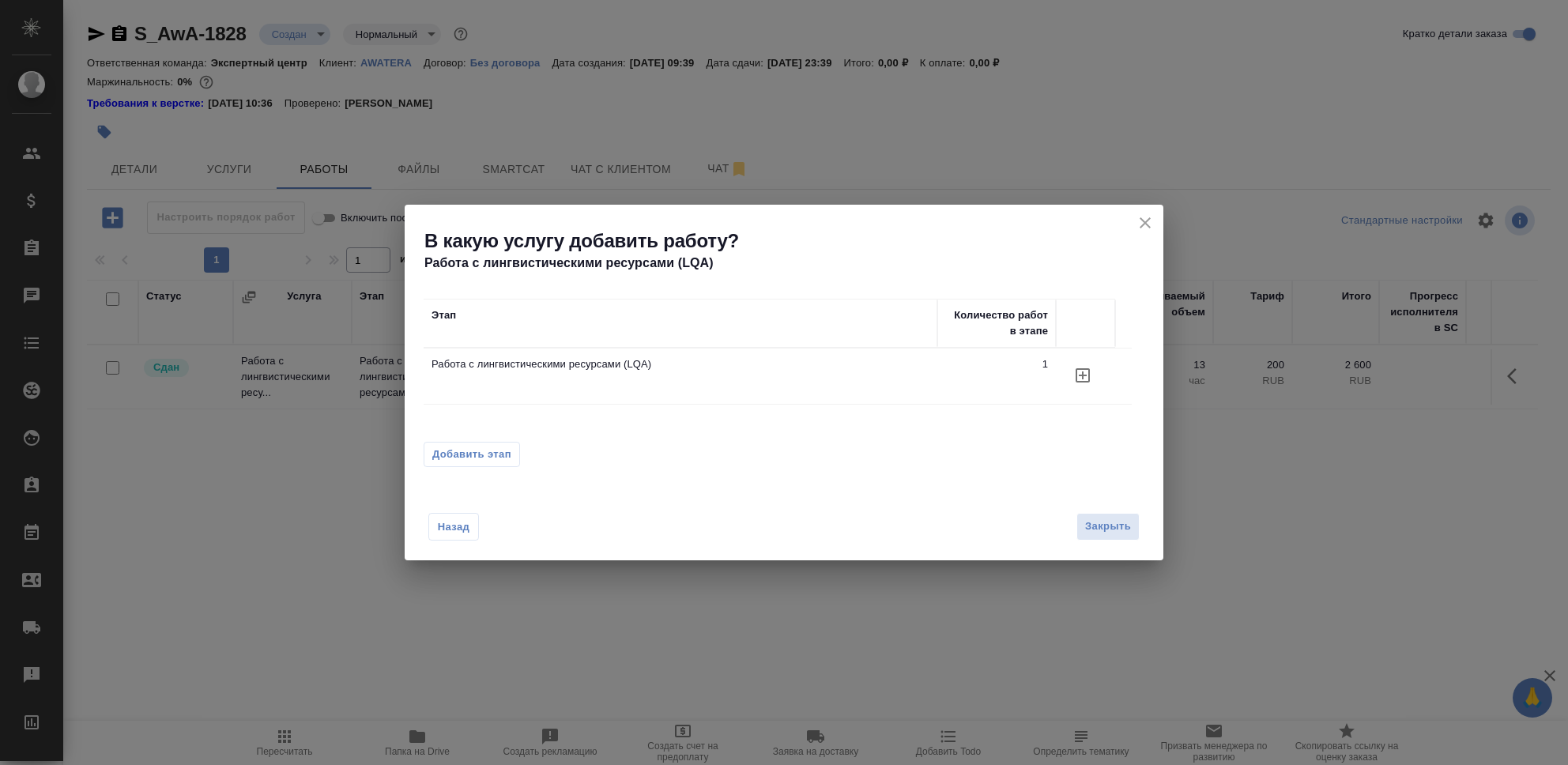
click at [1075, 376] on icon "button" at bounding box center [1082, 375] width 14 height 14
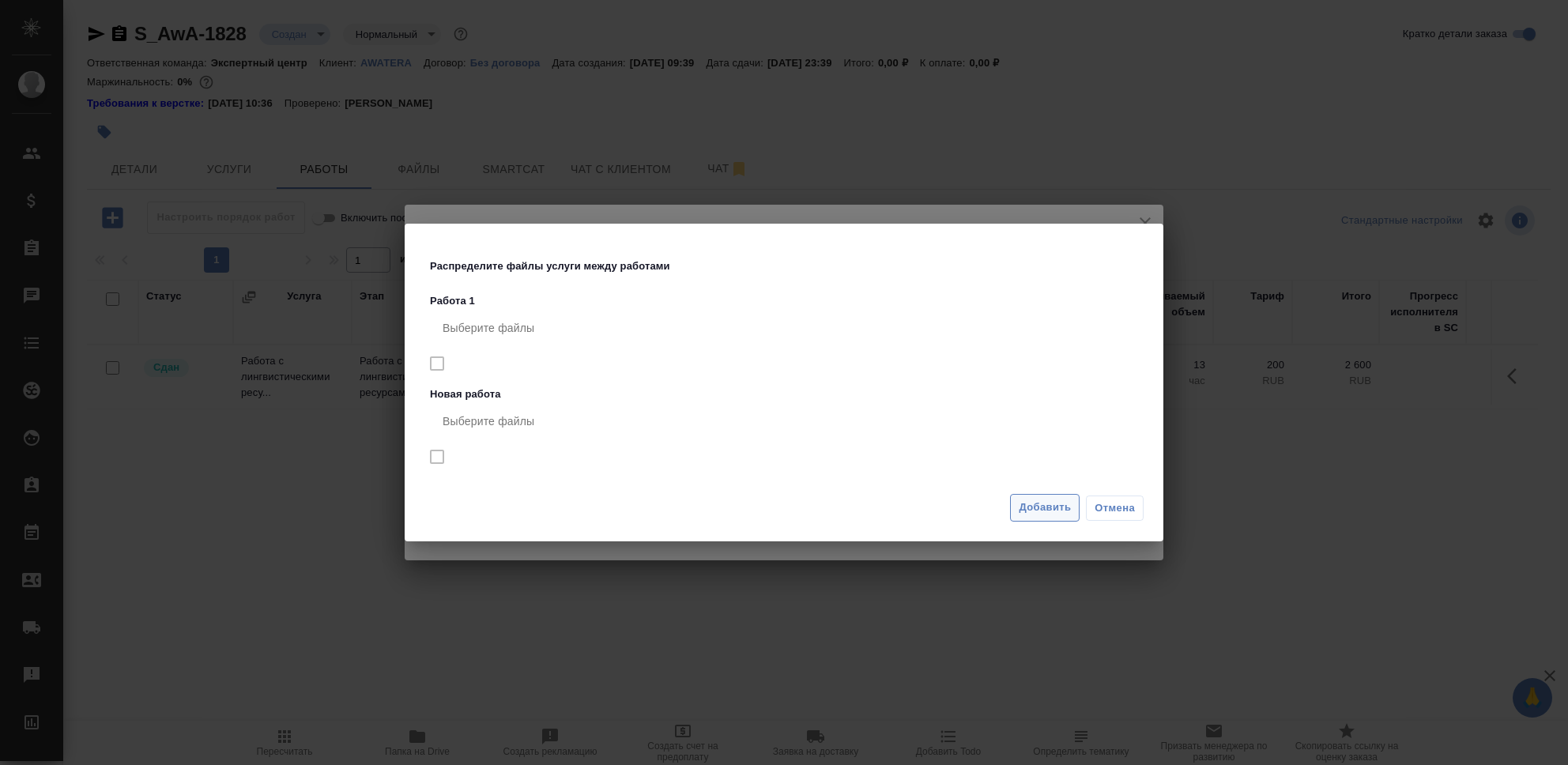
click at [1043, 505] on span "Добавить" at bounding box center [1045, 508] width 52 height 19
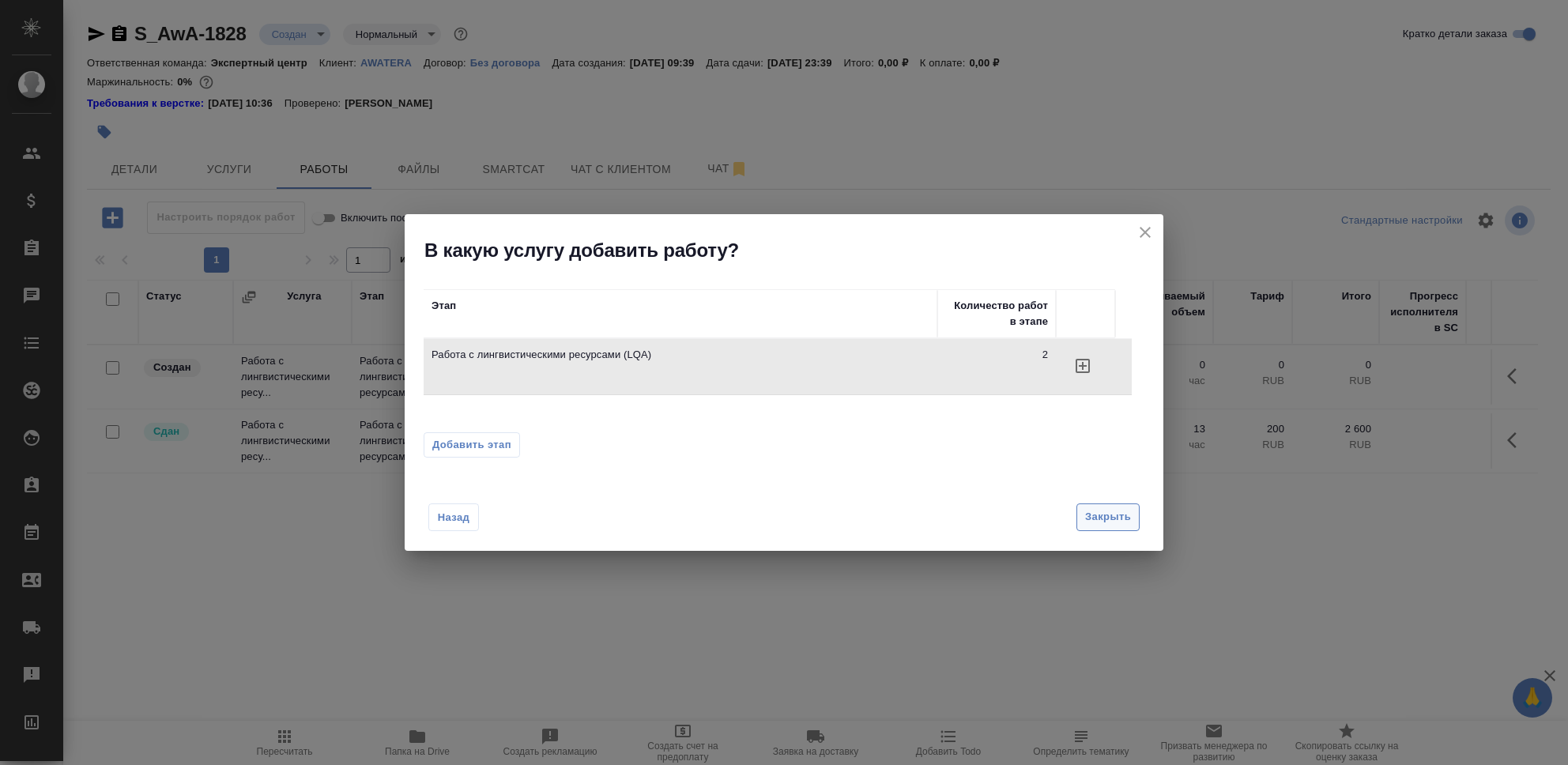
click at [1112, 521] on span "Закрыть" at bounding box center [1108, 517] width 45 height 19
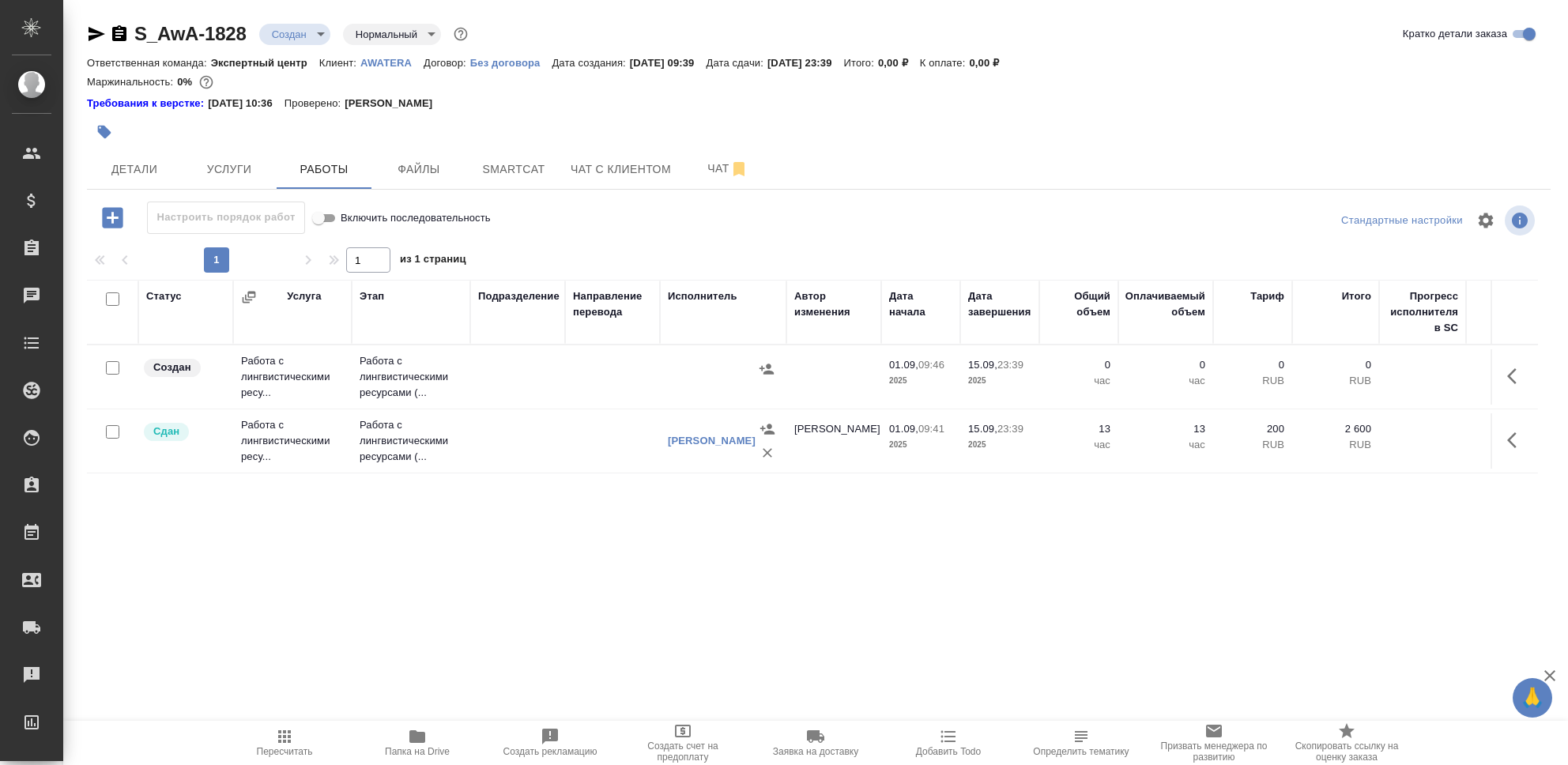
click at [265, 376] on td "Работа с лингвистическими ресу..." at bounding box center [292, 376] width 119 height 63
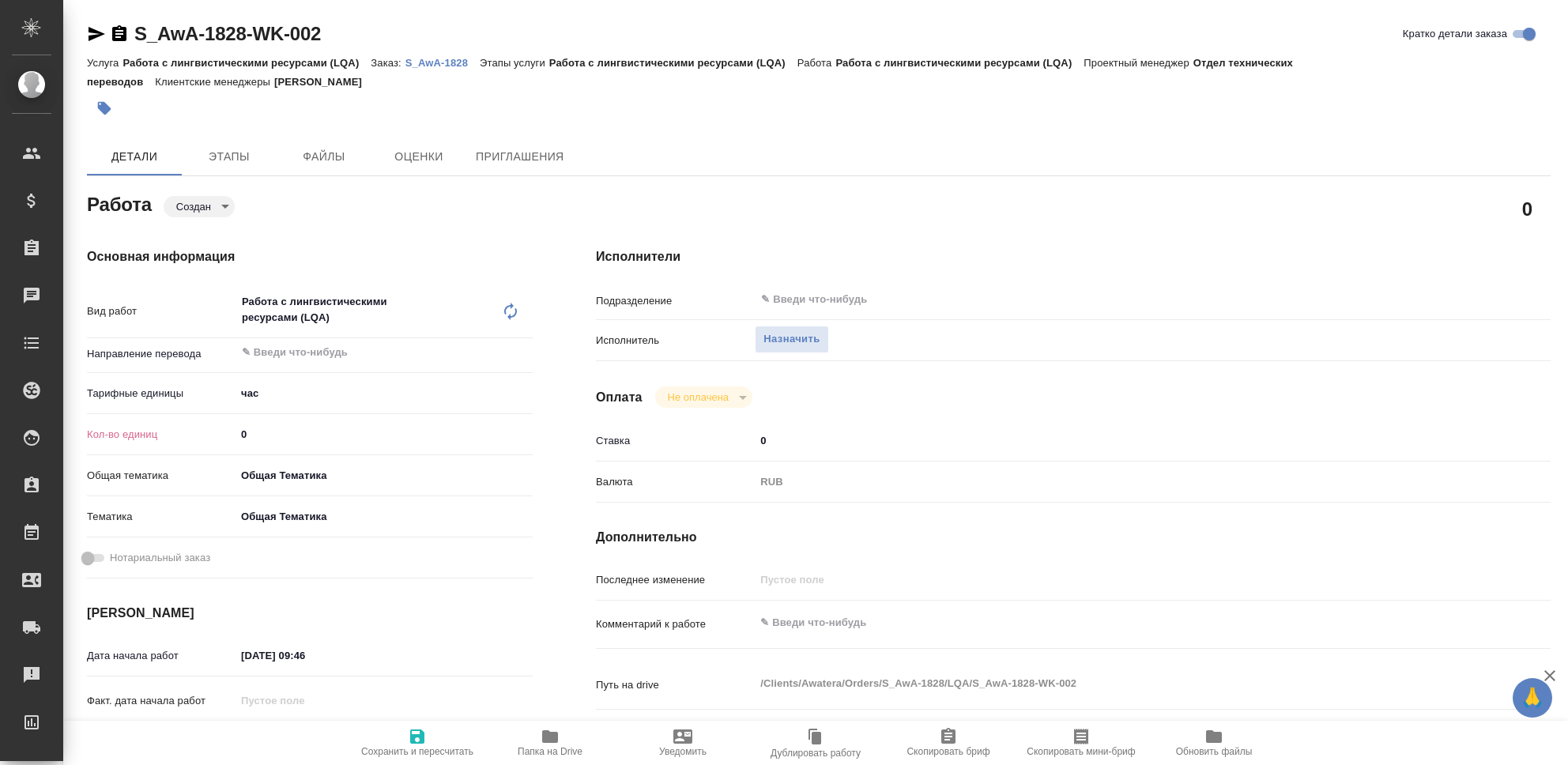
click at [253, 433] on input "0" at bounding box center [384, 434] width 297 height 23
type input "29"
drag, startPoint x: 803, startPoint y: 616, endPoint x: 819, endPoint y: 621, distance: 16.8
click at [803, 616] on textarea at bounding box center [1112, 623] width 714 height 27
type textarea "Чистка ТМ, ООО Бортон, [GEOGRAPHIC_DATA]."
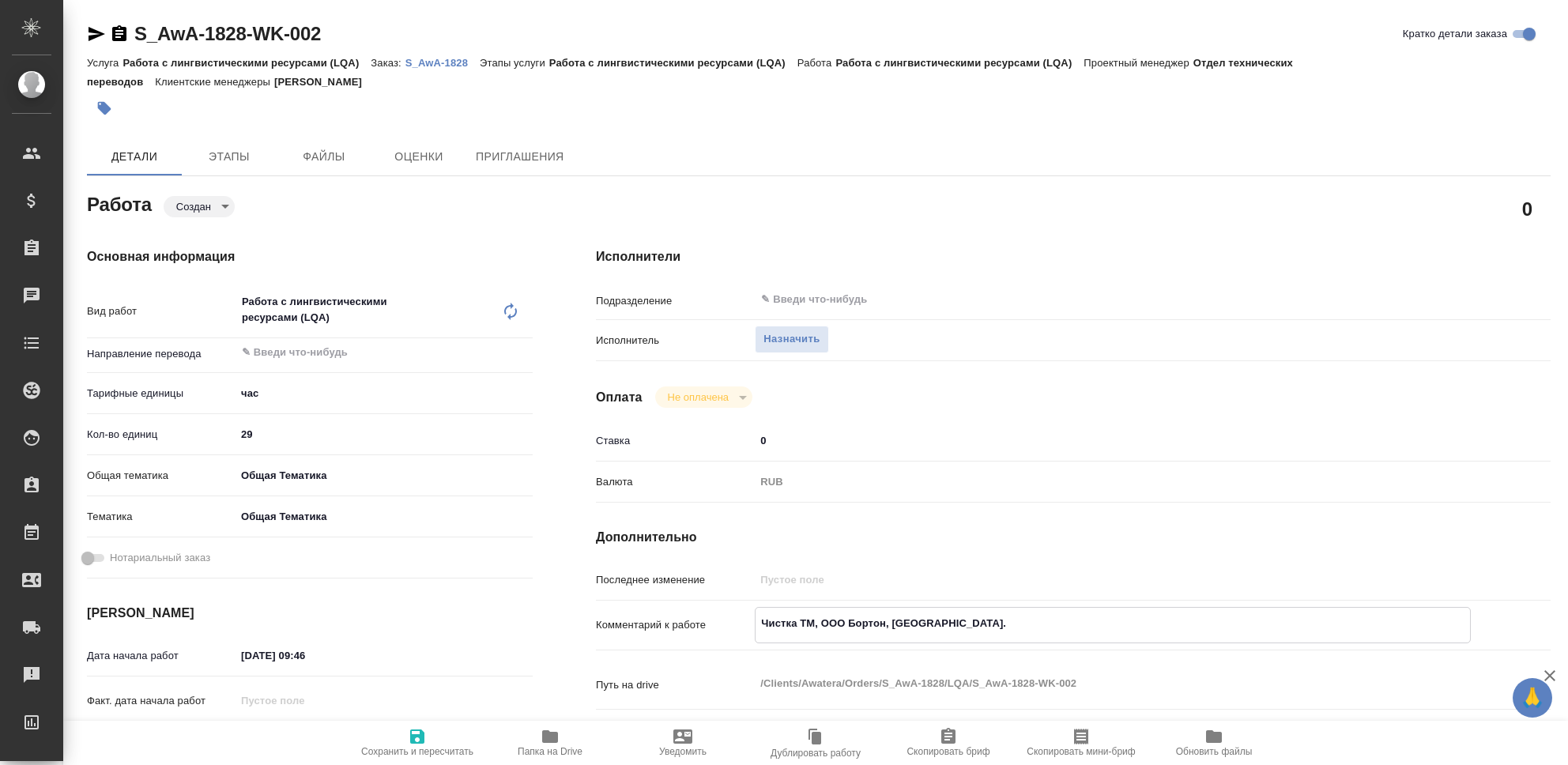
click at [416, 736] on icon "button" at bounding box center [417, 735] width 14 height 14
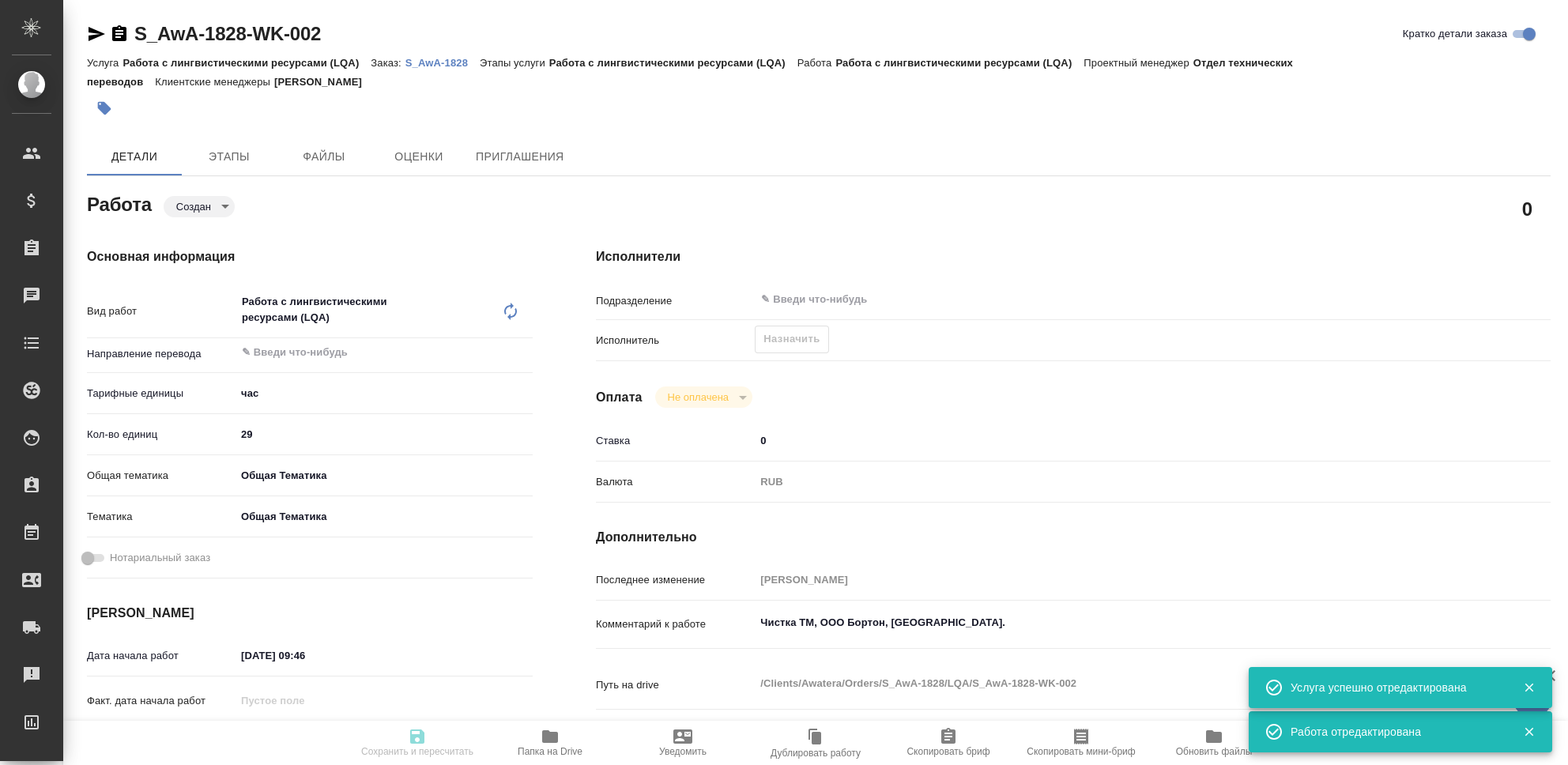
type input "created"
type input "5a8b1489cc6b4906c91bfd93"
type input "29"
type input "obtem"
type input "6012b1ca196b0e5c9229a120"
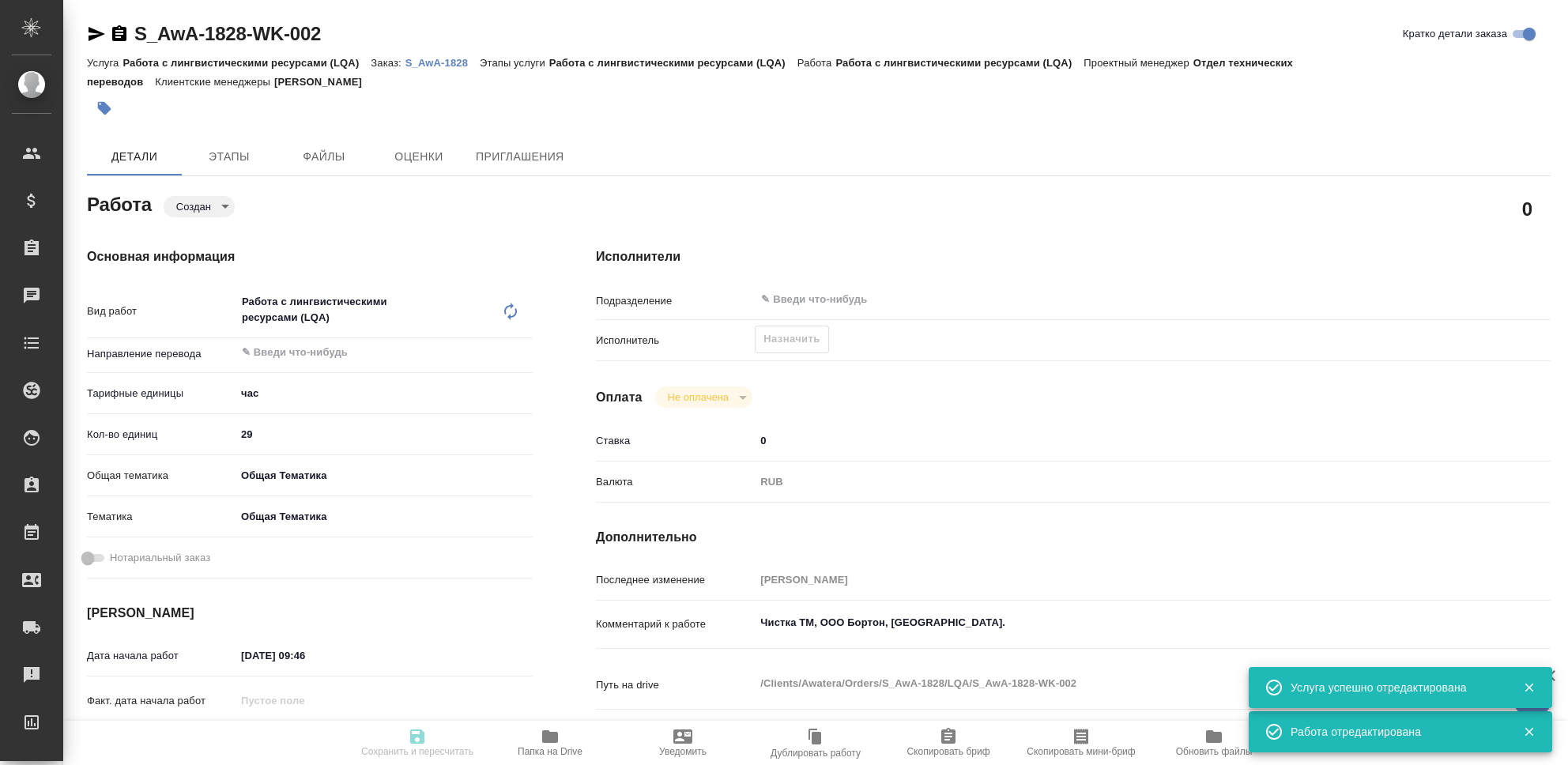
type input "[DATE] 09:46"
type input "[DATE] 23:39"
type input "notPayed"
type input "0"
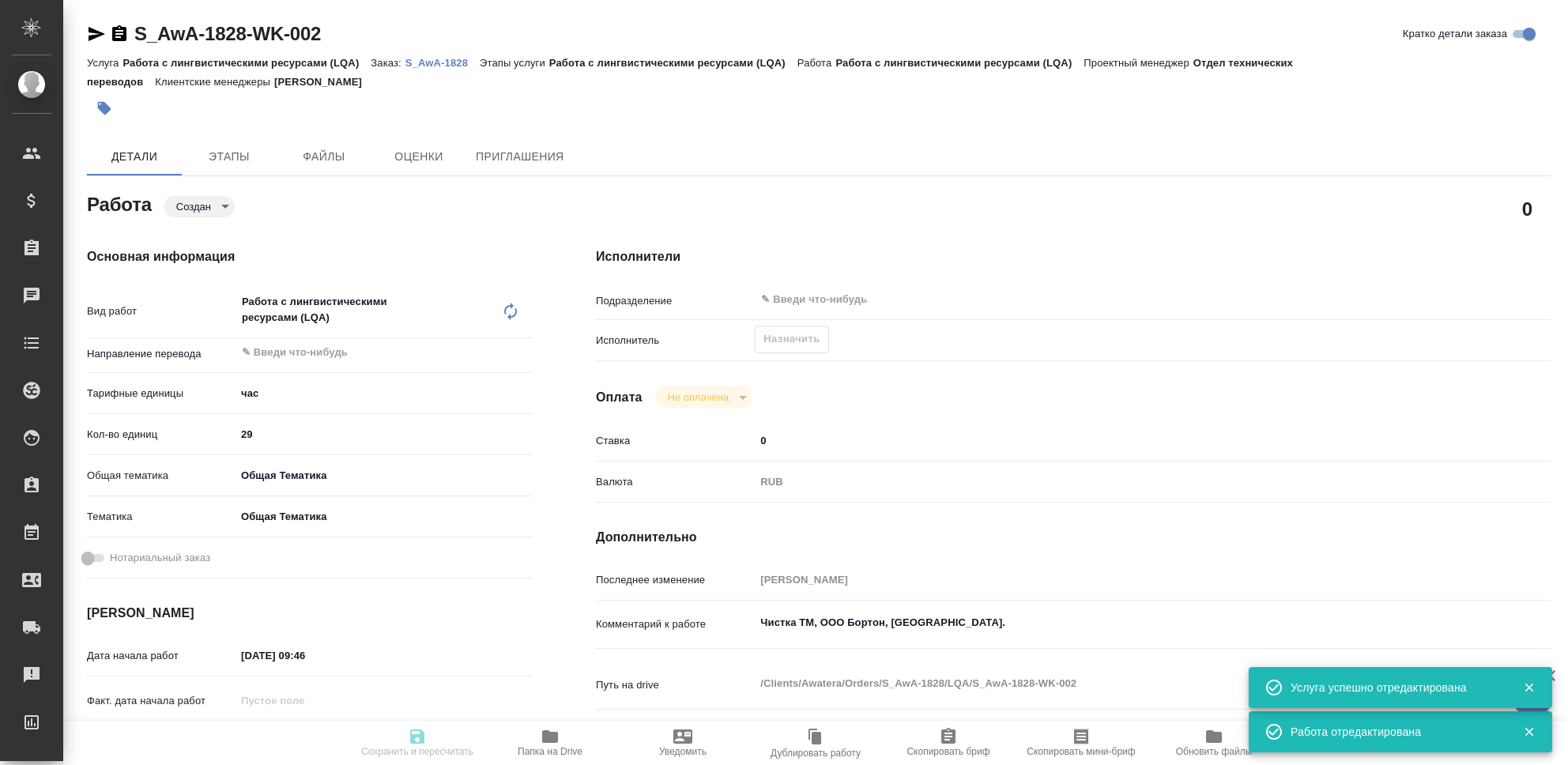
type input "RUB"
type input "[PERSON_NAME]"
type input "S_AwA-1828"
type input "Работа с лингвистическими ресурсами (LQA)"
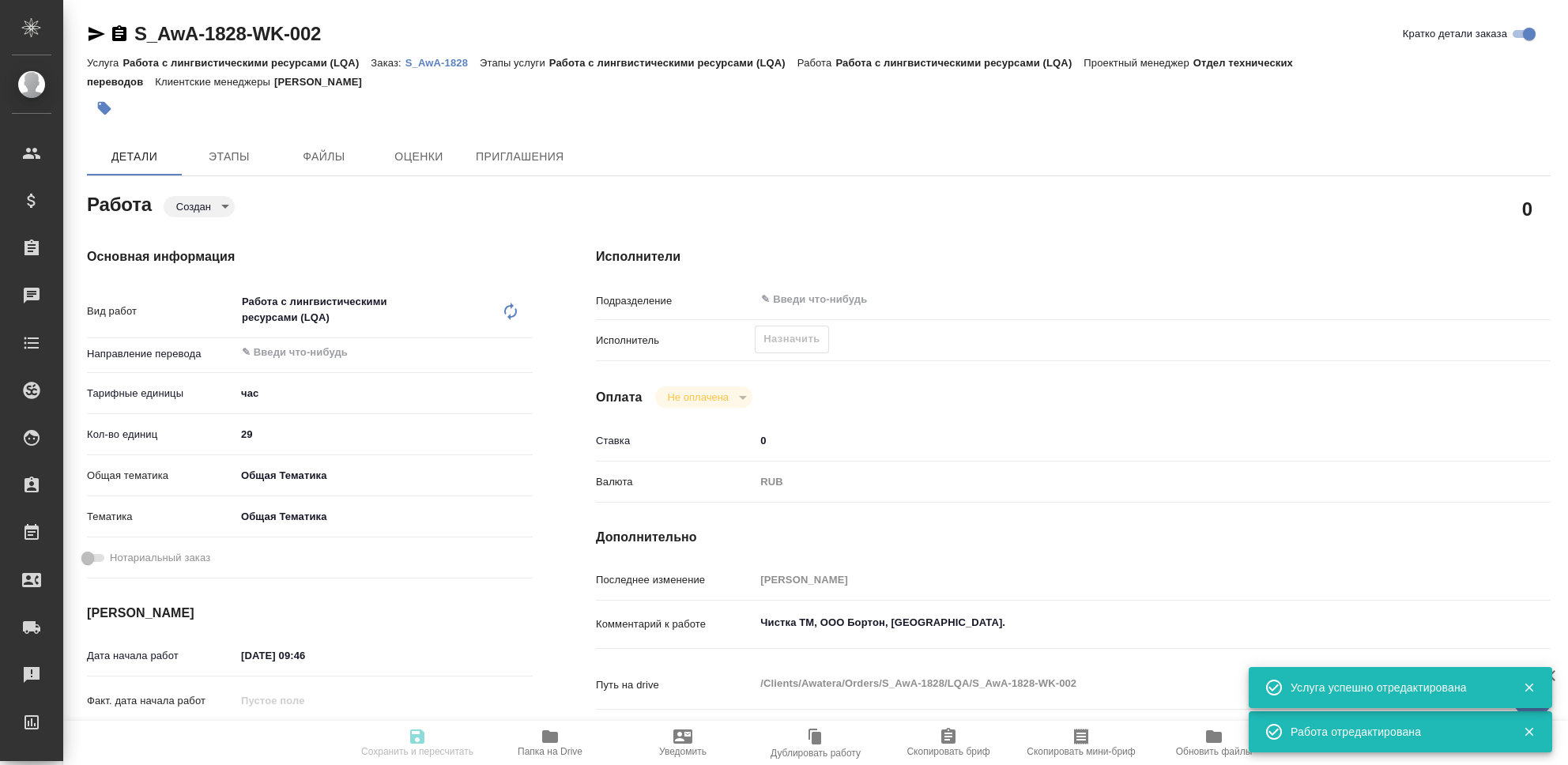
type input "[PERSON_NAME]"
type input "/Clients/Awatera/Orders/S_AwA-1828"
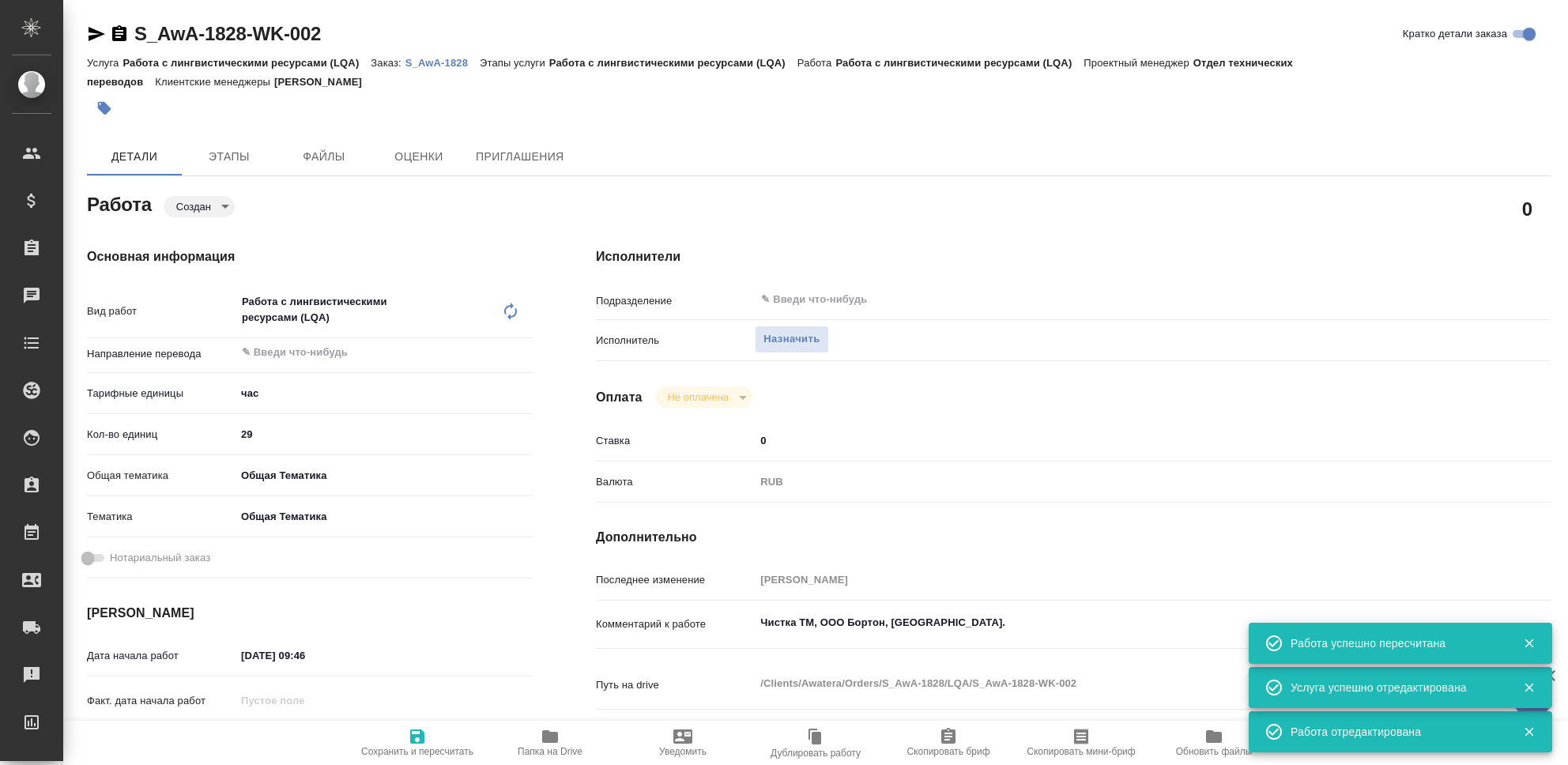
type input "created"
type input "5a8b1489cc6b4906c91bfd93"
type input "29"
type input "obtem"
type input "6012b1ca196b0e5c9229a120"
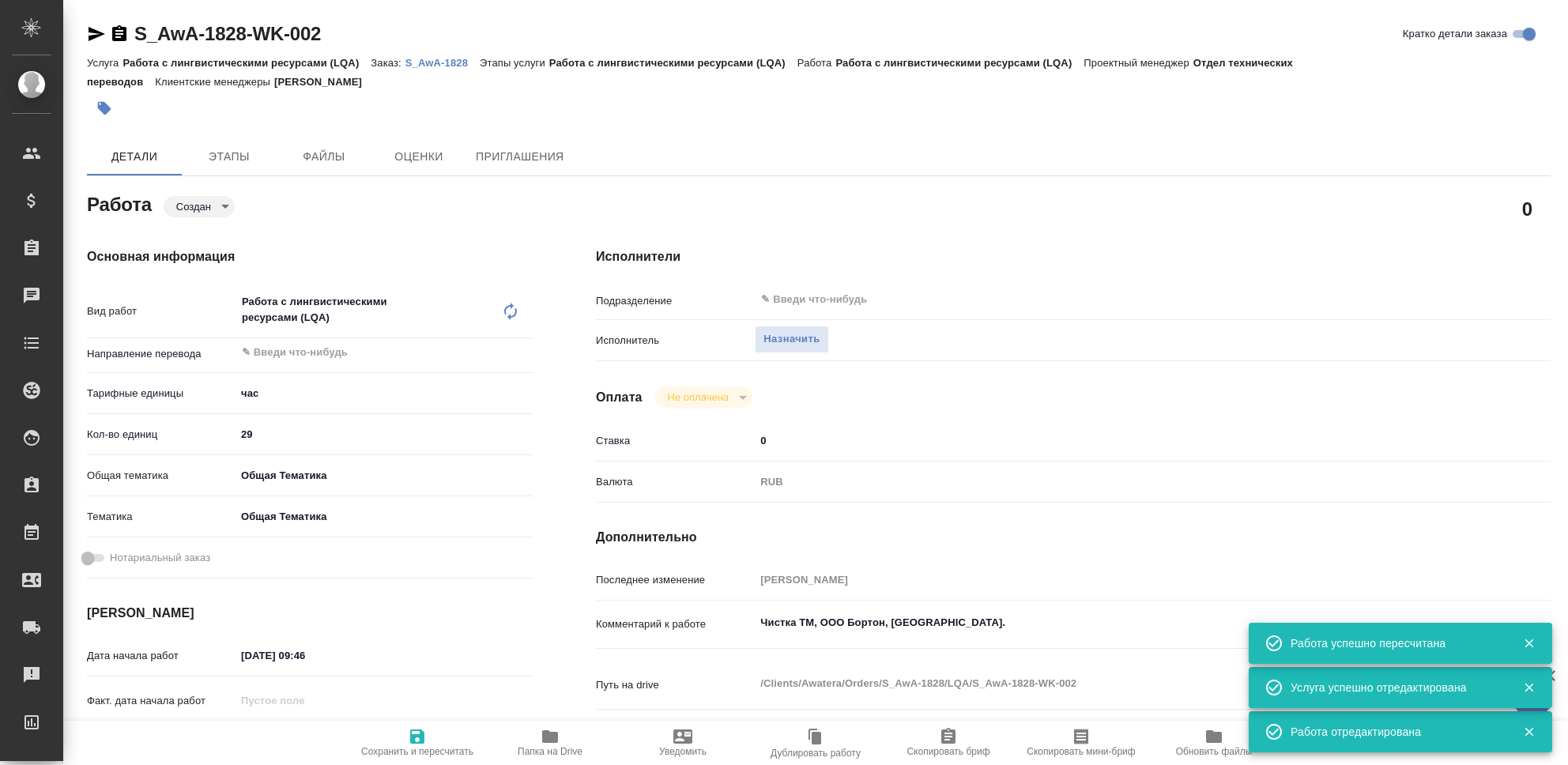
type input "[DATE] 09:46"
type input "[DATE] 23:39"
type input "notPayed"
type input "0"
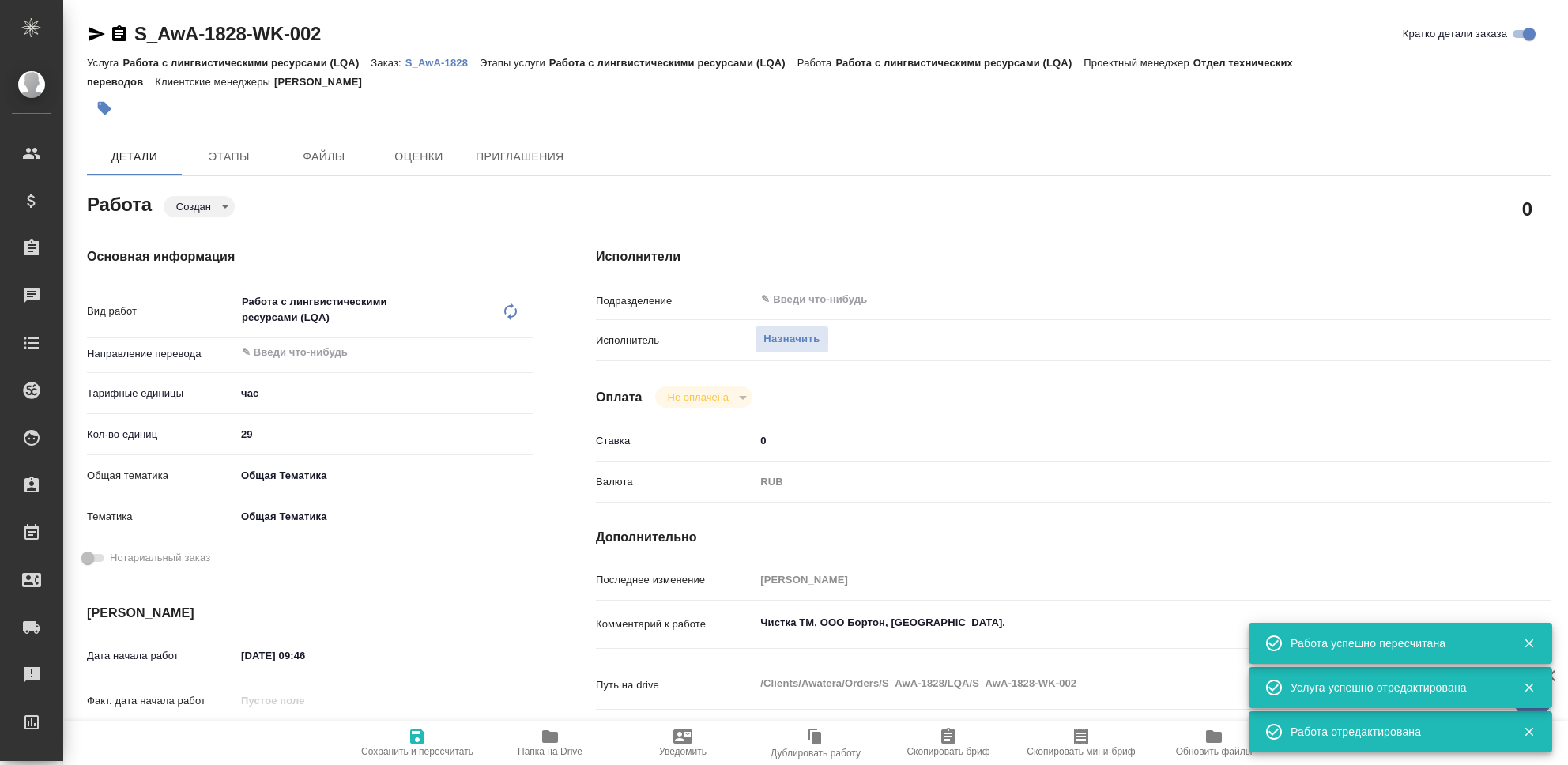
type input "RUB"
type input "[PERSON_NAME]"
type input "S_AwA-1828"
type input "Работа с лингвистическими ресурсами (LQA)"
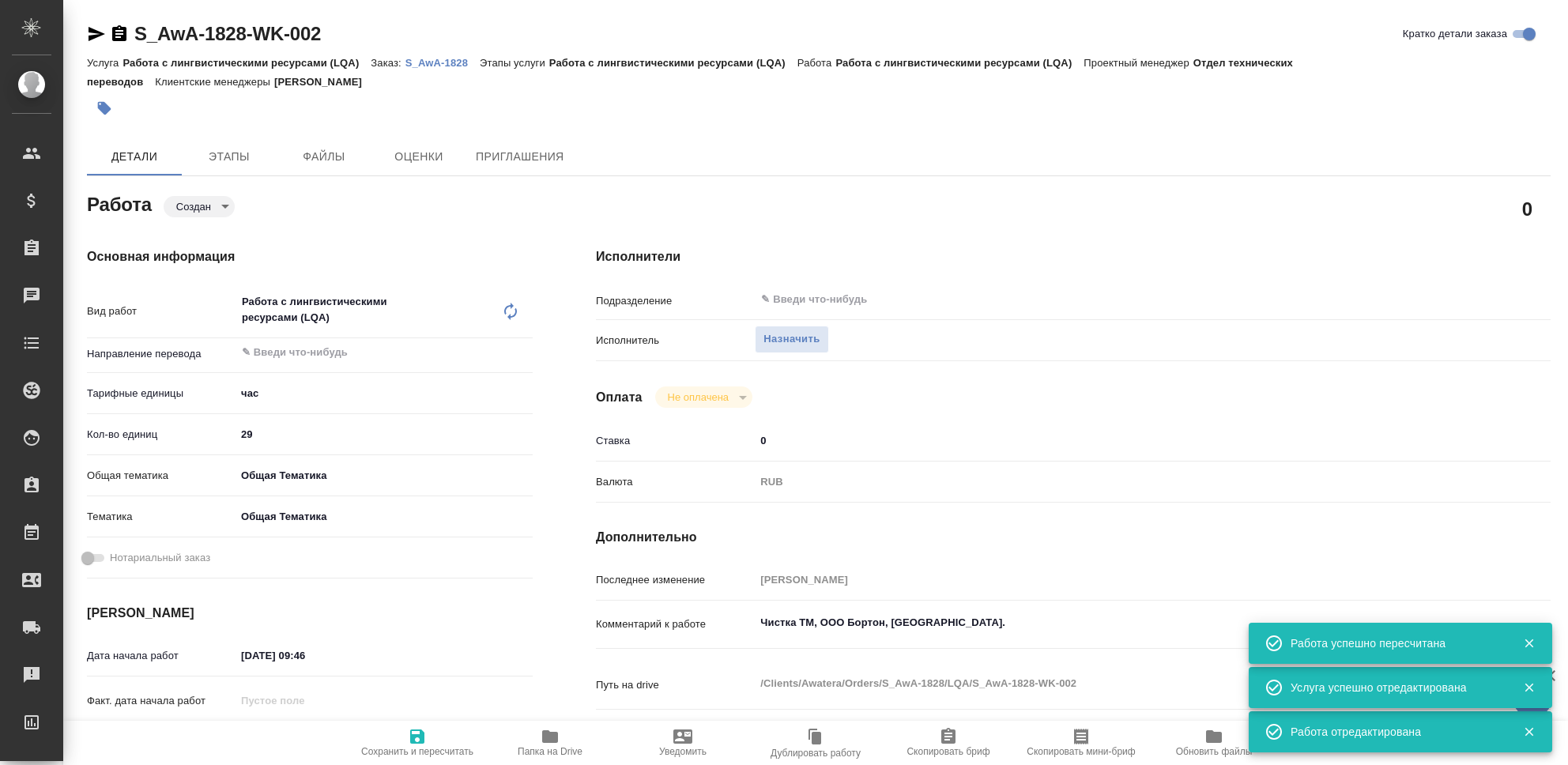
type input "[PERSON_NAME]"
type input "/Clients/Awatera/Orders/S_AwA-1828"
click at [793, 344] on span "Назначить" at bounding box center [791, 339] width 56 height 19
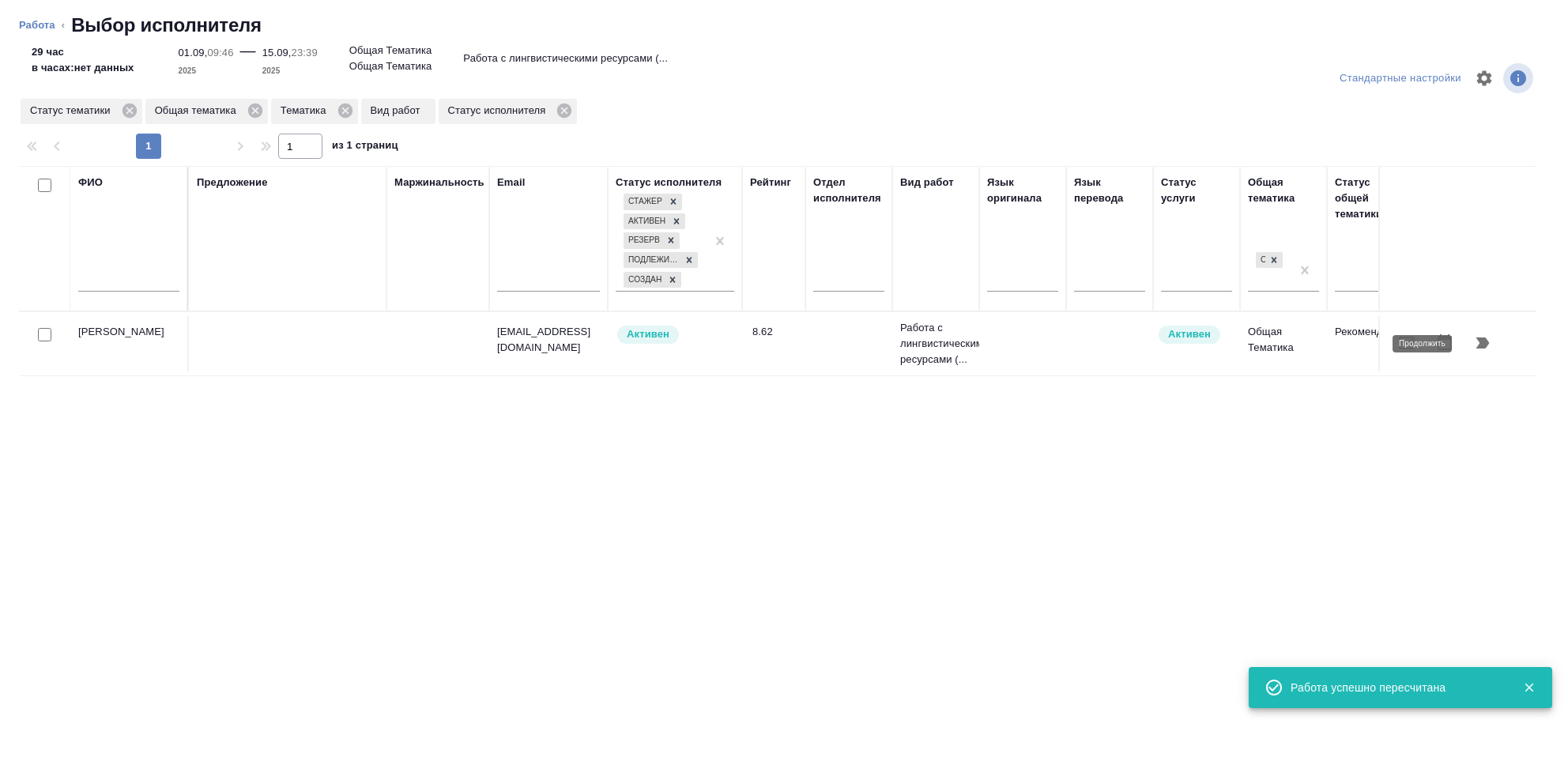
click at [1487, 339] on icon "button" at bounding box center [1483, 342] width 19 height 19
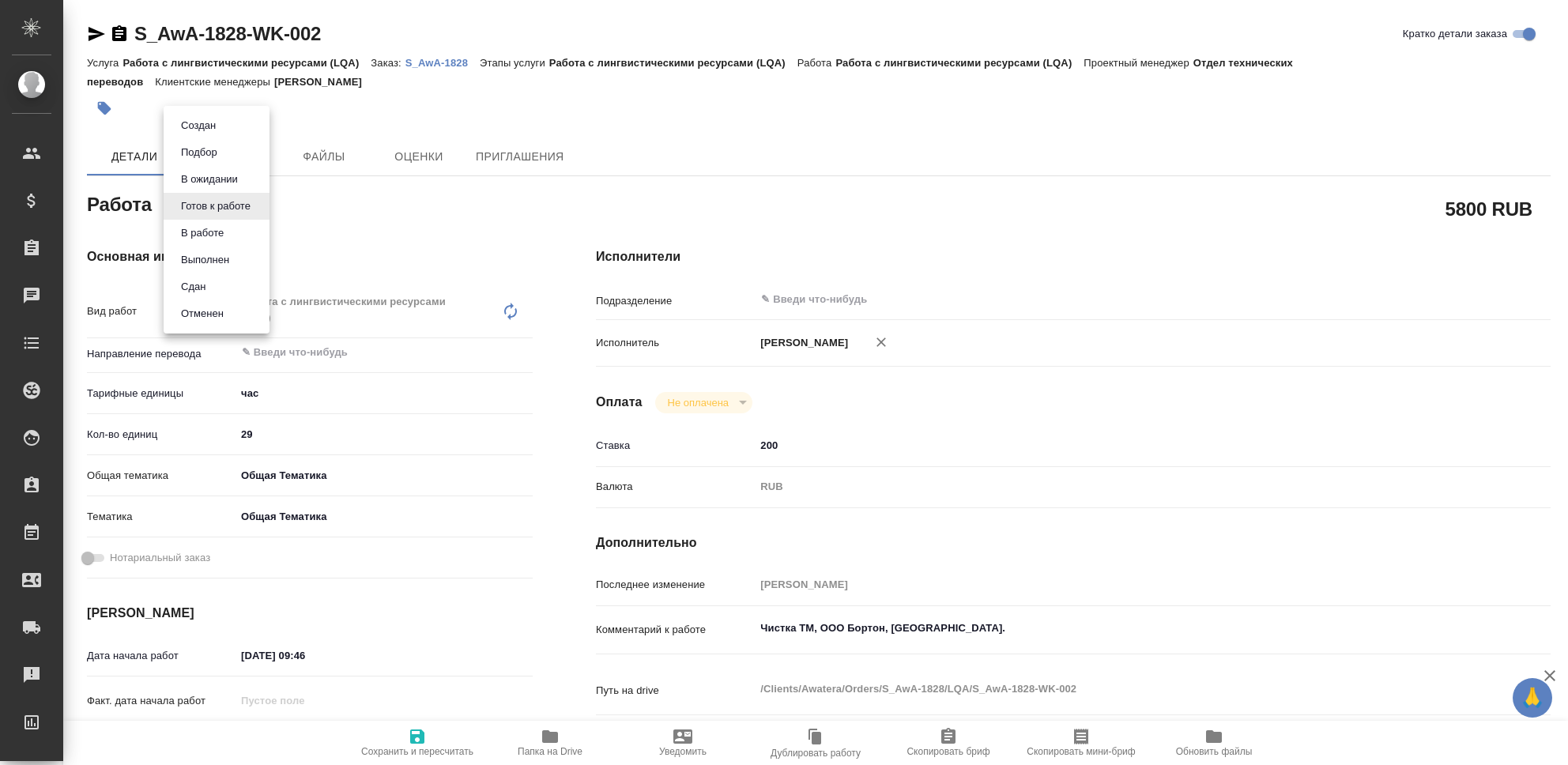
click at [257, 209] on body "🙏 .cls-1 fill:#fff; AWATERA [PERSON_NAME] Клиенты Спецификации Заказы Чаты Todo…" at bounding box center [784, 382] width 1568 height 765
click at [210, 286] on button "Сдан" at bounding box center [193, 287] width 34 height 18
type textarea "x"
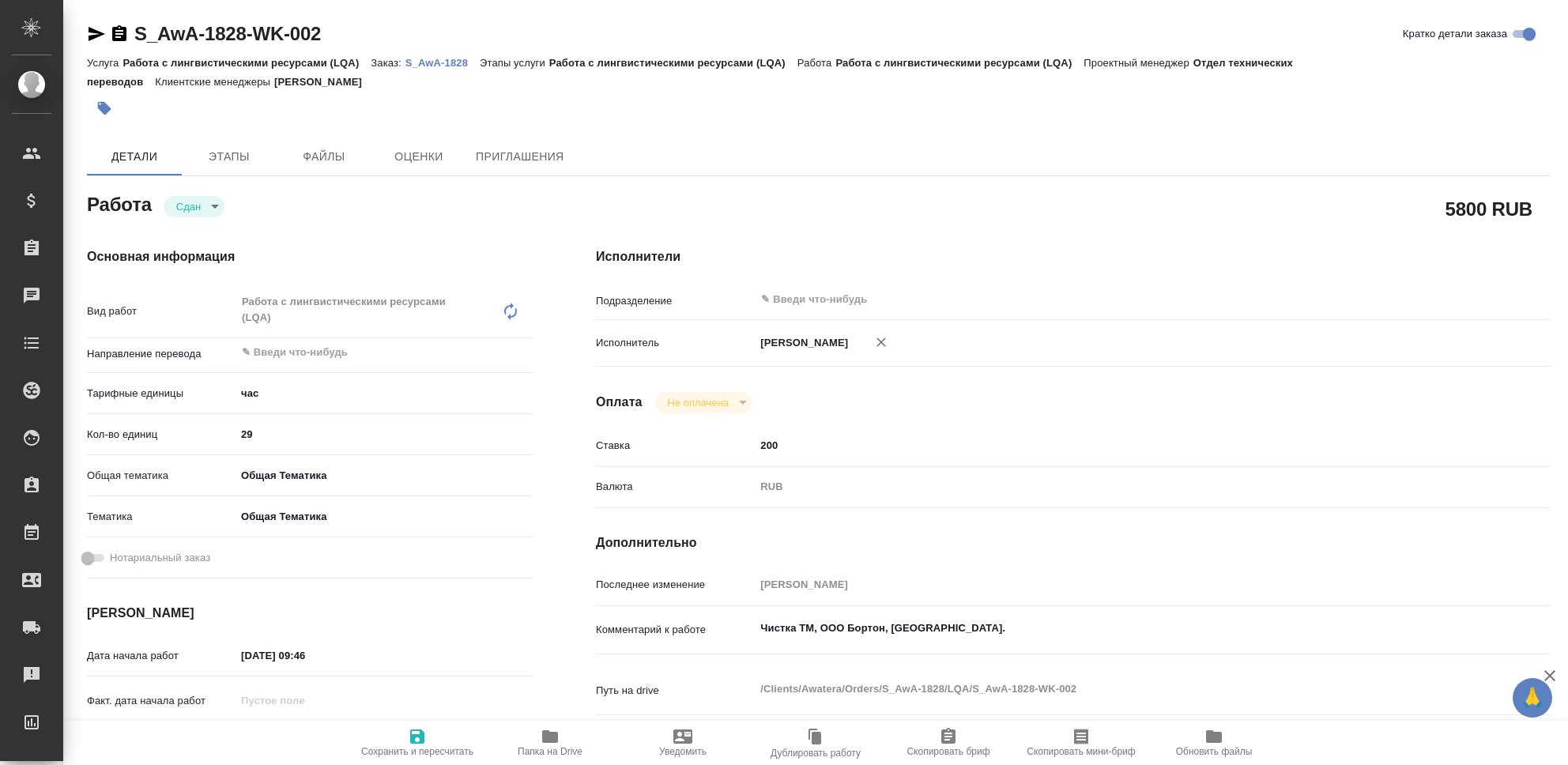
type textarea "x"
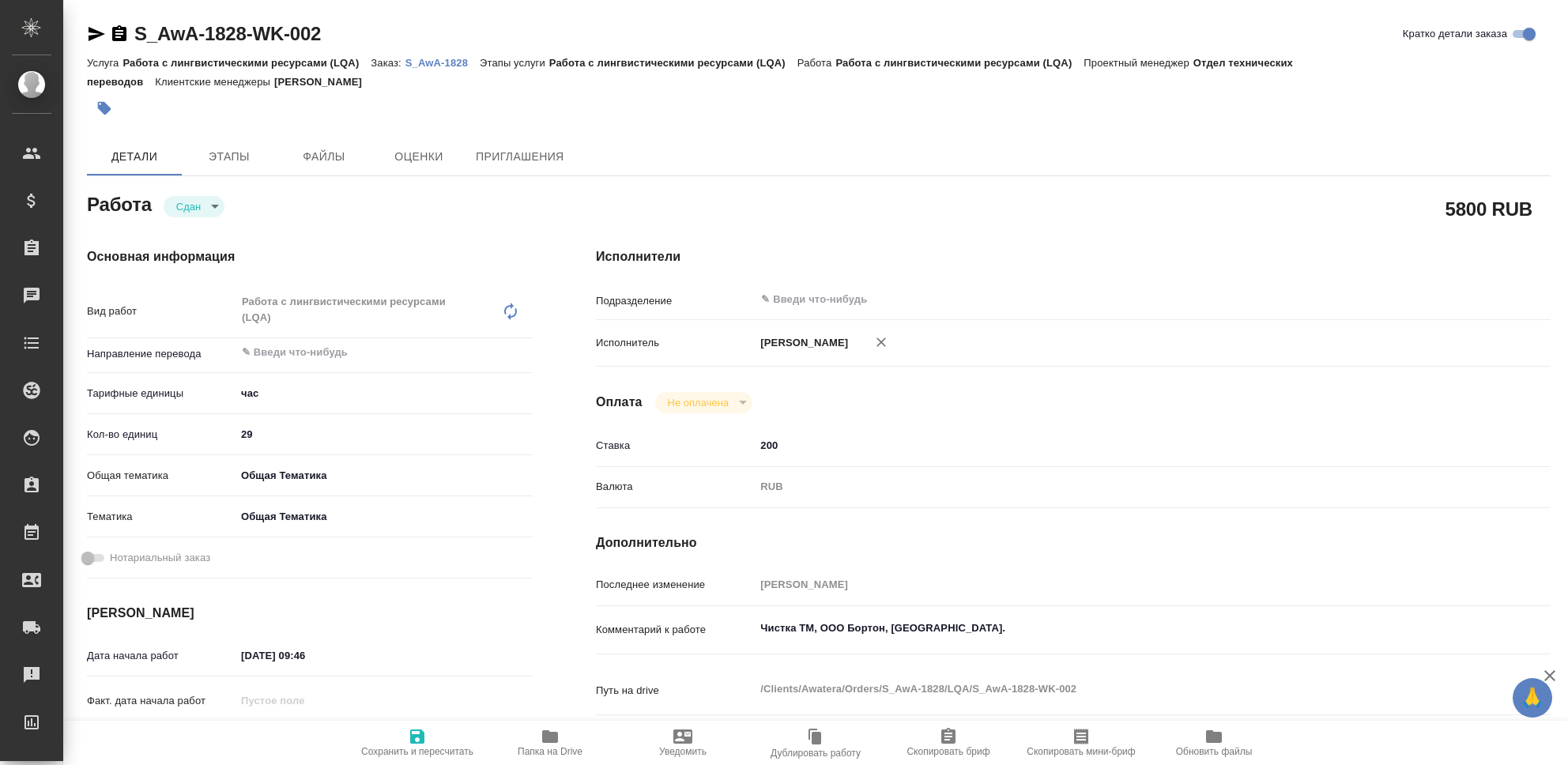
type textarea "x"
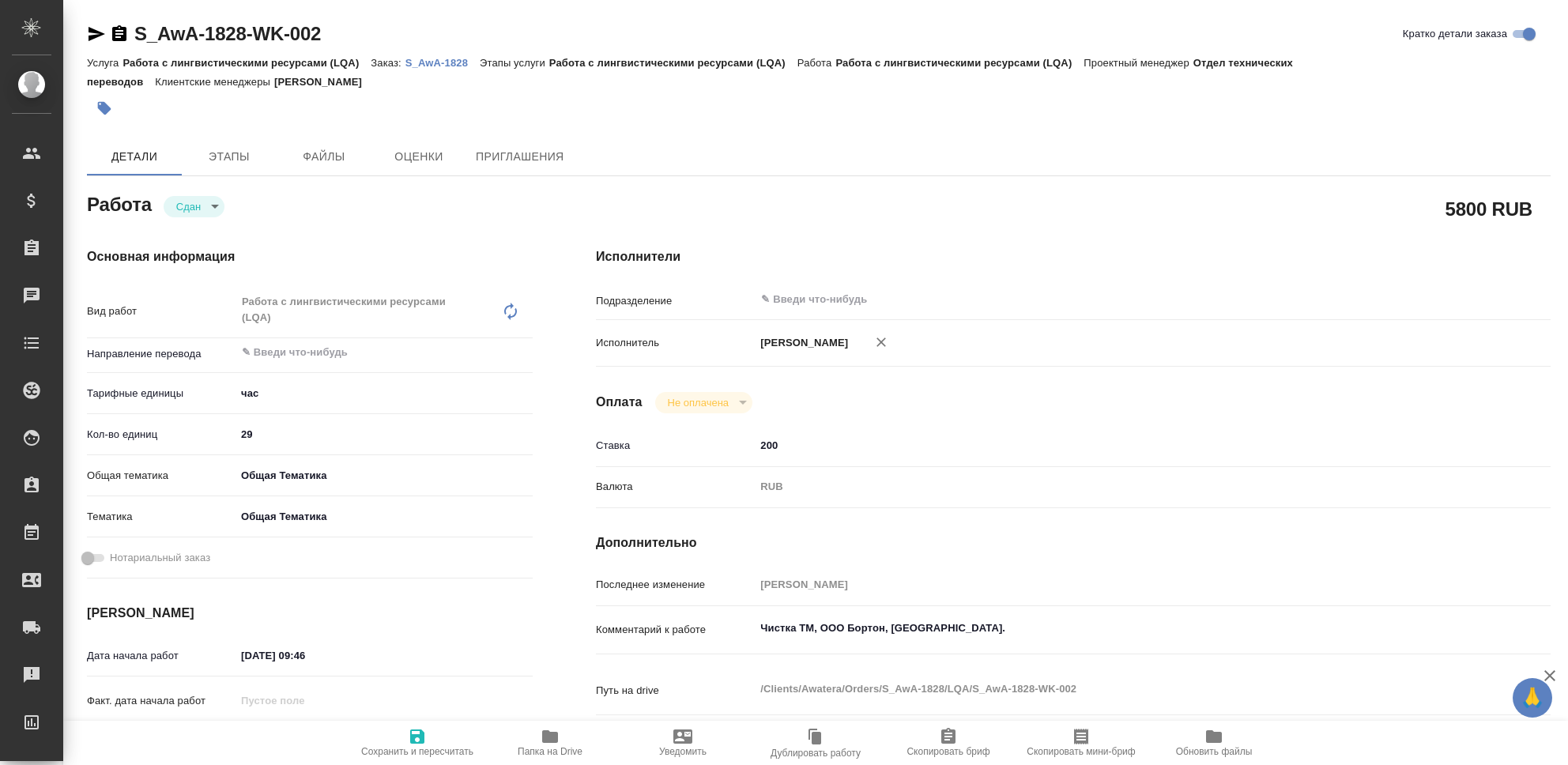
type textarea "x"
click at [416, 733] on icon "button" at bounding box center [418, 736] width 19 height 19
type textarea "x"
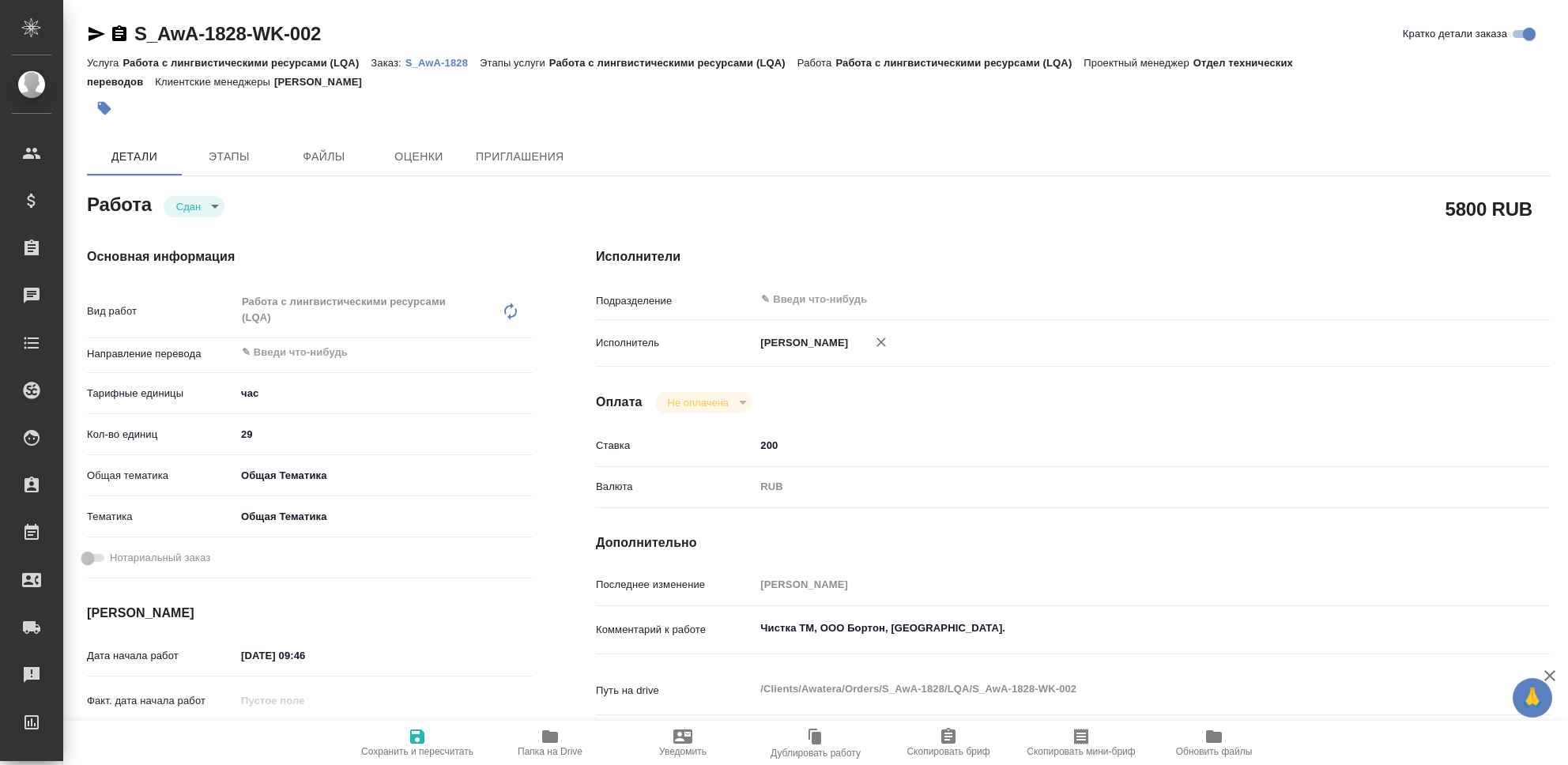
type textarea "x"
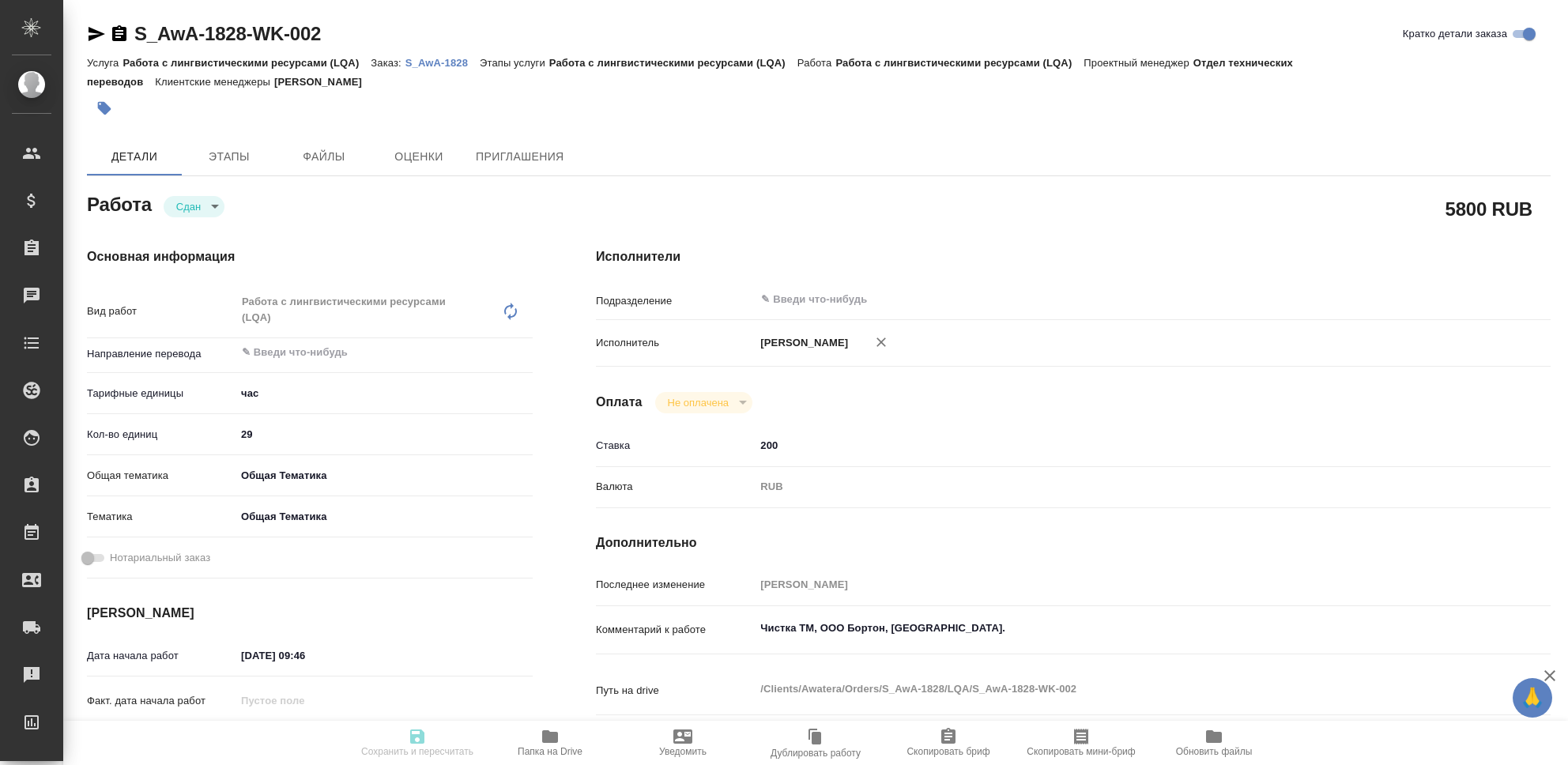
type textarea "x"
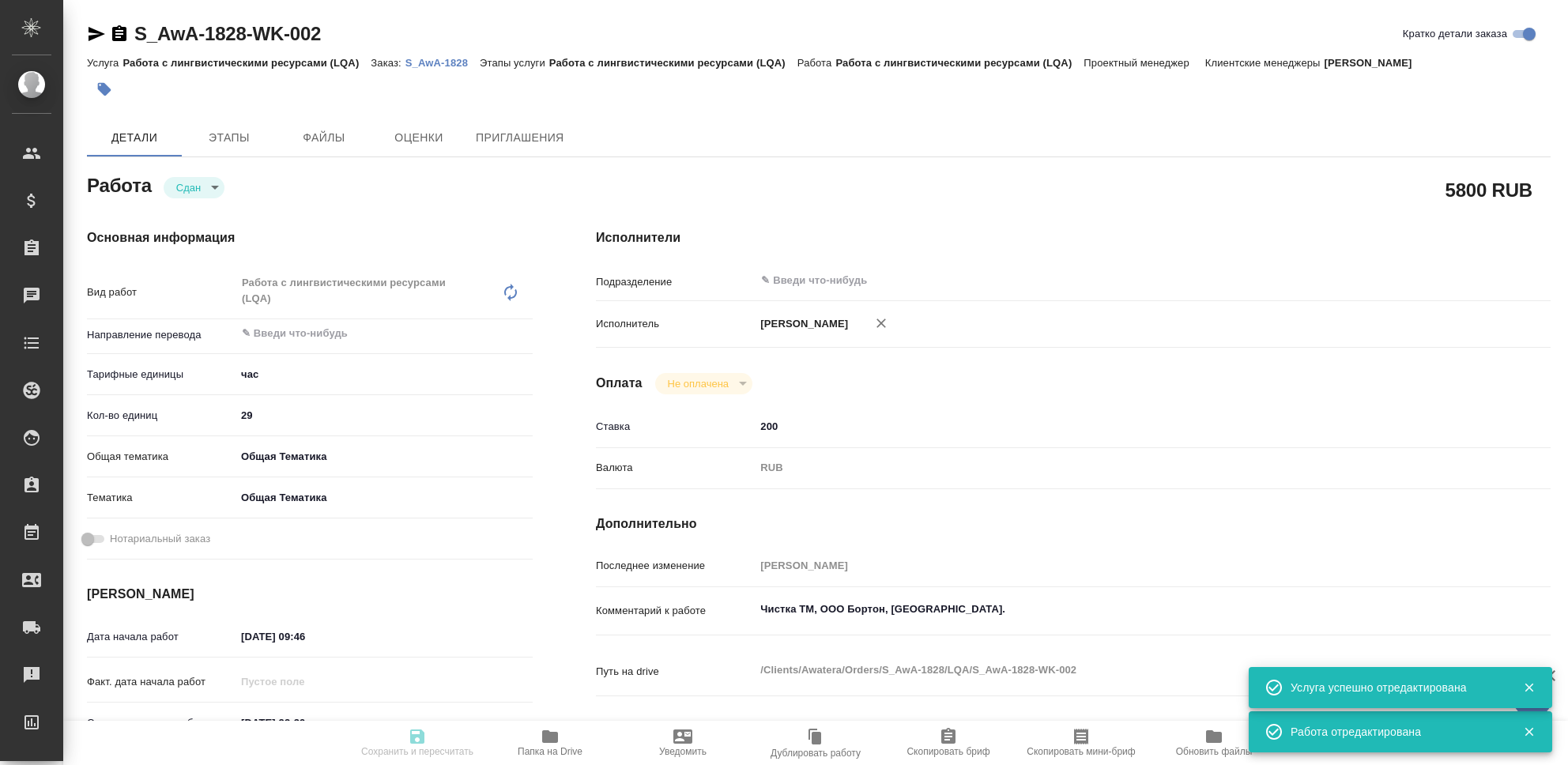
type textarea "x"
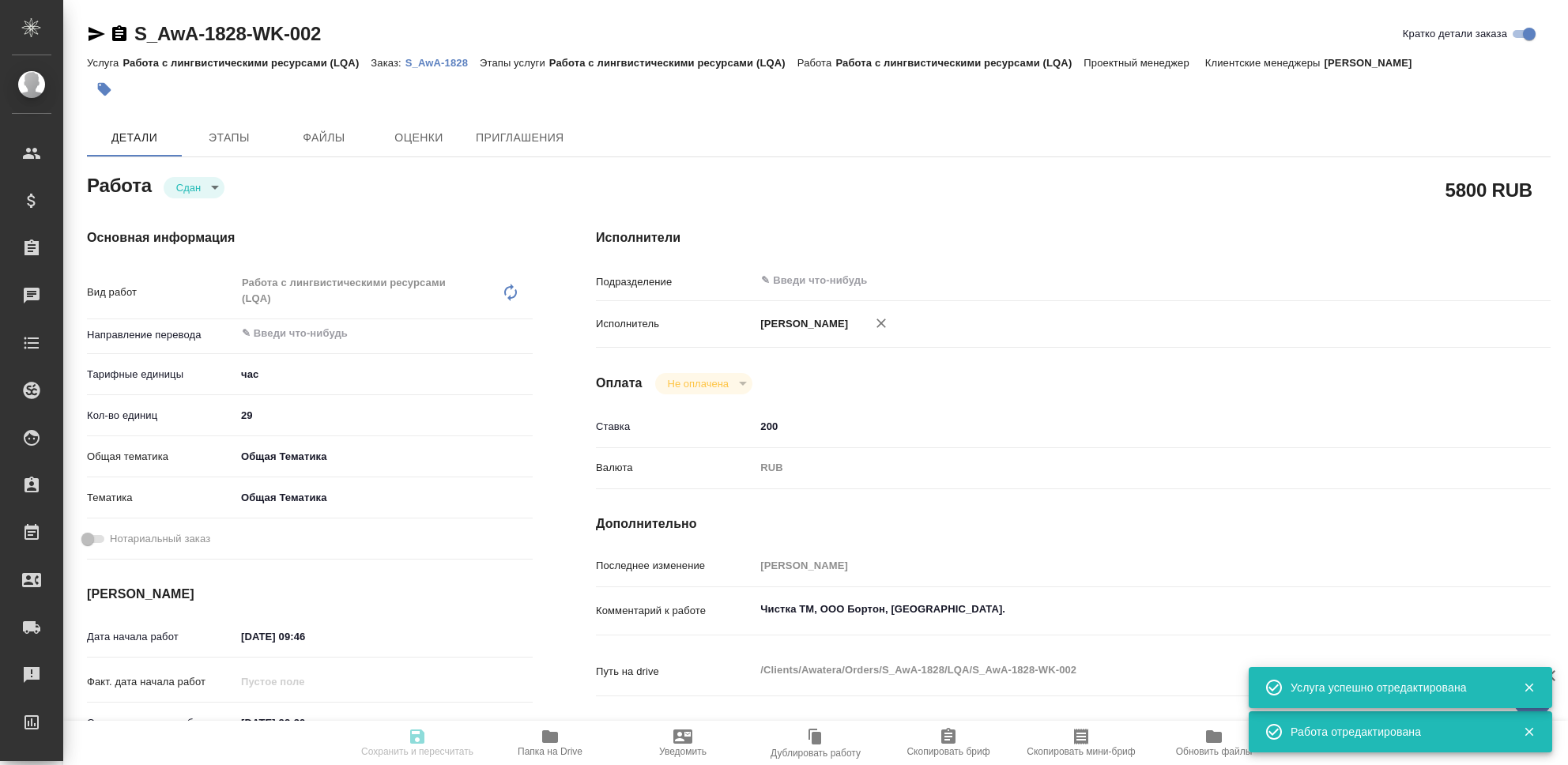
type input "closed"
type textarea "Работа с лингвистическими ресурсами (LQA)"
type textarea "x"
type input "5a8b1489cc6b4906c91bfd93"
type input "29"
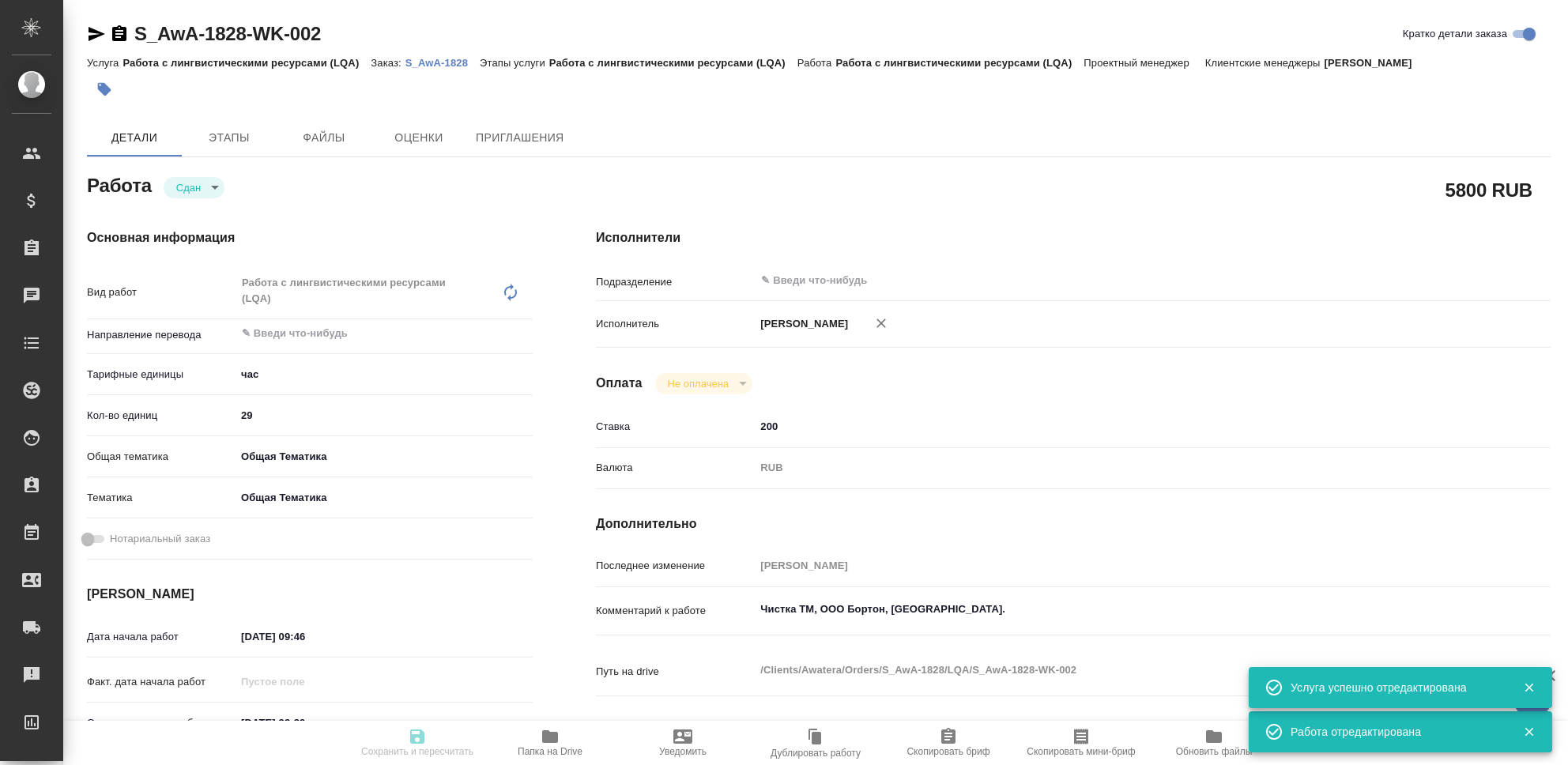
type input "obtem"
type input "6012b1ca196b0e5c9229a120"
type input "[DATE] 09:46"
type input "[DATE] 23:39"
type input "[DATE] 09:47"
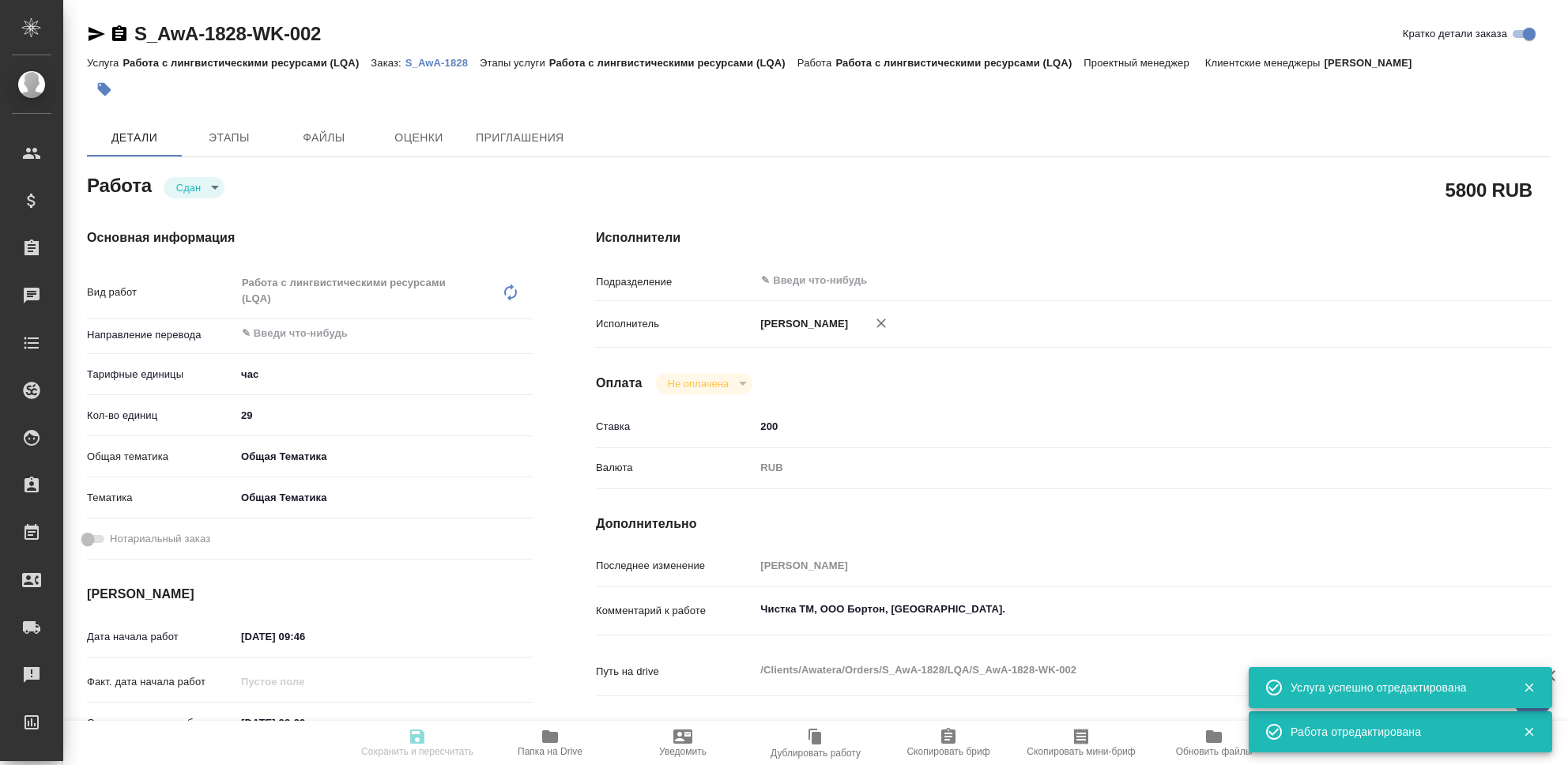
type input "[DATE] 23:39"
type input "notPayed"
type input "200"
type input "RUB"
type input "[PERSON_NAME]"
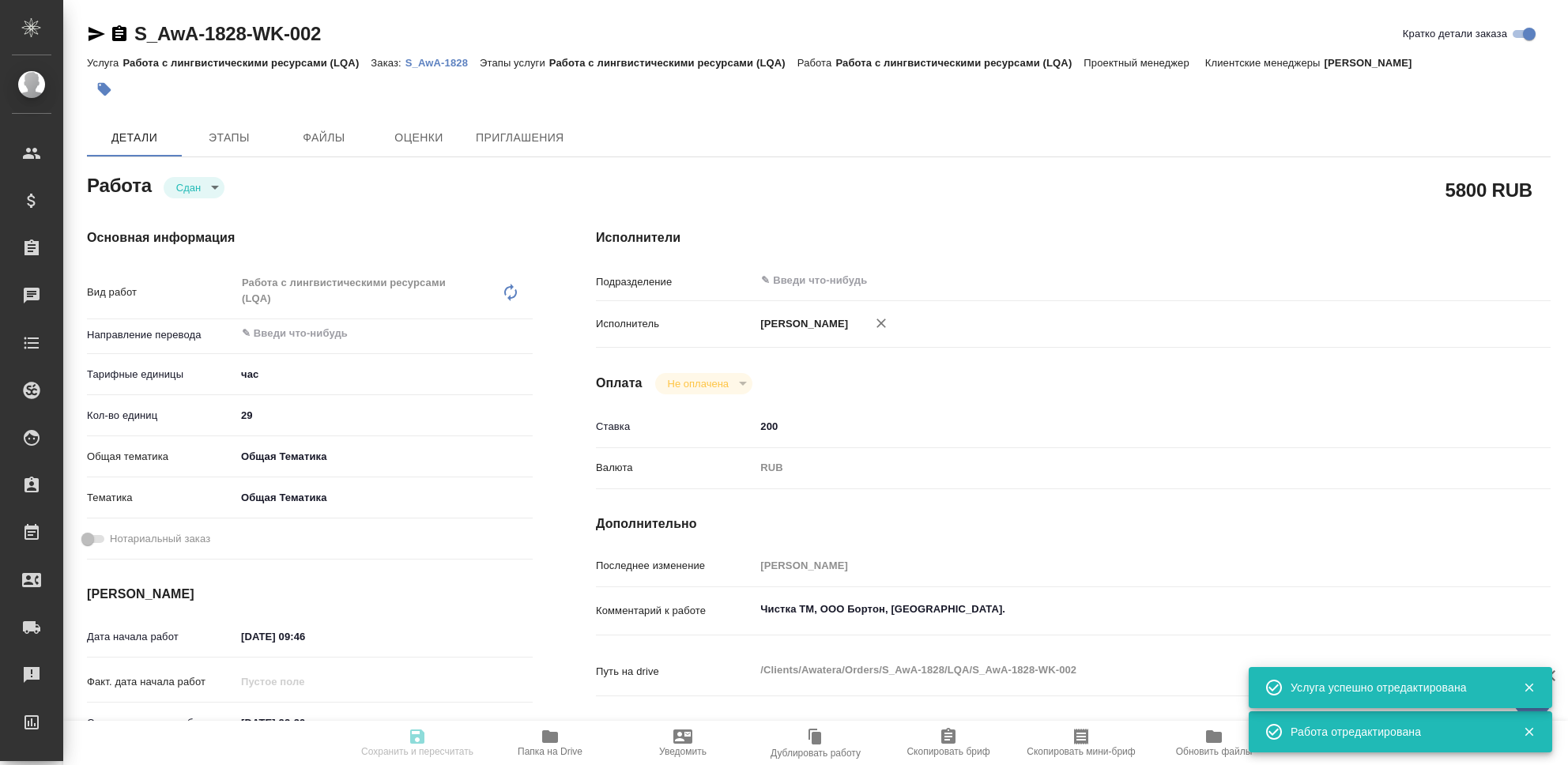
type textarea "Чистка ТМ, ООО Бортон, [GEOGRAPHIC_DATA]."
type textarea "x"
type textarea "/Clients/Awatera/Orders/S_AwA-1828/LQA/S_AwA-1828-WK-002"
type textarea "x"
type input "S_AwA-1828"
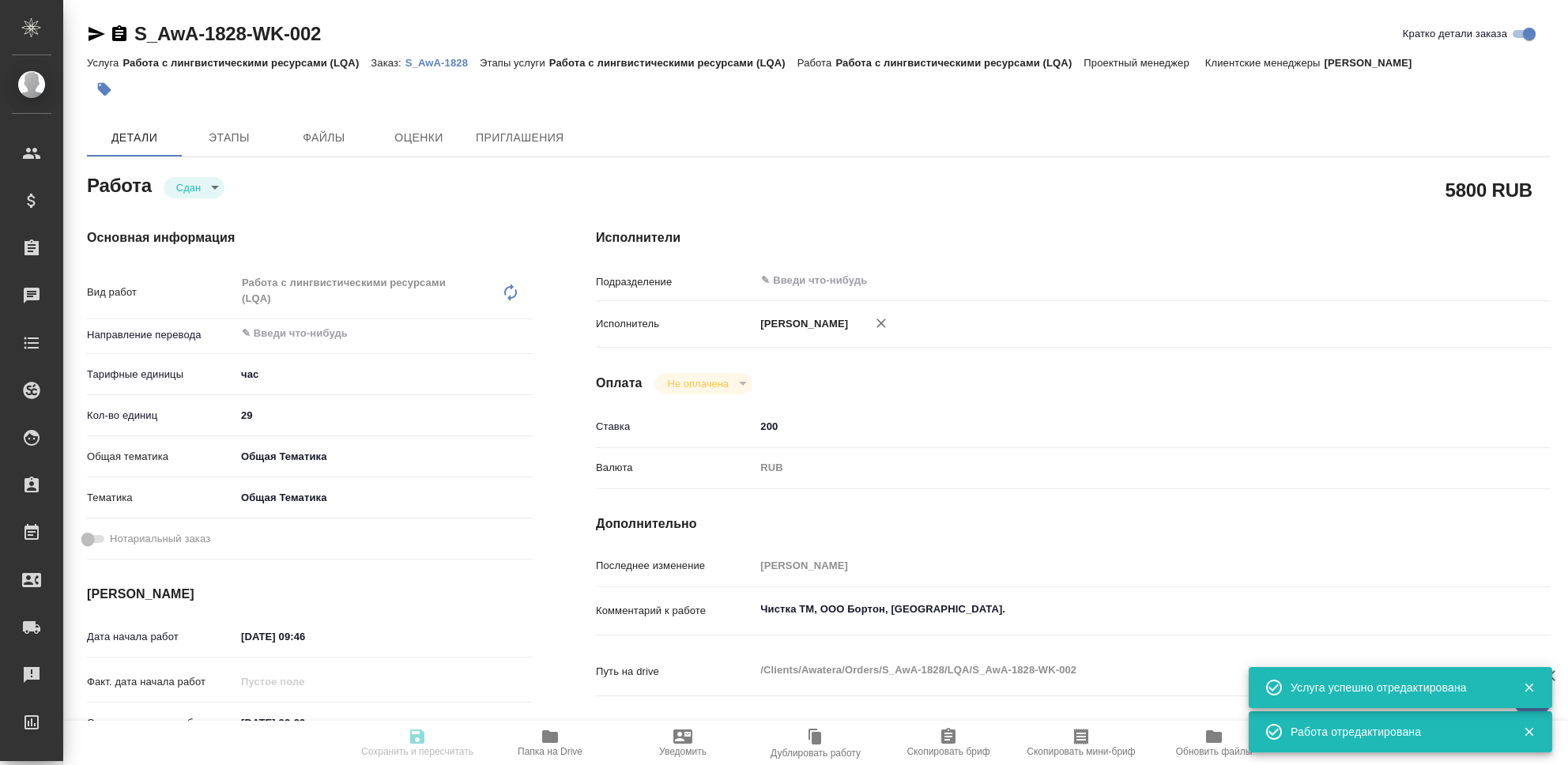
type input "Работа с лингвистическими ресурсами (LQA)"
type input "[PERSON_NAME]"
type input "/Clients/Awatera/Orders/S_AwA-1828"
type textarea "x"
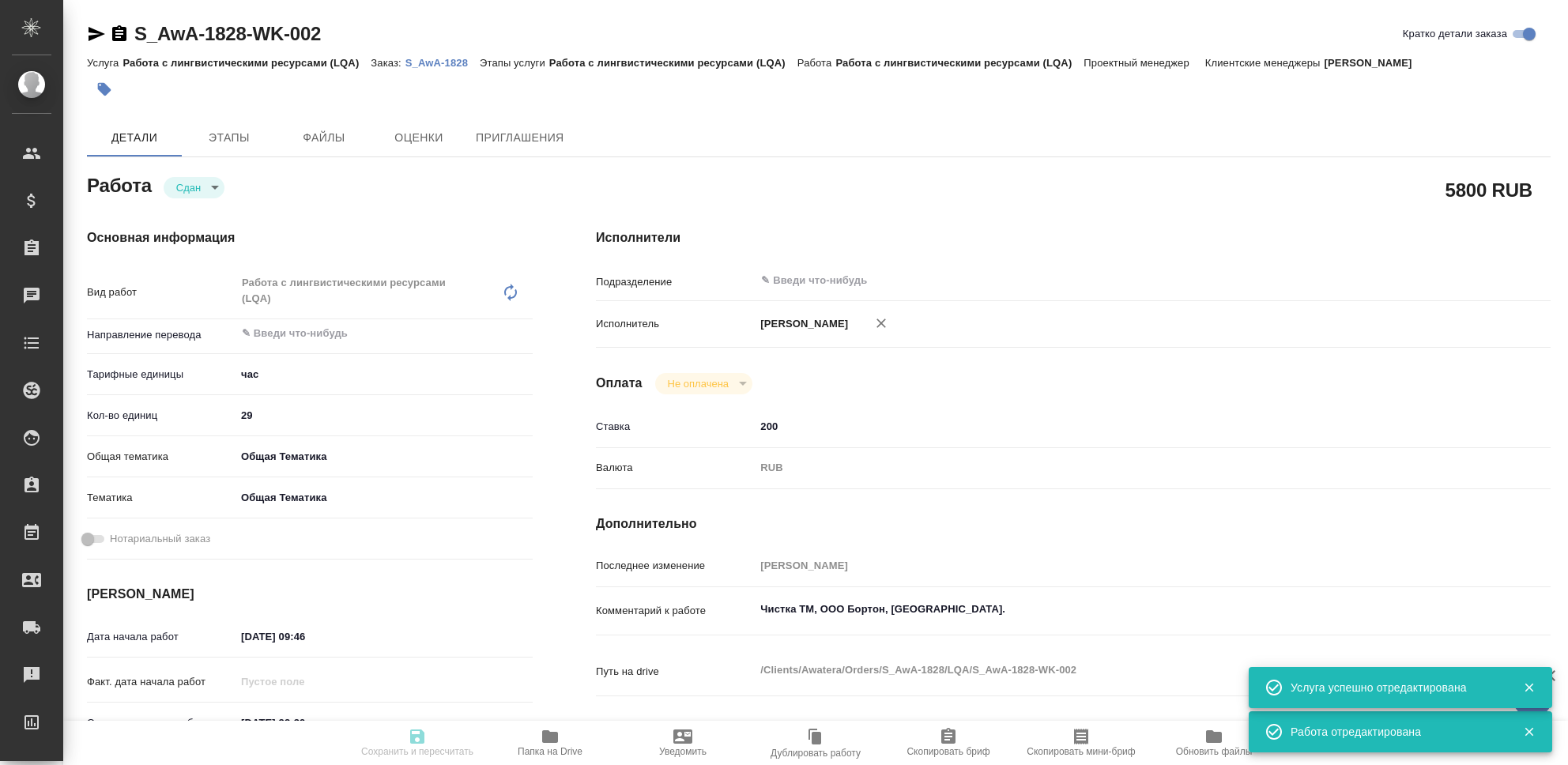
type textarea "x"
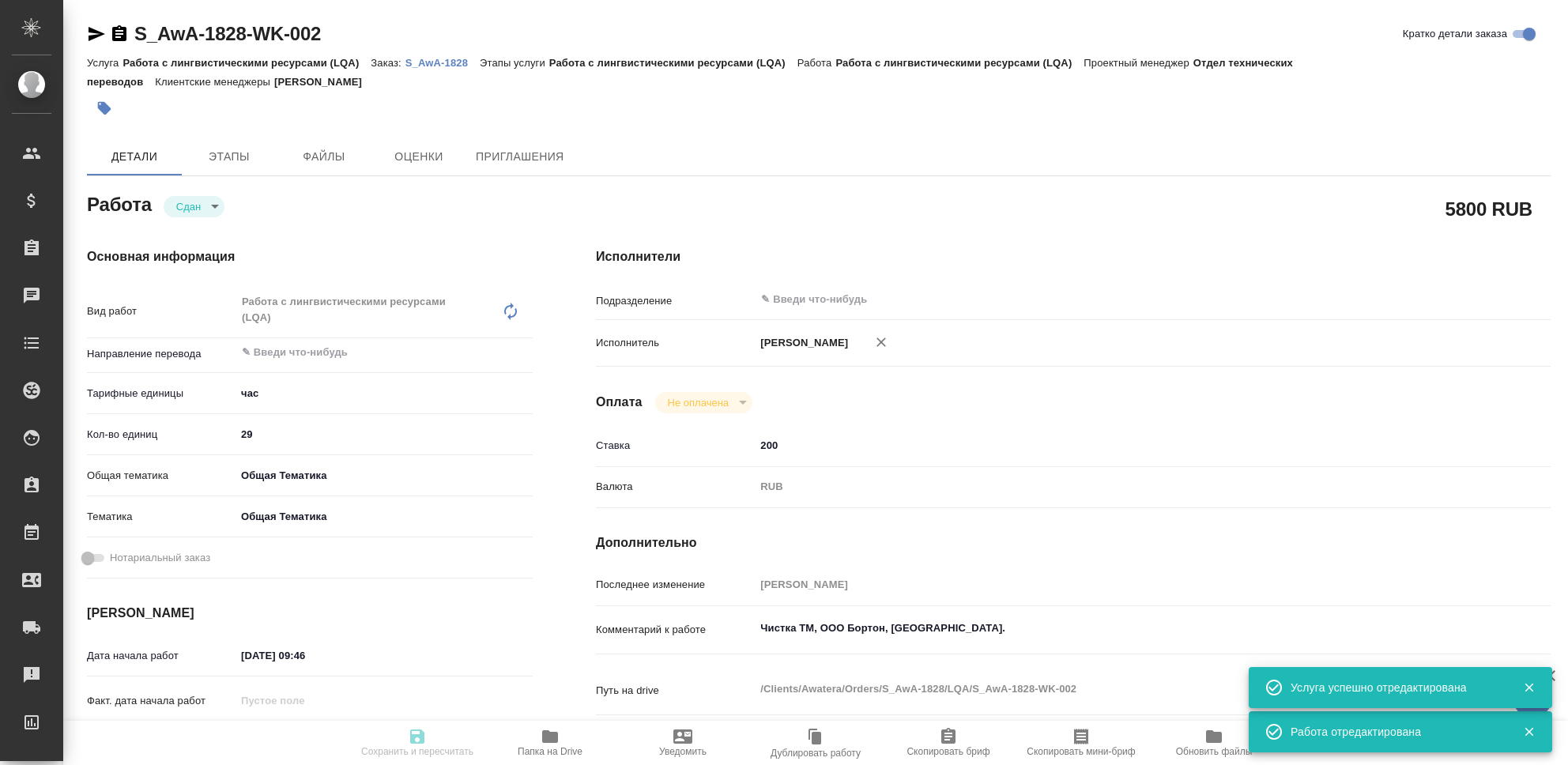
type textarea "x"
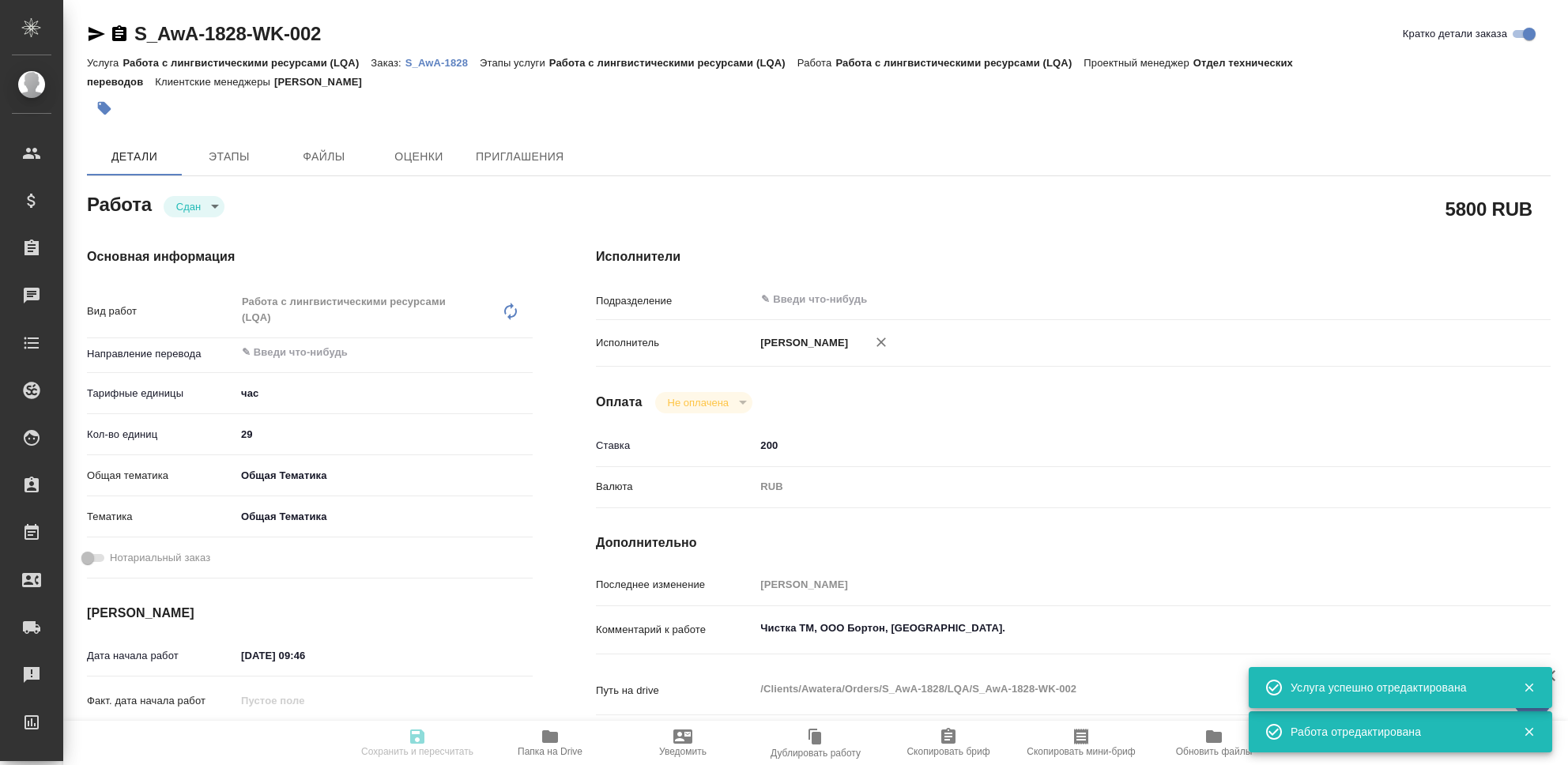
type textarea "x"
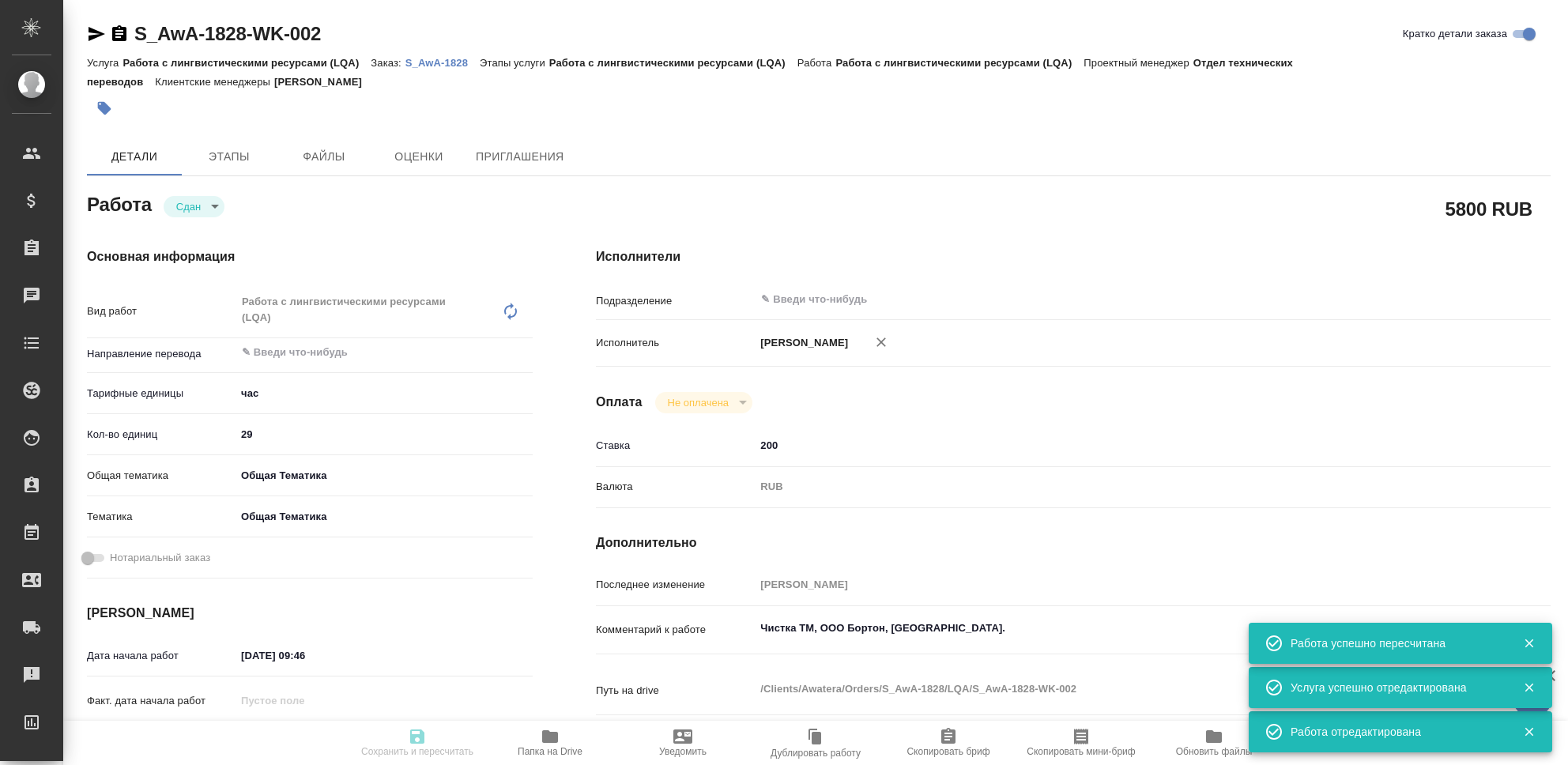
type input "closed"
type textarea "Работа с лингвистическими ресурсами (LQA)"
type textarea "x"
type input "5a8b1489cc6b4906c91bfd93"
type input "29"
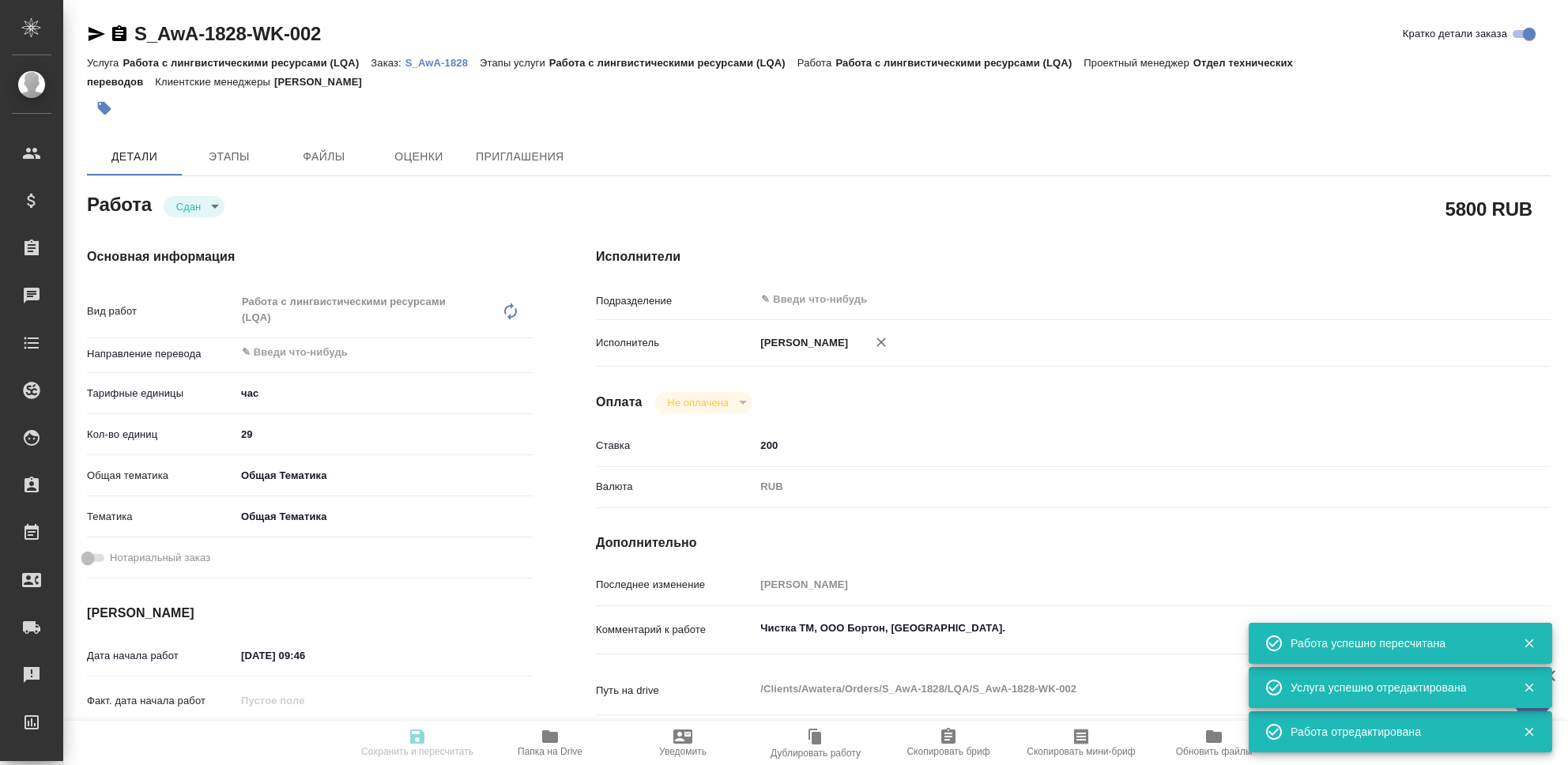
type input "obtem"
type input "6012b1ca196b0e5c9229a120"
type input "[DATE] 09:46"
type input "[DATE] 23:39"
type input "[DATE] 09:47"
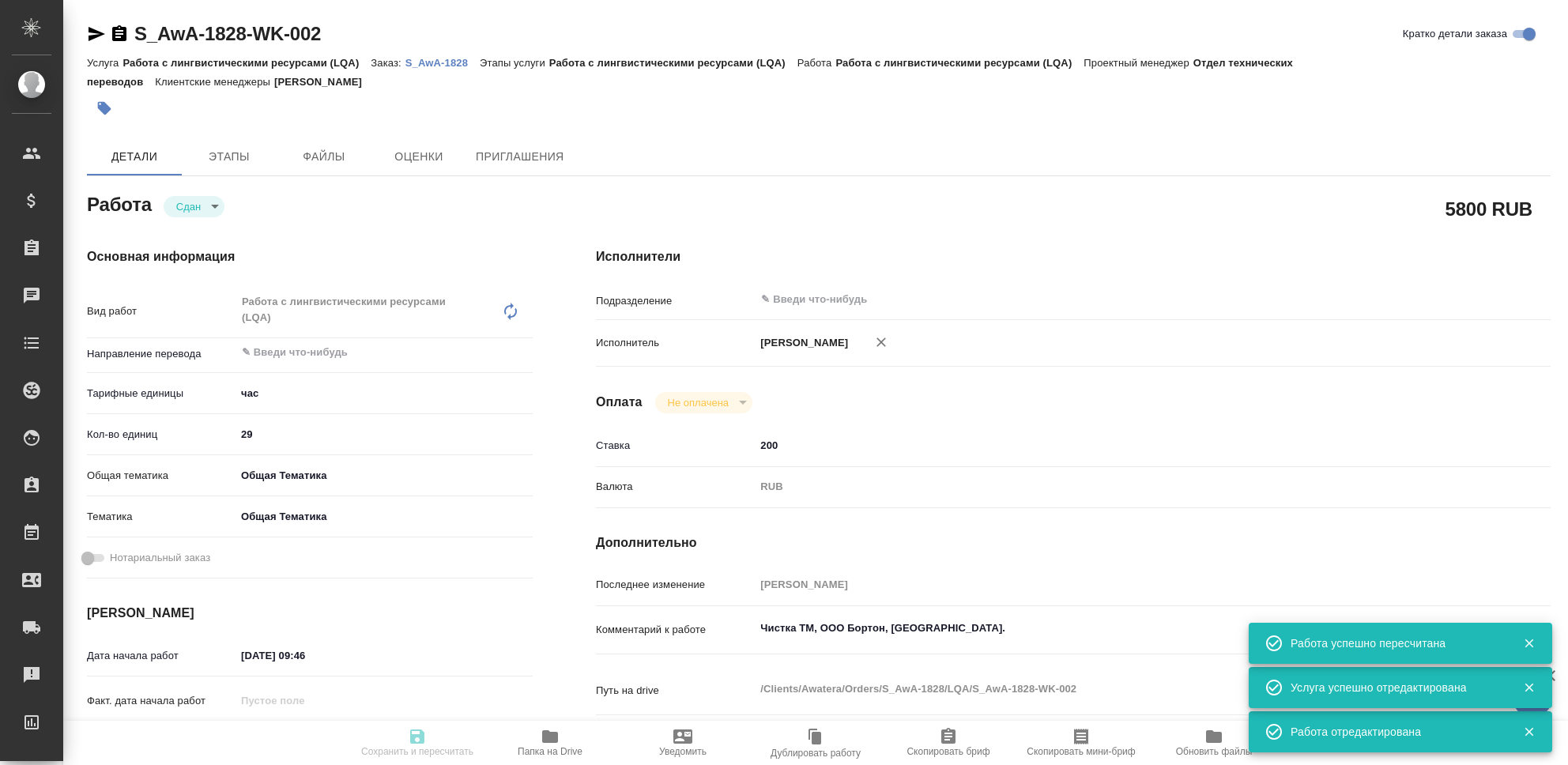
type input "[DATE] 23:39"
type input "notPayed"
type input "200"
type input "RUB"
type input "[PERSON_NAME]"
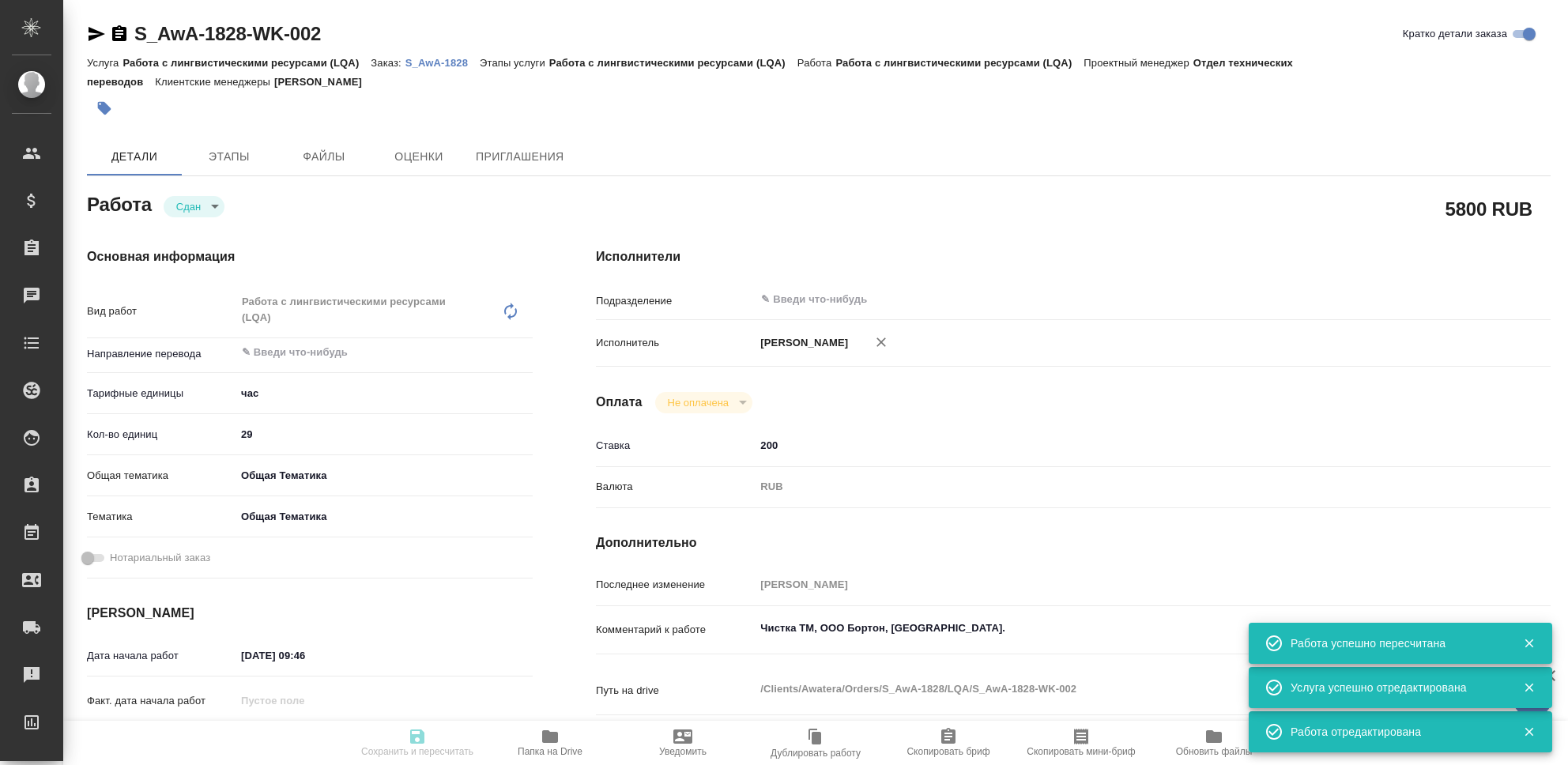
type textarea "Чистка ТМ, ООО Бортон, [GEOGRAPHIC_DATA]."
type textarea "x"
type textarea "/Clients/Awatera/Orders/S_AwA-1828/LQA/S_AwA-1828-WK-002"
type textarea "x"
type input "S_AwA-1828"
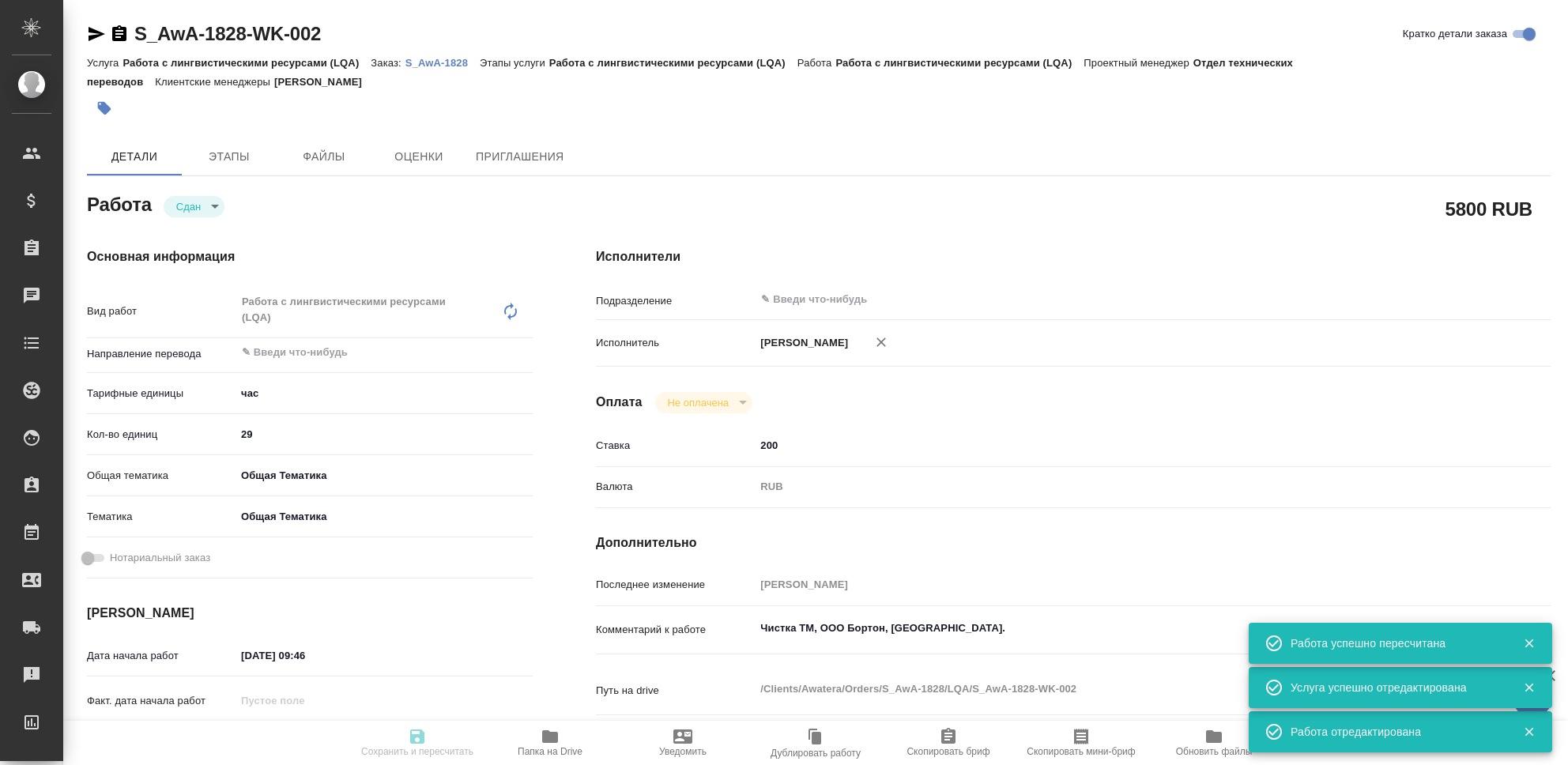
type input "Работа с лингвистическими ресурсами (LQA)"
type input "[PERSON_NAME]"
type input "/Clients/Awatera/Orders/S_AwA-1828"
type textarea "x"
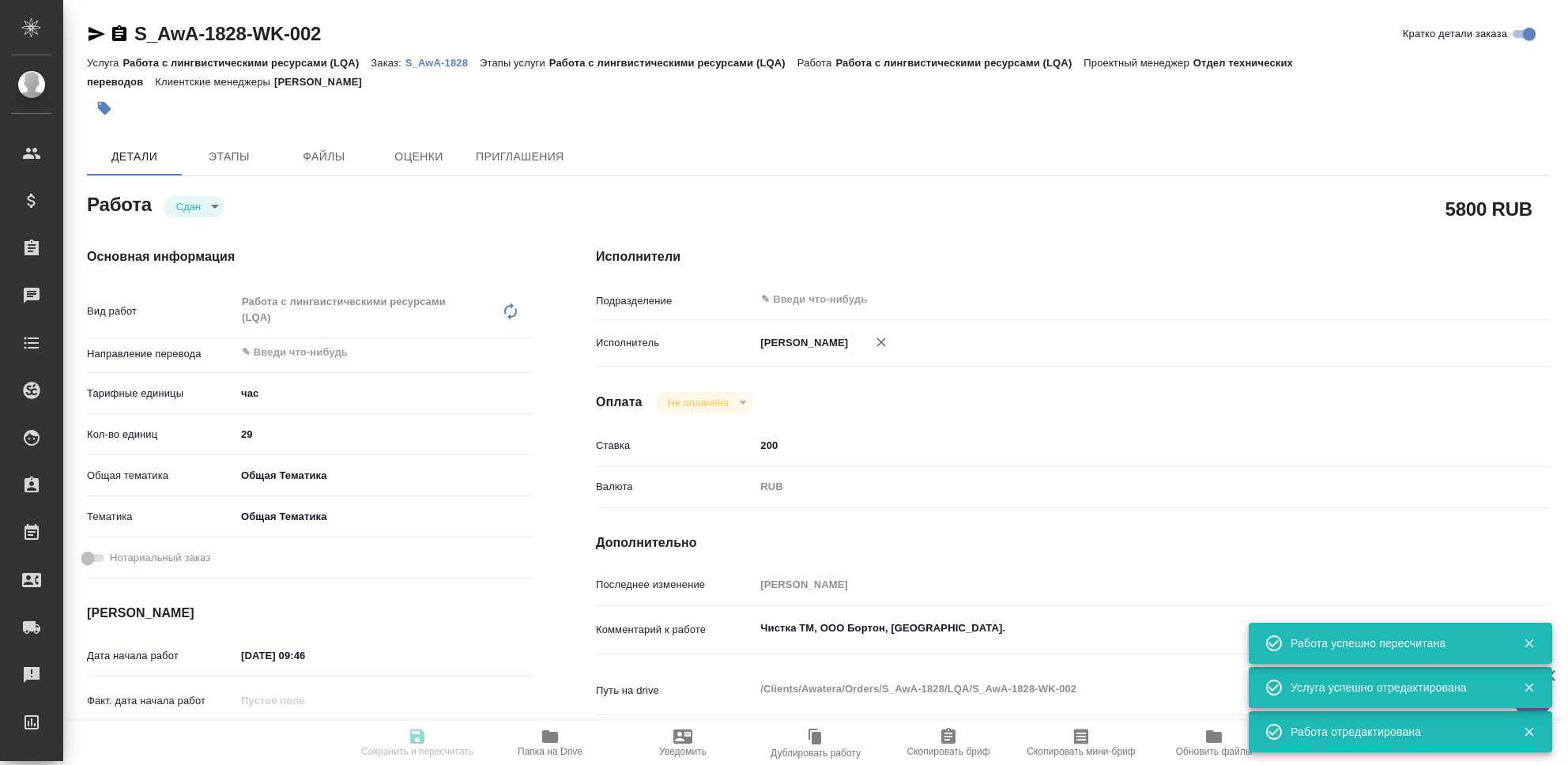
type textarea "x"
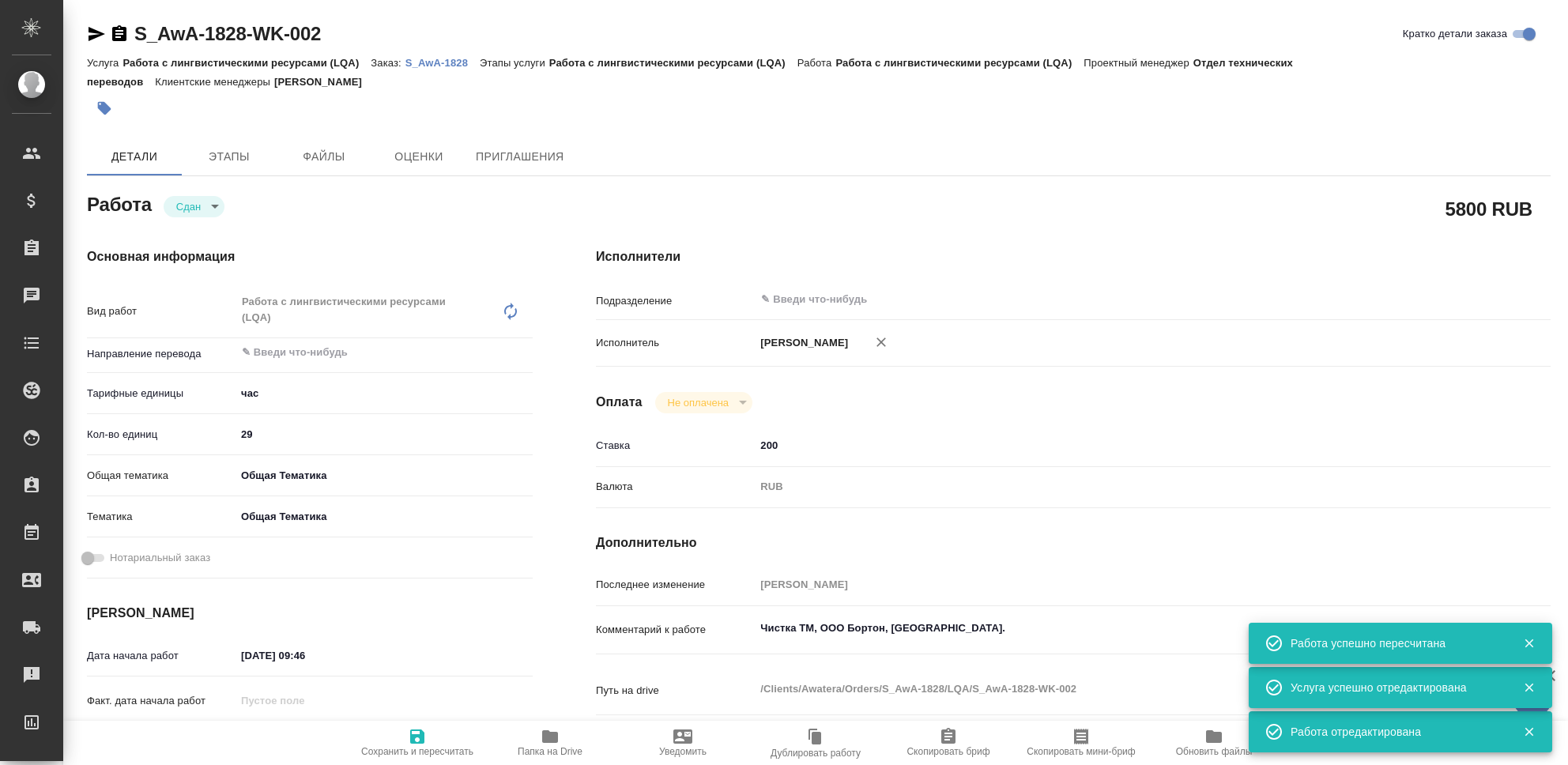
type textarea "x"
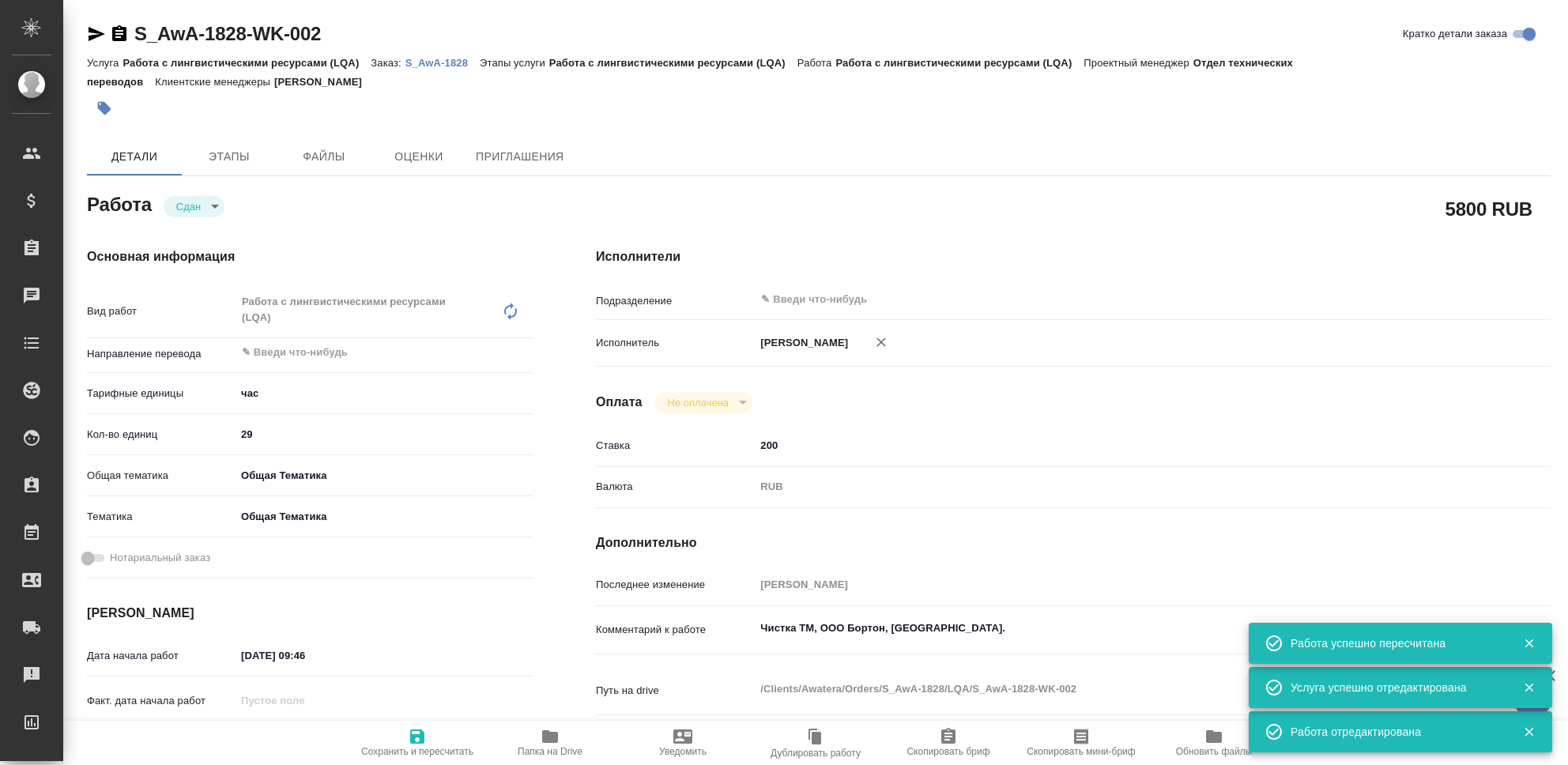
type textarea "x"
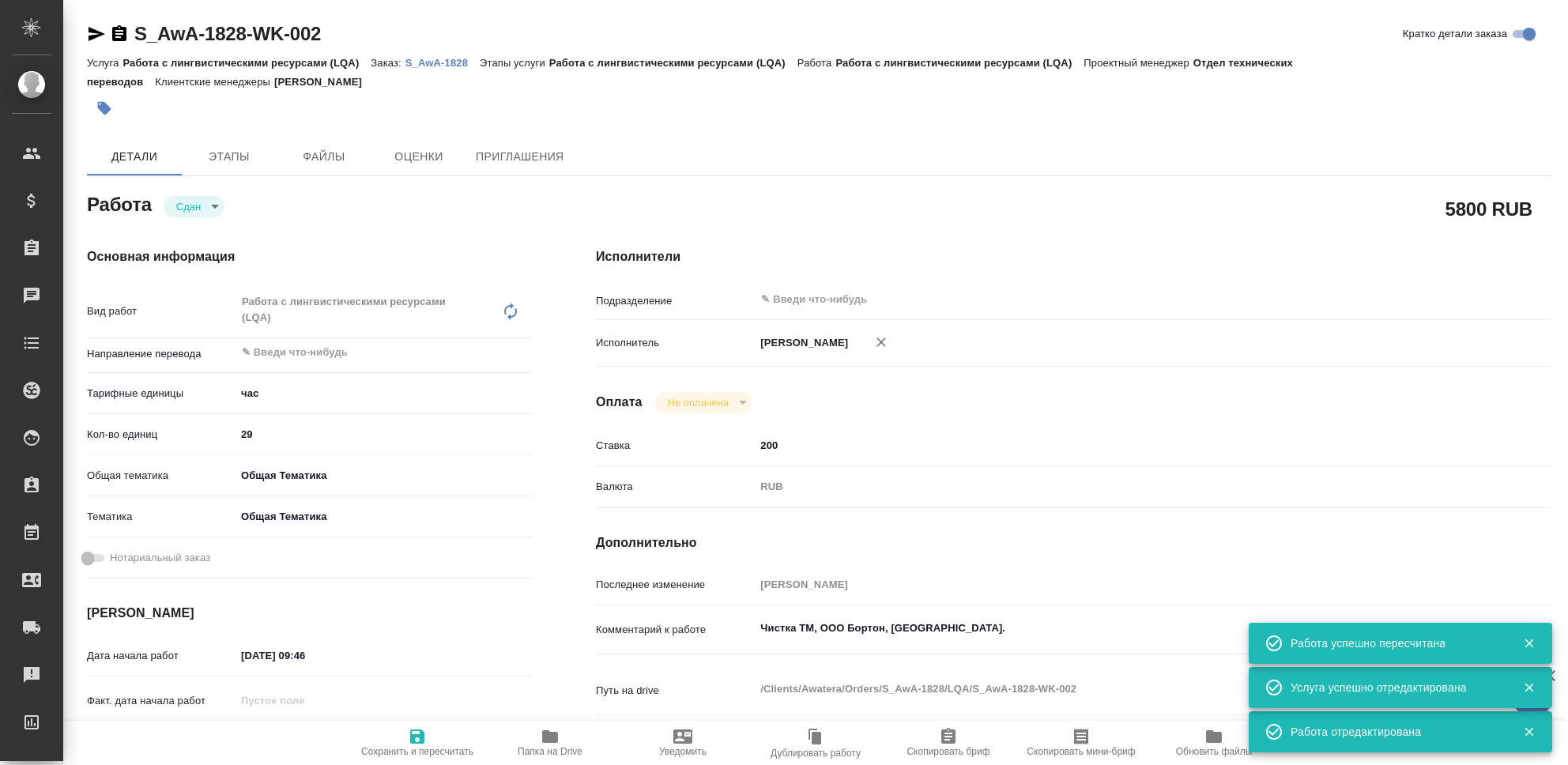
type textarea "x"
